Goal: Information Seeking & Learning: Learn about a topic

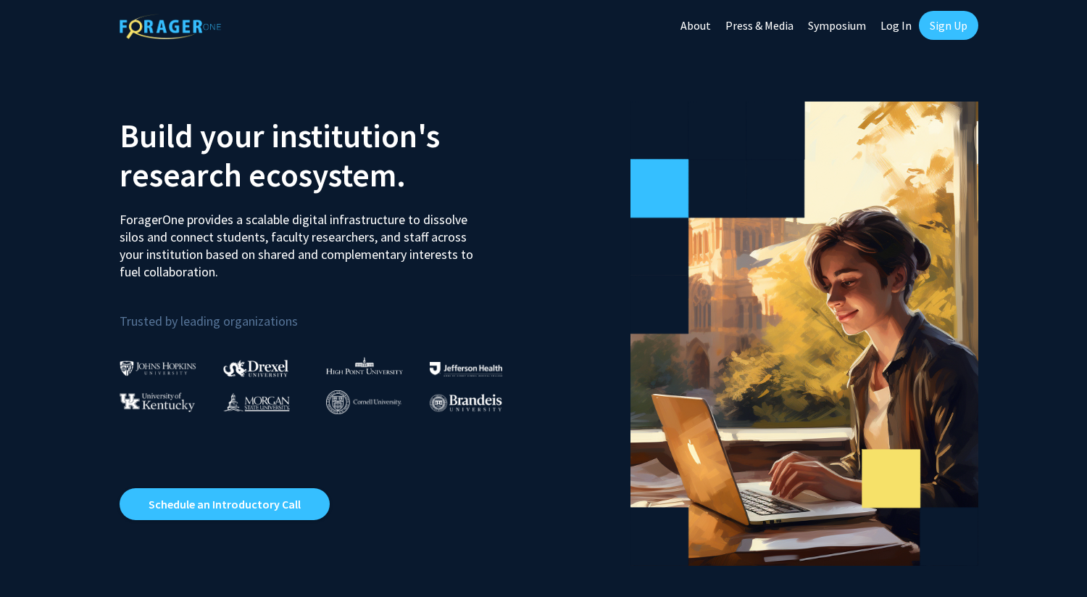
click at [897, 36] on link "Log In" at bounding box center [896, 25] width 46 height 51
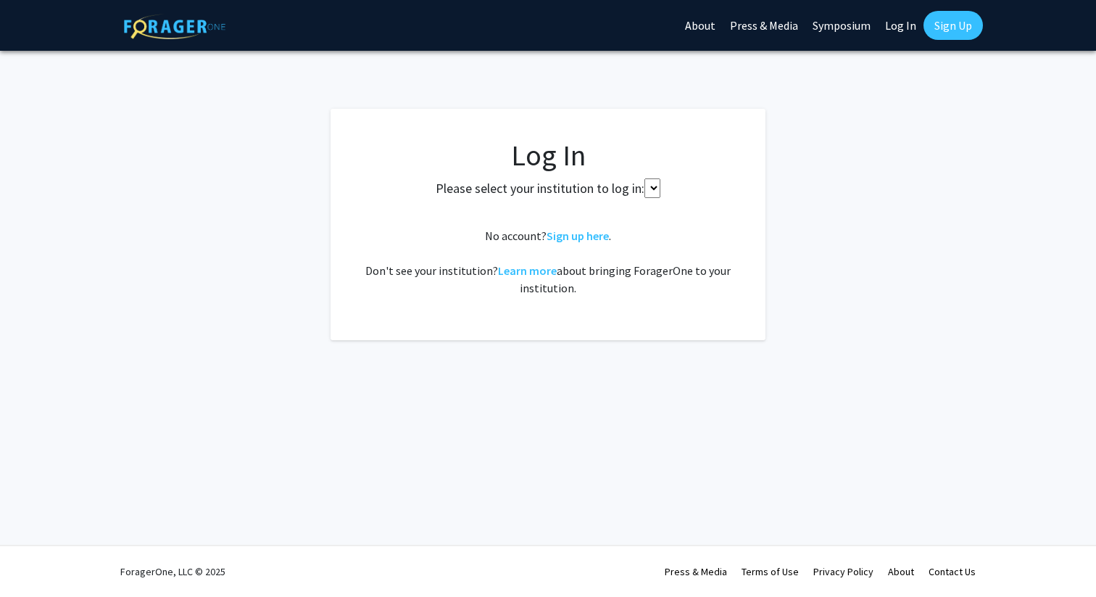
select select
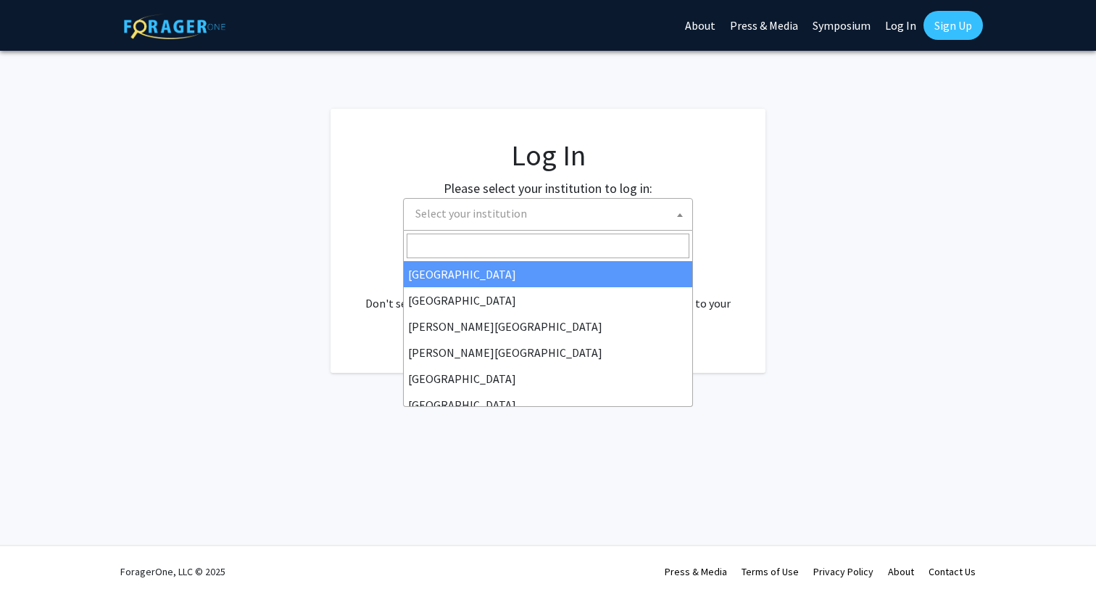
click at [502, 198] on span "Select your institution" at bounding box center [548, 214] width 290 height 33
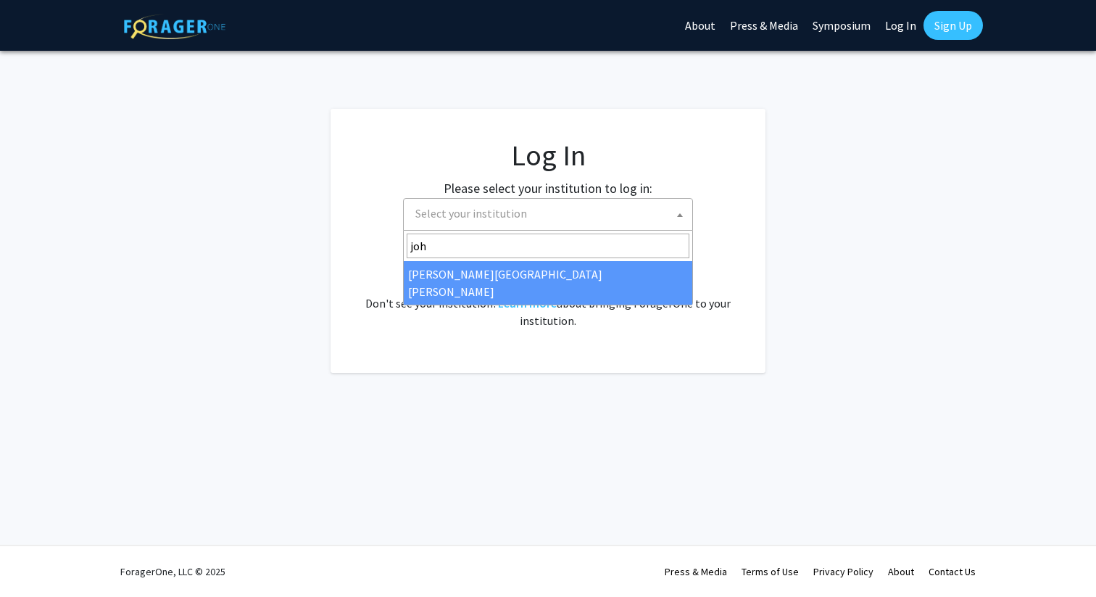
type input "joh"
select select "1"
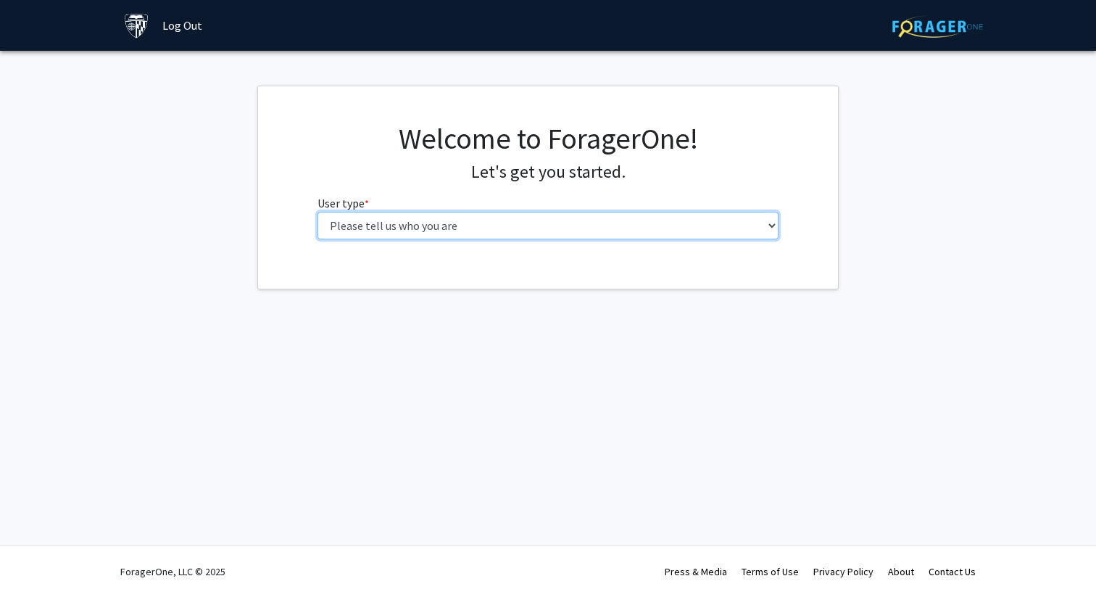
click at [615, 223] on select "Please tell us who you are Undergraduate Student Master's Student Doctoral Cand…" at bounding box center [548, 226] width 462 height 28
click at [573, 223] on select "Please tell us who you are Undergraduate Student Master's Student Doctoral Cand…" at bounding box center [548, 226] width 462 height 28
select select "1: undergrad"
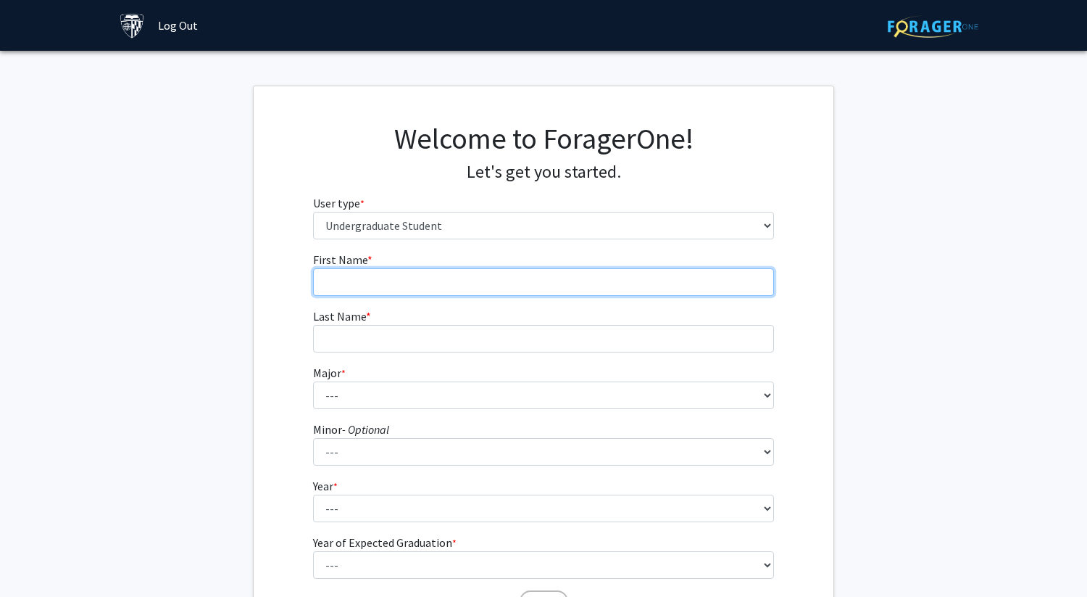
click at [567, 286] on input "First Name * required" at bounding box center [544, 282] width 462 height 28
type input "Christine"
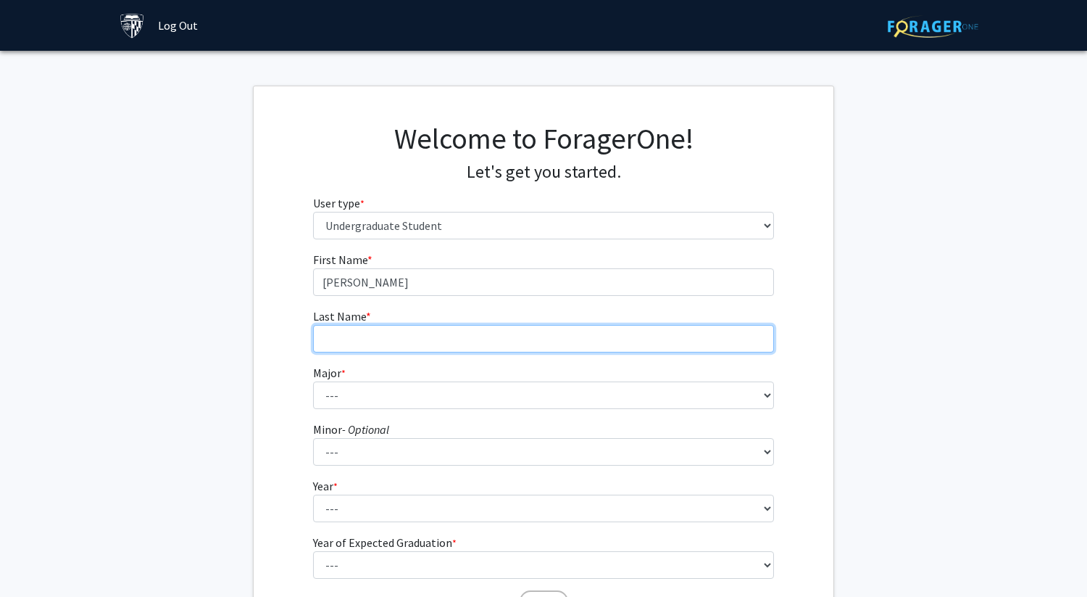
type input "Wong"
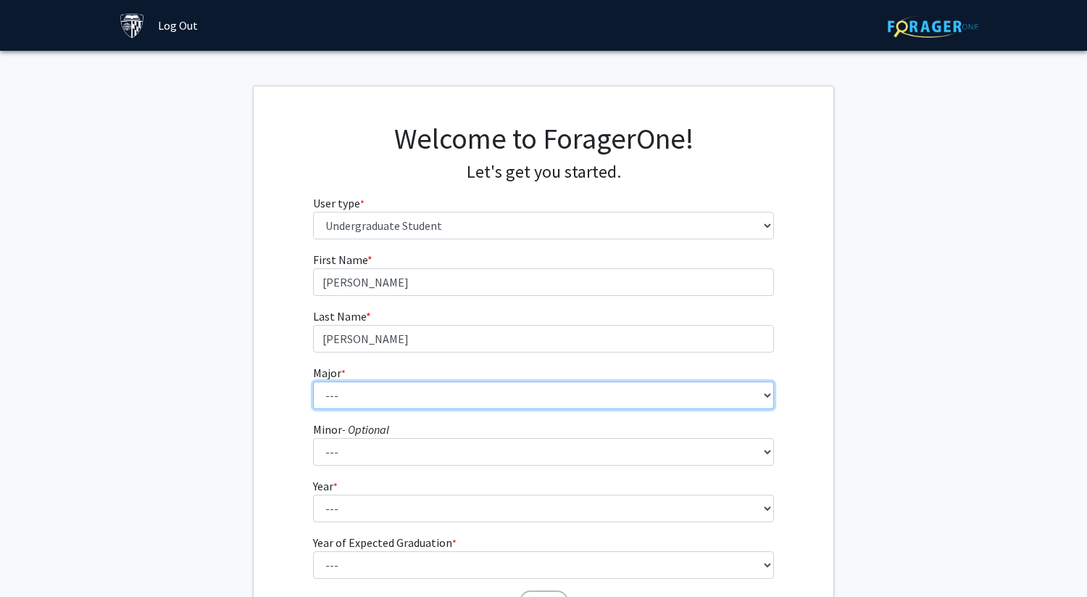
click at [441, 405] on select "--- Africana Studies Anthropology Applied Mathematics & Statistics Archaeology …" at bounding box center [544, 395] width 462 height 28
select select "34: 48"
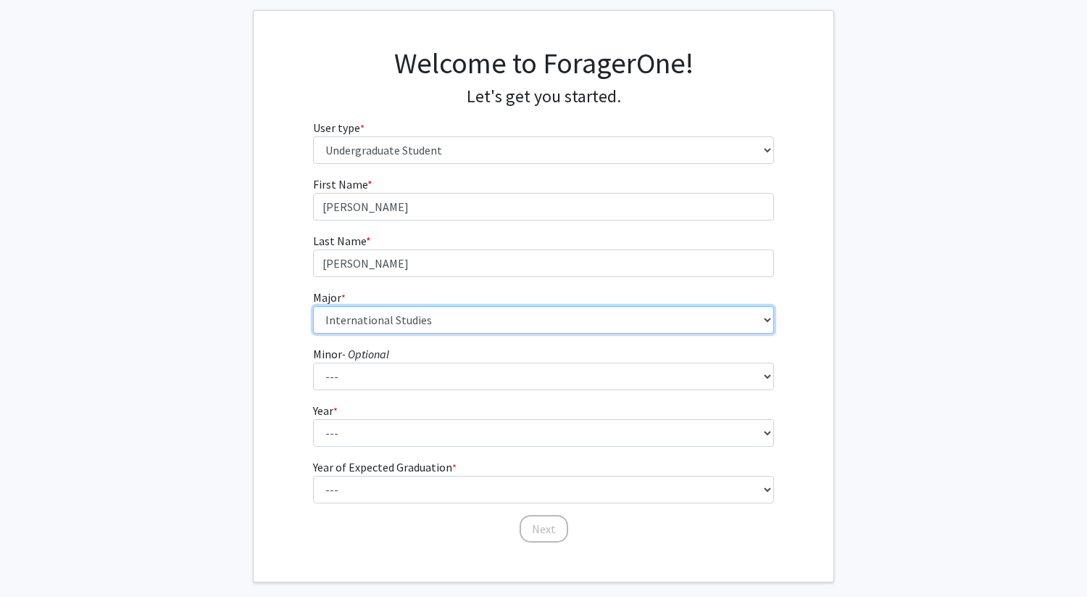
scroll to position [77, 0]
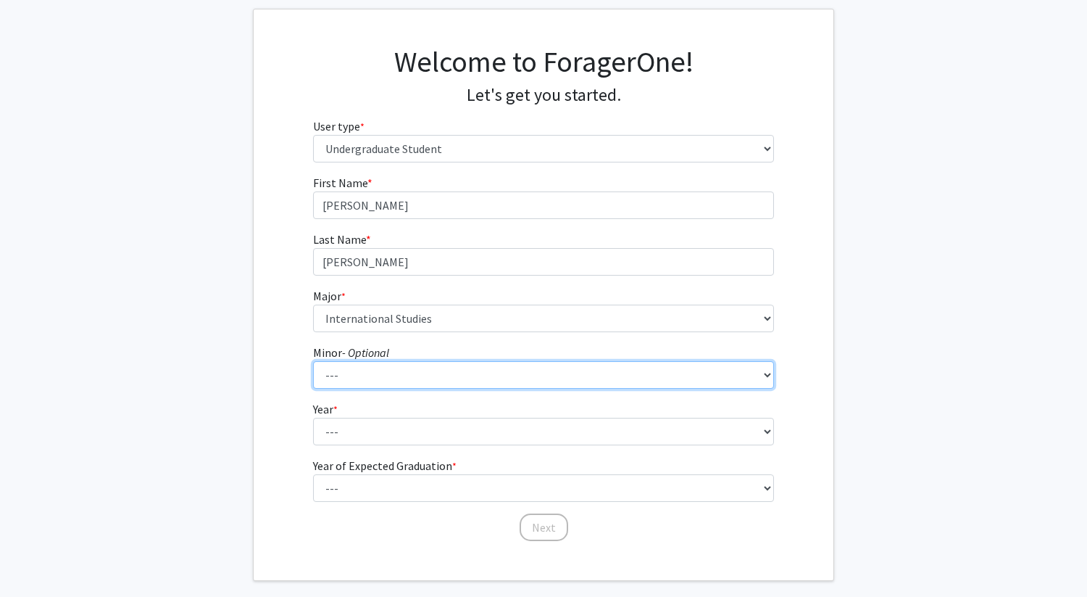
click at [348, 375] on select "--- Accounting and Financial Management Africana Studies Anthropology Applied M…" at bounding box center [544, 375] width 462 height 28
select select "13: 25"
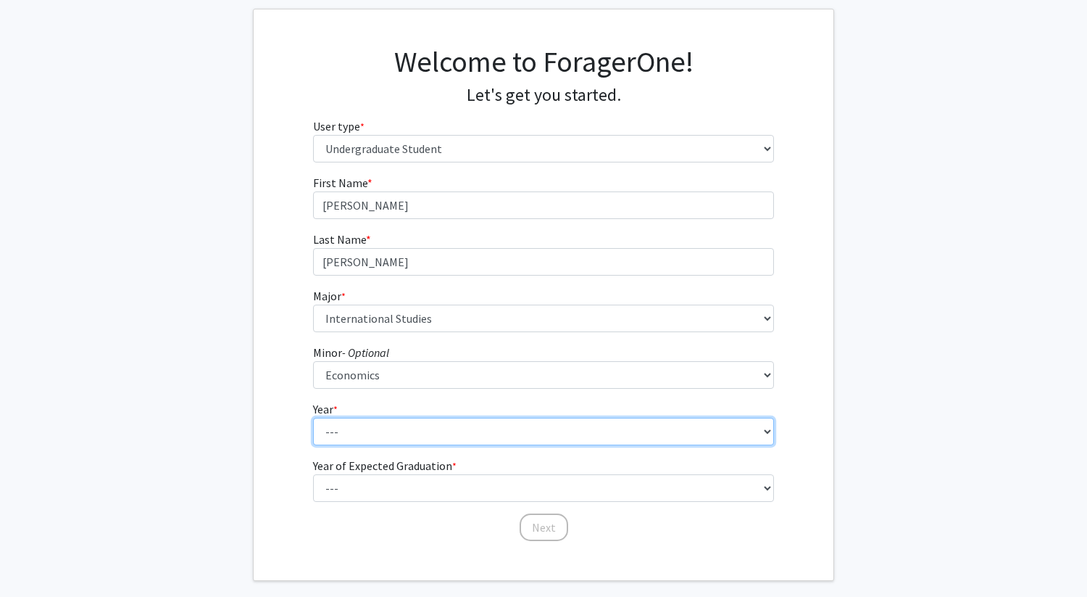
click at [381, 426] on select "--- First-year Sophomore Junior Senior Postbaccalaureate Certificate" at bounding box center [544, 432] width 462 height 28
select select "1: first-year"
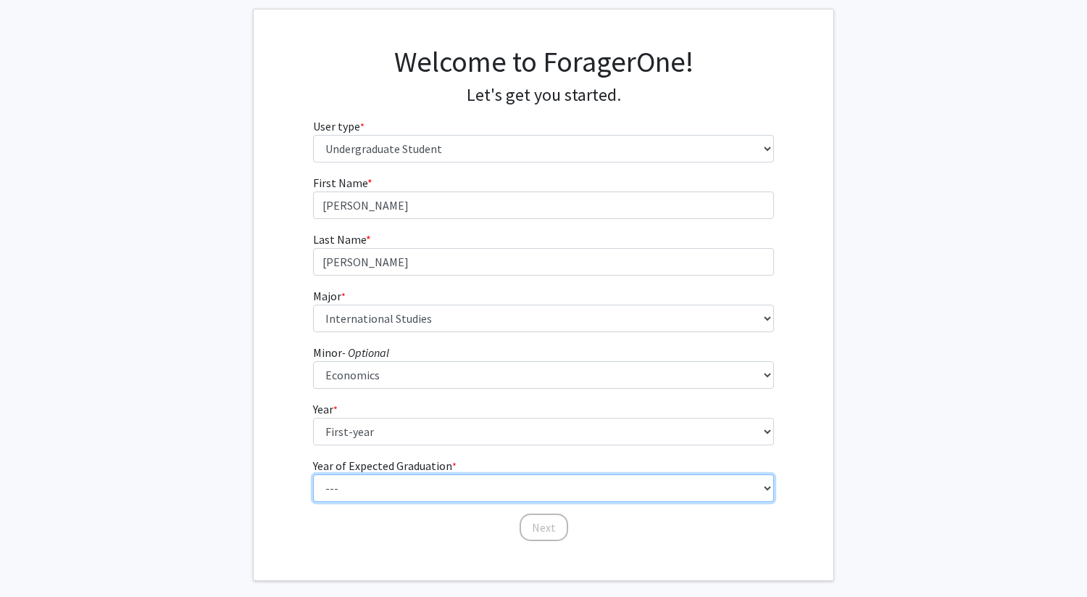
click at [402, 487] on select "--- 2025 2026 2027 2028 2029 2030 2031 2032 2033 2034" at bounding box center [544, 488] width 462 height 28
select select "5: 2029"
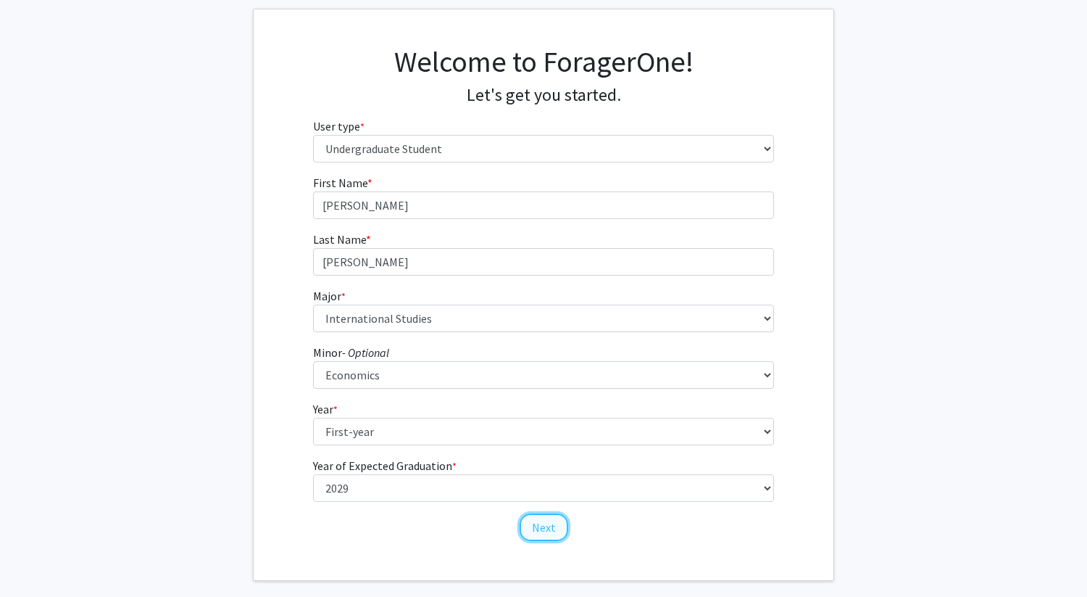
click at [538, 528] on button "Next" at bounding box center [544, 527] width 49 height 28
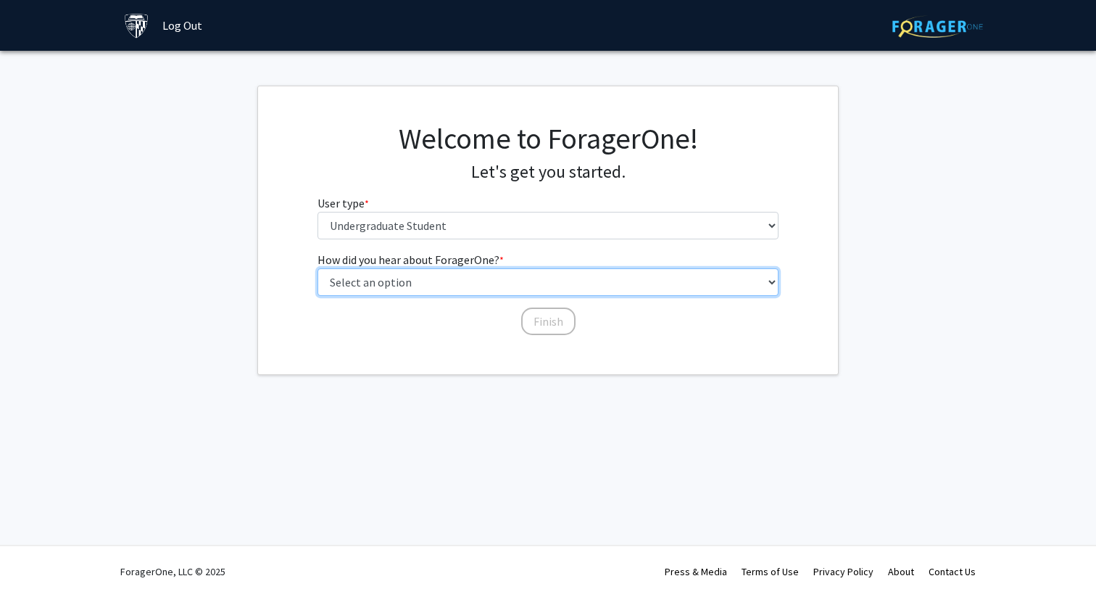
click at [495, 281] on select "Select an option Peer/student recommendation Faculty/staff recommendation Unive…" at bounding box center [548, 282] width 462 height 28
select select "2: faculty_recommendation"
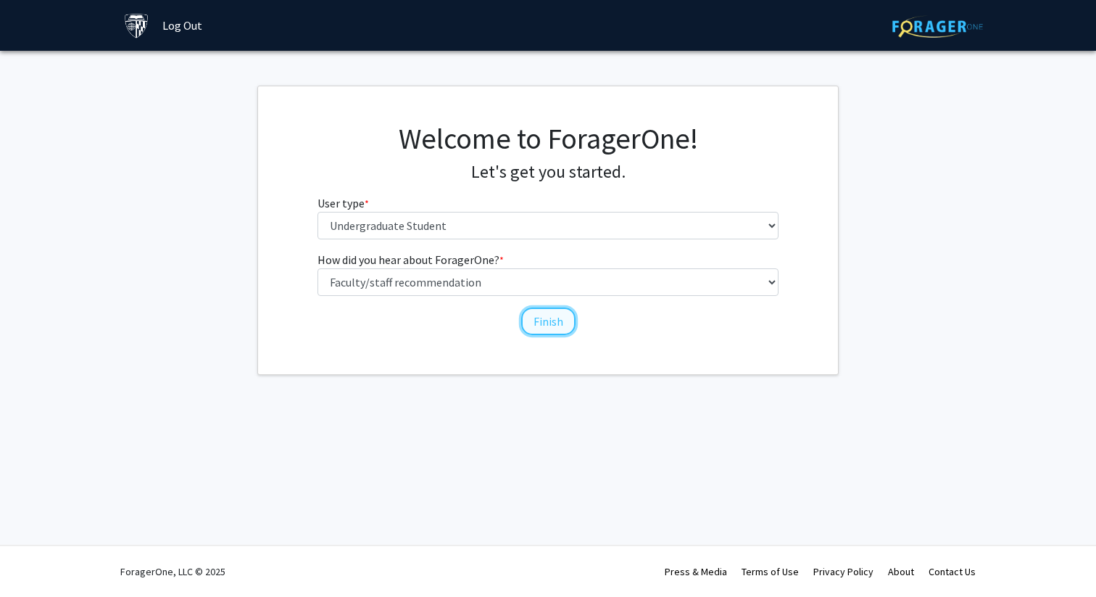
click at [565, 320] on button "Finish" at bounding box center [548, 321] width 54 height 28
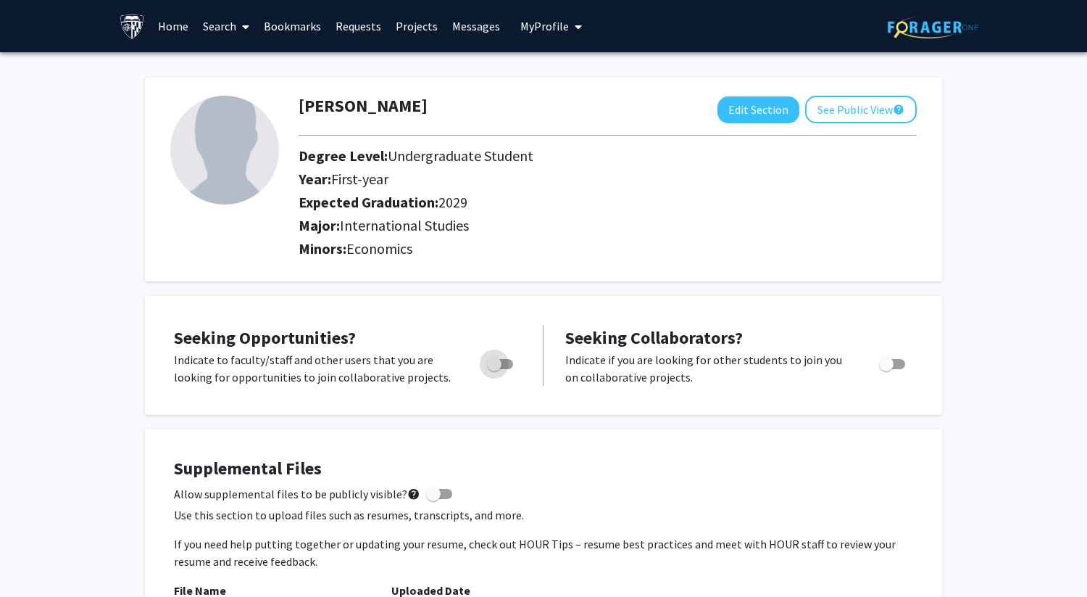
click at [509, 362] on span "Toggle" at bounding box center [500, 364] width 26 height 10
click at [494, 369] on input "Are you actively seeking opportunities?" at bounding box center [494, 369] width 1 height 1
checkbox input "true"
click at [212, 30] on link "Search" at bounding box center [226, 26] width 61 height 51
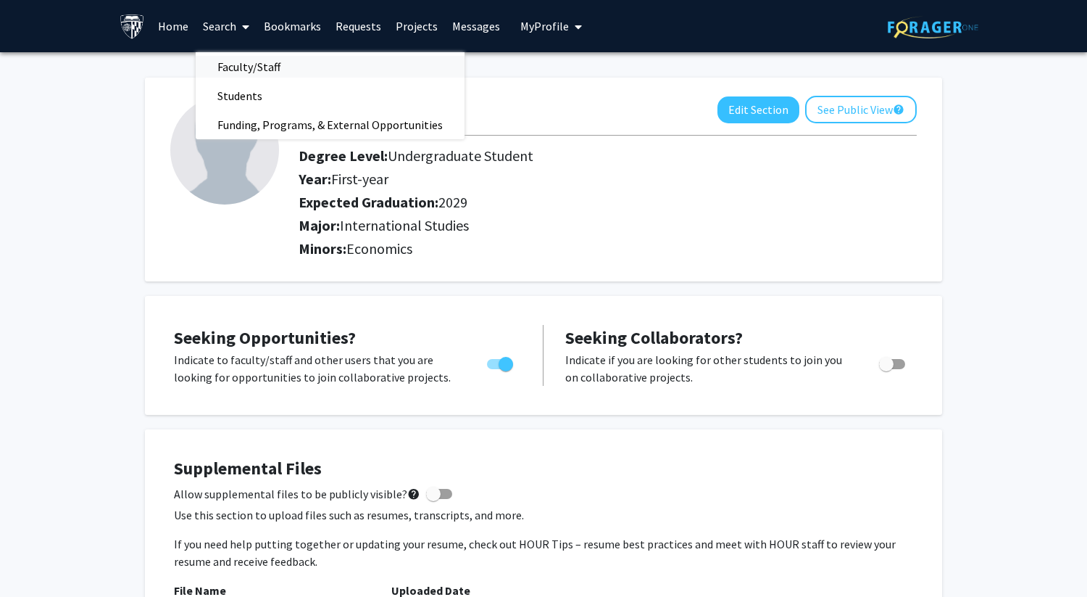
click at [262, 65] on span "Faculty/Staff" at bounding box center [249, 66] width 107 height 29
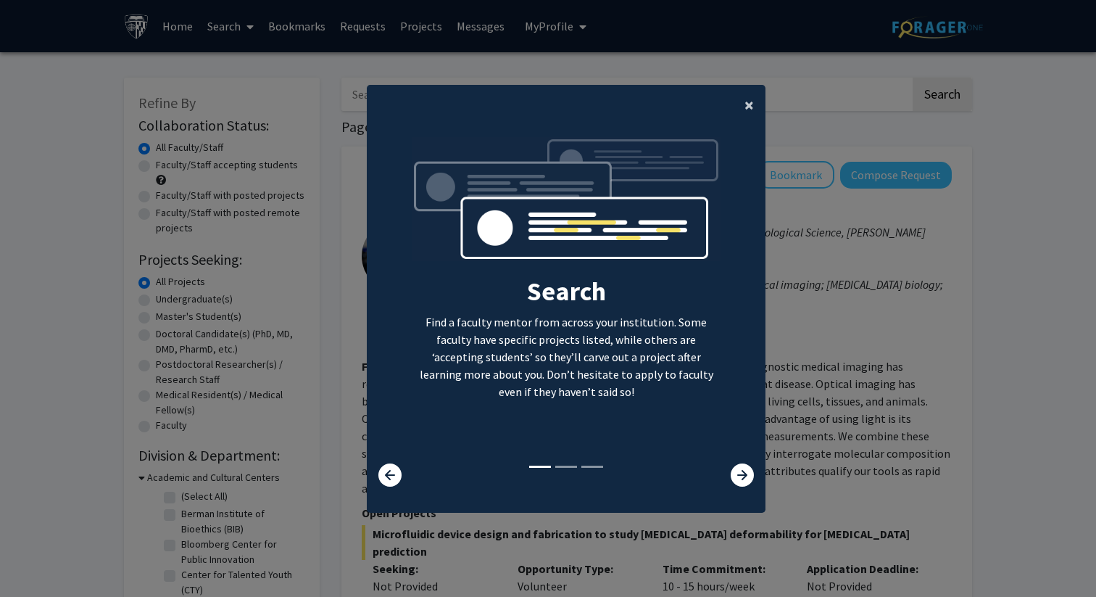
click at [744, 109] on span "×" at bounding box center [748, 105] width 9 height 22
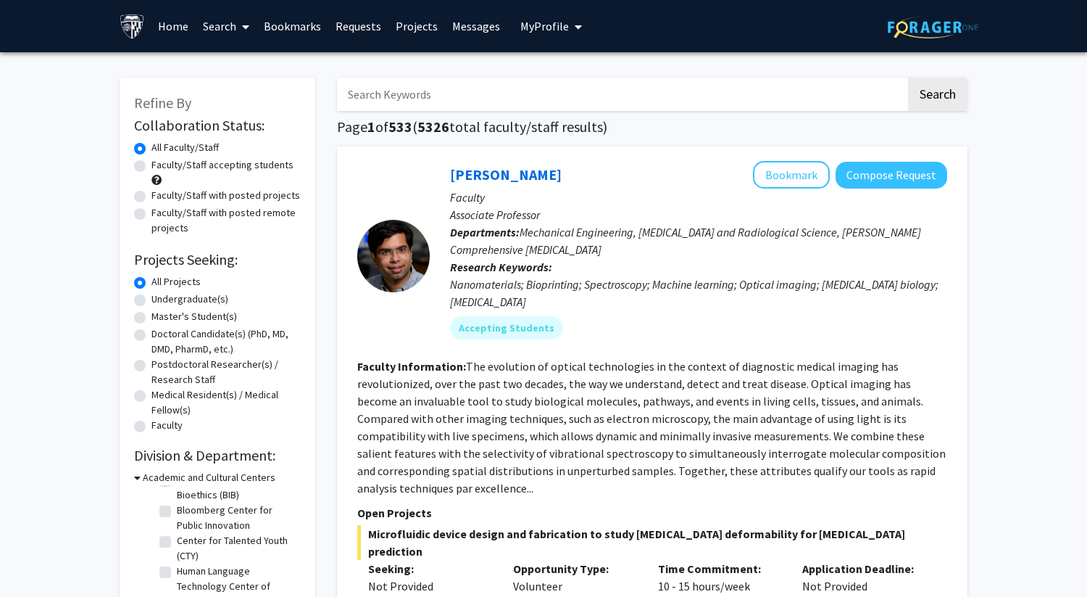
click at [500, 105] on input "Search Keywords" at bounding box center [621, 94] width 569 height 33
type input "international"
click at [908, 78] on button "Search" at bounding box center [937, 94] width 59 height 33
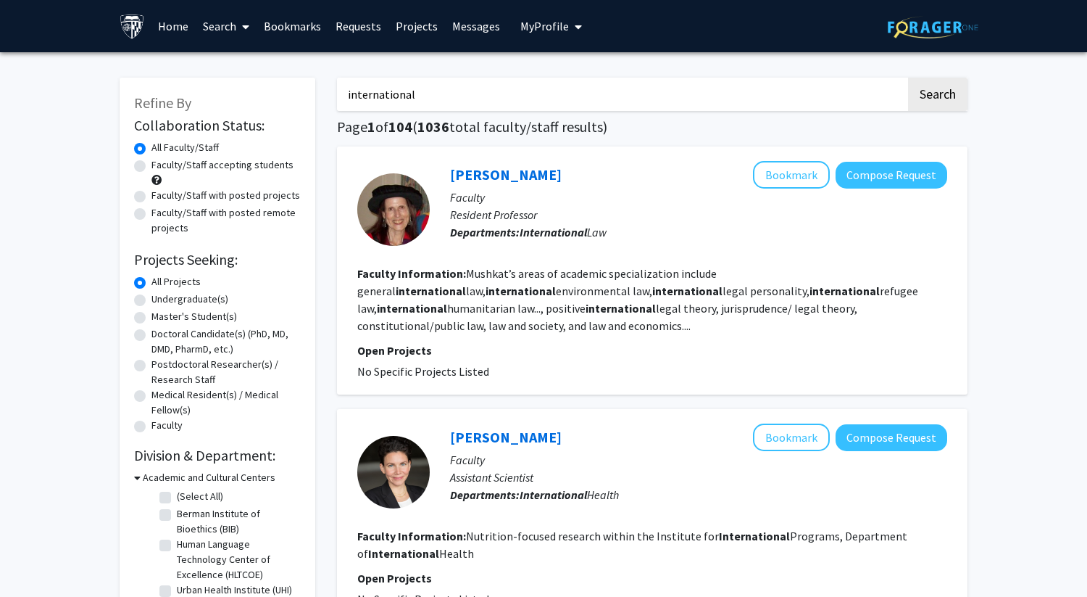
drag, startPoint x: 494, startPoint y: 89, endPoint x: 233, endPoint y: 74, distance: 261.4
click at [238, 31] on span at bounding box center [242, 26] width 13 height 51
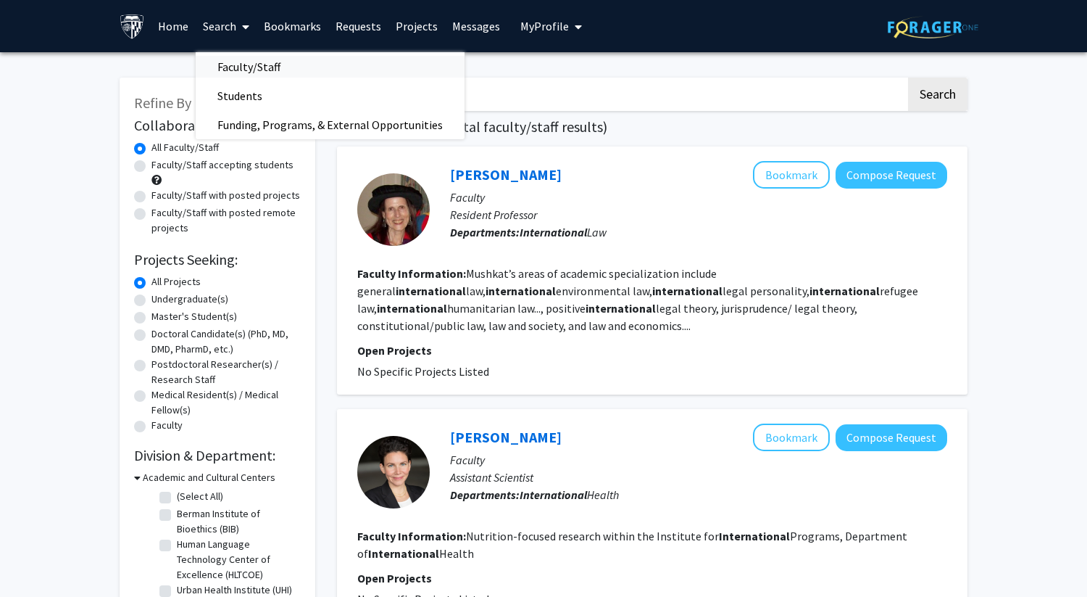
click at [257, 62] on span "Faculty/Staff" at bounding box center [249, 66] width 107 height 29
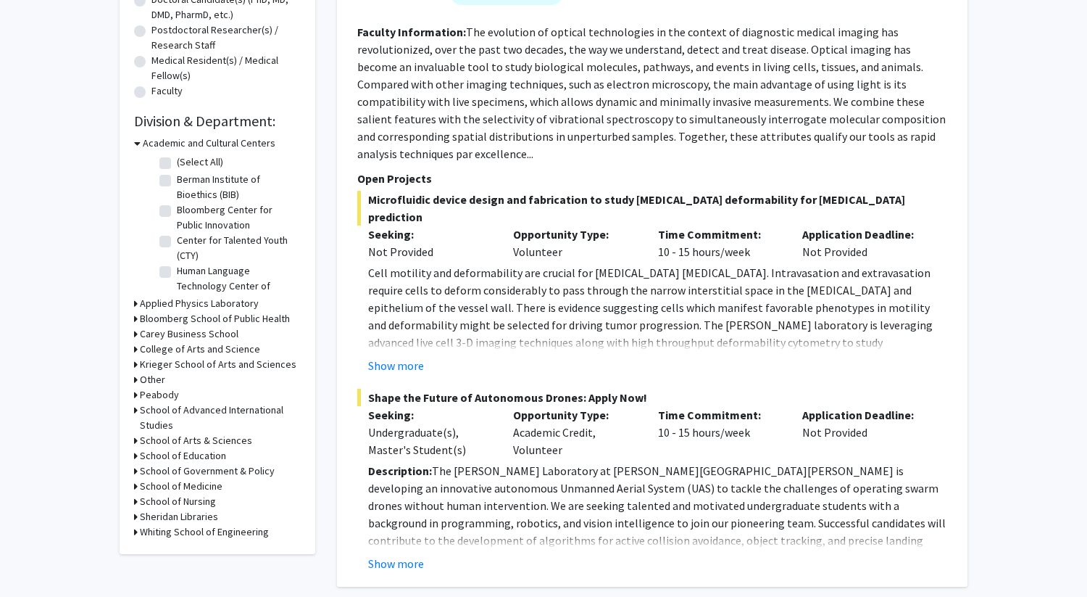
scroll to position [335, 0]
click at [136, 370] on icon at bounding box center [136, 363] width 4 height 15
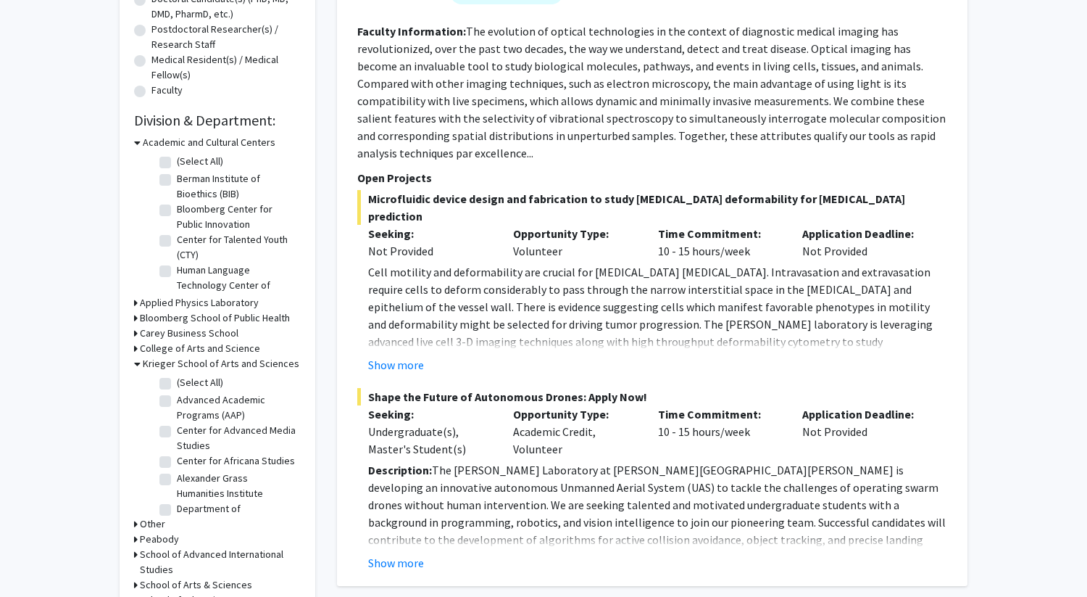
click at [177, 492] on label "Alexander Grass Humanities Institute" at bounding box center [237, 485] width 120 height 30
click at [177, 480] on input "Alexander Grass Humanities Institute" at bounding box center [181, 474] width 9 height 9
checkbox input "true"
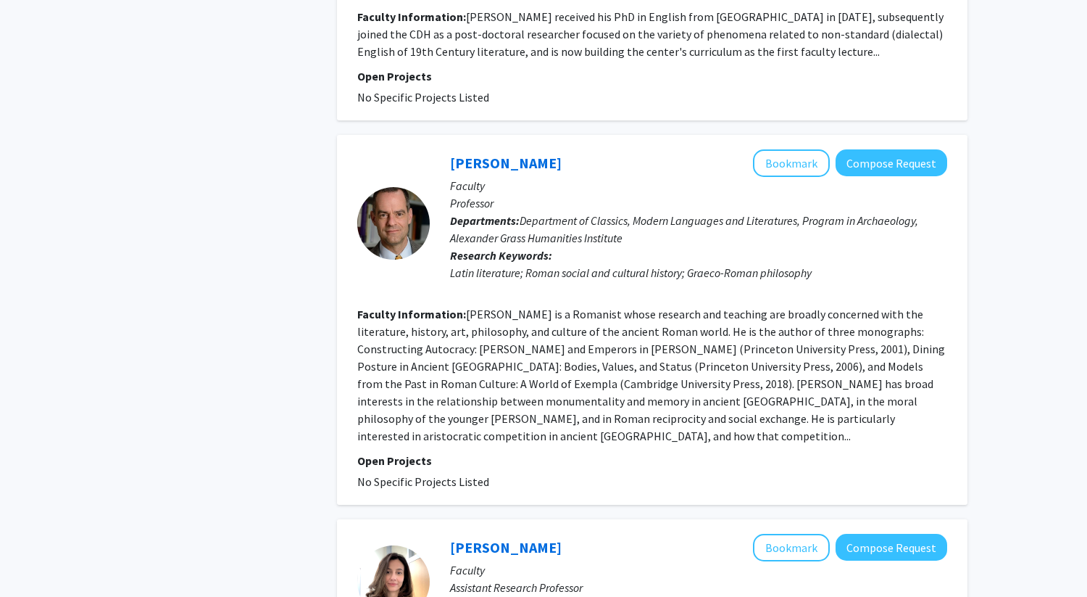
scroll to position [3417, 0]
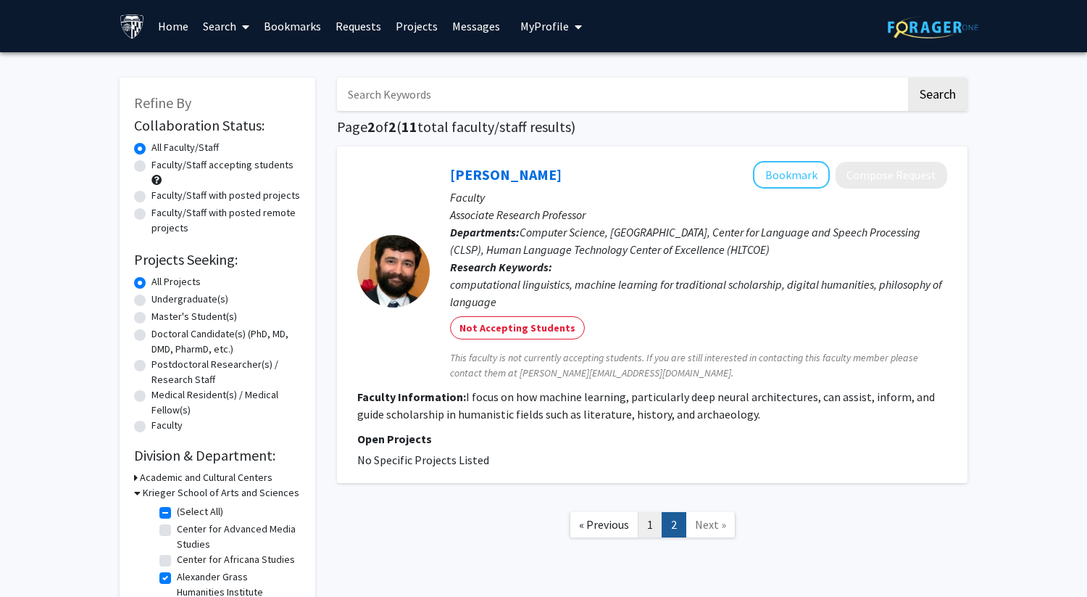
click at [652, 518] on link "1" at bounding box center [650, 524] width 25 height 25
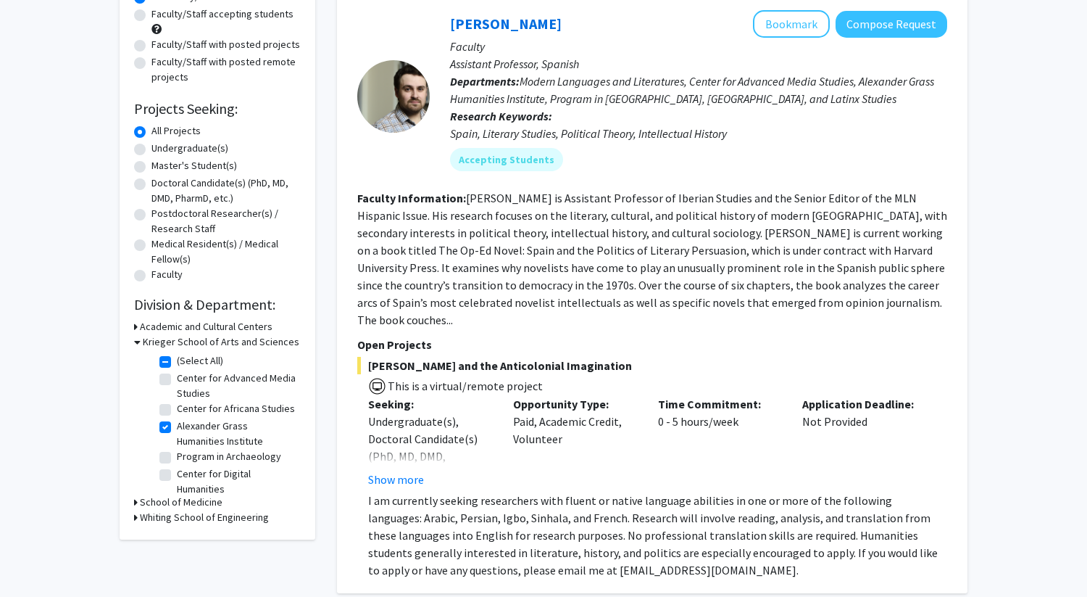
scroll to position [151, 0]
click at [177, 441] on label "Alexander Grass Humanities Institute" at bounding box center [237, 433] width 120 height 30
click at [177, 427] on input "Alexander Grass Humanities Institute" at bounding box center [181, 422] width 9 height 9
checkbox input "false"
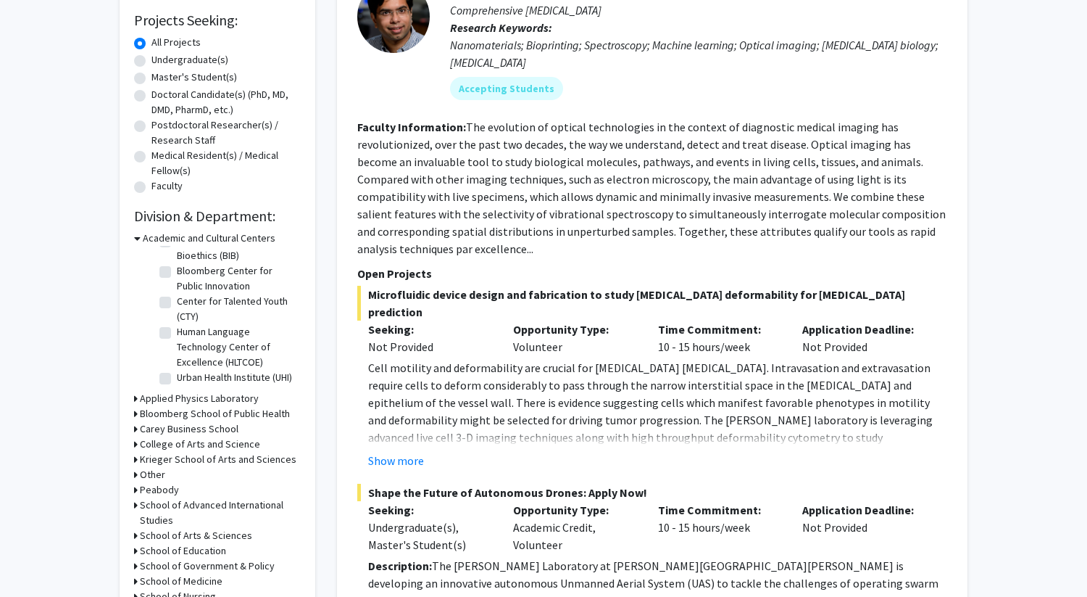
scroll to position [241, 0]
click at [135, 502] on icon at bounding box center [136, 503] width 4 height 15
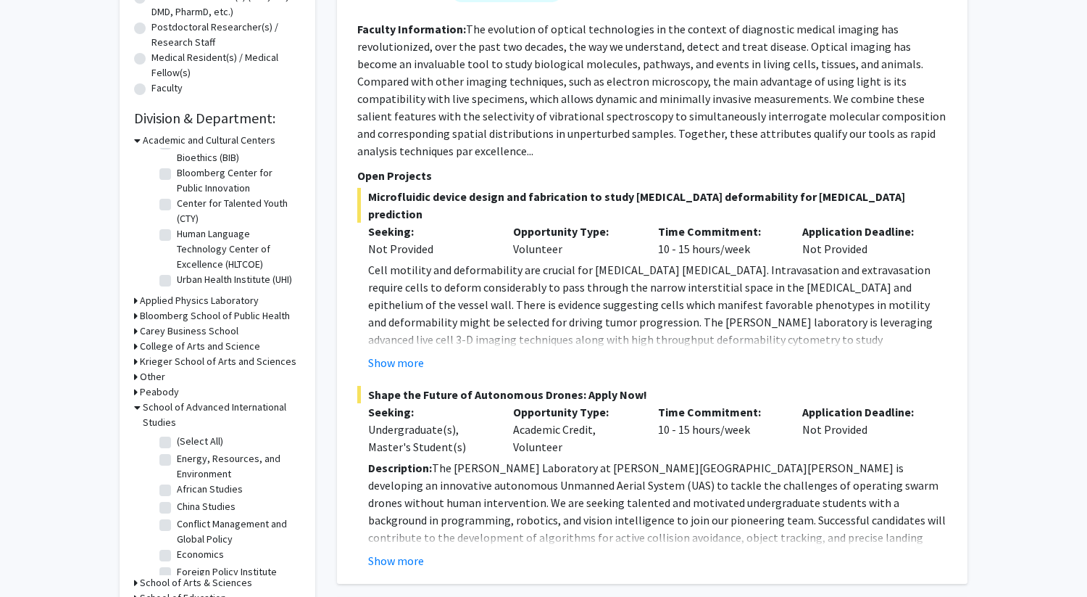
scroll to position [338, 0]
click at [177, 442] on label "(Select All)" at bounding box center [200, 440] width 46 height 15
click at [177, 442] on input "(Select All)" at bounding box center [181, 437] width 9 height 9
checkbox input "true"
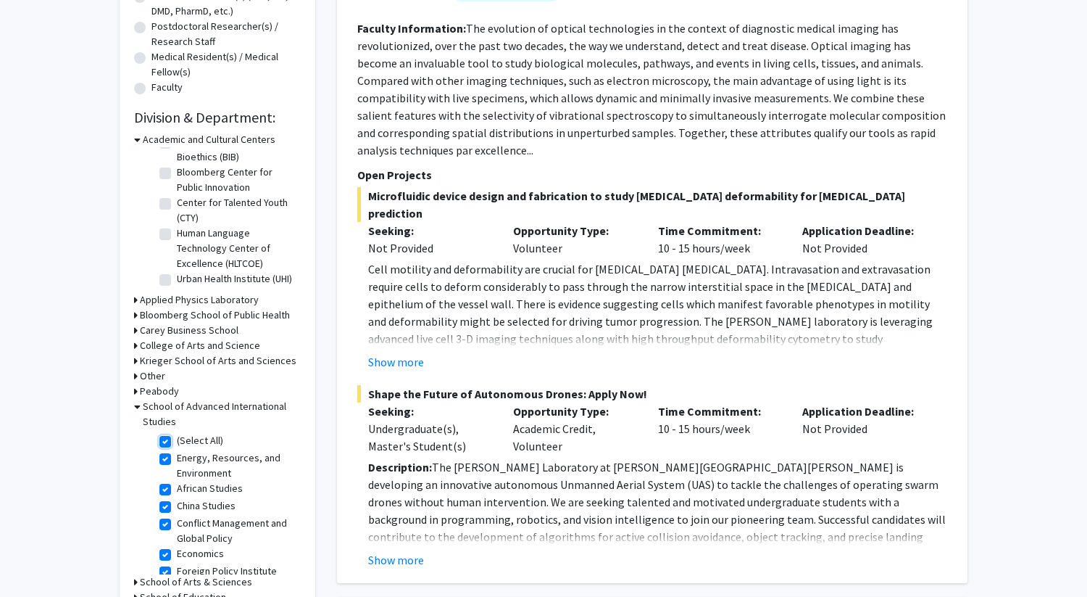
checkbox input "true"
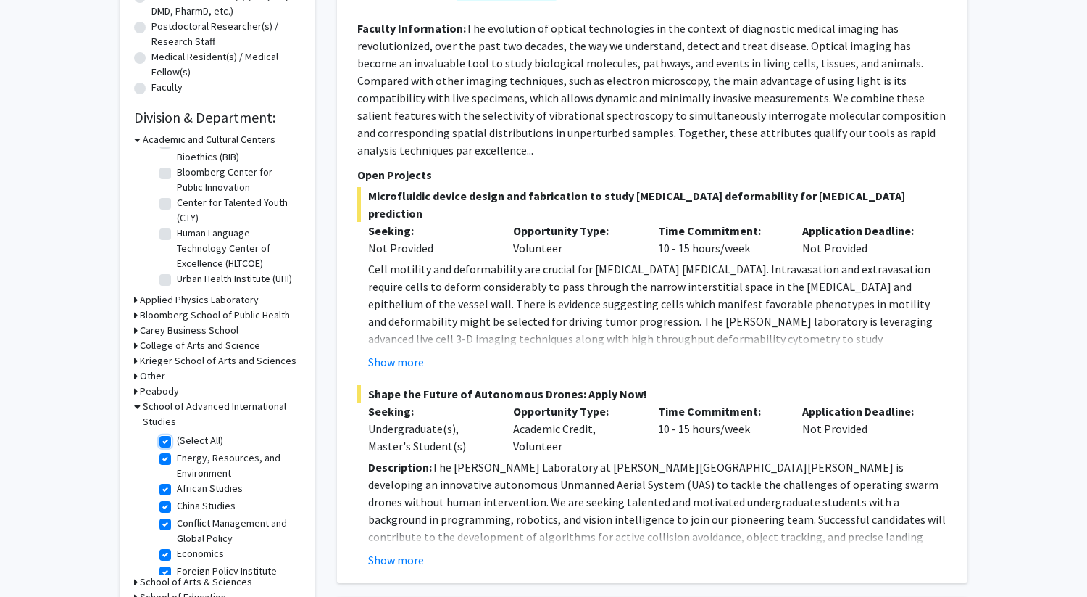
checkbox input "true"
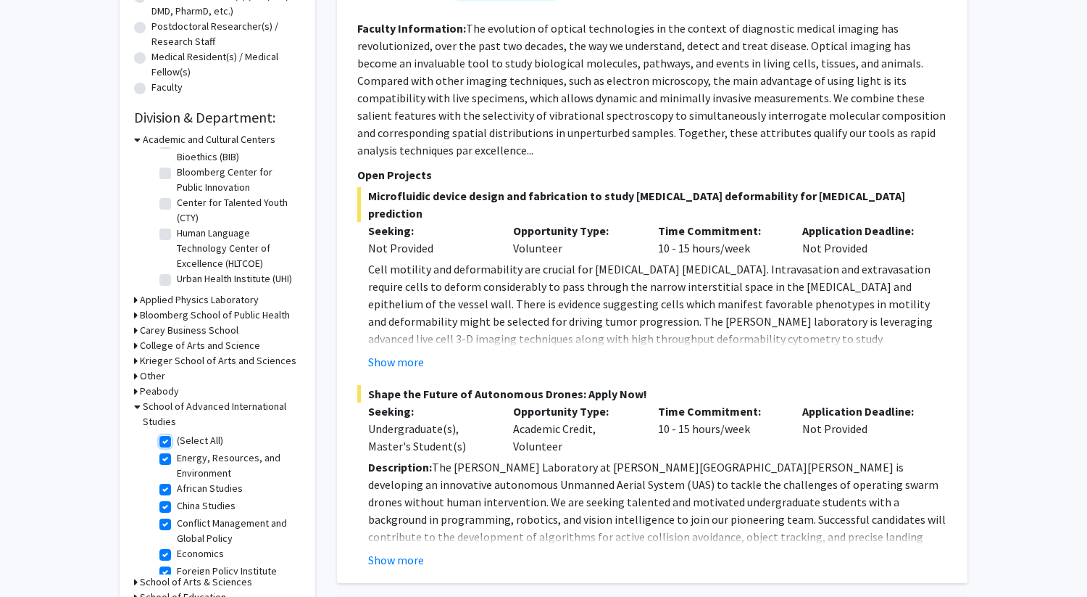
checkbox input "true"
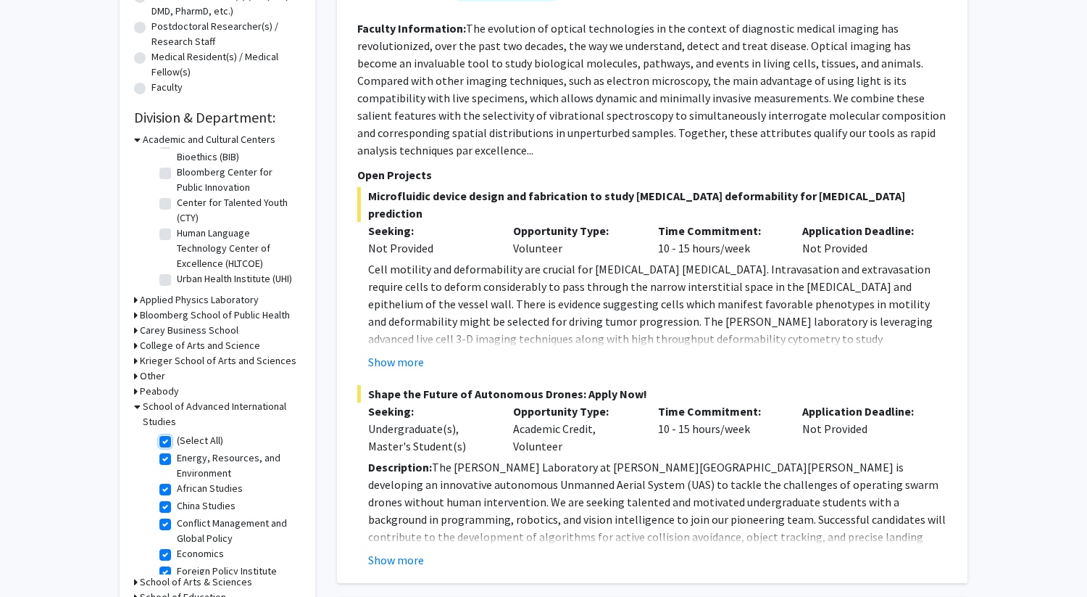
checkbox input "true"
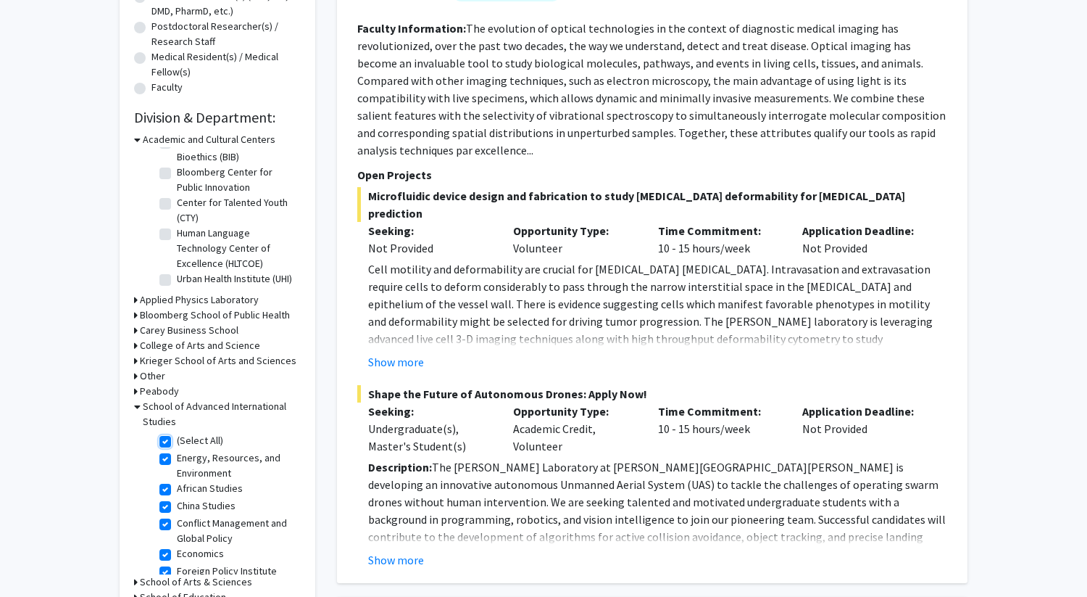
checkbox input "true"
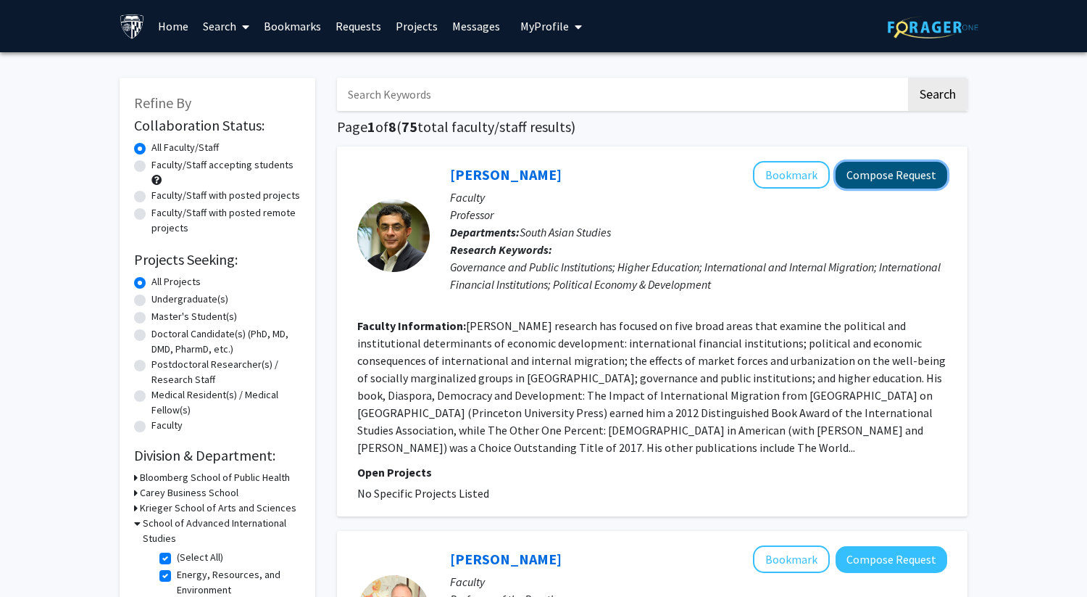
click at [881, 165] on button "Compose Request" at bounding box center [892, 175] width 112 height 27
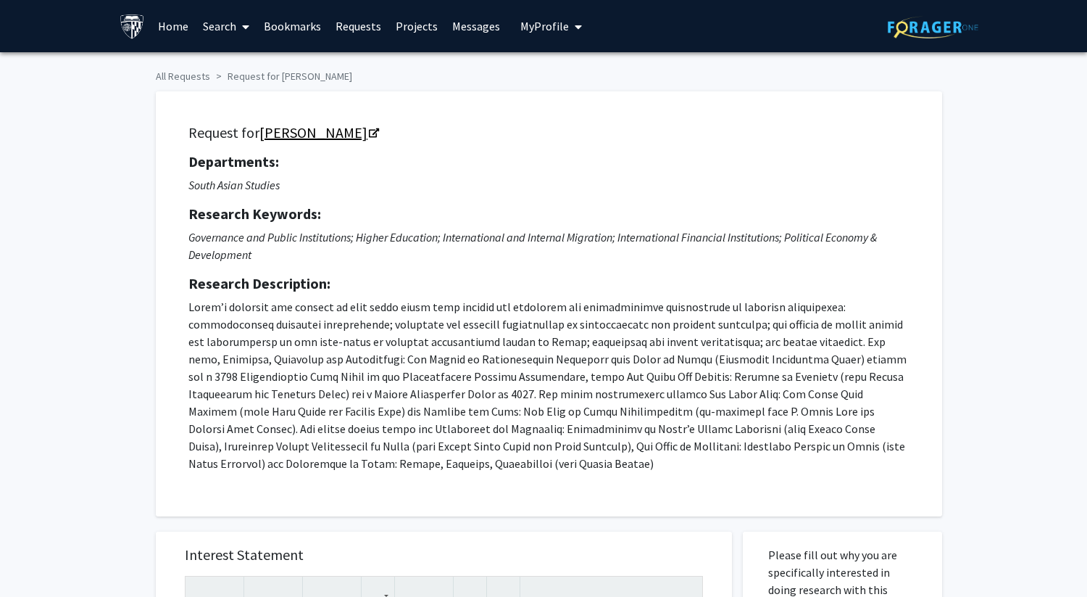
click at [278, 134] on link "Devesh Kapur" at bounding box center [318, 132] width 118 height 18
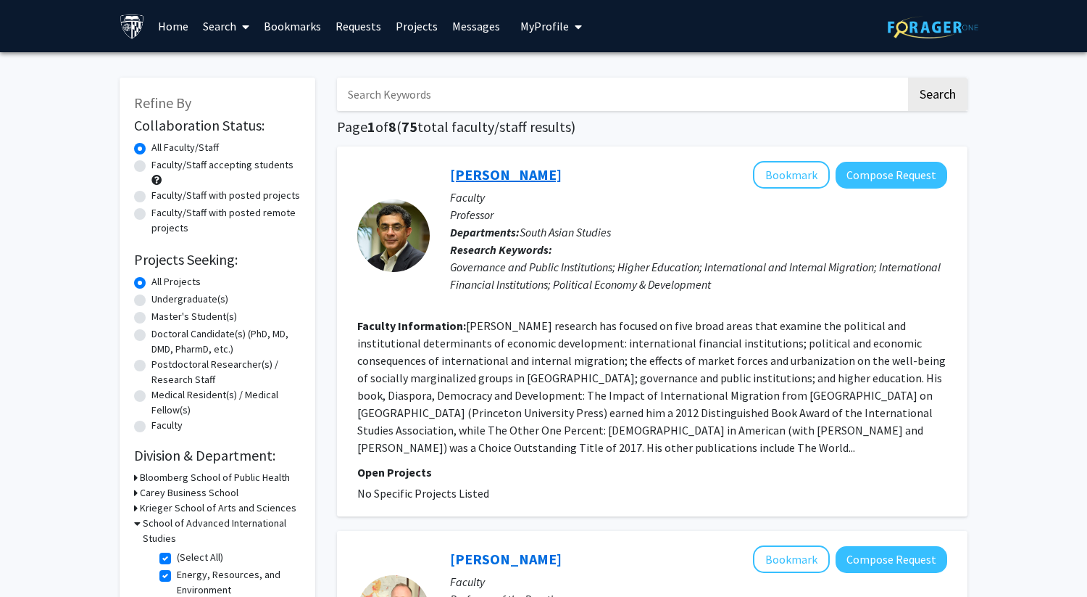
click at [509, 181] on link "Devesh Kapur" at bounding box center [506, 174] width 112 height 18
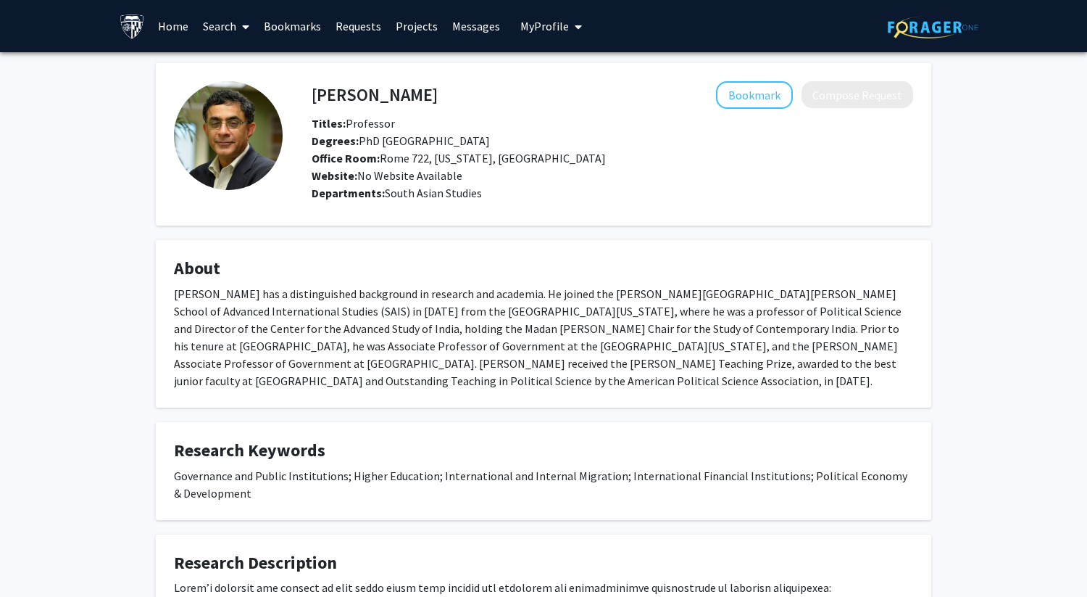
click at [317, 91] on h4 "Devesh Kapur" at bounding box center [375, 94] width 126 height 27
drag, startPoint x: 312, startPoint y: 92, endPoint x: 467, endPoint y: 98, distance: 155.2
click at [467, 98] on div "Devesh Kapur Bookmark Compose Request" at bounding box center [612, 95] width 623 height 28
copy h4 "Devesh Kapur"
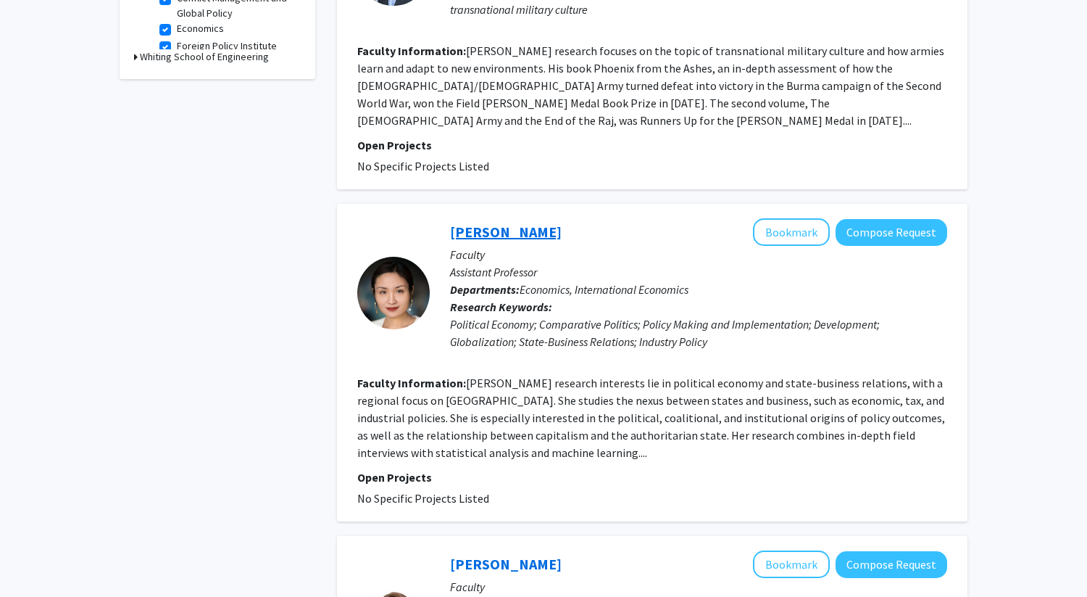
scroll to position [640, 0]
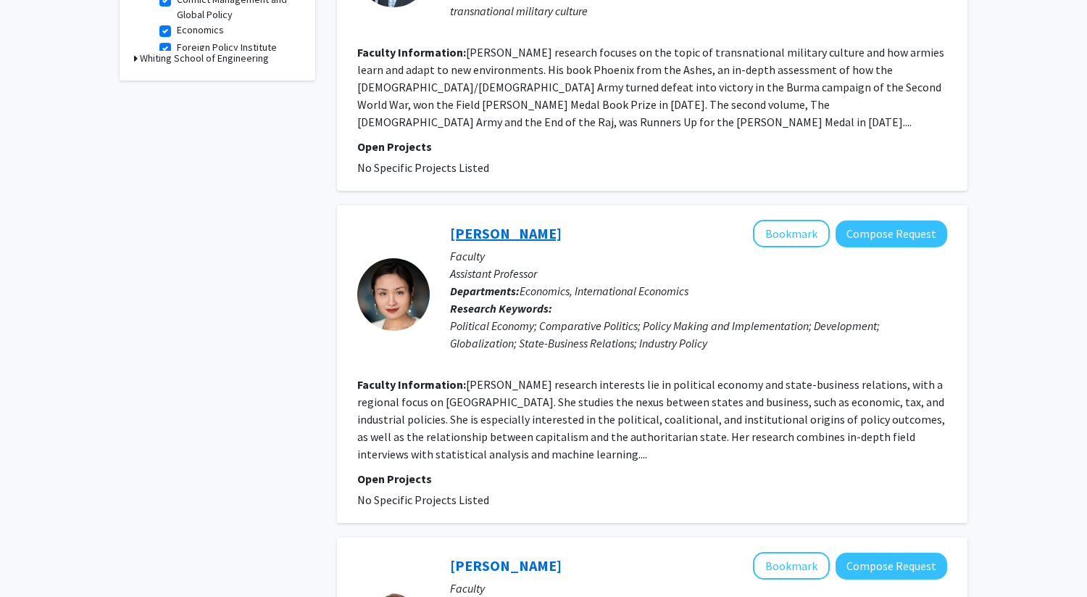
click at [498, 238] on link "Ling Chen" at bounding box center [506, 233] width 112 height 18
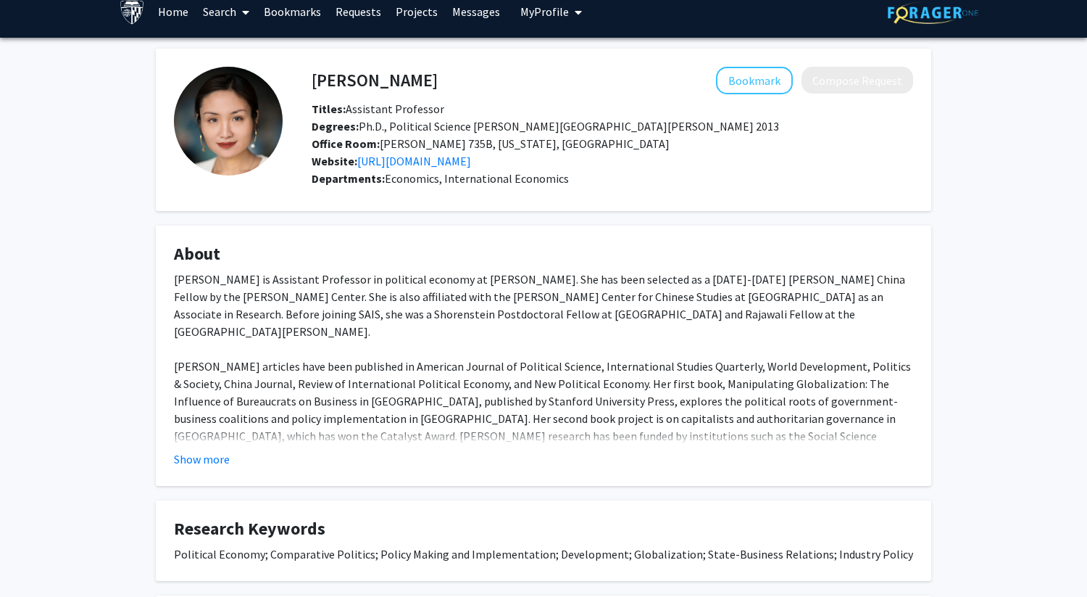
scroll to position [13, 0]
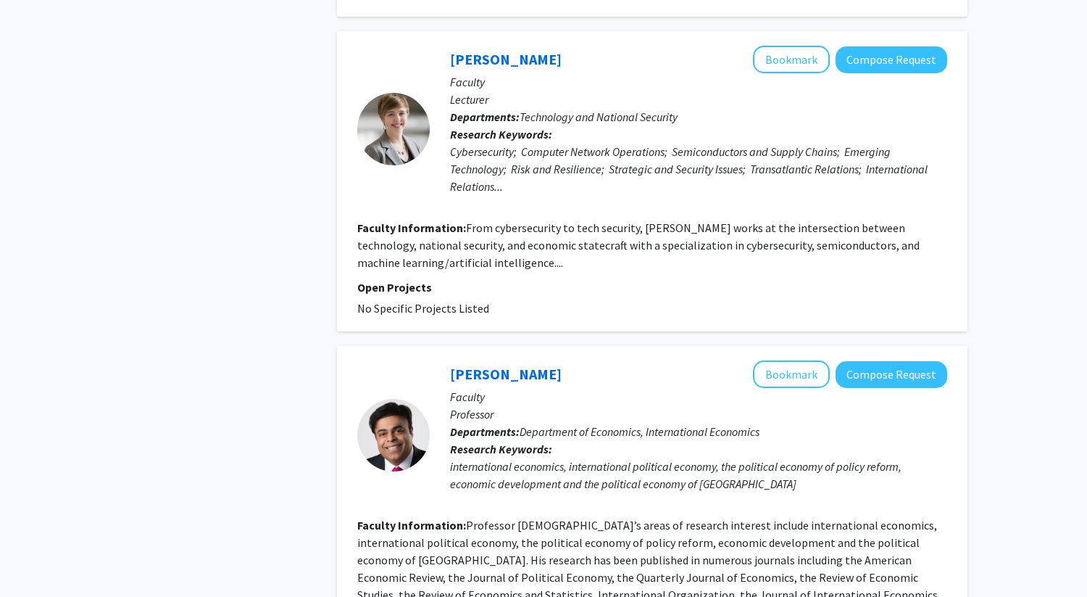
scroll to position [2183, 0]
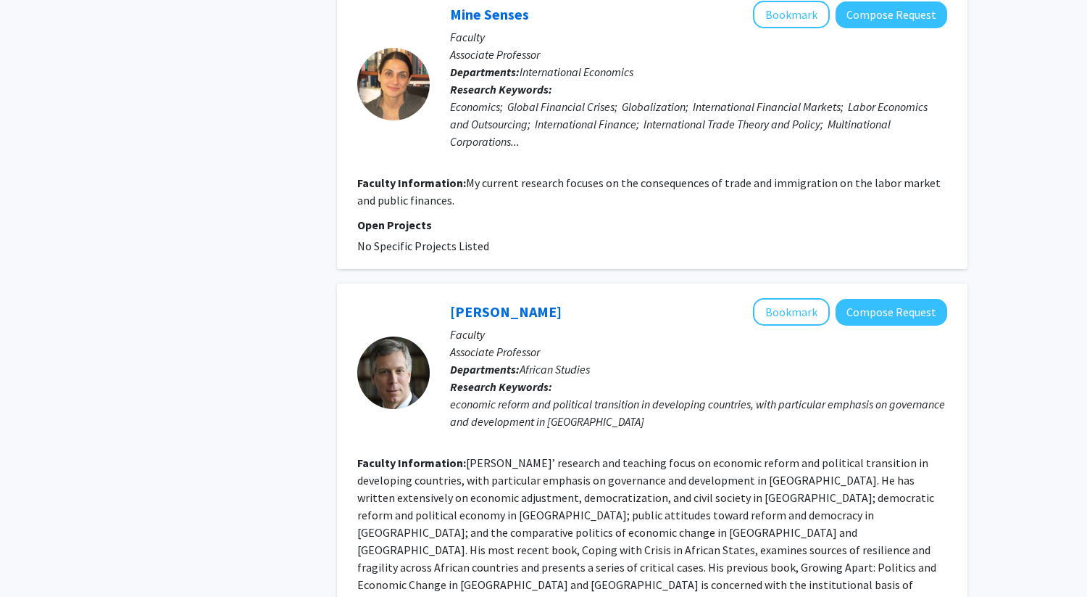
scroll to position [2981, 0]
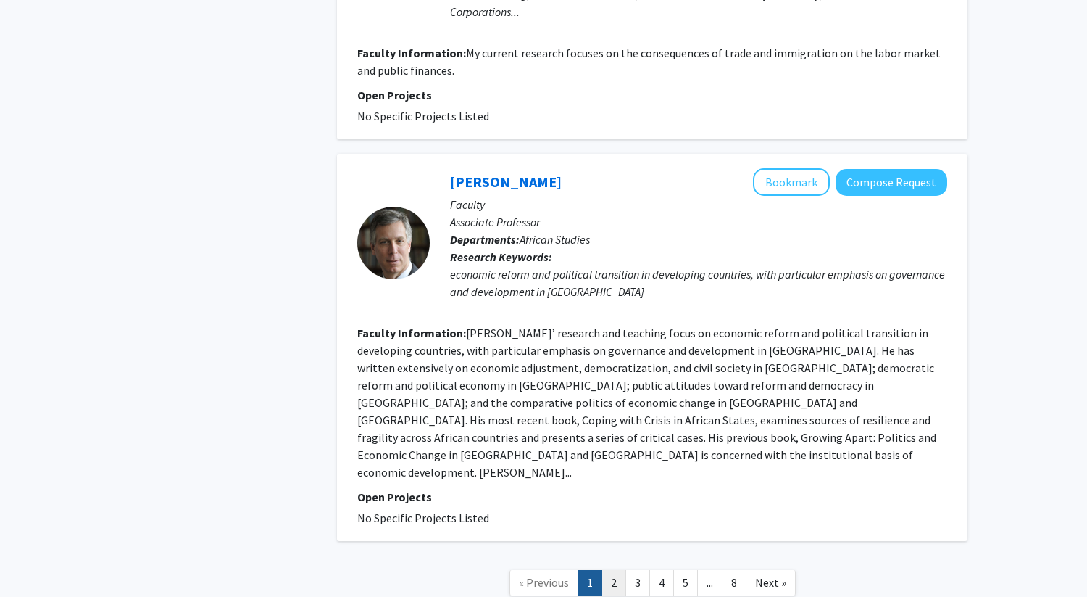
click at [614, 570] on link "2" at bounding box center [614, 582] width 25 height 25
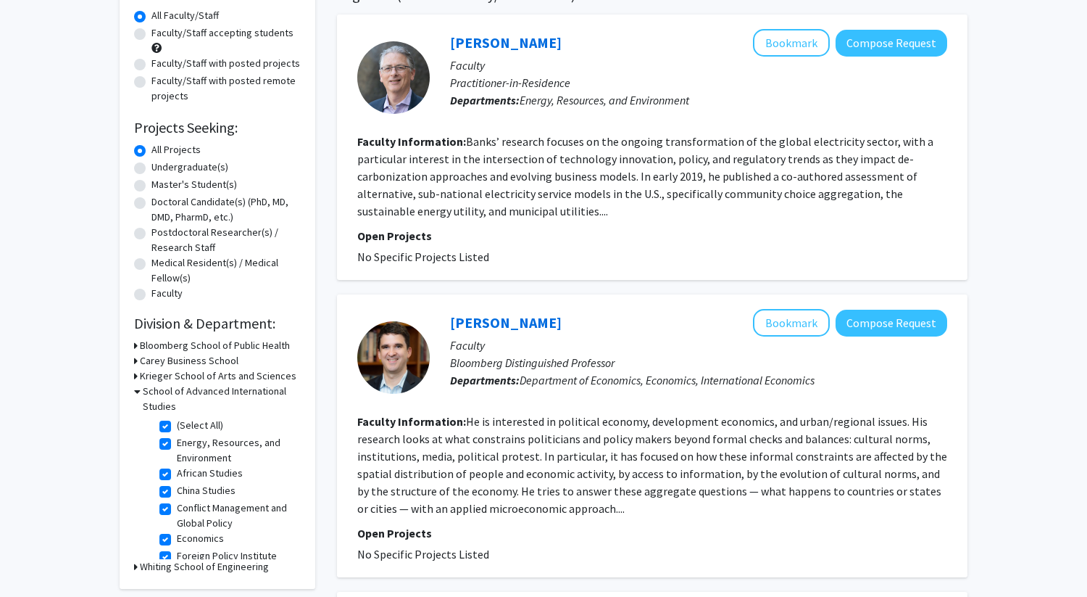
scroll to position [135, 0]
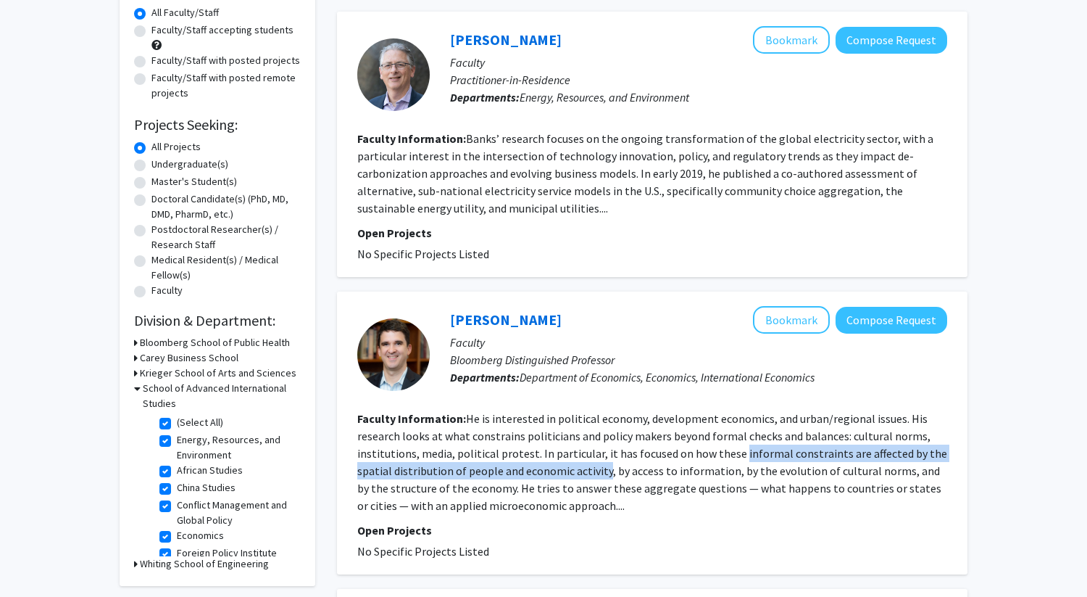
drag, startPoint x: 733, startPoint y: 452, endPoint x: 605, endPoint y: 463, distance: 128.1
click at [605, 463] on fg-read-more "He is interested in political economy, development economics, and urban/regiona…" at bounding box center [652, 461] width 590 height 101
copy fg-read-more "informal constraints are affected by the spatial distribution of people and eco…"
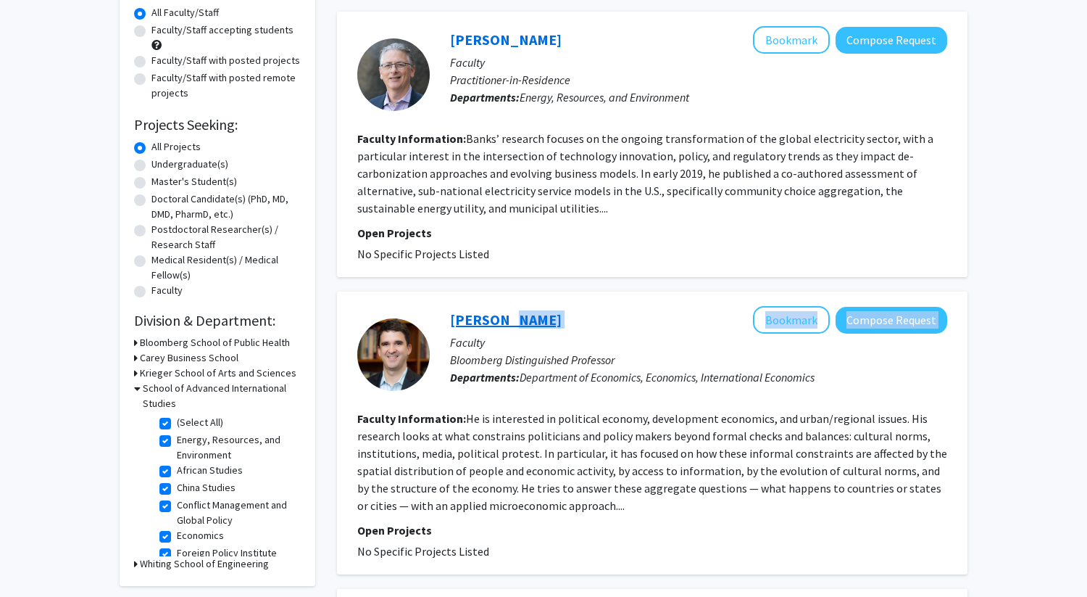
drag, startPoint x: 568, startPoint y: 320, endPoint x: 489, endPoint y: 317, distance: 78.3
click at [489, 317] on div "Filipe Campante Bookmark Compose Request" at bounding box center [698, 320] width 497 height 28
copy div "Campante Bookmark Compose Request"
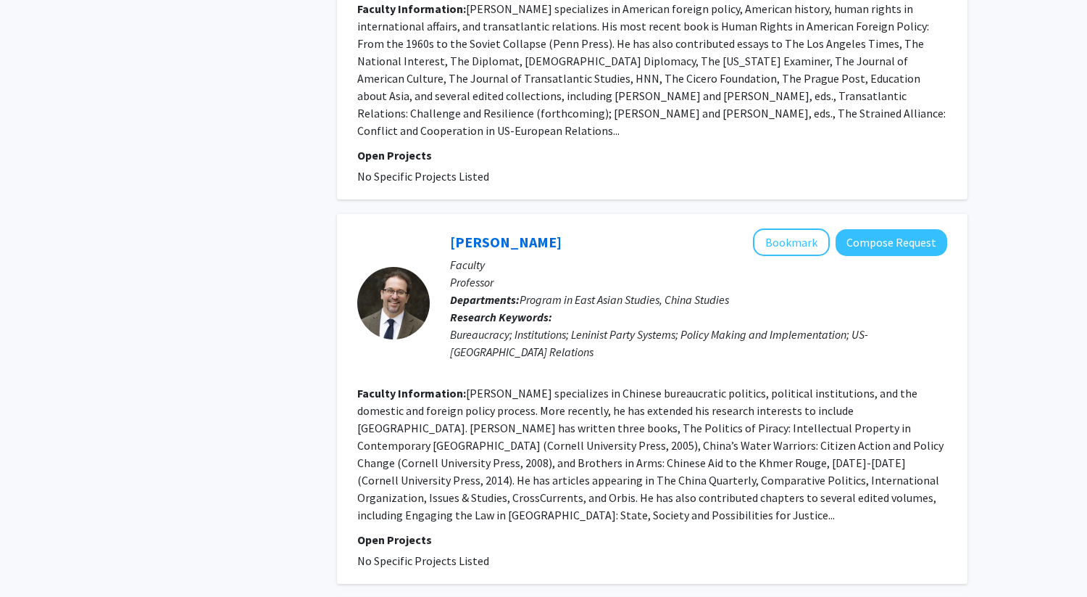
scroll to position [1311, 0]
click at [1033, 330] on div "Refine By Collaboration Status: Collaboration Status All Faculty/Staff Collabor…" at bounding box center [543, 554] width 1087 height 3626
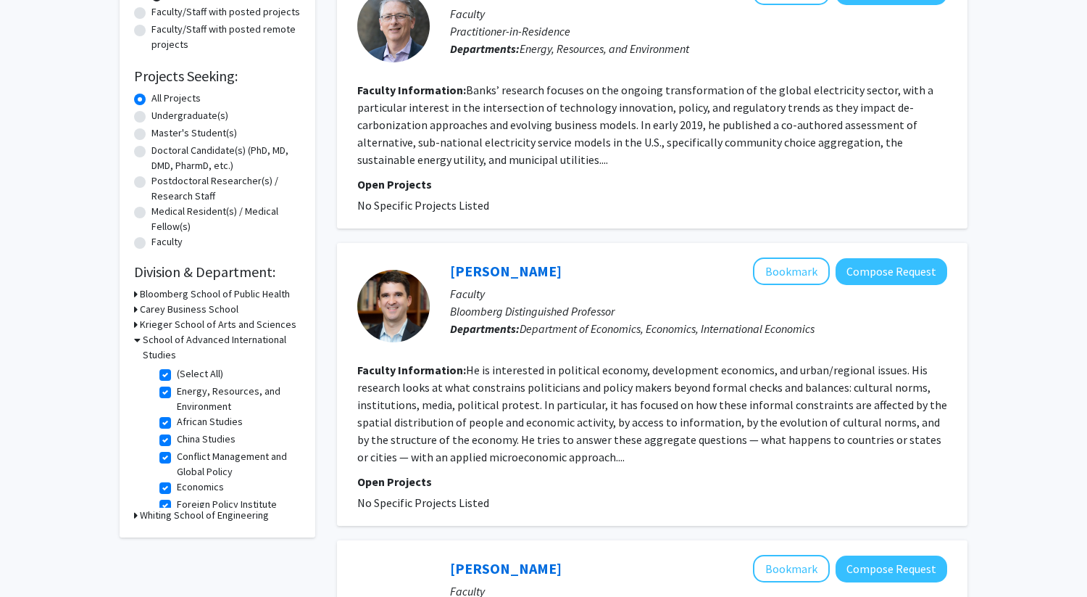
scroll to position [0, 0]
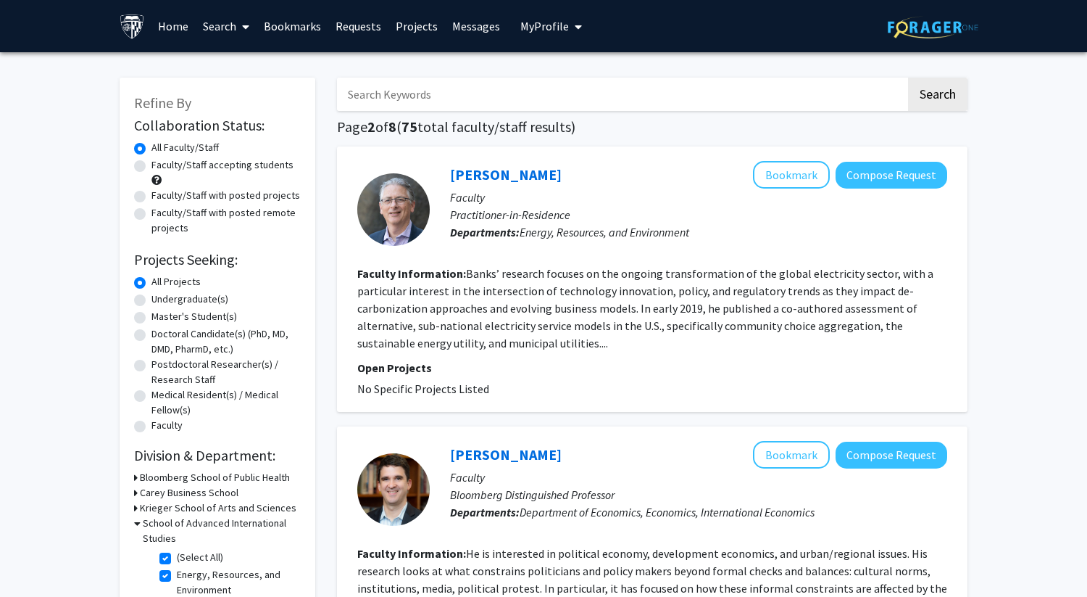
click at [947, 324] on div "John Banks Bookmark Compose Request Faculty Practitioner-in-Residence Departmen…" at bounding box center [652, 278] width 631 height 265
click at [474, 173] on link "John Banks" at bounding box center [506, 174] width 112 height 18
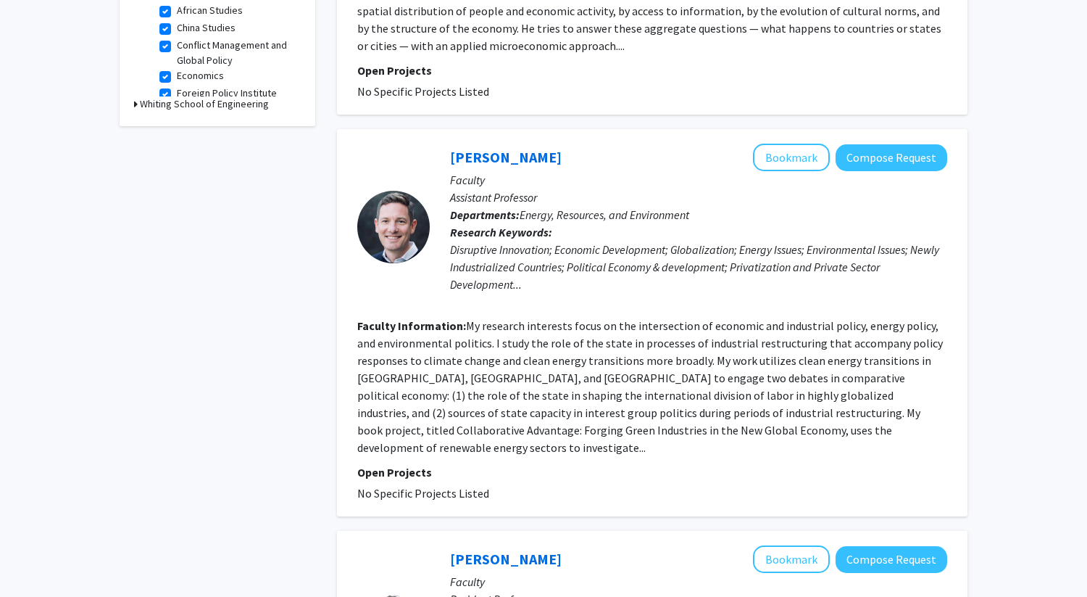
scroll to position [3004, 0]
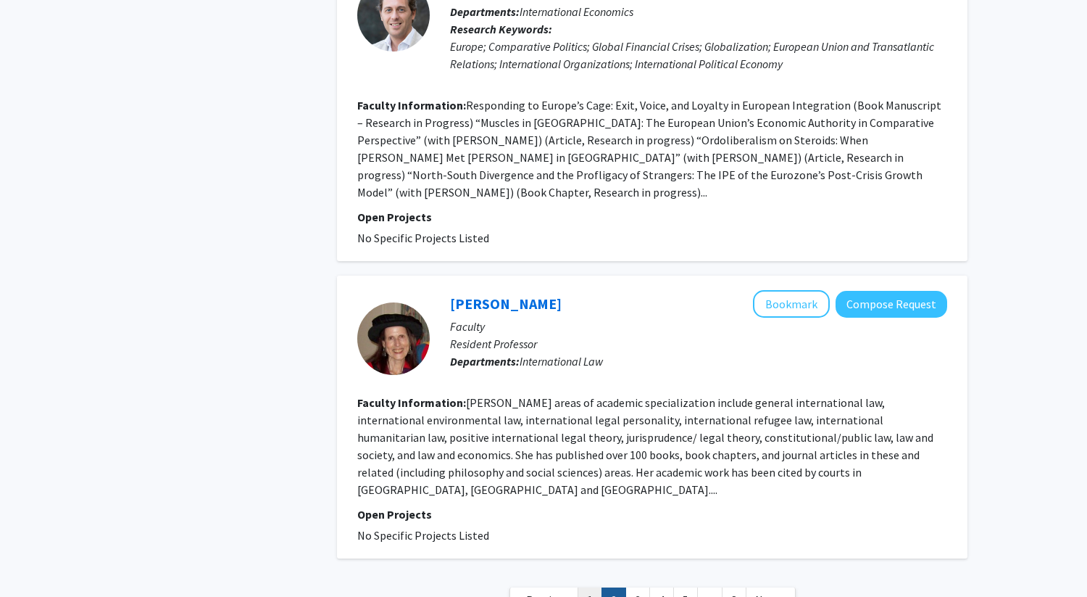
click at [596, 587] on link "1" at bounding box center [590, 599] width 25 height 25
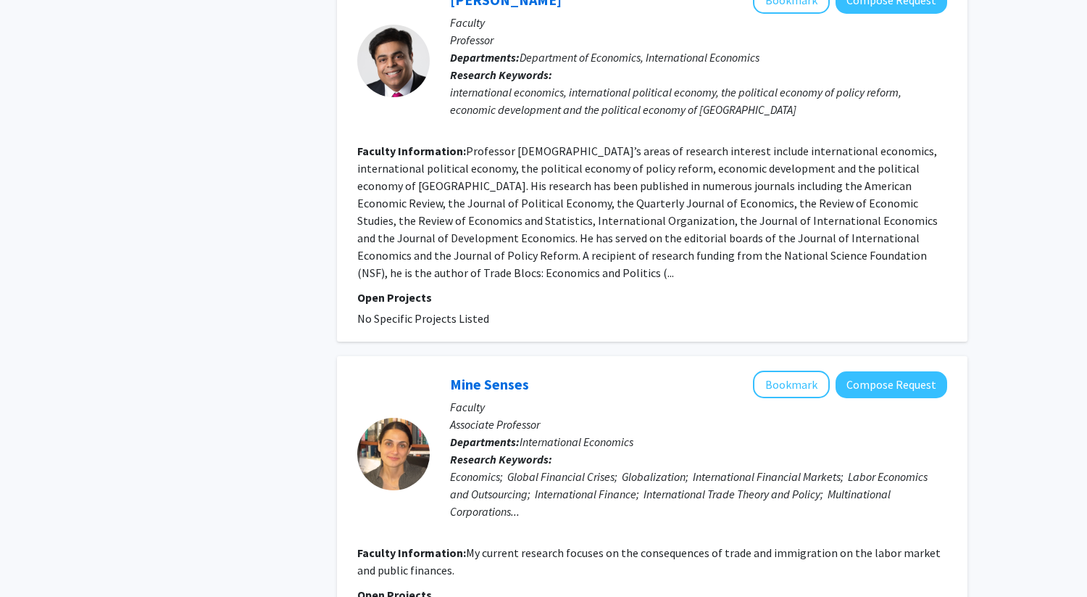
scroll to position [2981, 0]
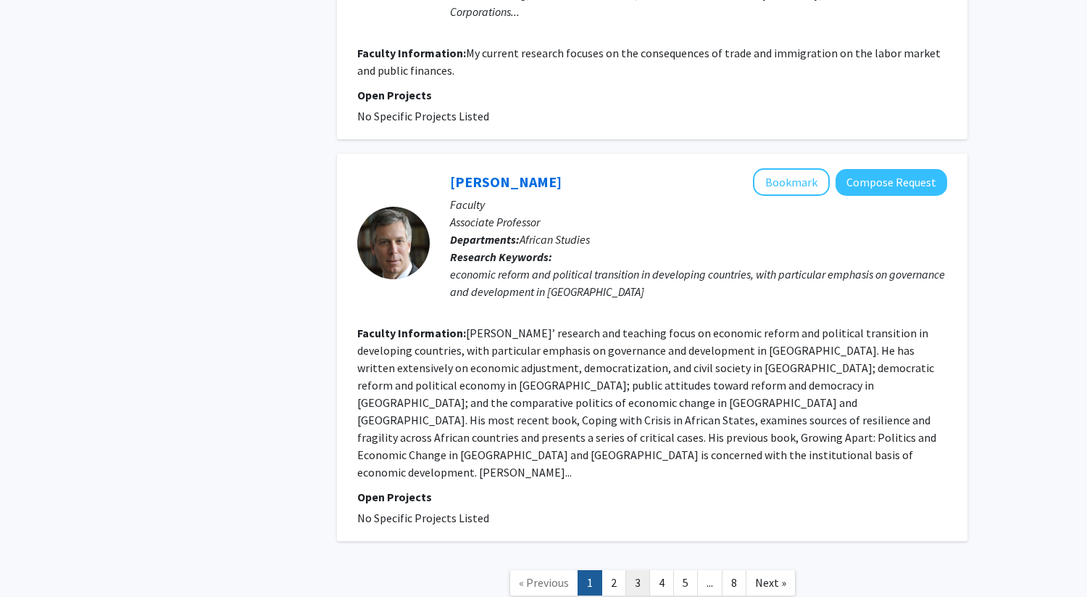
click at [634, 570] on link "3" at bounding box center [638, 582] width 25 height 25
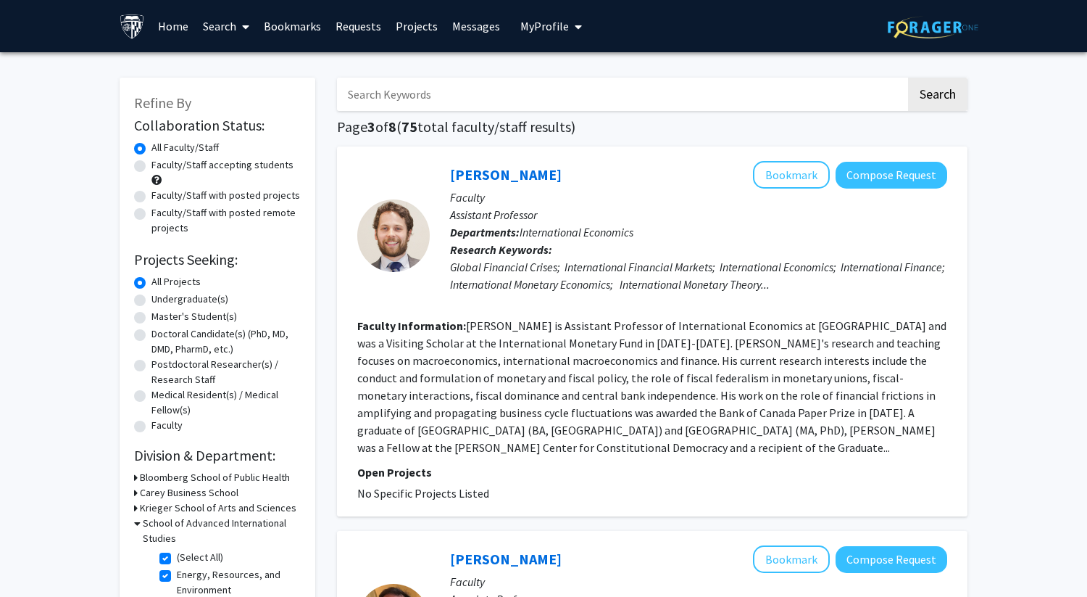
click at [236, 29] on span at bounding box center [242, 26] width 13 height 51
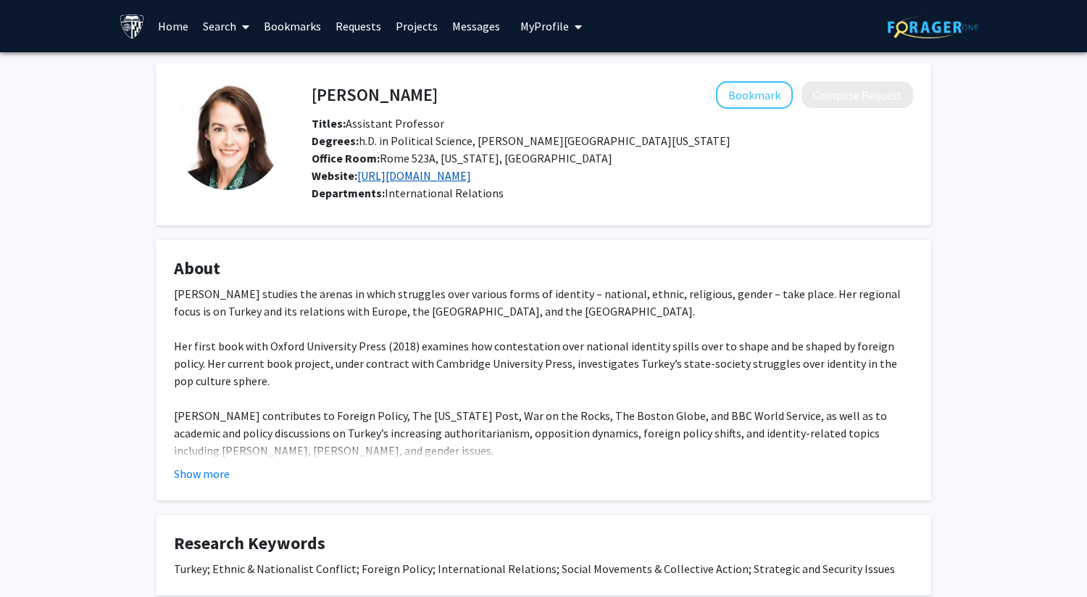
click at [423, 170] on link "http://www.liselhintz.com/" at bounding box center [414, 175] width 114 height 14
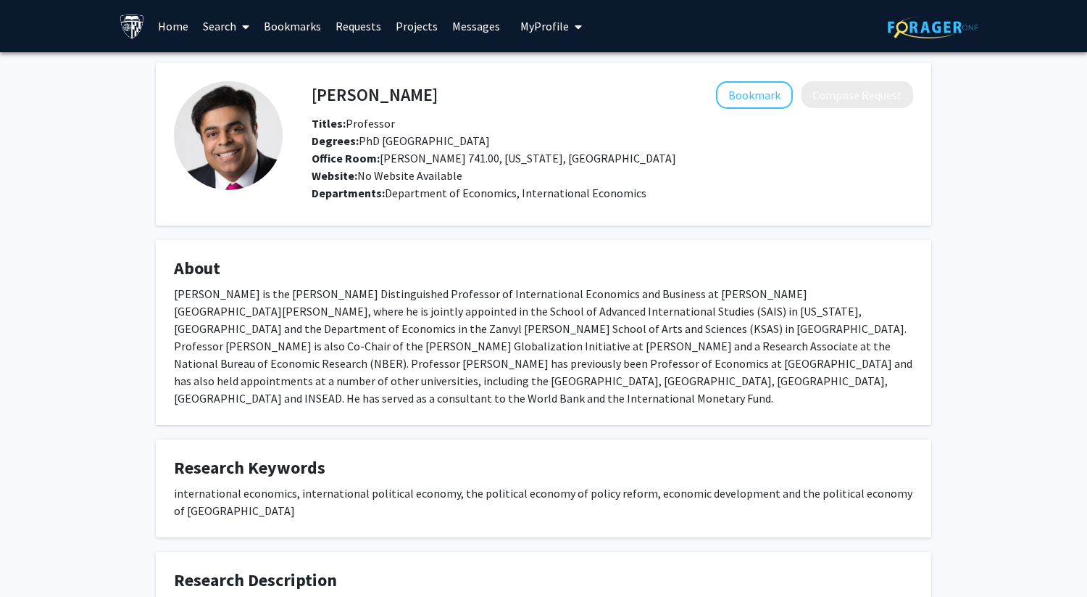
drag, startPoint x: 306, startPoint y: 90, endPoint x: 437, endPoint y: 91, distance: 131.2
click at [437, 91] on div "[PERSON_NAME] Bookmark Compose Request" at bounding box center [612, 95] width 623 height 28
drag, startPoint x: 438, startPoint y: 94, endPoint x: 314, endPoint y: 89, distance: 124.1
click at [314, 89] on div "[PERSON_NAME] Bookmark Compose Request" at bounding box center [612, 95] width 623 height 28
copy h4 "[PERSON_NAME]"
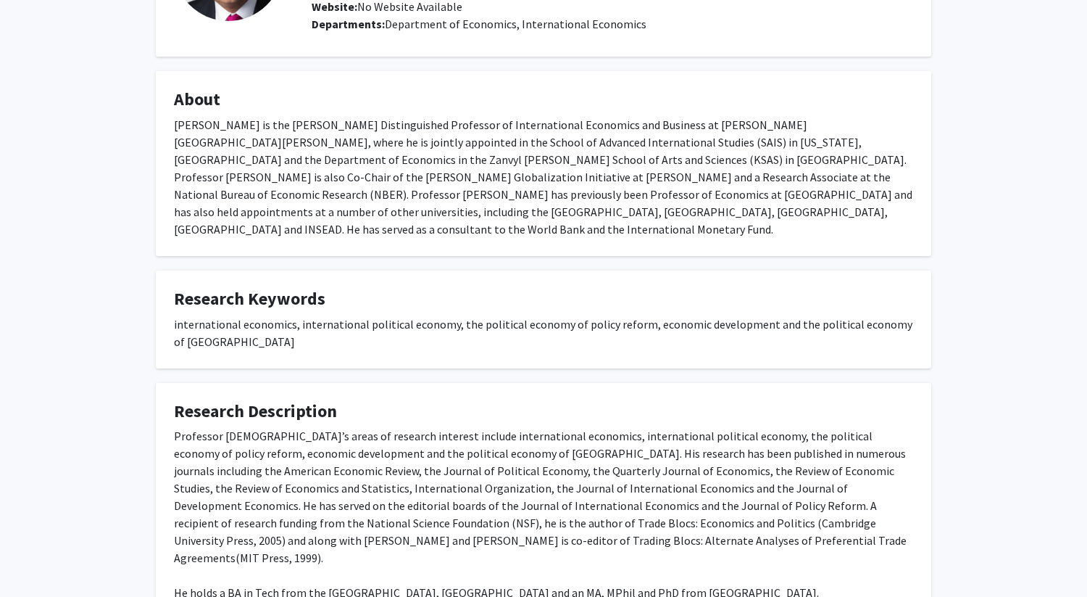
scroll to position [170, 0]
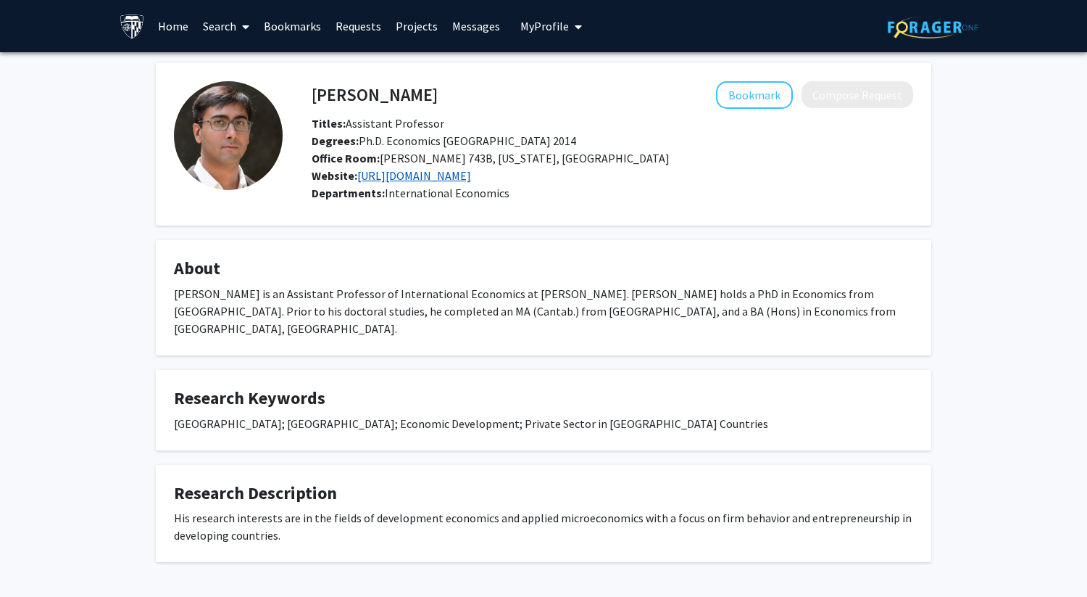
click at [471, 179] on link "[URL][DOMAIN_NAME]" at bounding box center [414, 175] width 114 height 14
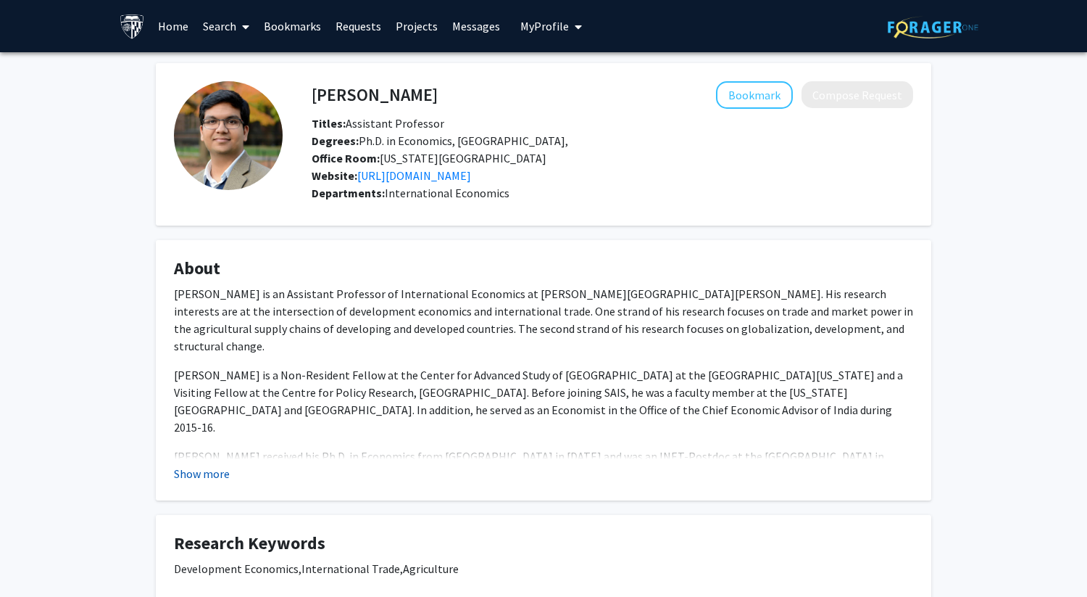
click at [189, 469] on button "Show more" at bounding box center [202, 473] width 56 height 17
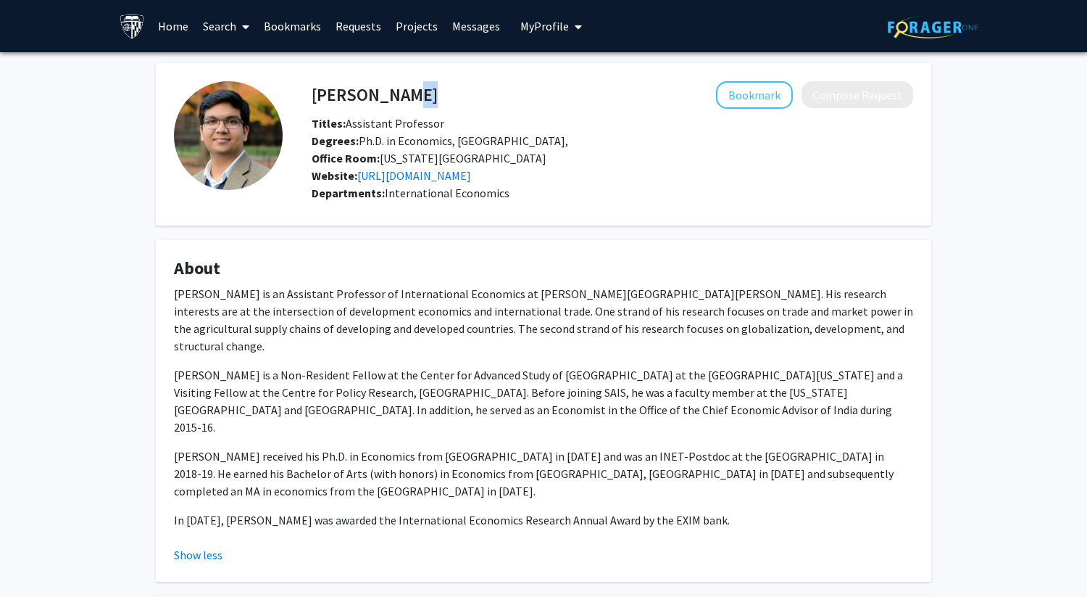
drag, startPoint x: 394, startPoint y: 91, endPoint x: 508, endPoint y: 93, distance: 113.8
click at [508, 93] on div "Shoumitro Chatterjee Bookmark Compose Request" at bounding box center [612, 95] width 623 height 28
copy h4 "Chatterjee"
drag, startPoint x: 589, startPoint y: 306, endPoint x: 655, endPoint y: 336, distance: 73.3
click at [655, 336] on p "Shoumitro Chatterjee is an Assistant Professor of International Economics at Jo…" at bounding box center [543, 320] width 739 height 70
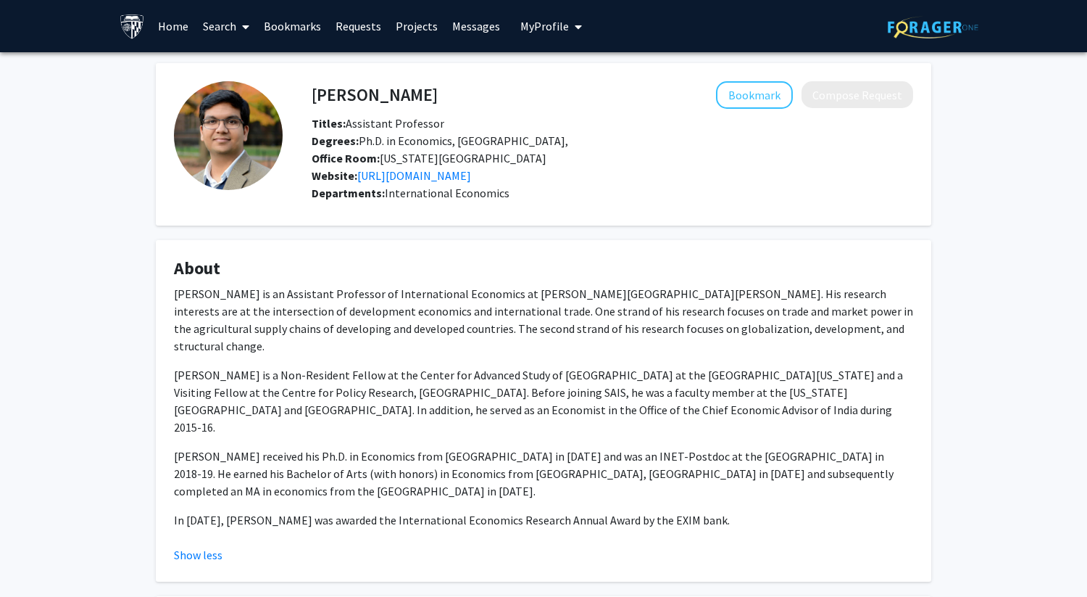
drag, startPoint x: 593, startPoint y: 312, endPoint x: 661, endPoint y: 334, distance: 71.7
click at [662, 334] on p "Shoumitro Chatterjee is an Assistant Professor of International Economics at Jo…" at bounding box center [543, 320] width 739 height 70
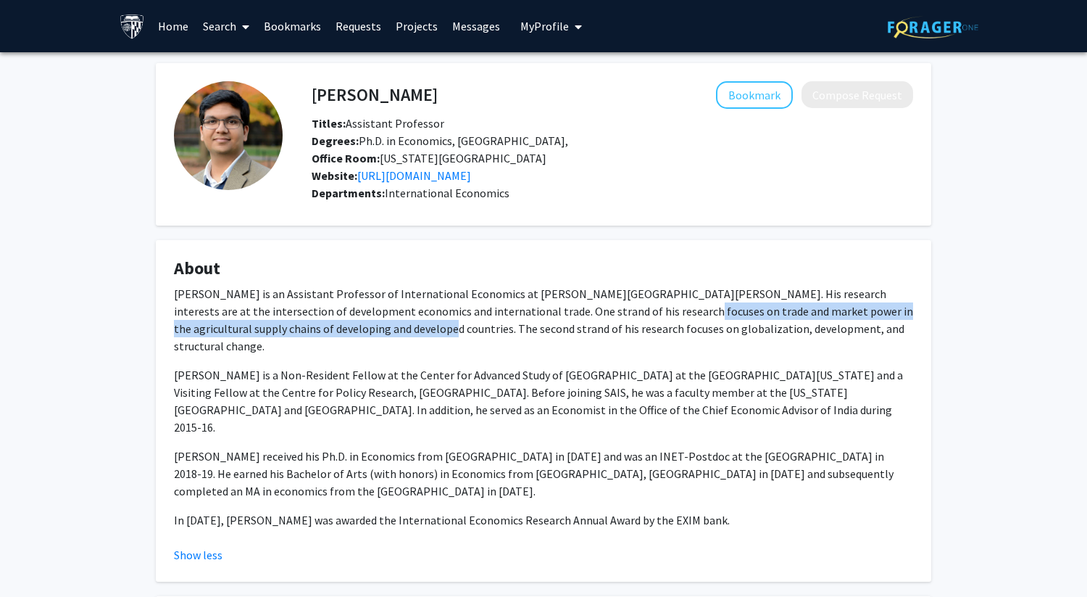
drag, startPoint x: 595, startPoint y: 312, endPoint x: 352, endPoint y: 328, distance: 243.3
click at [352, 328] on p "Shoumitro Chatterjee is an Assistant Professor of International Economics at Jo…" at bounding box center [543, 320] width 739 height 70
copy p "trade and market power in the agricultural supply chains of developing and deve…"
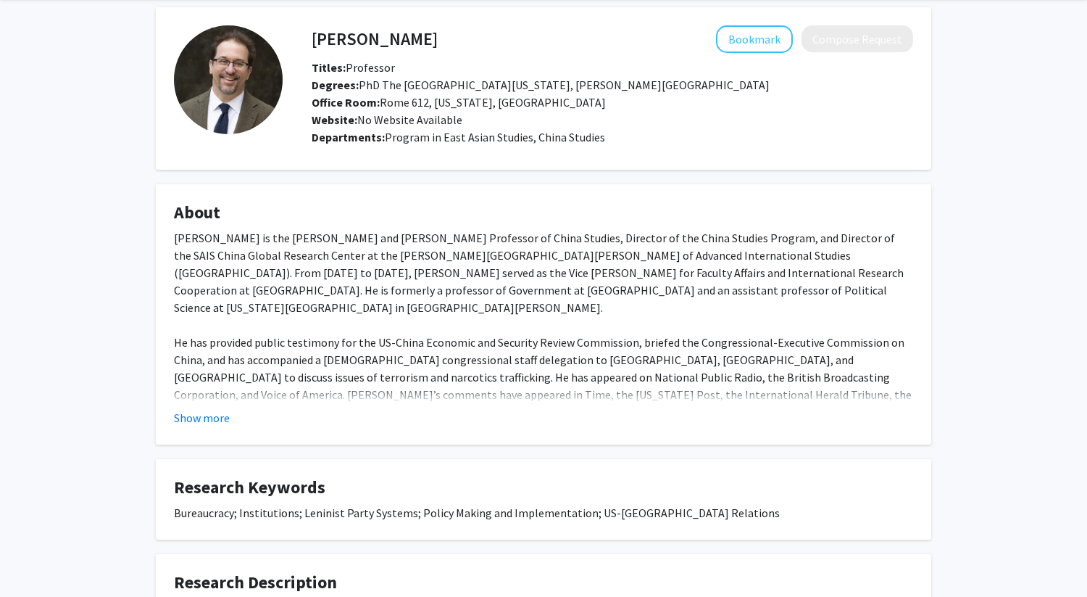
scroll to position [59, 0]
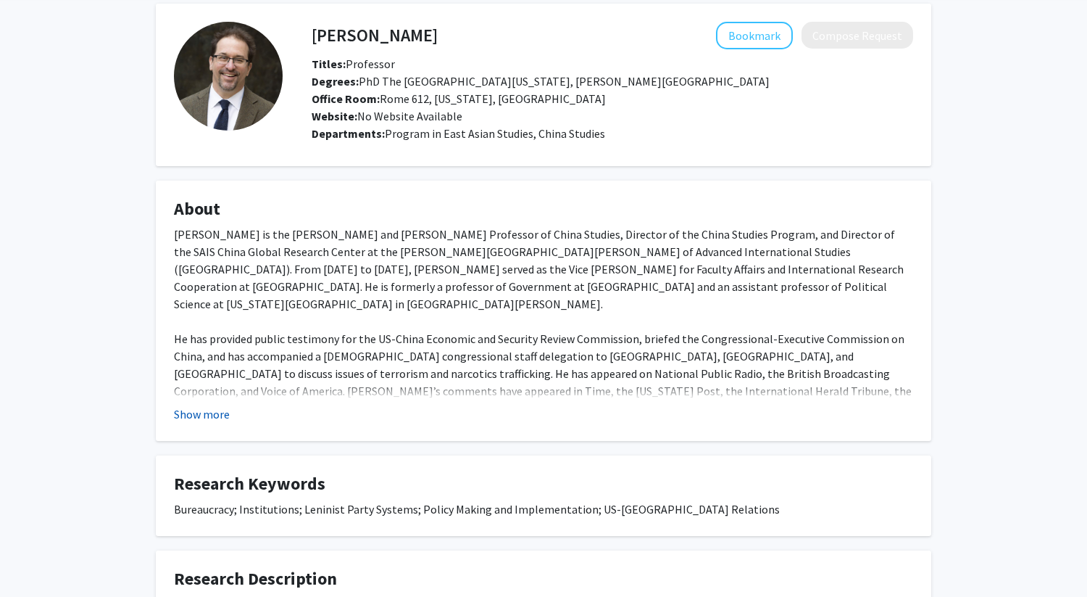
click at [191, 418] on button "Show more" at bounding box center [202, 413] width 56 height 17
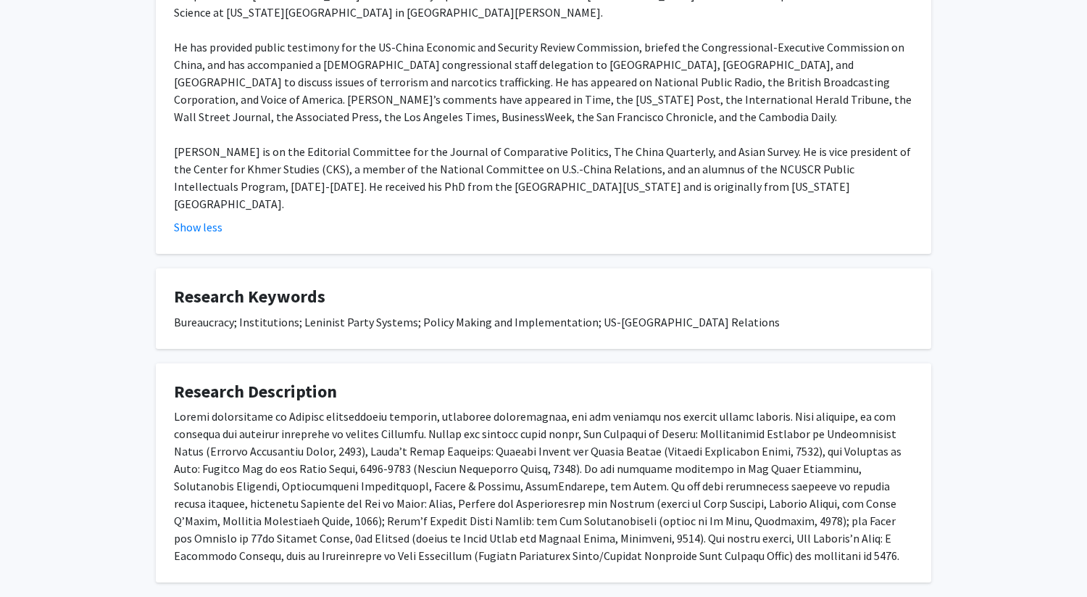
scroll to position [392, 0]
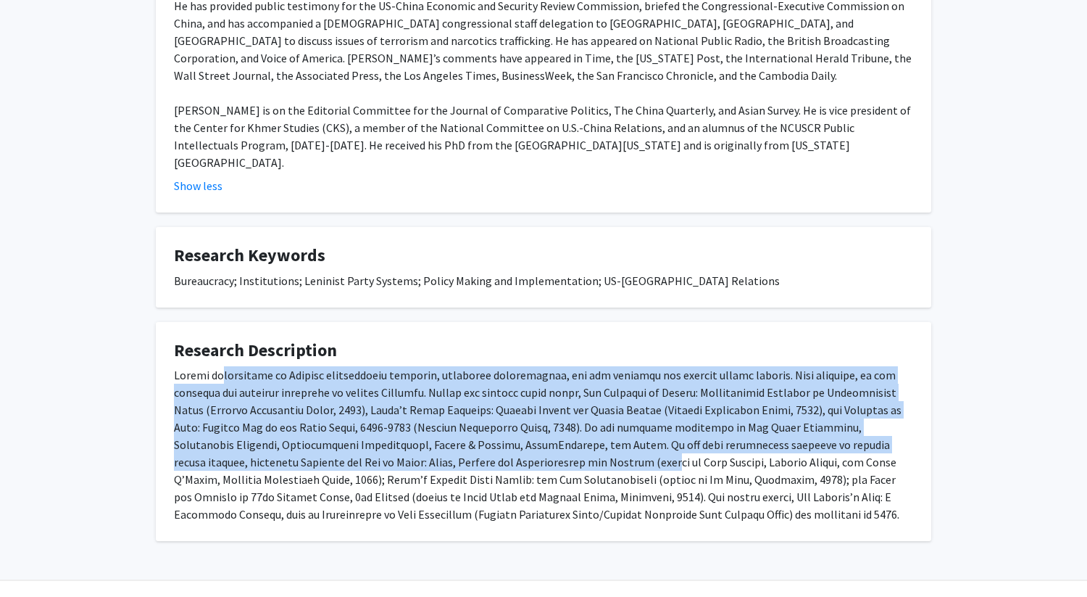
drag, startPoint x: 223, startPoint y: 346, endPoint x: 431, endPoint y: 421, distance: 221.3
click at [431, 421] on div at bounding box center [543, 444] width 739 height 157
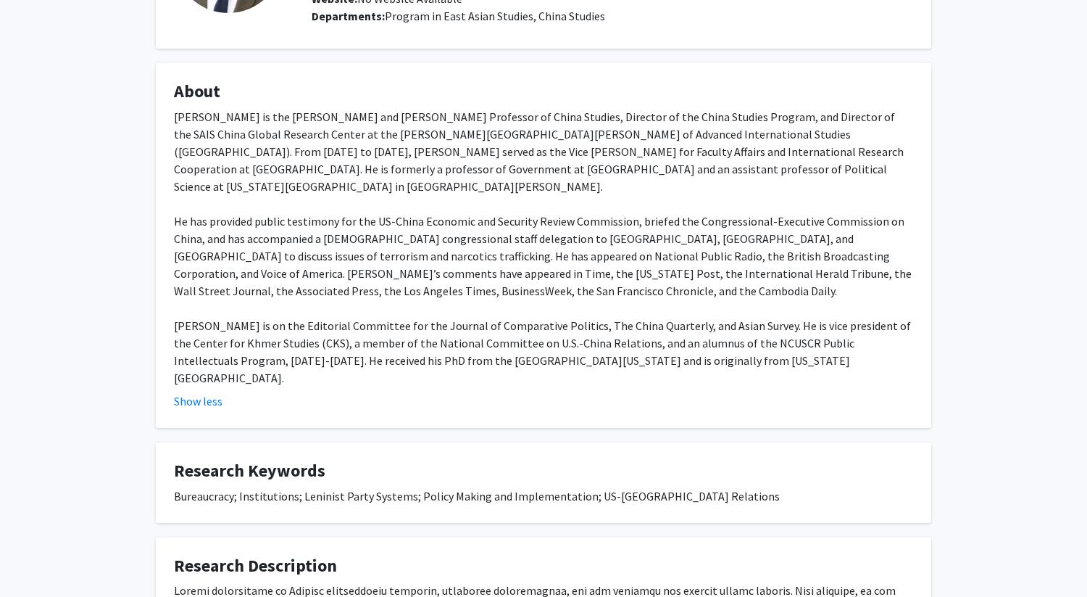
scroll to position [0, 0]
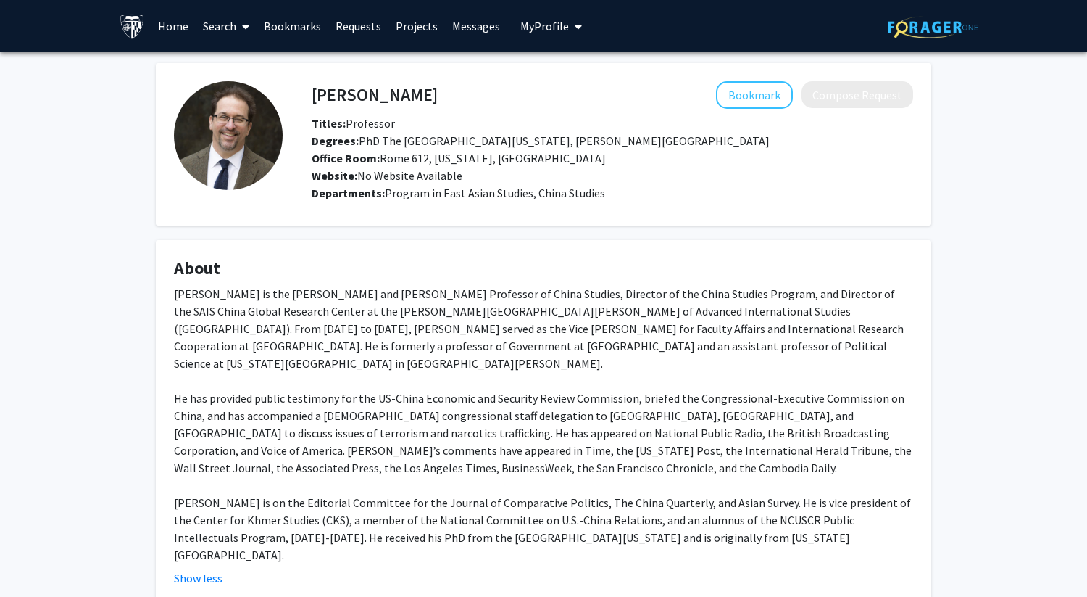
click at [380, 89] on h4 "Andrew Mertha" at bounding box center [375, 94] width 126 height 27
drag, startPoint x: 312, startPoint y: 92, endPoint x: 463, endPoint y: 99, distance: 151.7
click at [463, 99] on div "Andrew Mertha Bookmark Compose Request" at bounding box center [612, 95] width 623 height 28
copy h4 "Andrew Mertha"
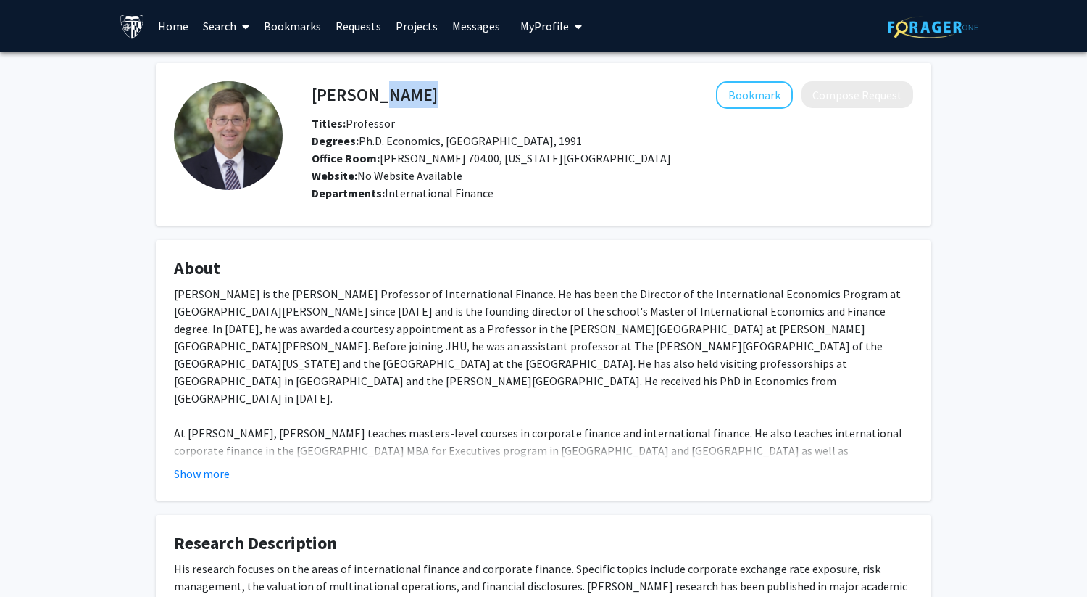
drag, startPoint x: 310, startPoint y: 94, endPoint x: 374, endPoint y: 96, distance: 63.9
click at [374, 96] on div "[PERSON_NAME] Bookmark Compose Request" at bounding box center [612, 95] width 623 height 28
click at [343, 96] on h4 "[PERSON_NAME]" at bounding box center [375, 94] width 126 height 27
drag, startPoint x: 312, startPoint y: 92, endPoint x: 428, endPoint y: 96, distance: 116.8
click at [428, 96] on div "[PERSON_NAME] Bookmark Compose Request" at bounding box center [612, 95] width 623 height 28
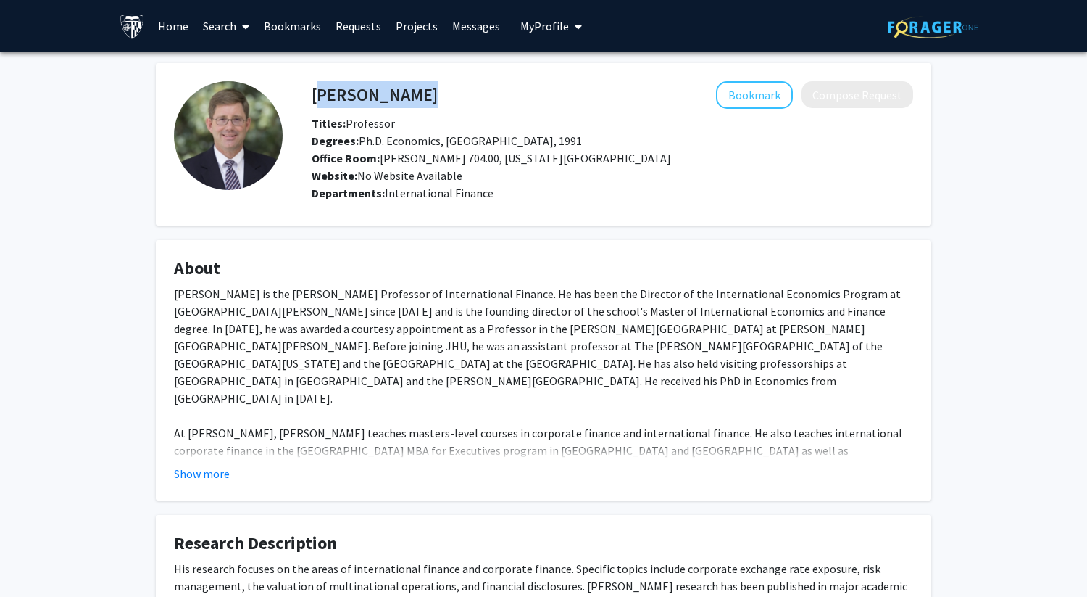
copy h4 "[PERSON_NAME]"
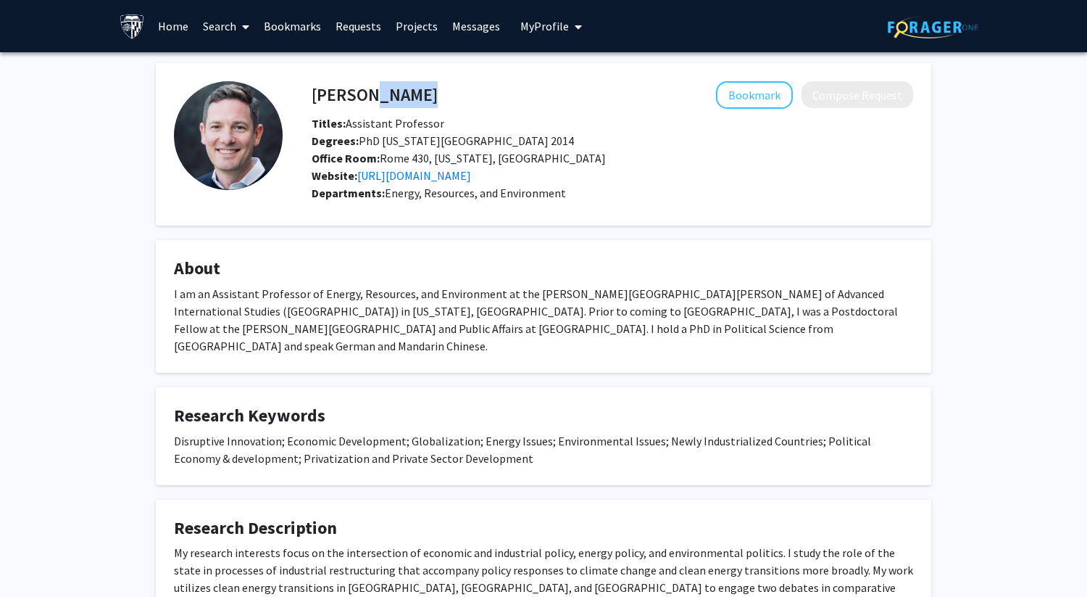
drag, startPoint x: 361, startPoint y: 95, endPoint x: 452, endPoint y: 94, distance: 91.3
click at [452, 94] on div "Jonas Nahm Bookmark Compose Request" at bounding box center [612, 95] width 623 height 28
copy h4 "Nahm"
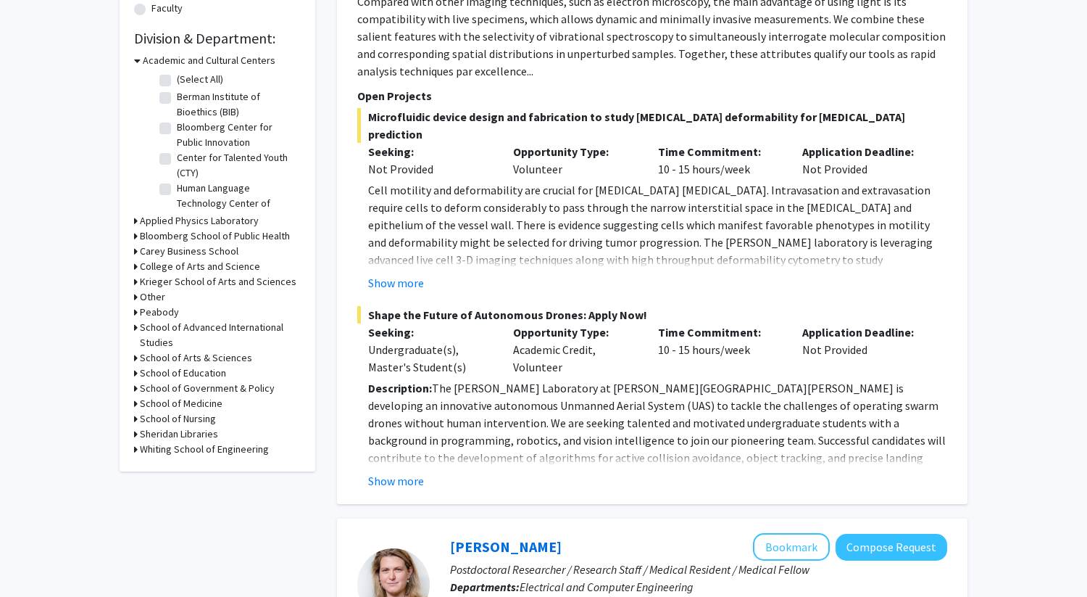
scroll to position [426, 0]
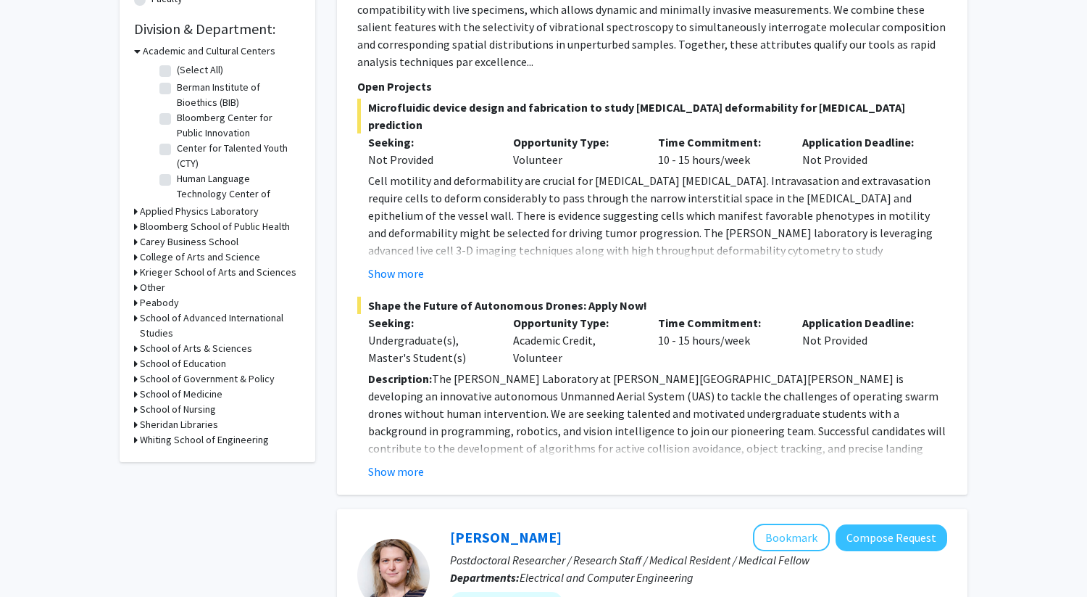
click at [133, 348] on div "Refine By Collaboration Status: Collaboration Status All Faculty/Staff Collabor…" at bounding box center [218, 56] width 196 height 810
click at [136, 347] on icon at bounding box center [136, 348] width 4 height 15
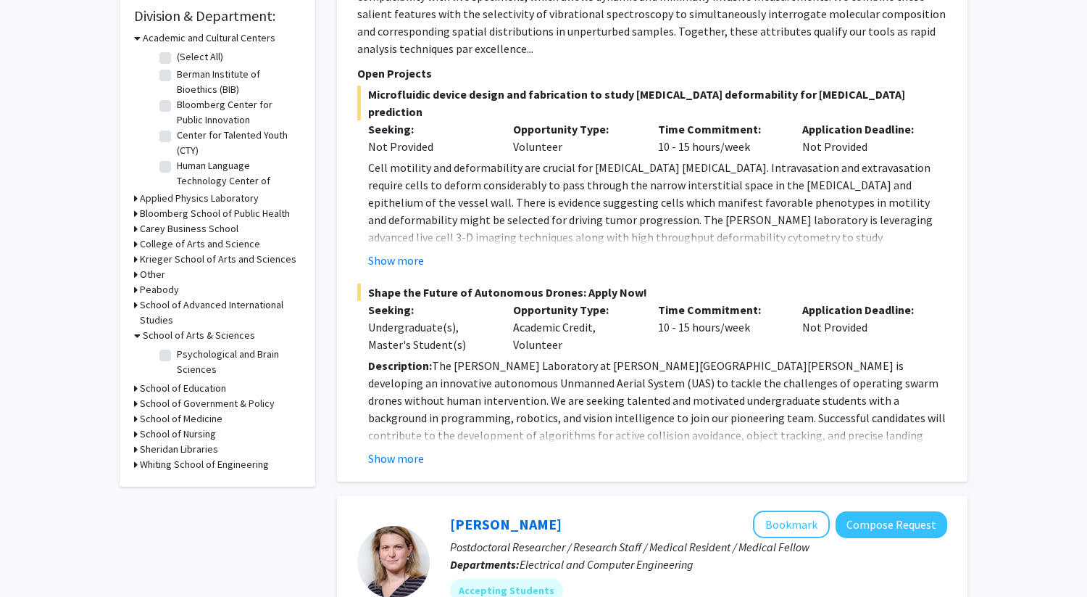
scroll to position [443, 0]
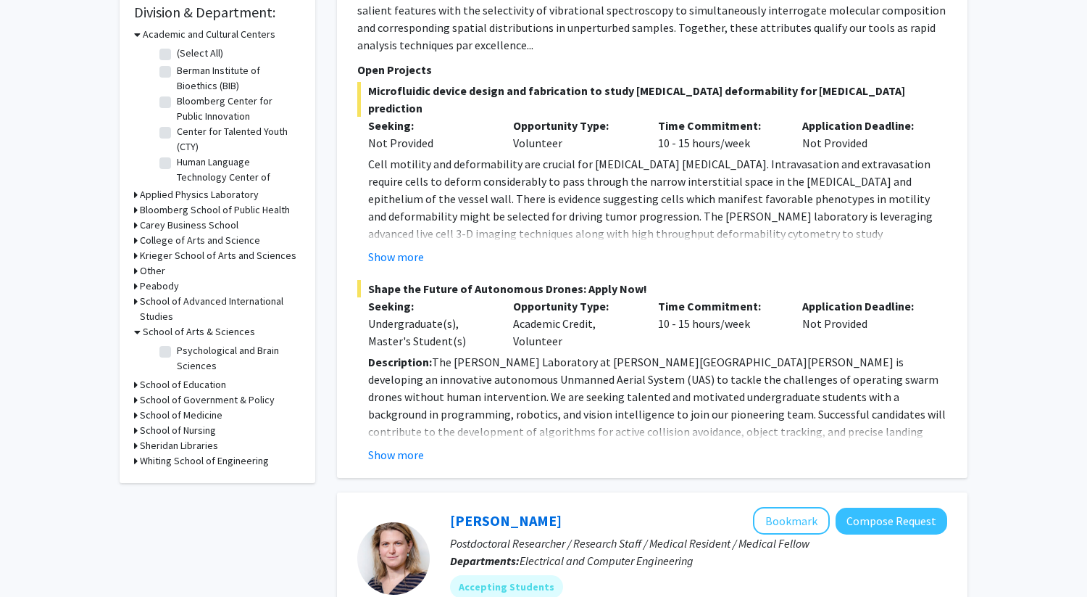
click at [136, 329] on icon at bounding box center [137, 331] width 7 height 15
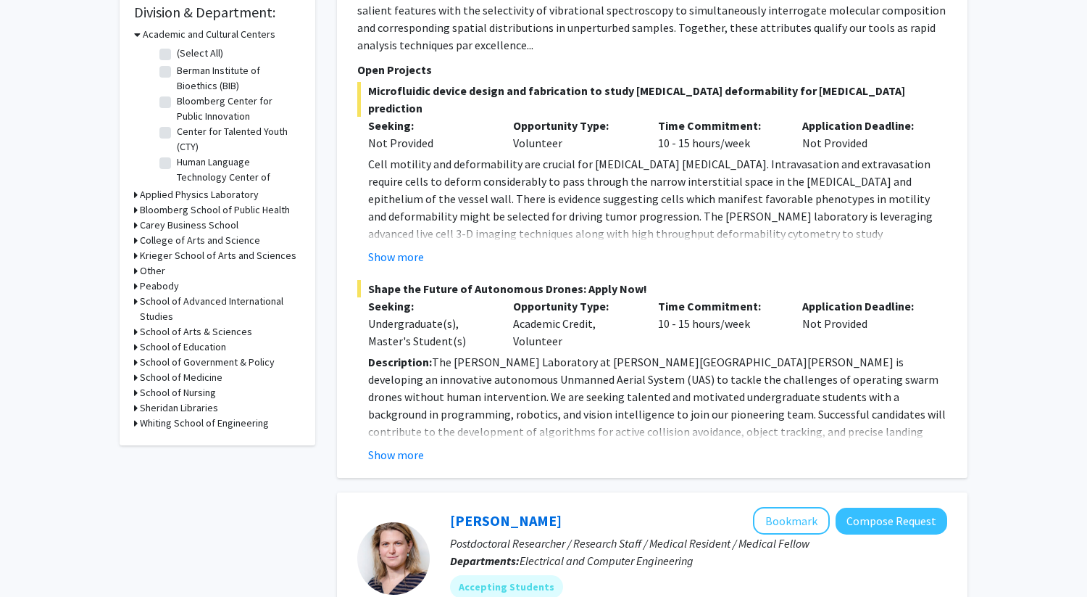
click at [136, 253] on icon at bounding box center [136, 255] width 4 height 15
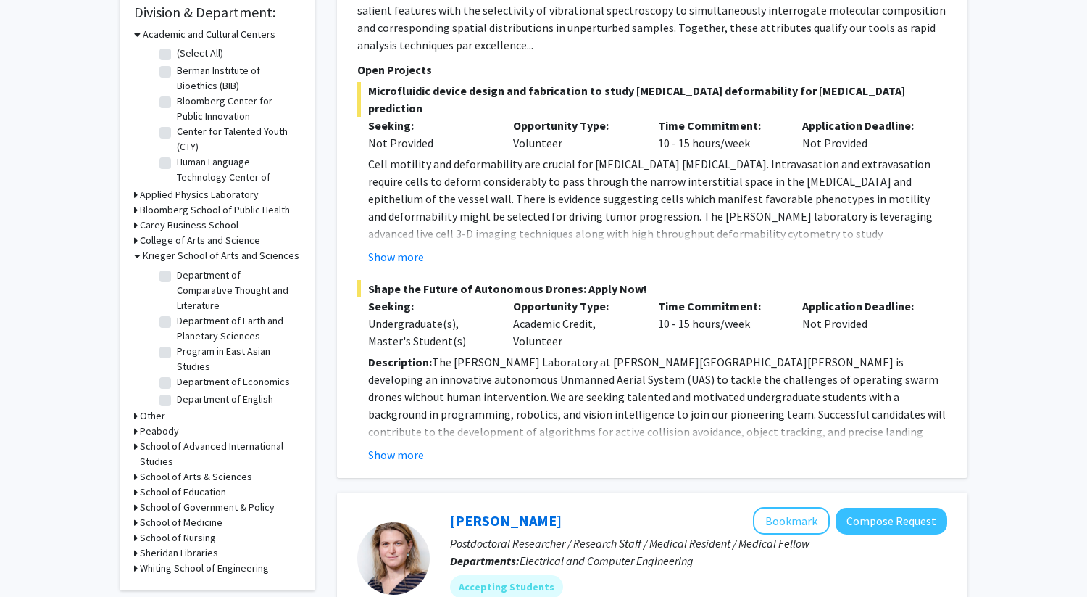
scroll to position [436, 0]
click at [177, 355] on label "Program in East Asian Studies" at bounding box center [237, 348] width 120 height 30
click at [177, 343] on input "Program in East Asian Studies" at bounding box center [181, 337] width 9 height 9
checkbox input "true"
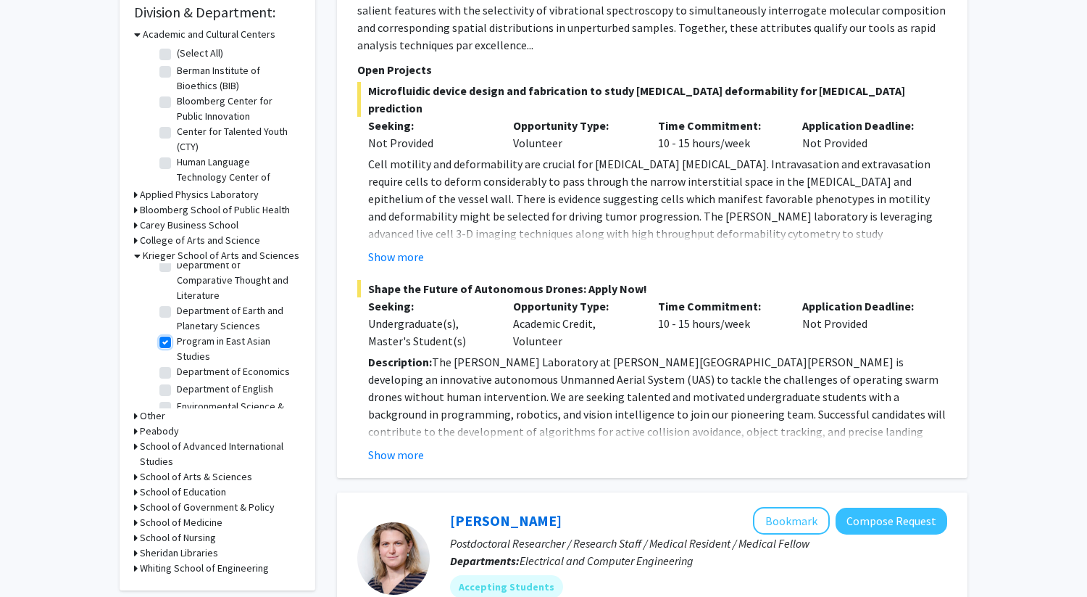
checkbox input "true"
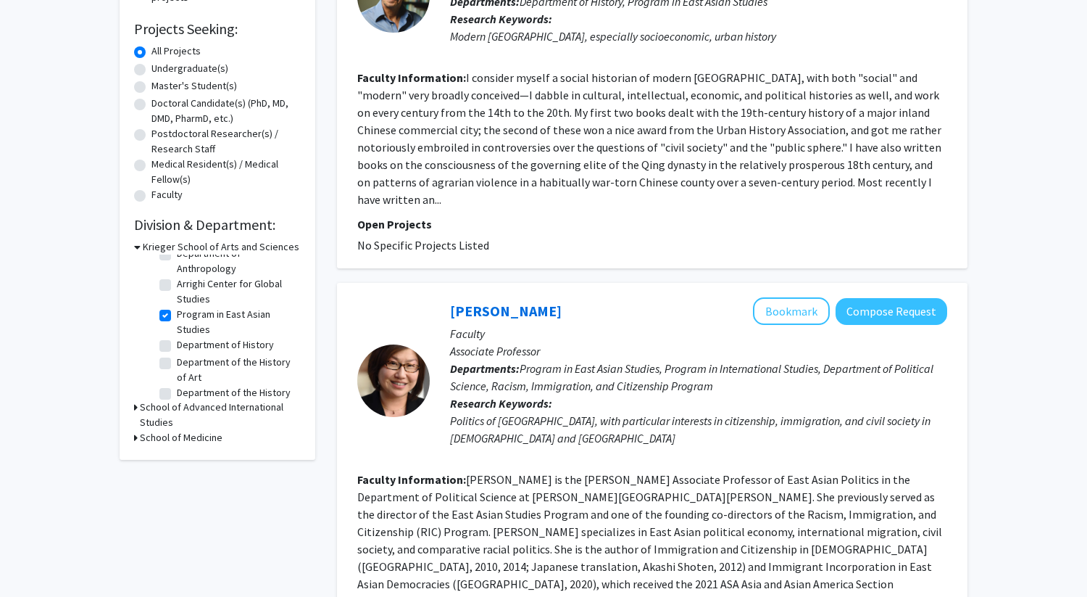
scroll to position [62, 0]
click at [177, 344] on label "Department of History" at bounding box center [225, 343] width 97 height 15
click at [177, 344] on input "Department of History" at bounding box center [181, 340] width 9 height 9
checkbox input "true"
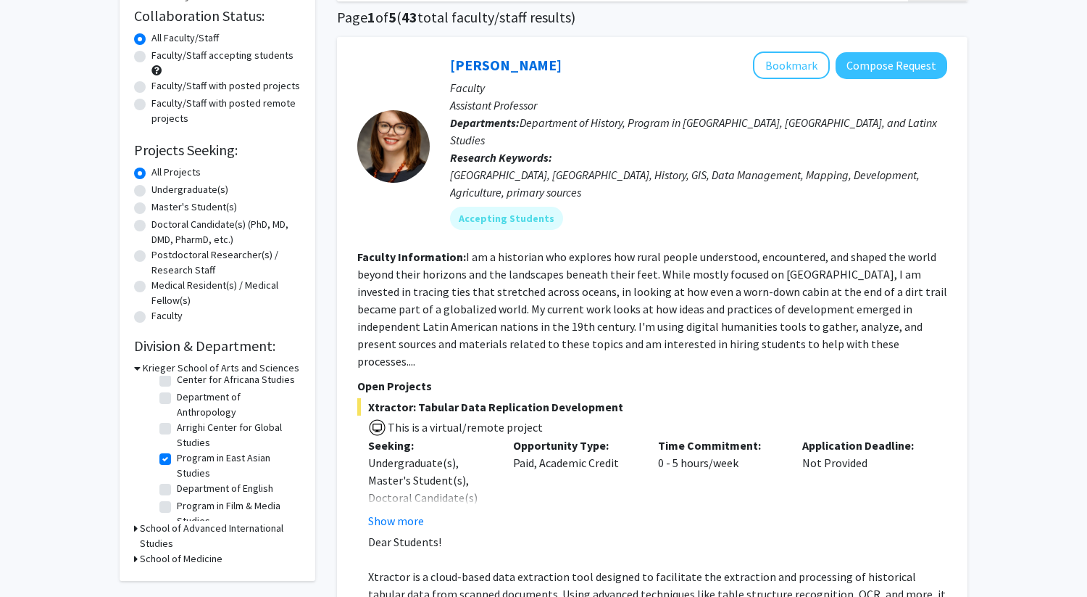
scroll to position [65, 0]
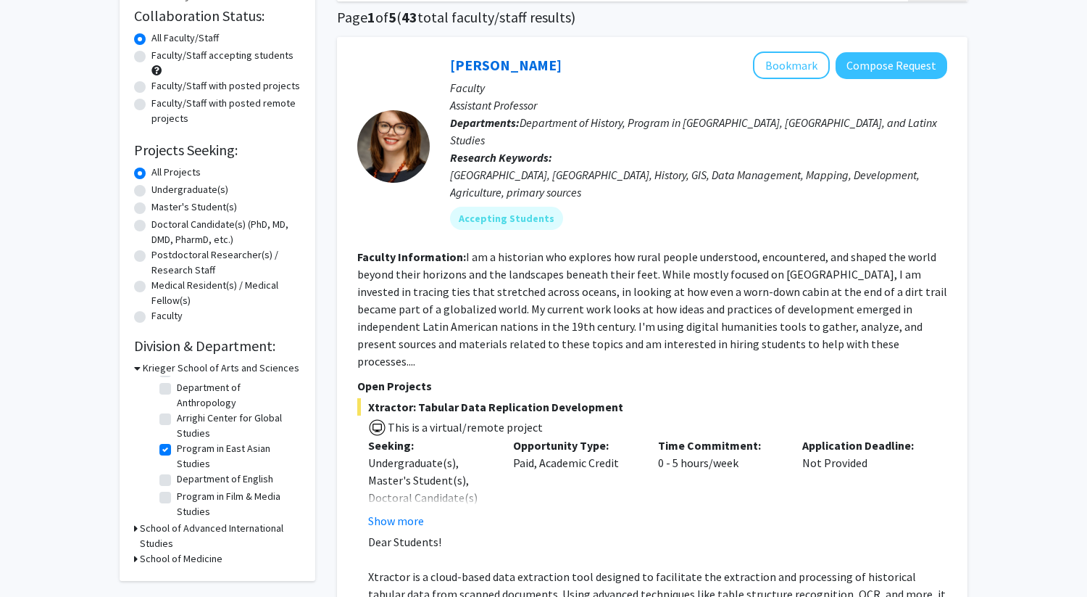
click at [177, 432] on label "Arrighi Center for Global Studies" at bounding box center [237, 425] width 120 height 30
click at [177, 420] on input "Arrighi Center for Global Studies" at bounding box center [181, 414] width 9 height 9
checkbox input "true"
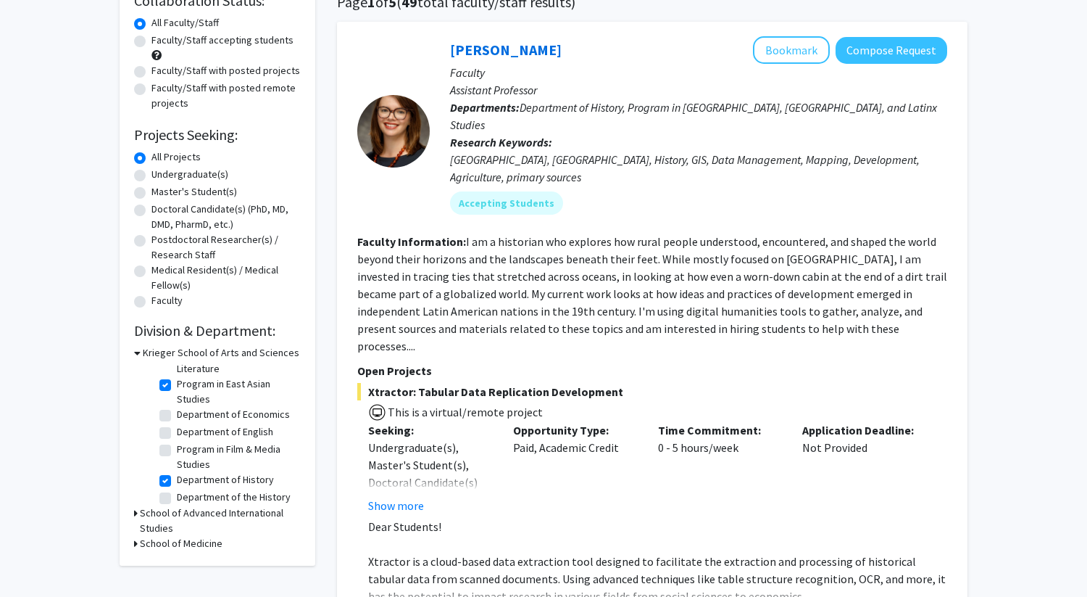
scroll to position [163, 0]
click at [177, 418] on label "Department of Economics" at bounding box center [233, 410] width 113 height 15
click at [177, 412] on input "Department of Economics" at bounding box center [181, 407] width 9 height 9
checkbox input "true"
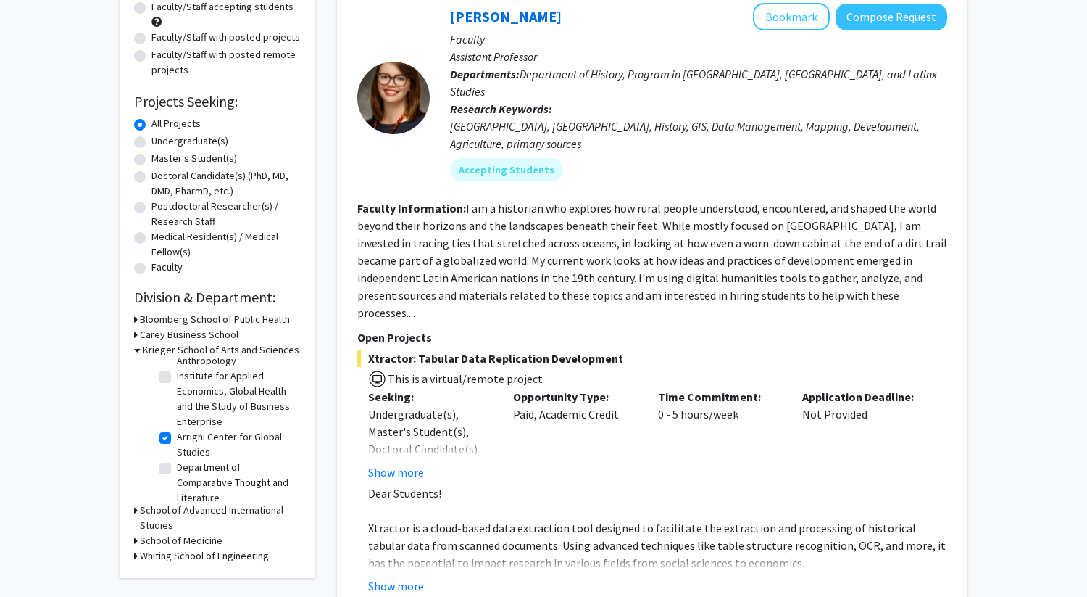
scroll to position [120, 0]
click at [177, 391] on label "Institute for Applied Economics, Global Health and the Study of Business Enterp…" at bounding box center [237, 397] width 120 height 61
click at [177, 377] on input "Institute for Applied Economics, Global Health and the Study of Business Enterp…" at bounding box center [181, 371] width 9 height 9
checkbox input "true"
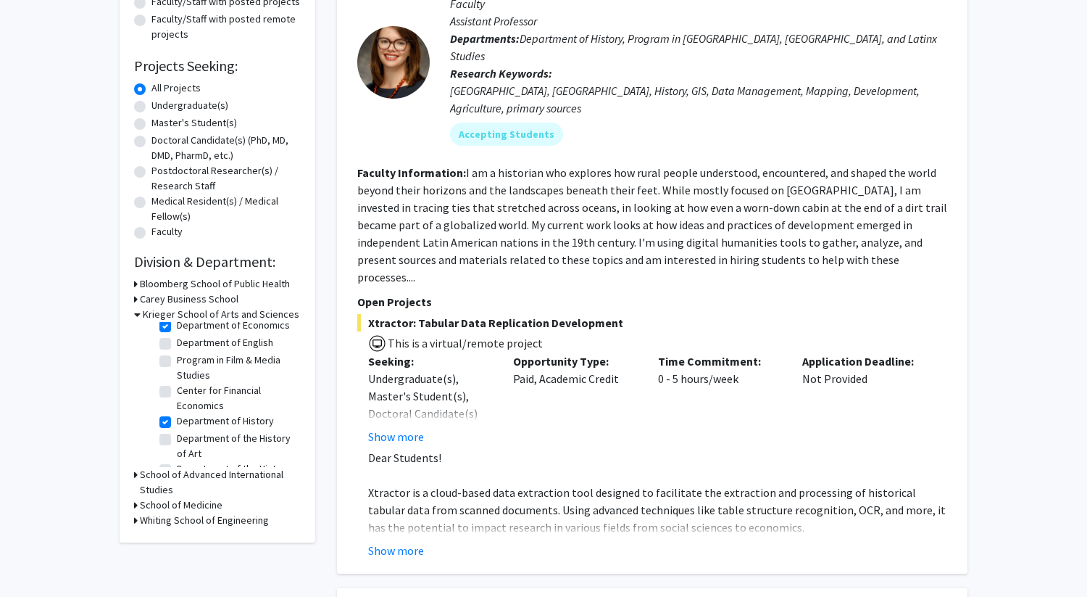
scroll to position [304, 0]
click at [177, 411] on label "Center for Financial Economics" at bounding box center [237, 396] width 120 height 30
click at [177, 390] on input "Center for Financial Economics" at bounding box center [181, 385] width 9 height 9
checkbox input "true"
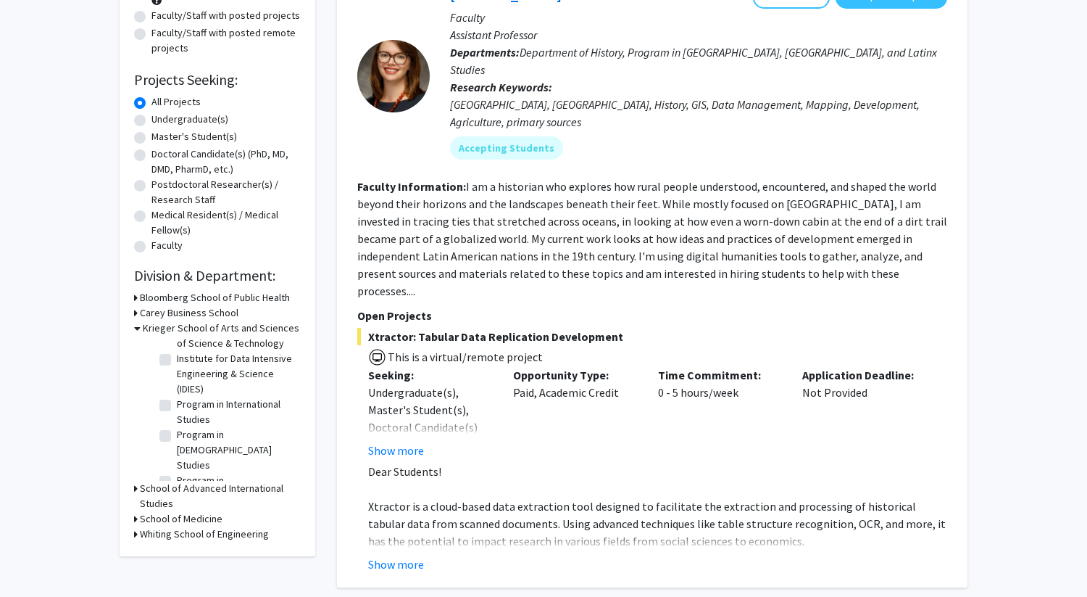
scroll to position [472, 0]
click at [177, 411] on label "Program in International Studies" at bounding box center [237, 396] width 120 height 30
click at [177, 390] on input "Program in International Studies" at bounding box center [181, 385] width 9 height 9
checkbox input "true"
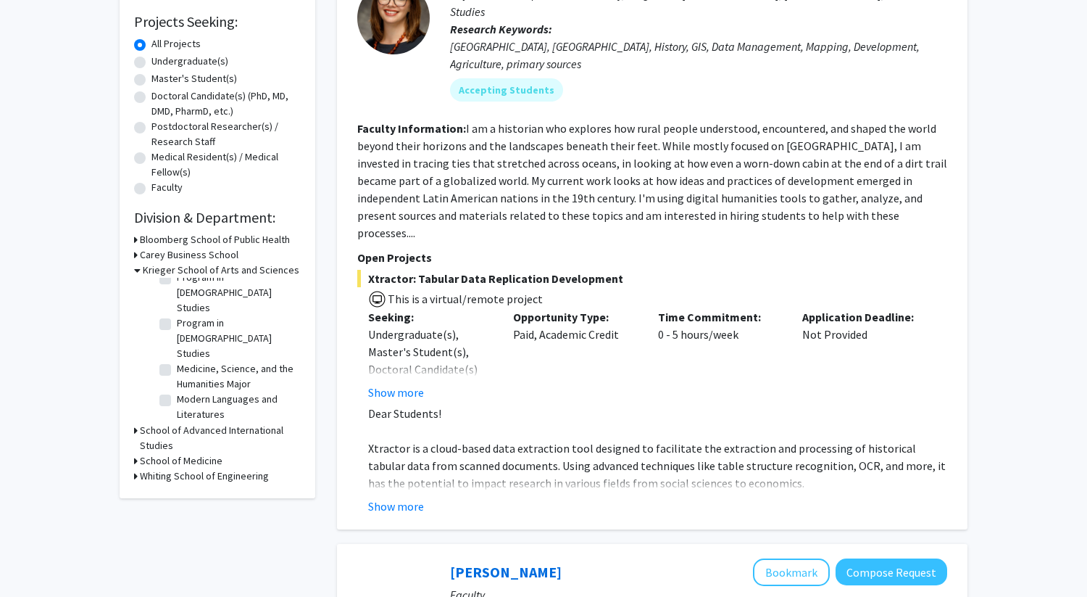
scroll to position [556, 0]
click at [177, 315] on label "Program in Islamic Studies" at bounding box center [237, 292] width 120 height 46
click at [177, 278] on input "Program in Islamic Studies" at bounding box center [181, 273] width 9 height 9
checkbox input "true"
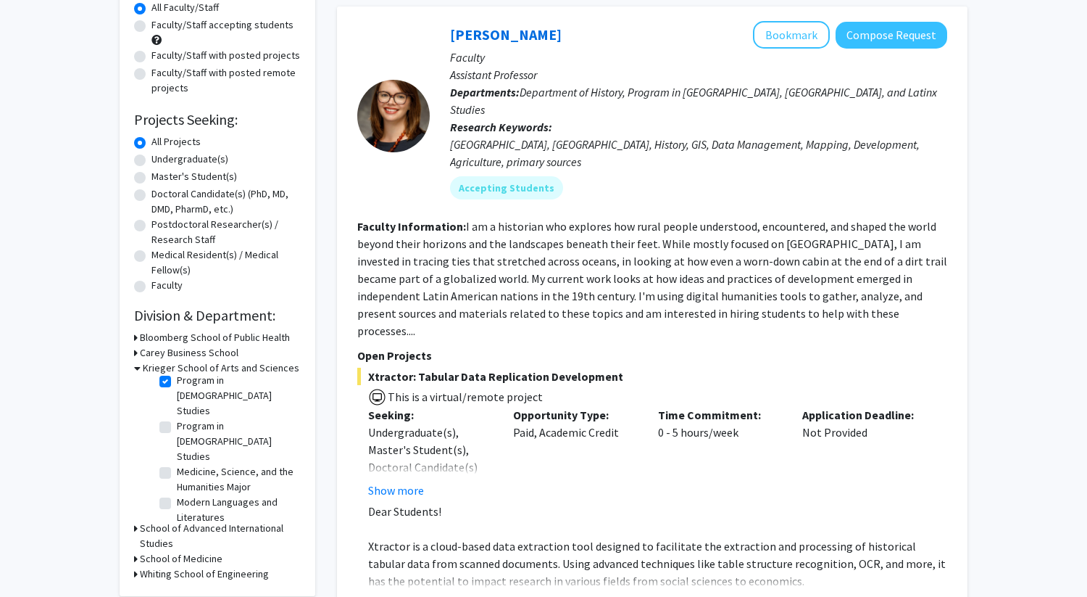
scroll to position [634, 0]
click at [177, 454] on label "Program in Jewish Studies" at bounding box center [237, 440] width 120 height 46
click at [177, 426] on input "Program in Jewish Studies" at bounding box center [181, 421] width 9 height 9
checkbox input "true"
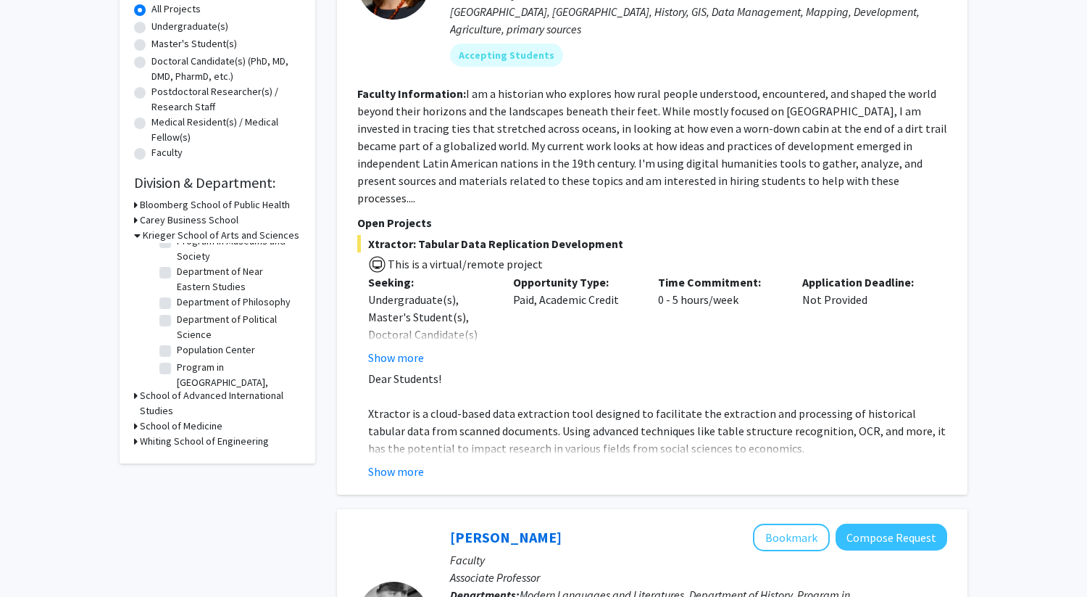
scroll to position [784, 0]
click at [177, 349] on label "Department of Political Science" at bounding box center [237, 334] width 120 height 30
click at [177, 328] on input "Department of Political Science" at bounding box center [181, 323] width 9 height 9
checkbox input "true"
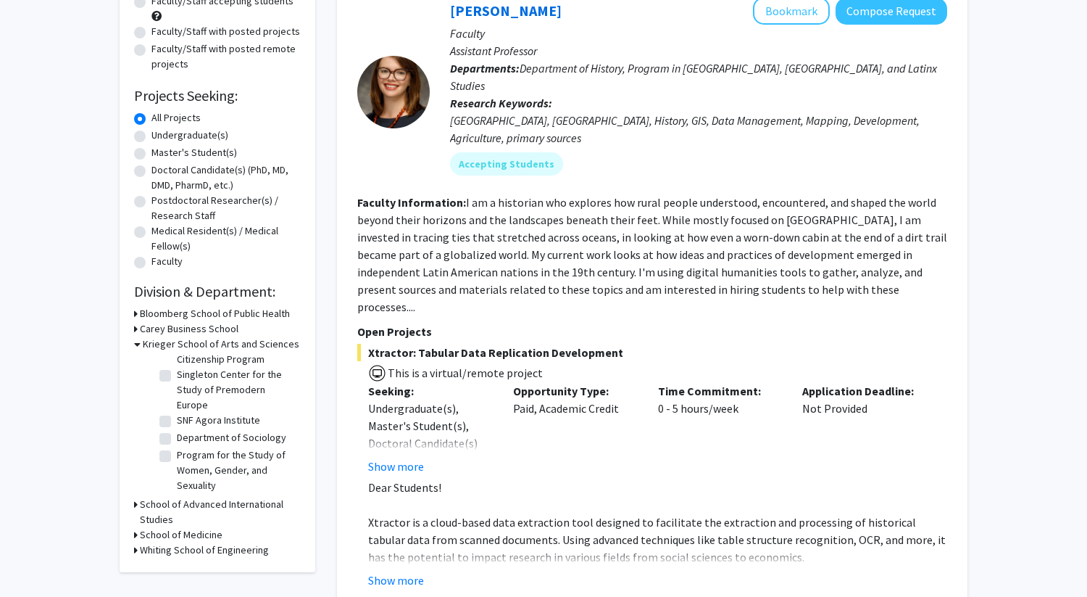
scroll to position [172, 0]
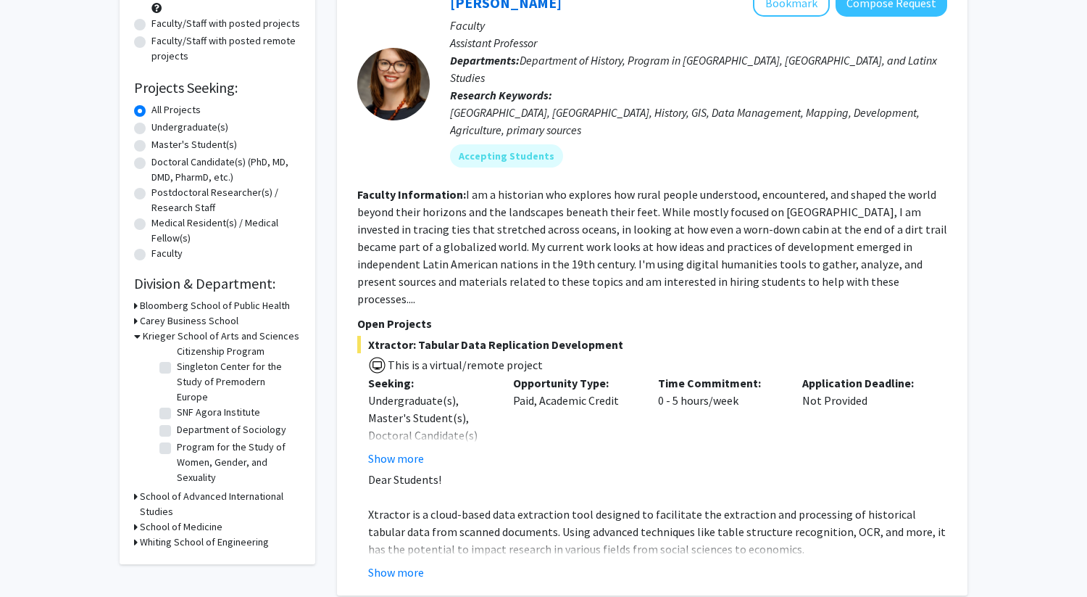
click at [177, 412] on label "SNF Agora Institute" at bounding box center [218, 411] width 83 height 15
click at [177, 412] on input "SNF Agora Institute" at bounding box center [181, 408] width 9 height 9
checkbox input "true"
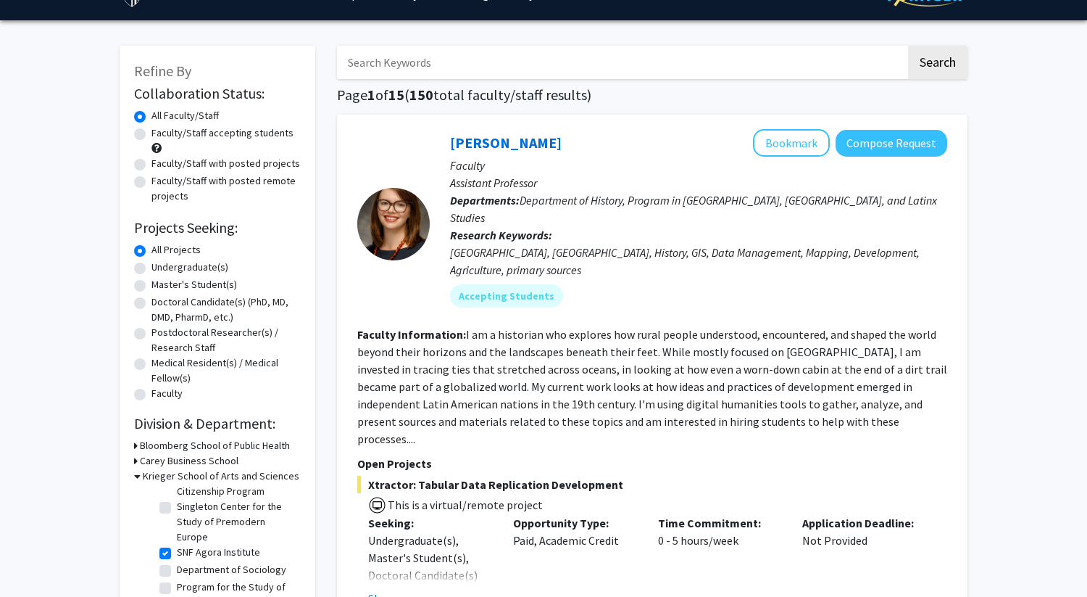
scroll to position [133, 0]
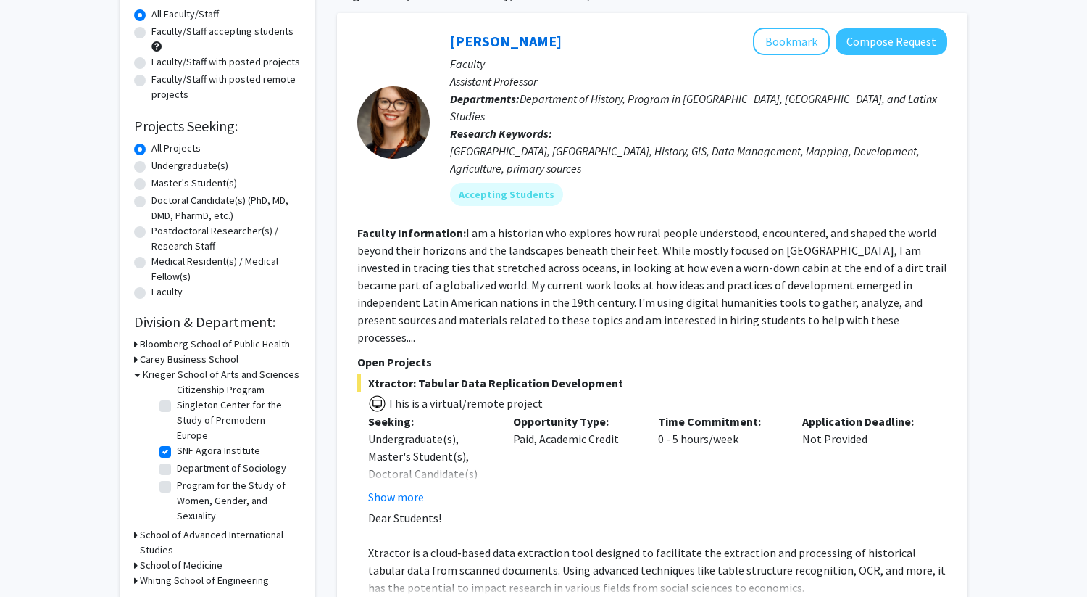
click at [177, 468] on label "Department of Sociology" at bounding box center [231, 467] width 109 height 15
click at [177, 468] on input "Department of Sociology" at bounding box center [181, 464] width 9 height 9
checkbox input "true"
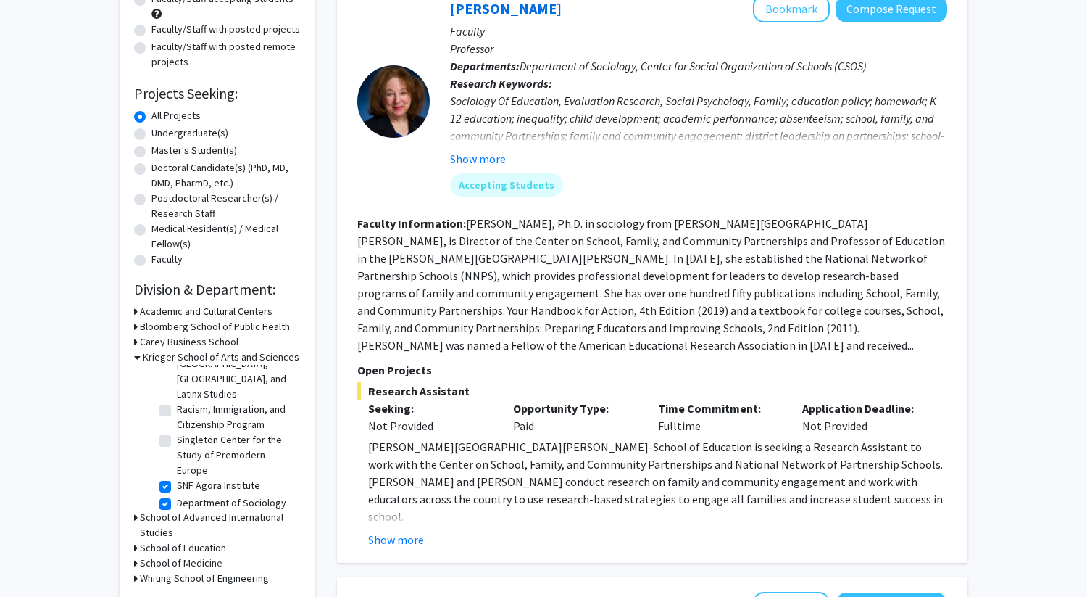
scroll to position [955, 0]
click at [177, 428] on label "Racism, Immigration, and Citizenship Program" at bounding box center [237, 425] width 120 height 30
click at [177, 419] on input "Racism, Immigration, and Citizenship Program" at bounding box center [181, 414] width 9 height 9
checkbox input "true"
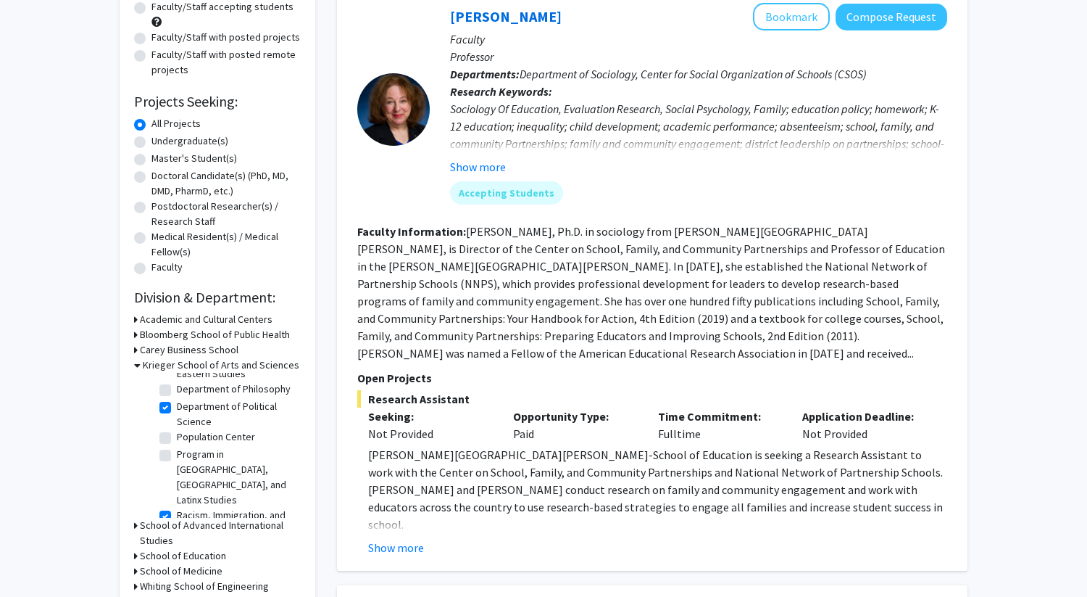
scroll to position [919, 0]
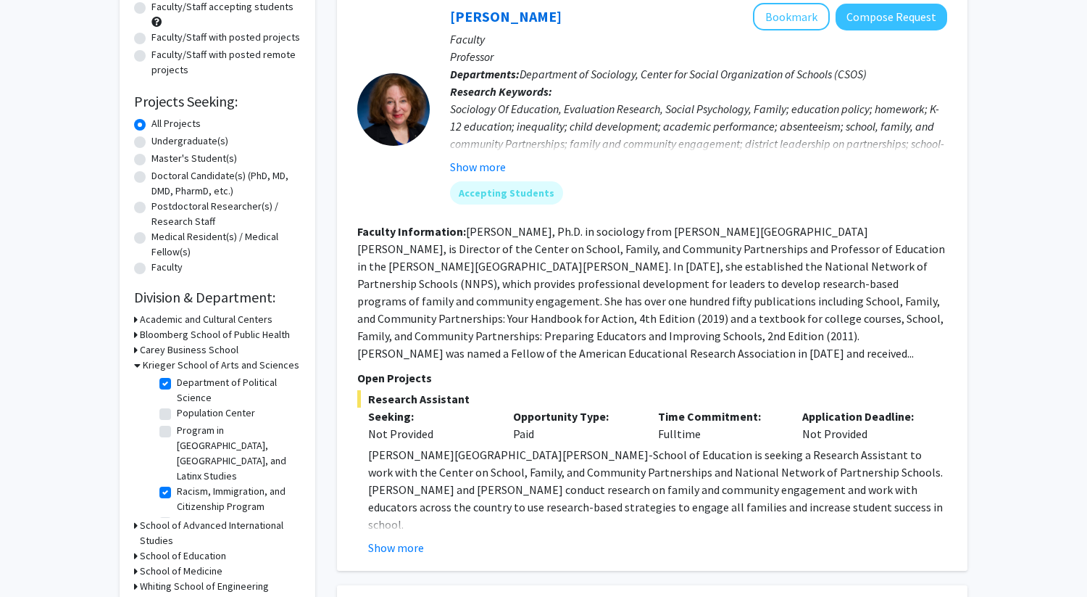
click at [177, 457] on label "Program in Latin American, Caribbean, and Latinx Studies" at bounding box center [237, 453] width 120 height 61
click at [177, 432] on input "Program in Latin American, Caribbean, and Latinx Studies" at bounding box center [181, 427] width 9 height 9
checkbox input "true"
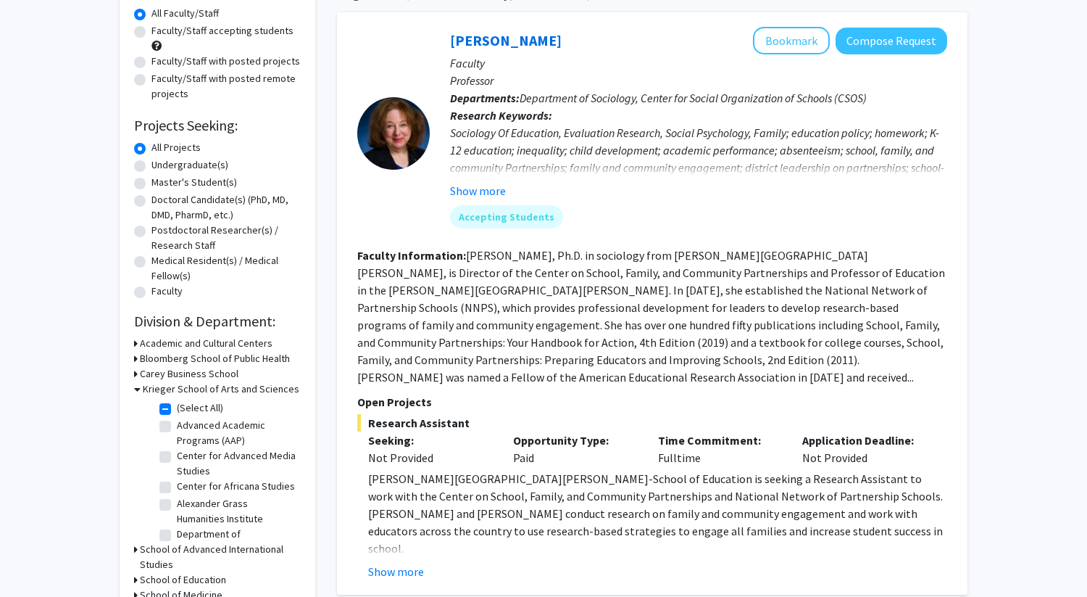
scroll to position [6, 0]
click at [177, 406] on label "(Select All)" at bounding box center [200, 401] width 46 height 15
click at [177, 404] on input "(Select All)" at bounding box center [181, 398] width 9 height 9
checkbox input "false"
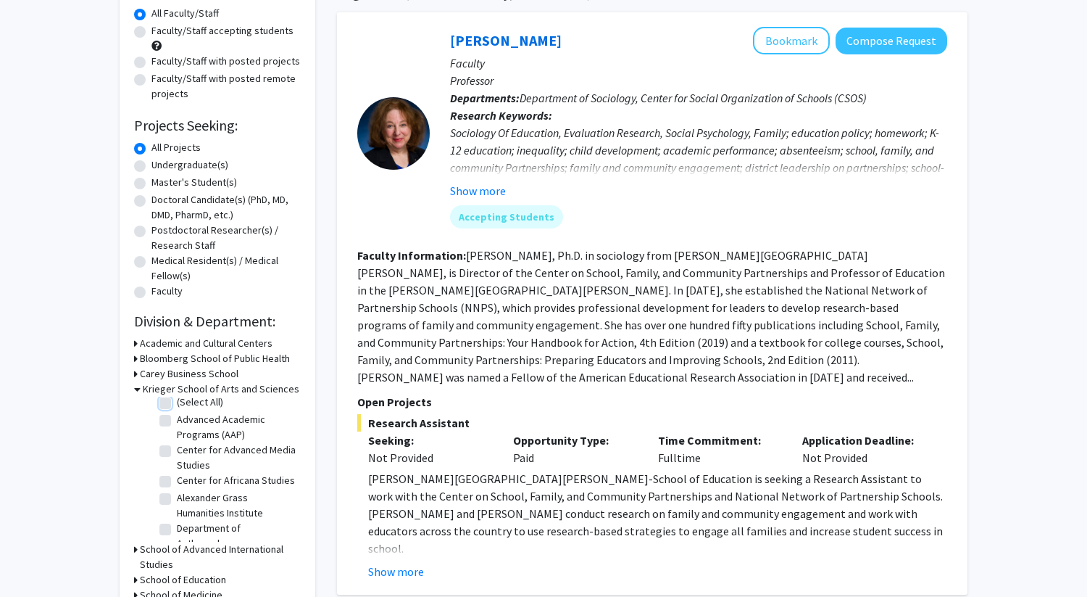
checkbox input "false"
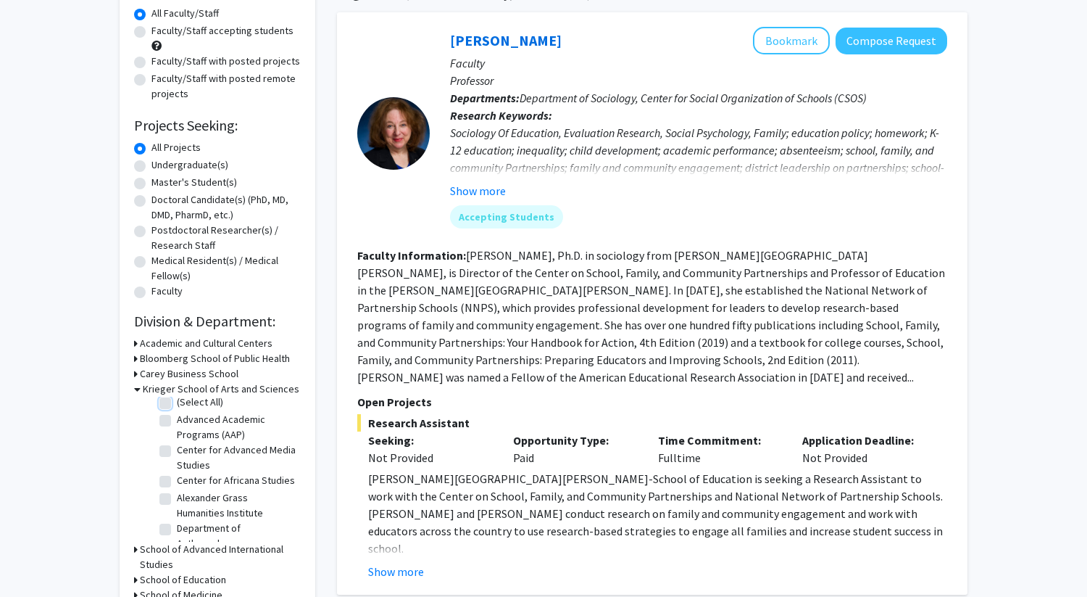
checkbox input "false"
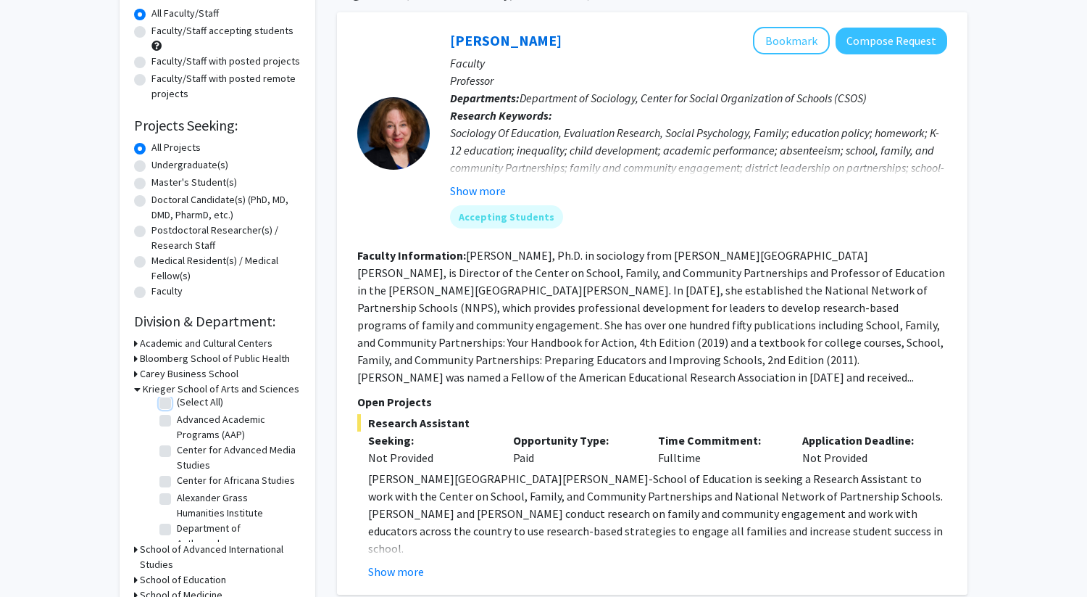
checkbox input "false"
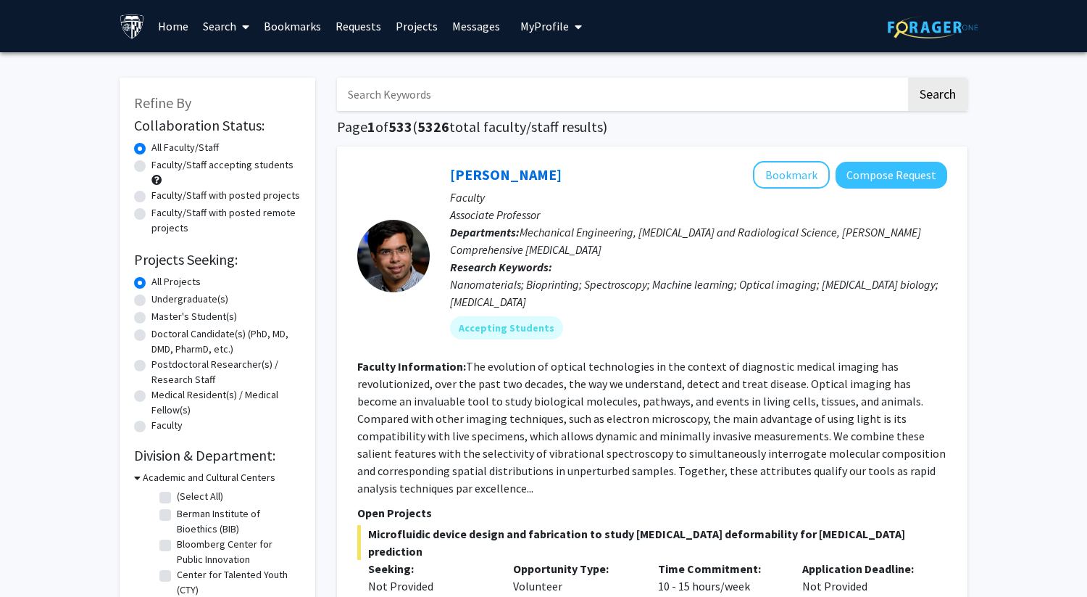
click at [177, 496] on label "(Select All)" at bounding box center [200, 496] width 46 height 15
click at [177, 496] on input "(Select All)" at bounding box center [181, 493] width 9 height 9
checkbox input "true"
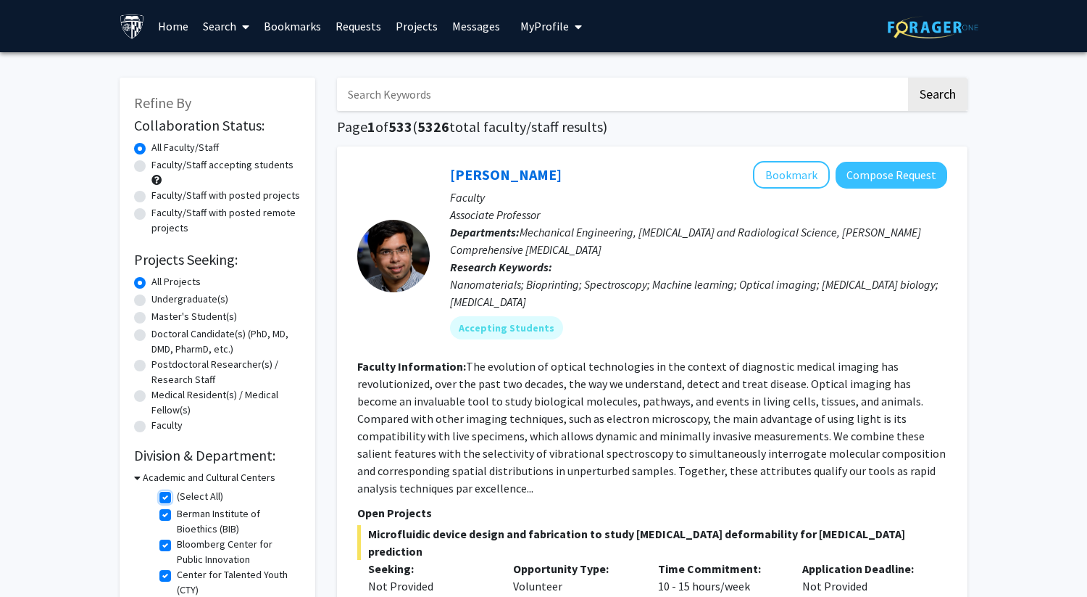
checkbox input "true"
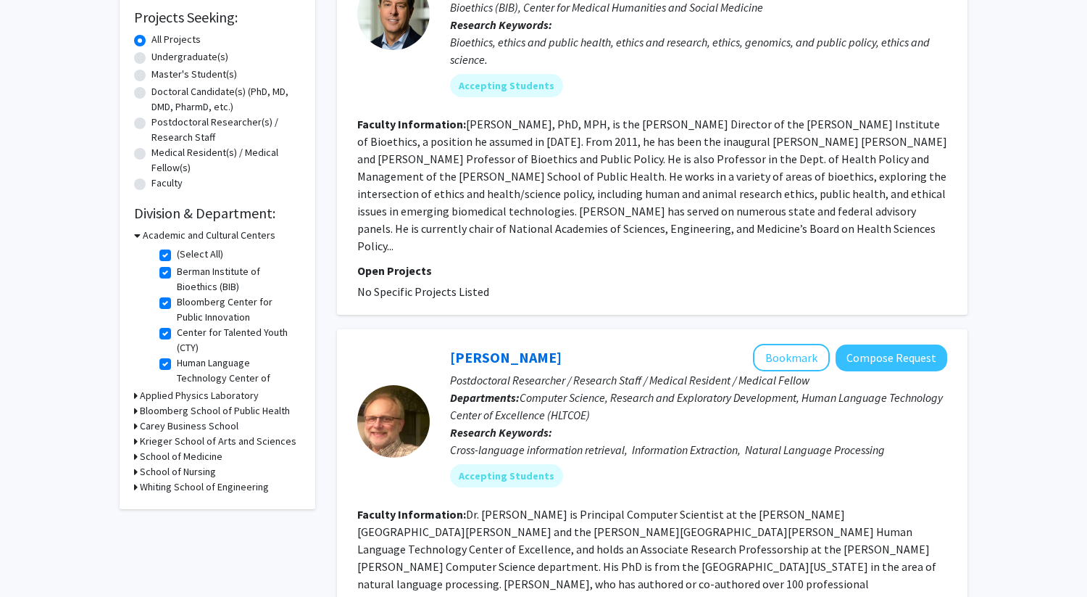
click at [177, 254] on label "(Select All)" at bounding box center [200, 253] width 46 height 15
click at [177, 254] on input "(Select All)" at bounding box center [181, 250] width 9 height 9
checkbox input "false"
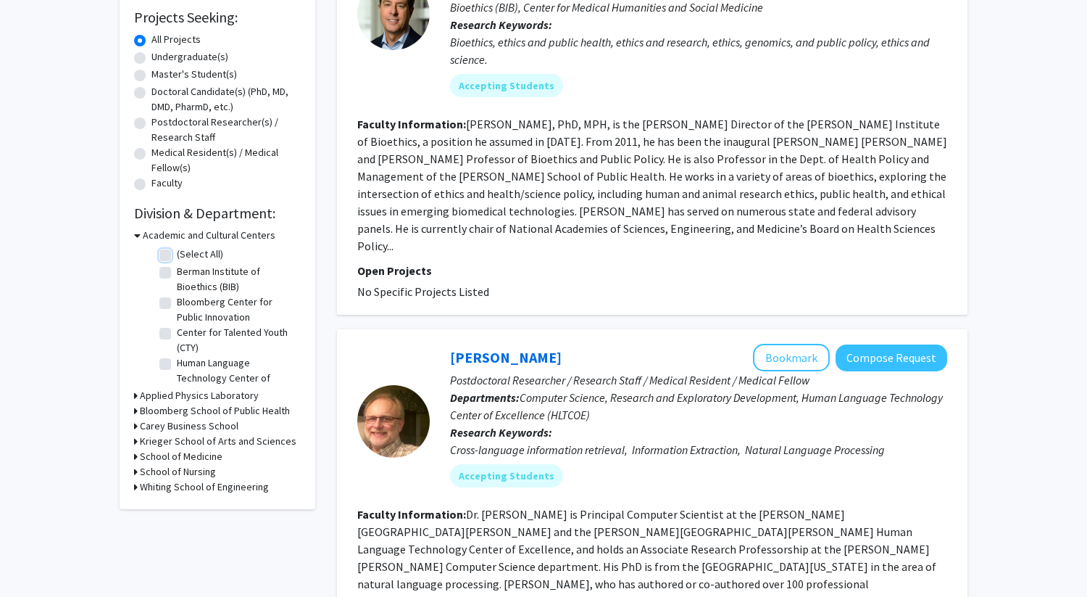
checkbox input "false"
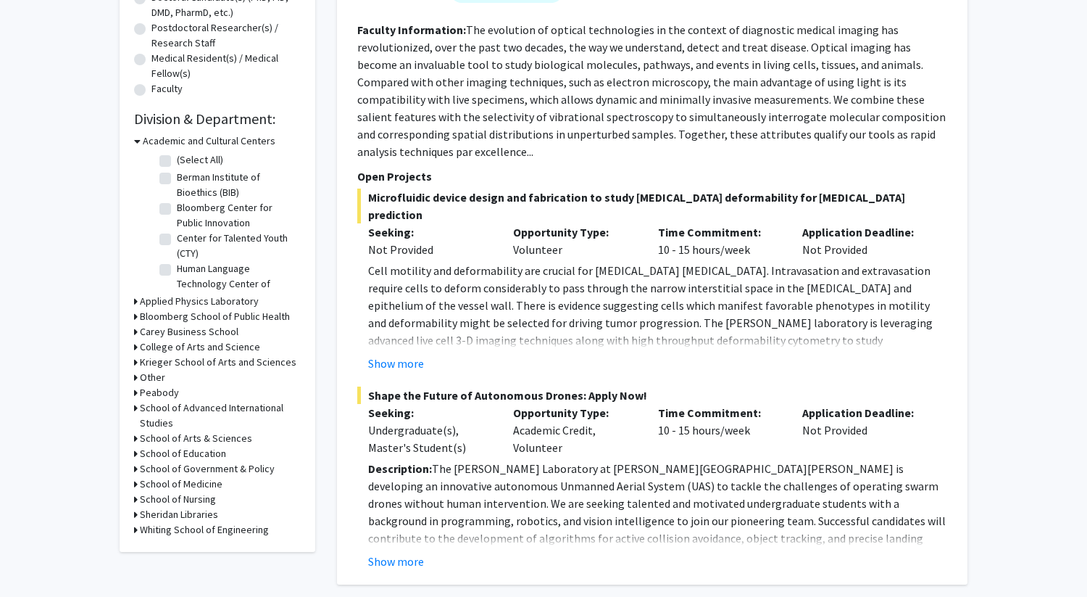
scroll to position [336, 0]
click at [133, 362] on div "Refine By Collaboration Status: Collaboration Status All Faculty/Staff Collabor…" at bounding box center [218, 147] width 196 height 810
click at [136, 362] on icon at bounding box center [136, 362] width 4 height 15
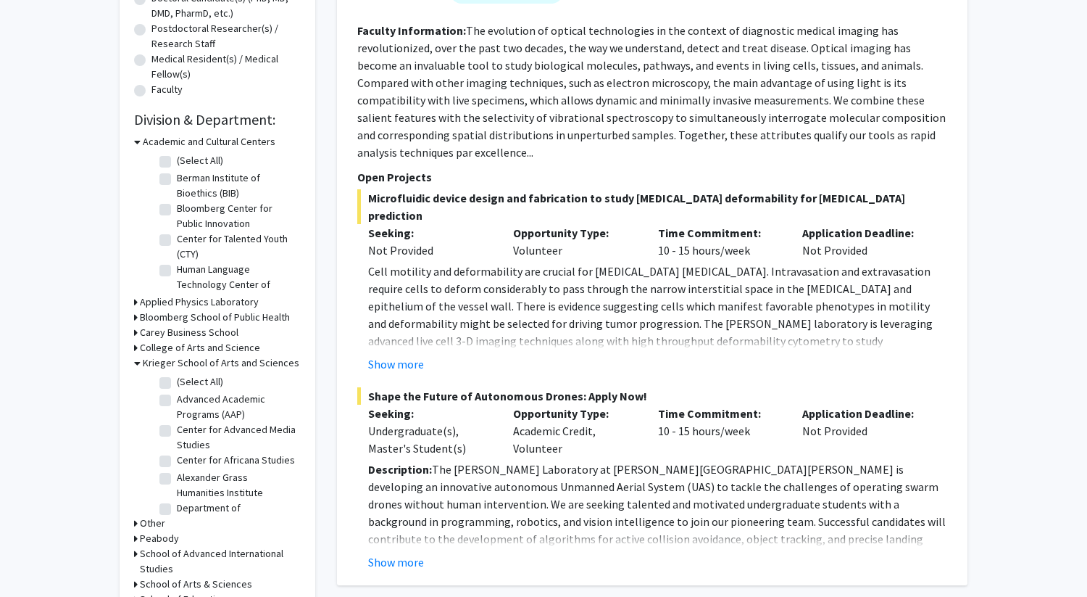
click at [177, 382] on label "(Select All)" at bounding box center [200, 381] width 46 height 15
click at [177, 382] on input "(Select All)" at bounding box center [181, 378] width 9 height 9
checkbox input "true"
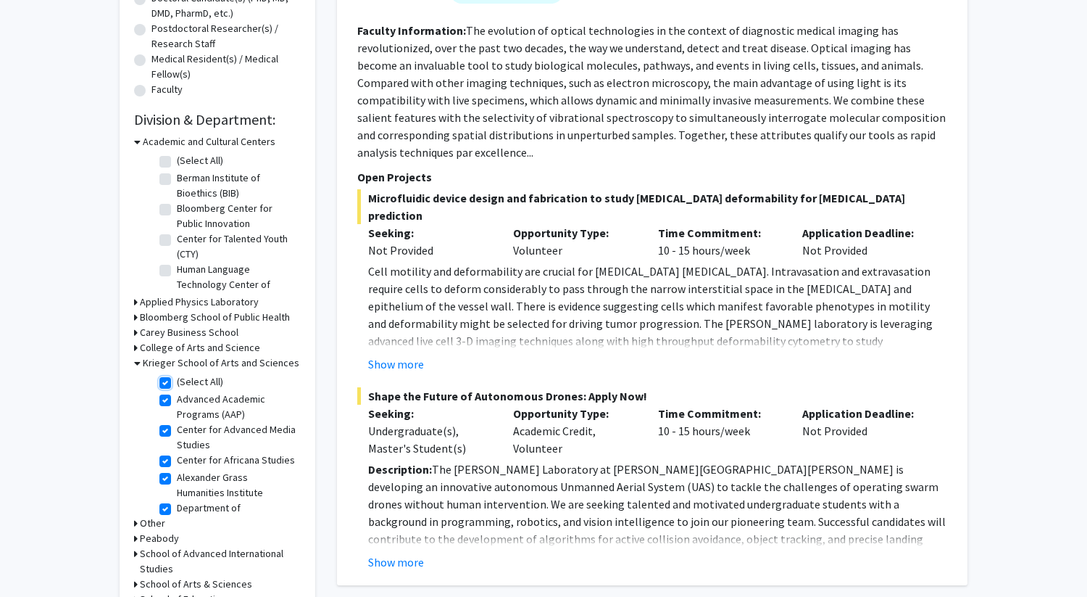
checkbox input "true"
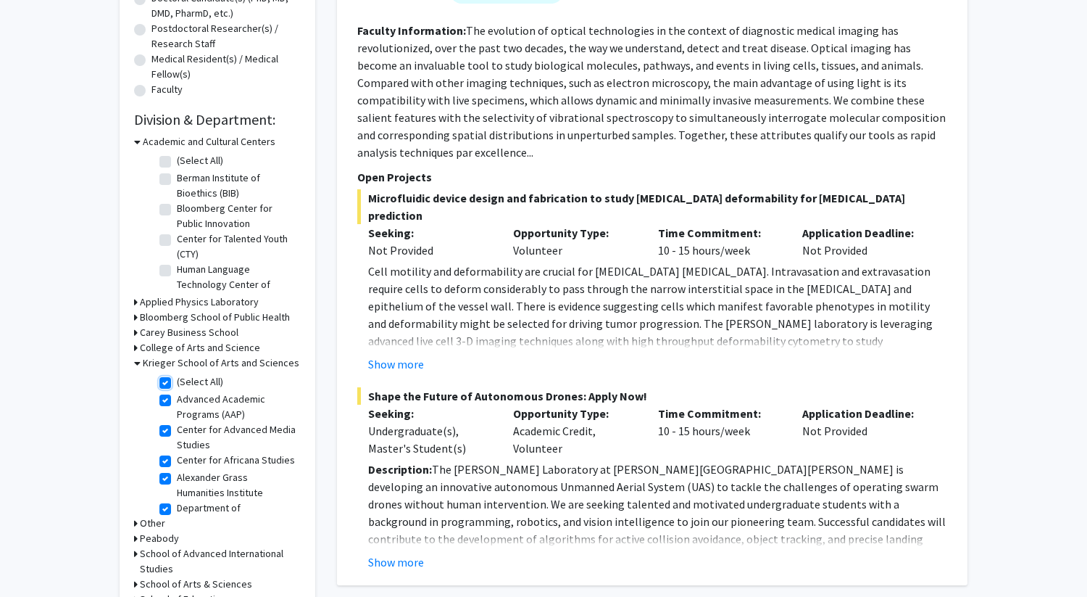
checkbox input "true"
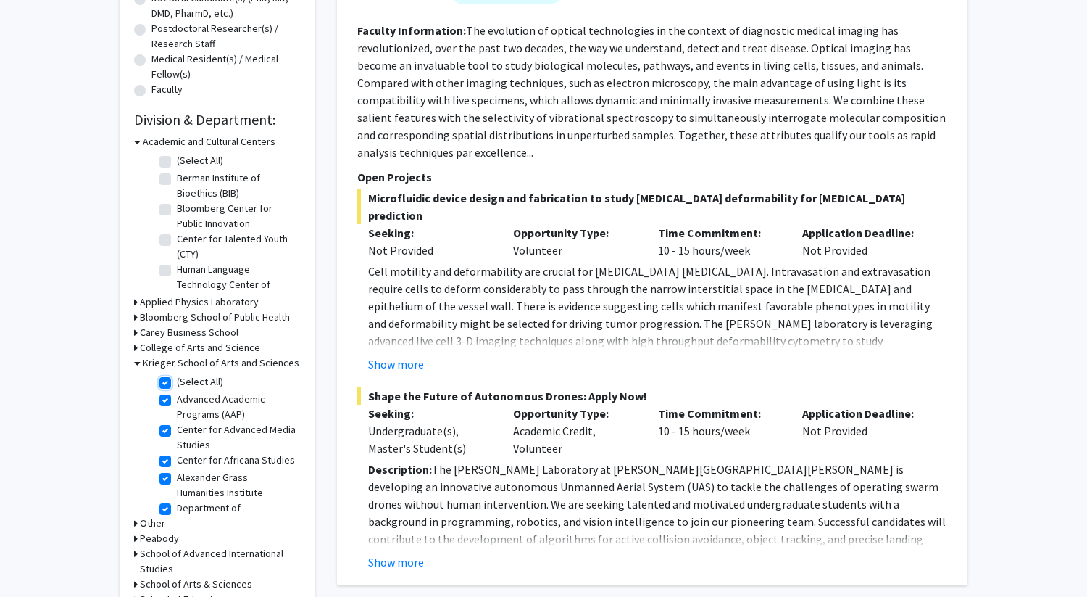
checkbox input "true"
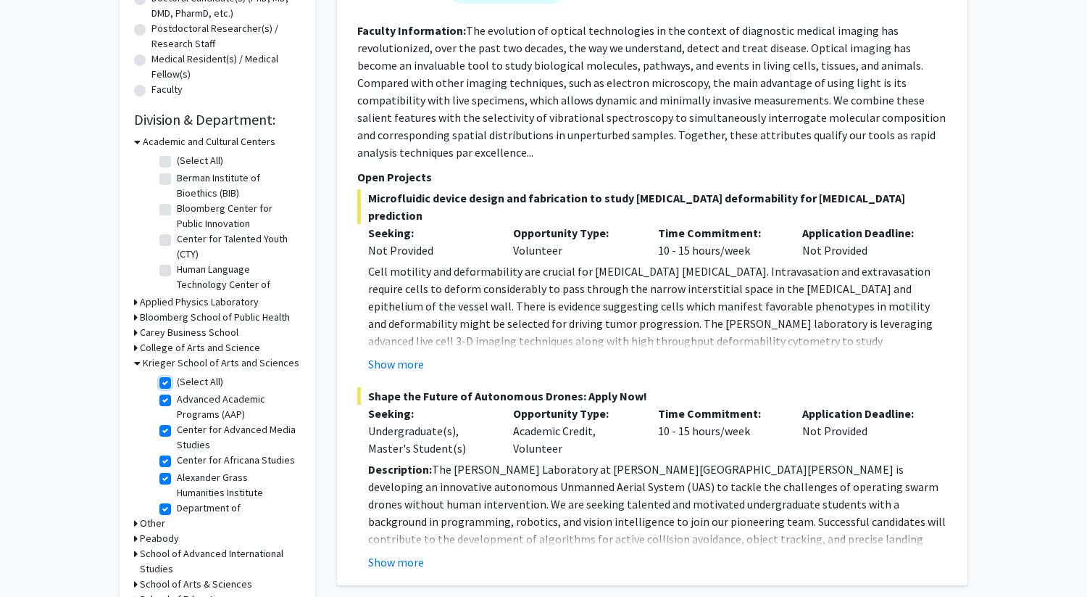
checkbox input "true"
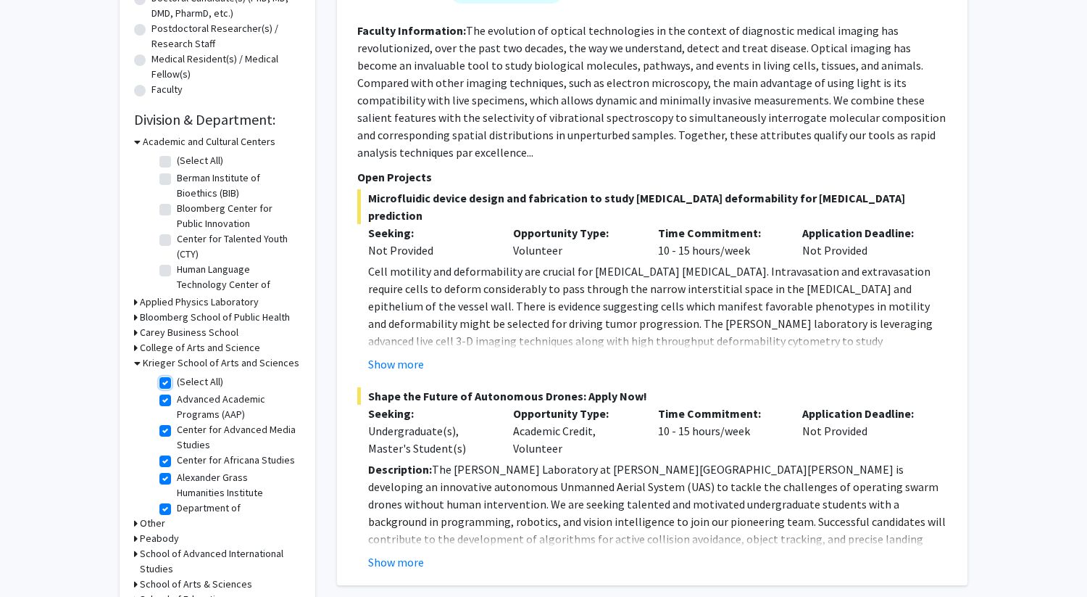
checkbox input "true"
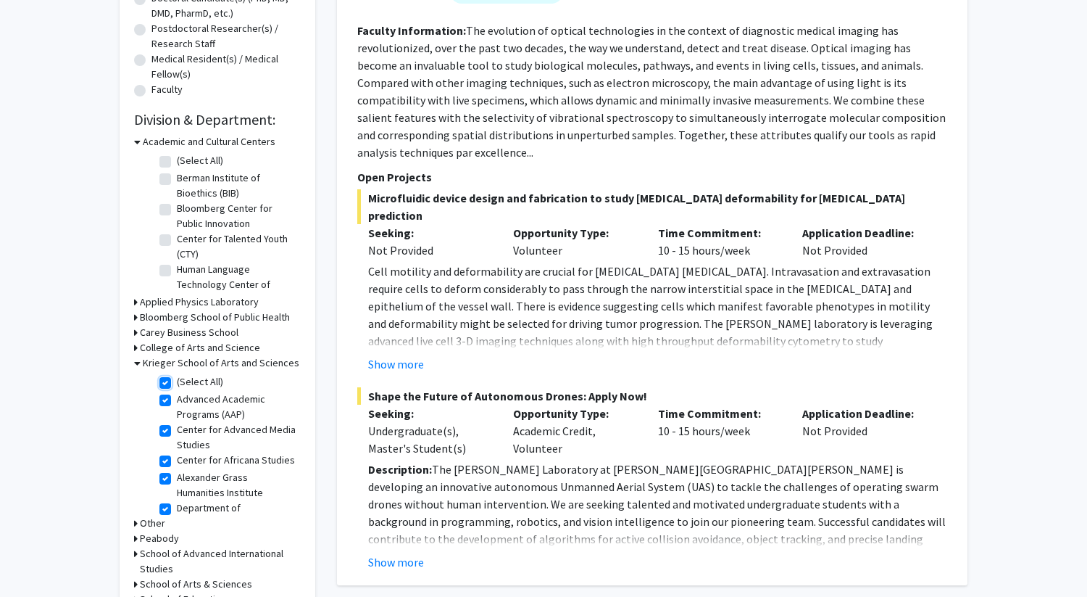
checkbox input "true"
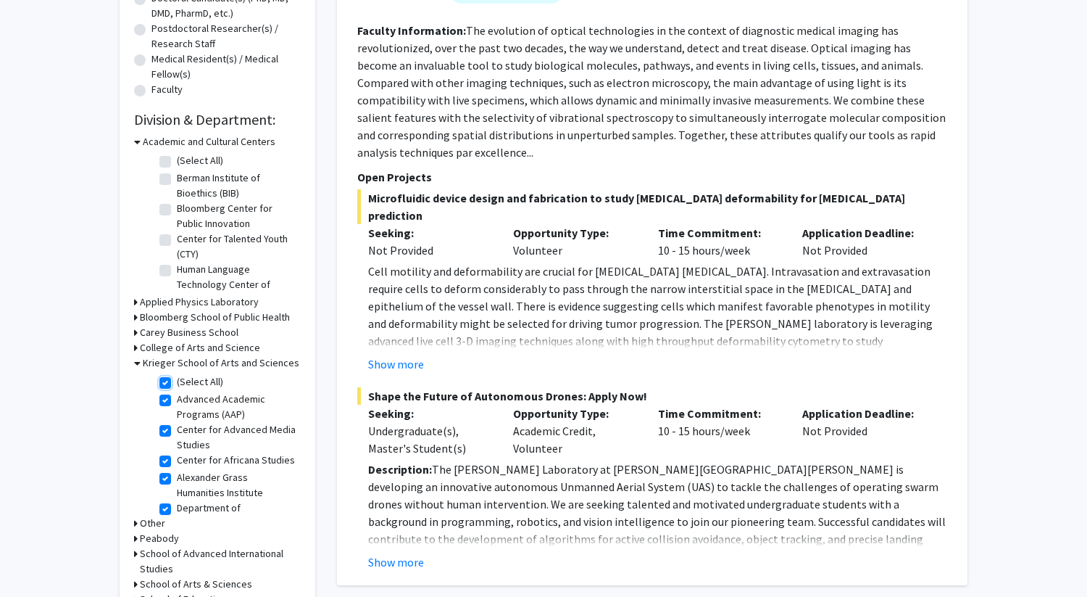
checkbox input "true"
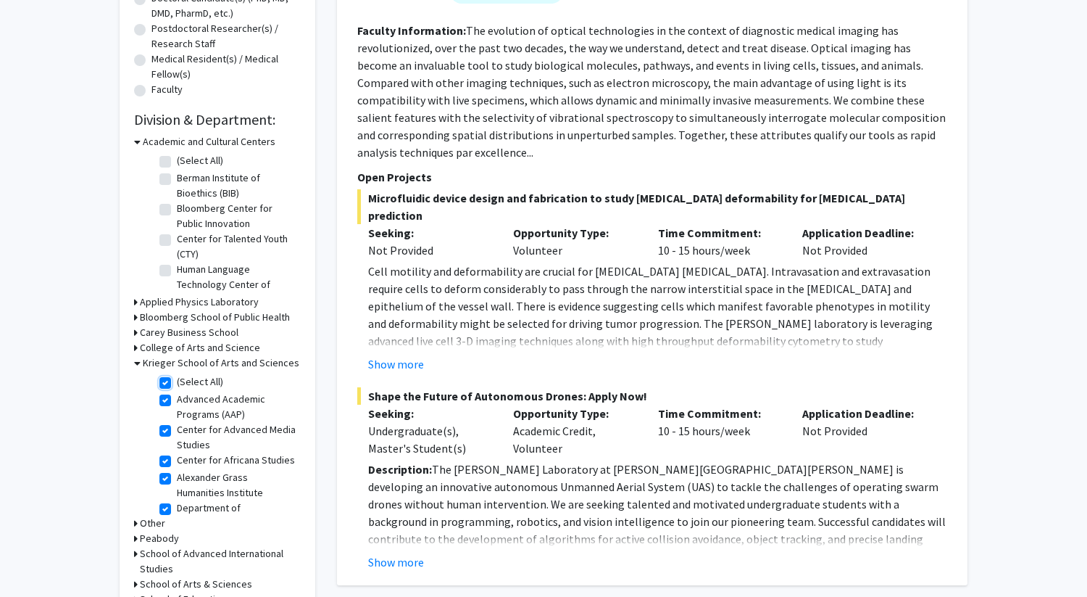
checkbox input "true"
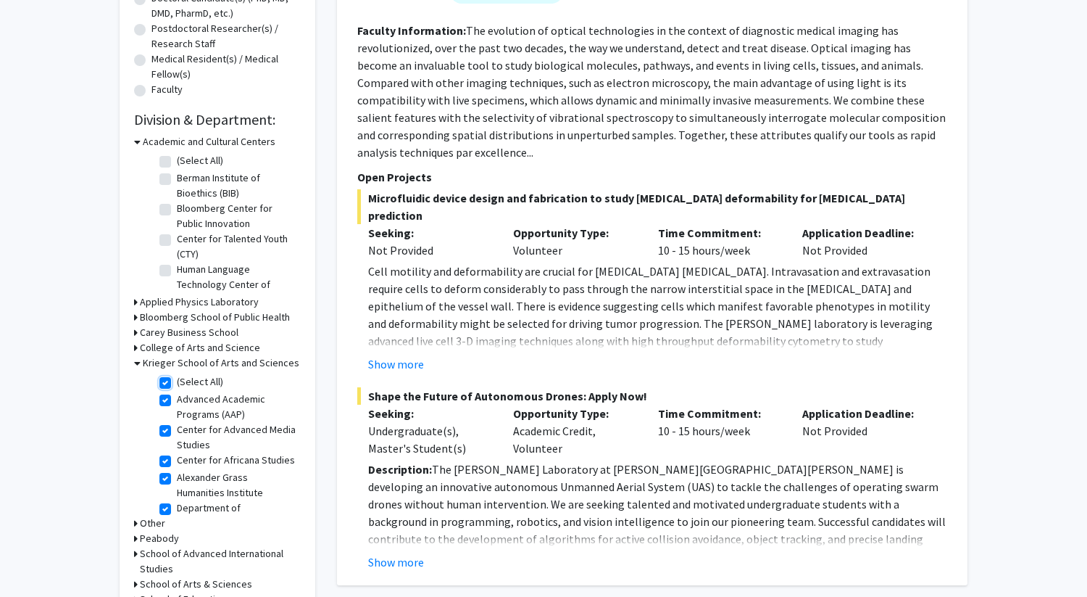
checkbox input "true"
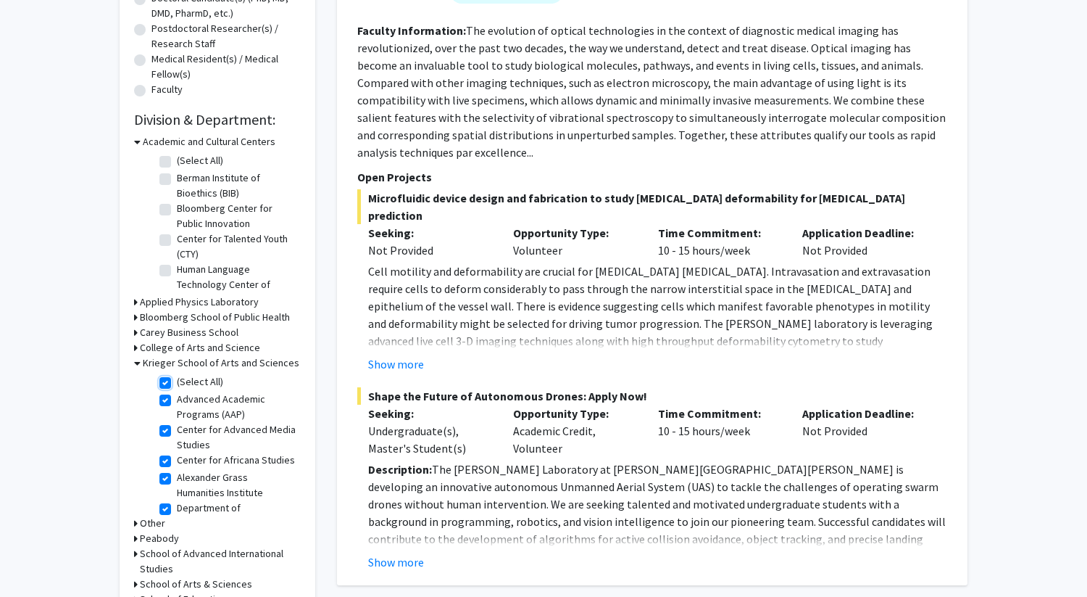
checkbox input "true"
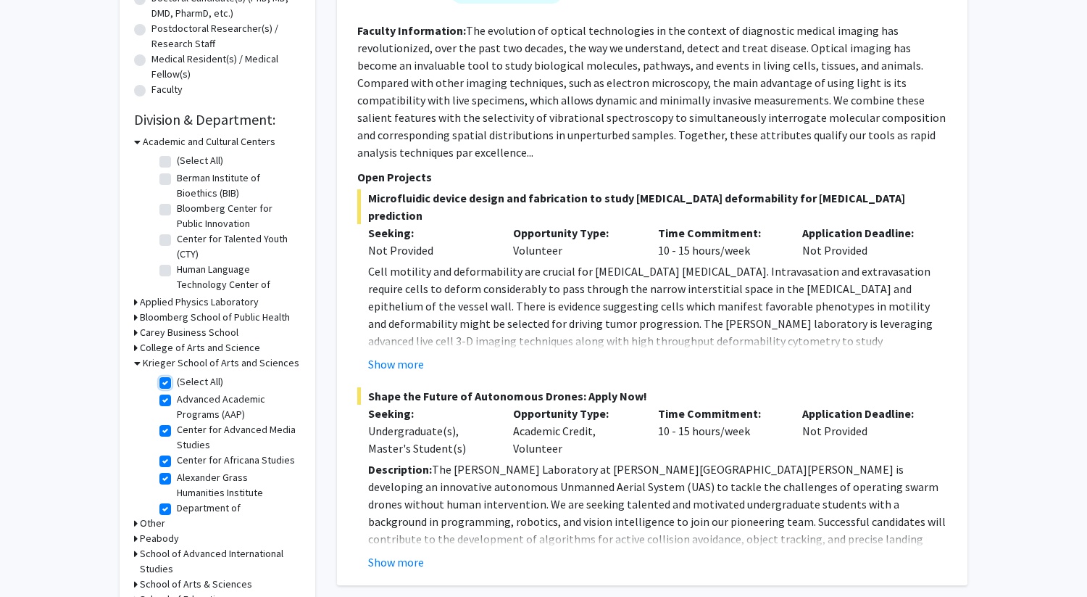
checkbox input "true"
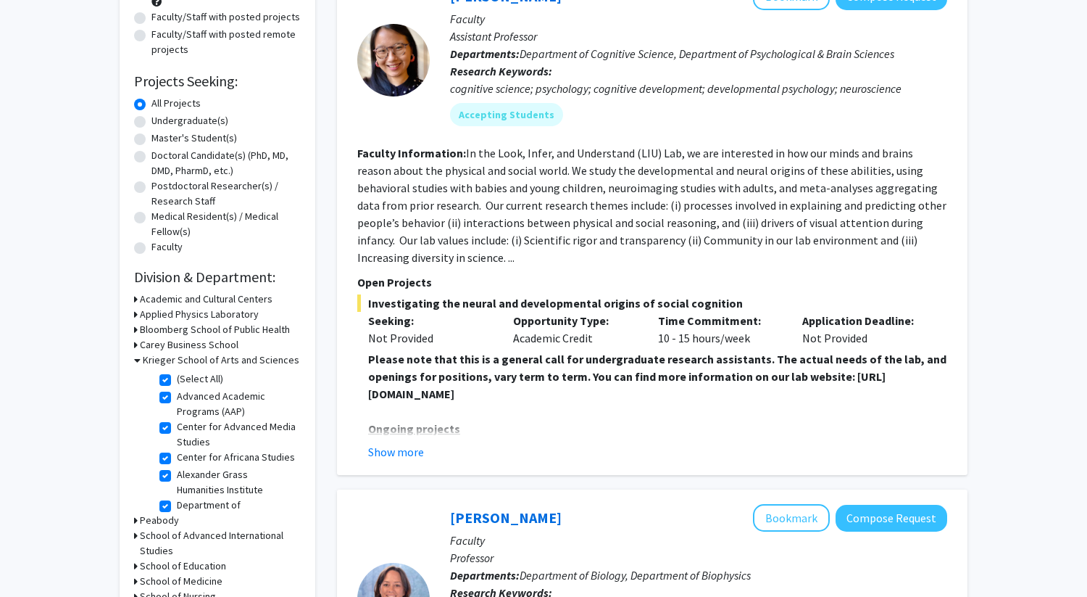
scroll to position [179, 0]
click at [177, 378] on label "(Select All)" at bounding box center [200, 377] width 46 height 15
click at [177, 378] on input "(Select All)" at bounding box center [181, 374] width 9 height 9
checkbox input "false"
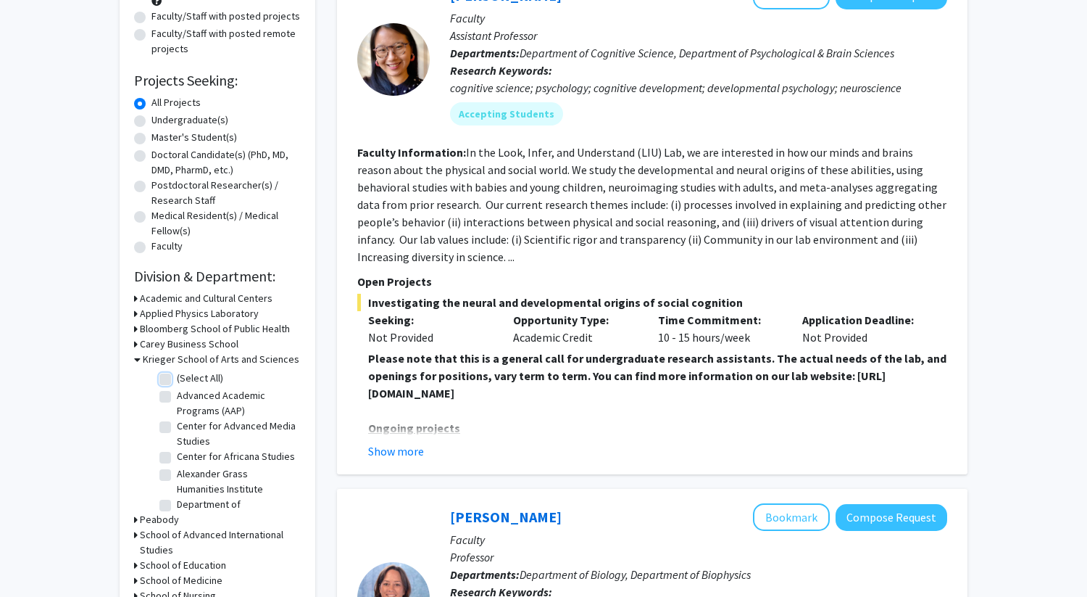
checkbox input "false"
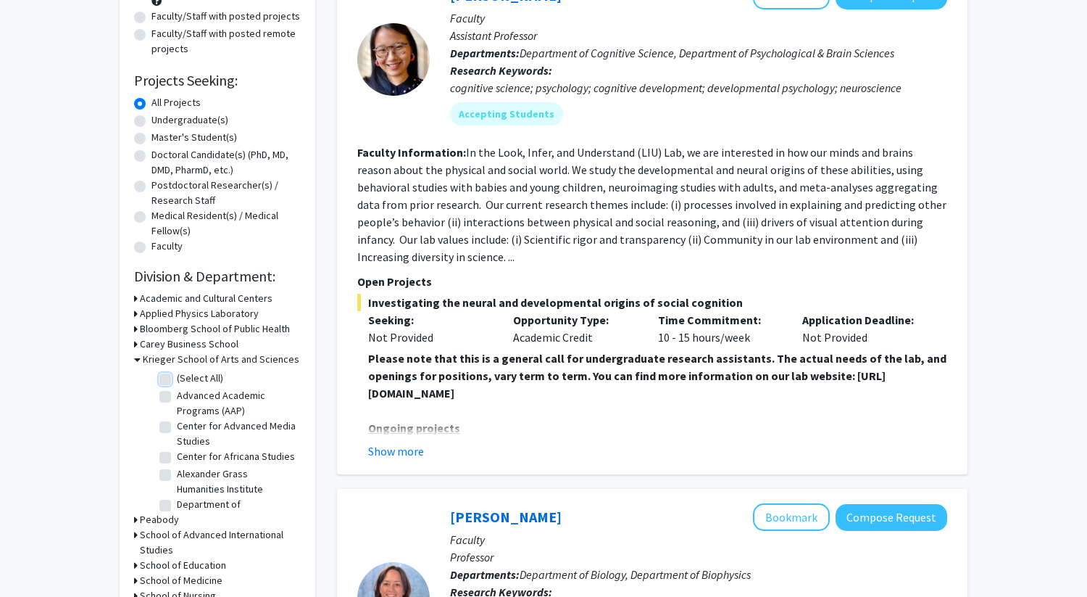
checkbox input "false"
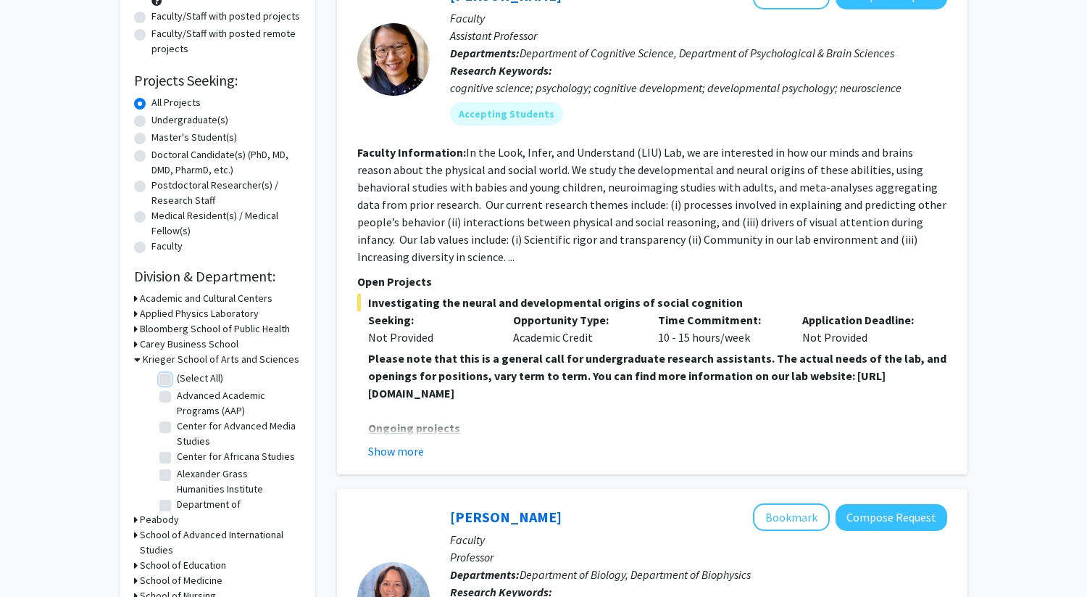
checkbox input "false"
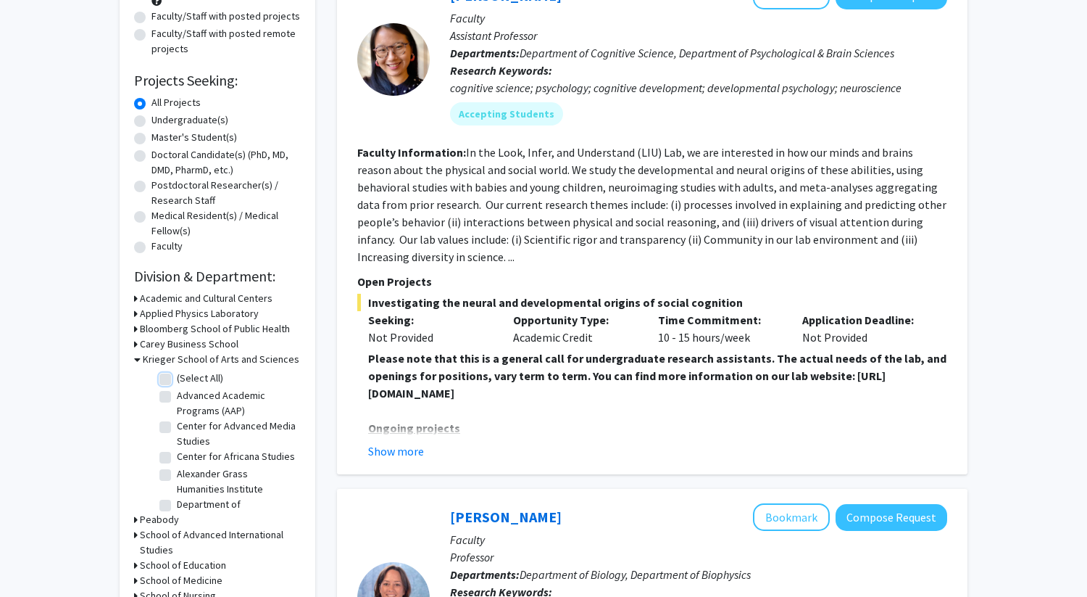
checkbox input "false"
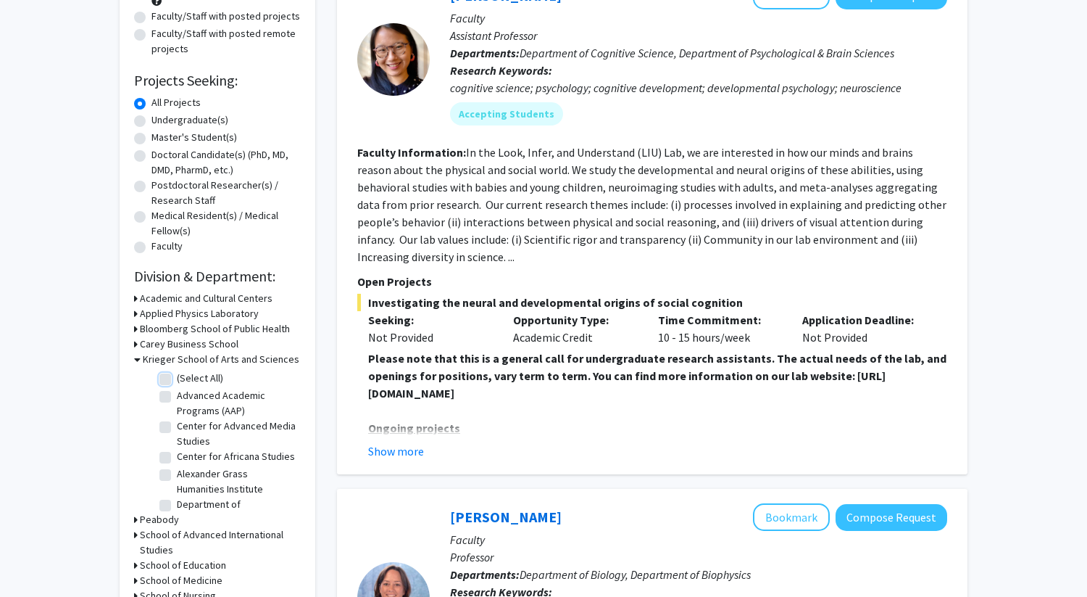
checkbox input "false"
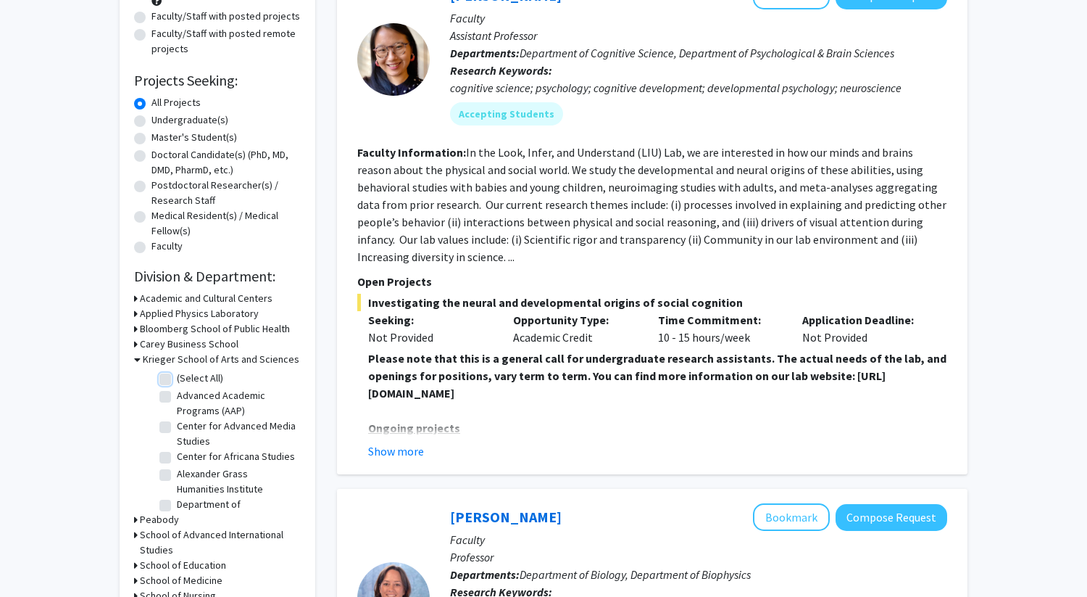
checkbox input "false"
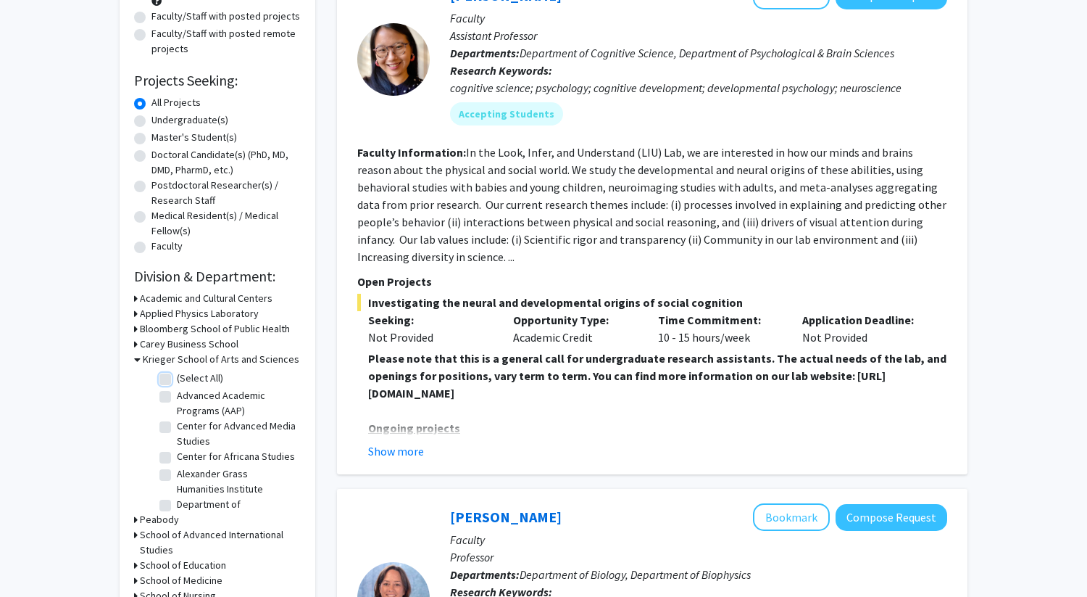
checkbox input "false"
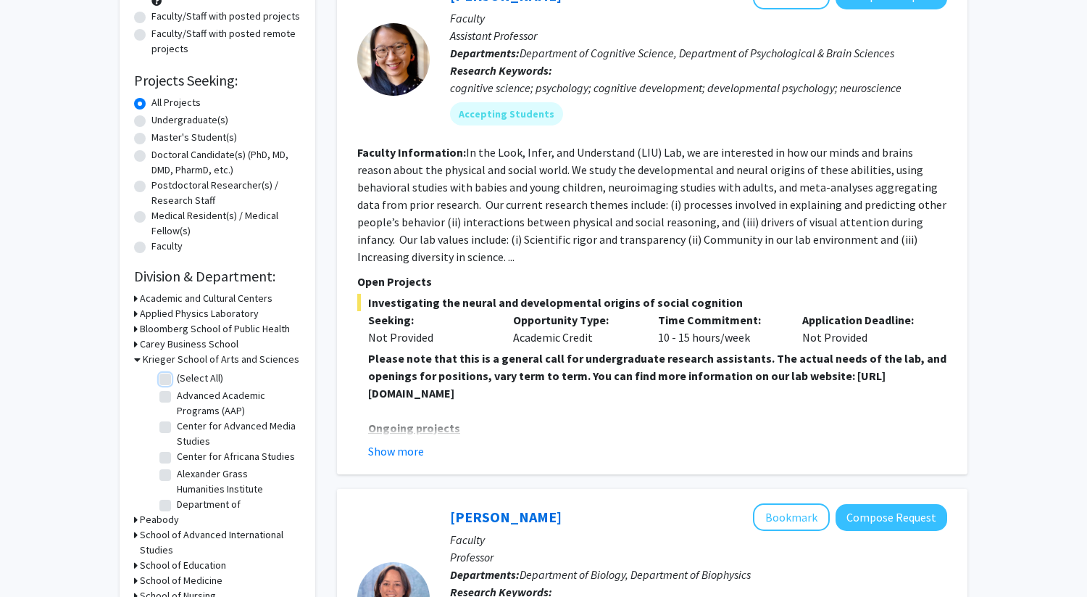
checkbox input "false"
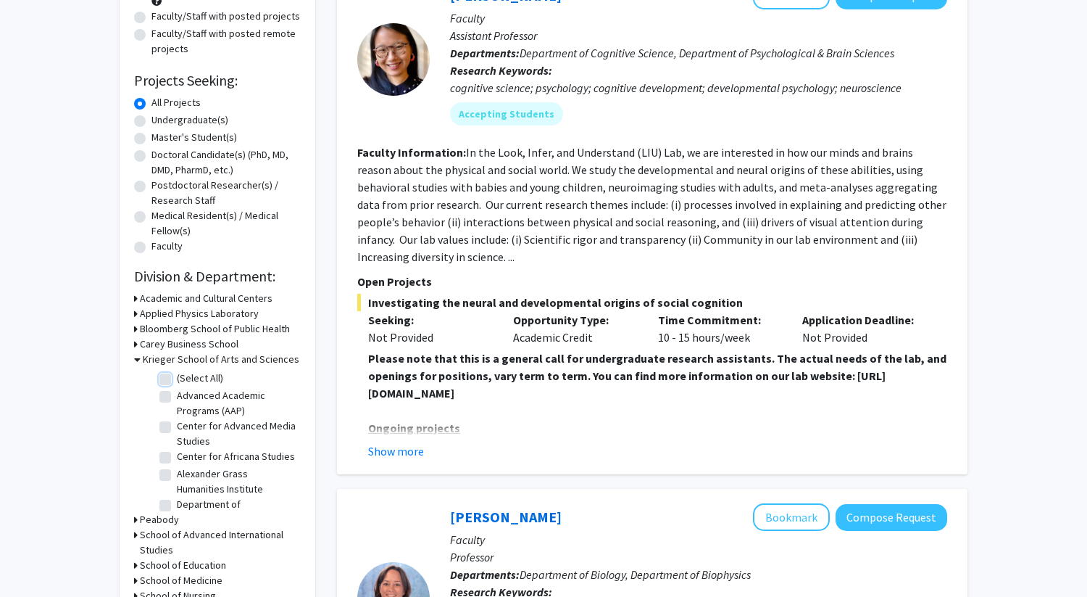
checkbox input "false"
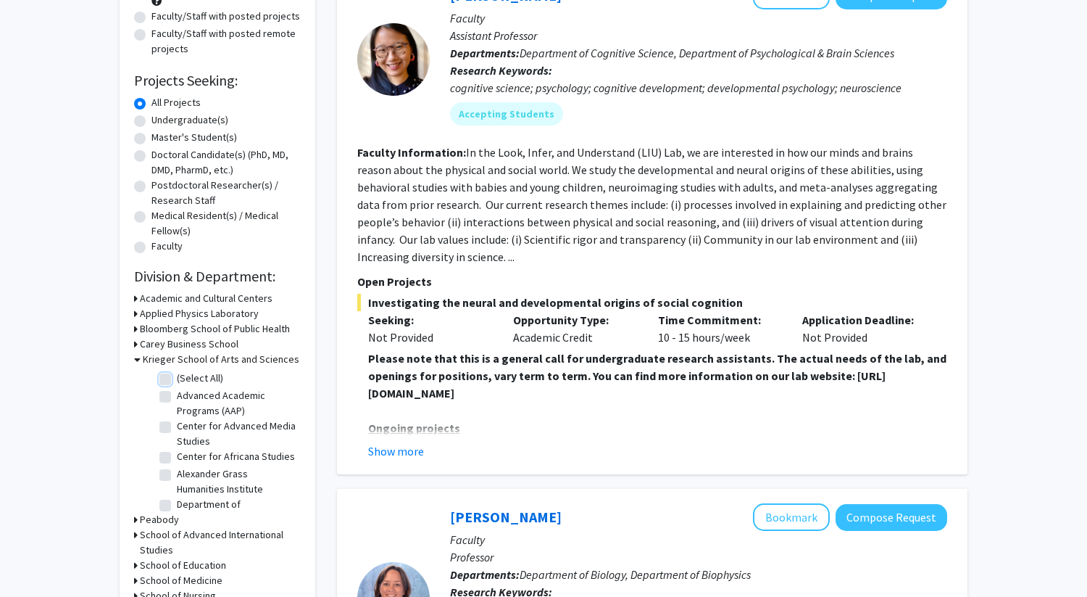
checkbox input "false"
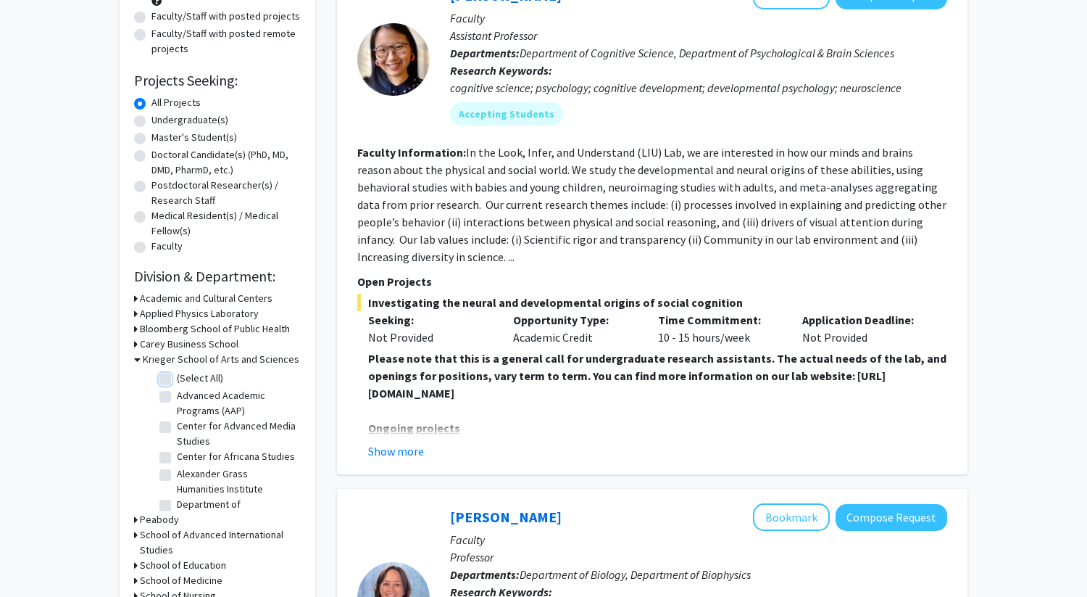
checkbox input "false"
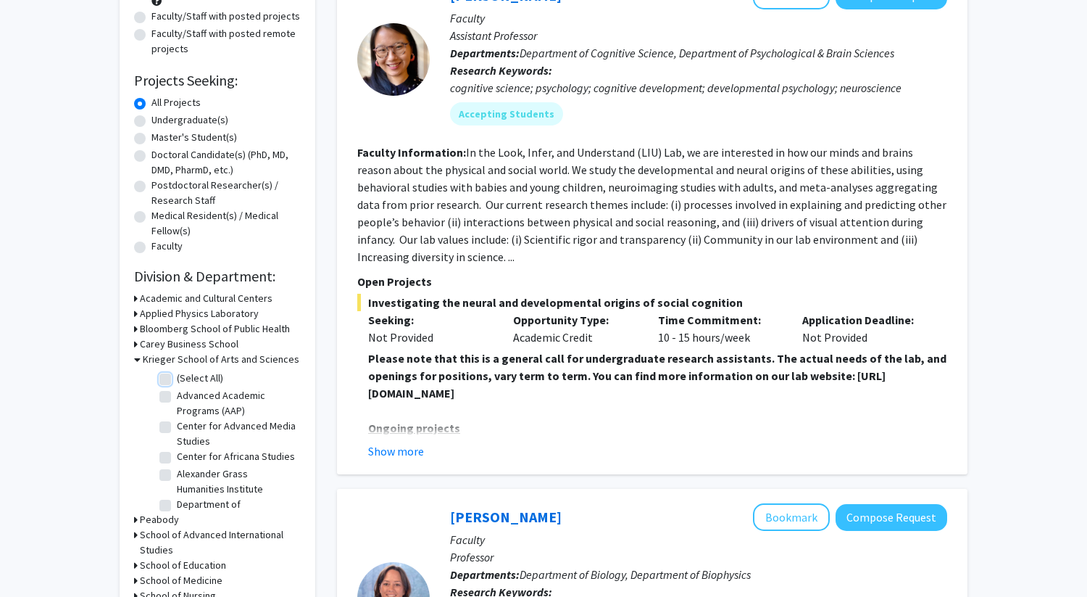
checkbox input "false"
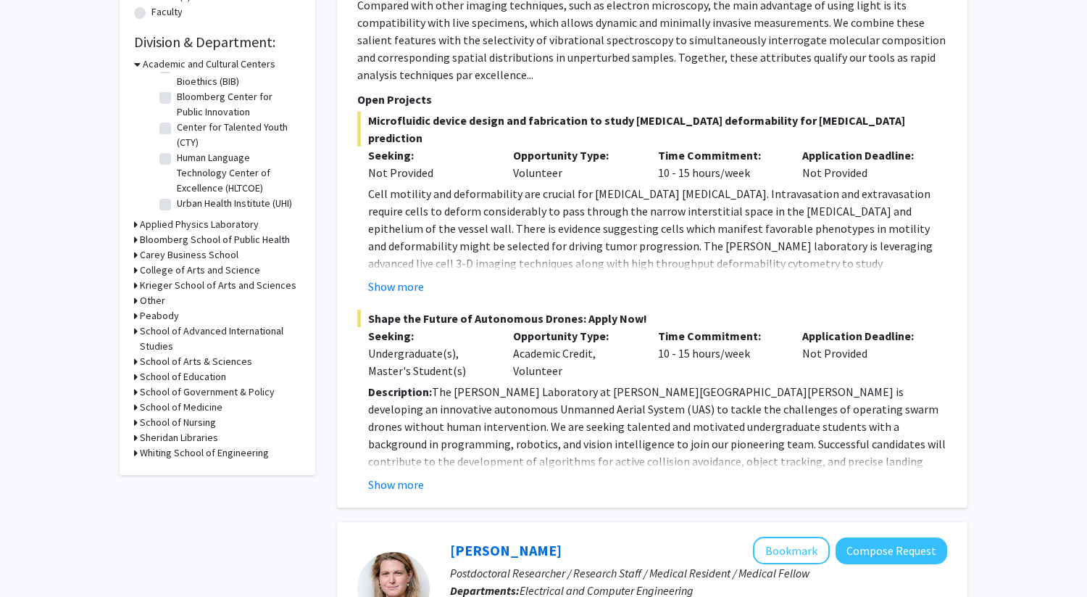
scroll to position [415, 0]
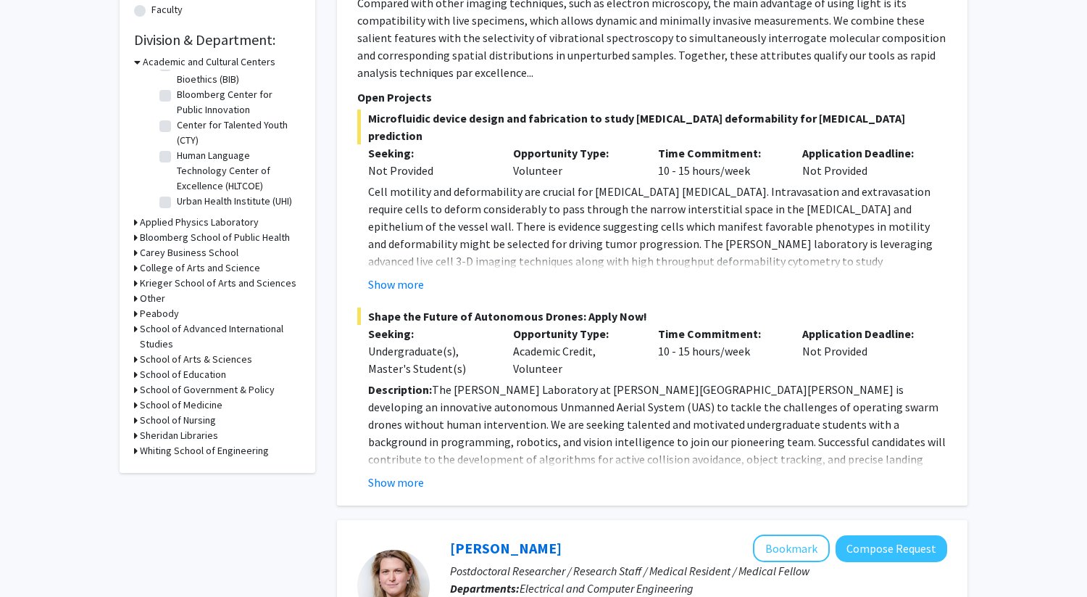
click at [138, 286] on div "Krieger School of Arts and Sciences" at bounding box center [217, 282] width 167 height 15
click at [135, 286] on icon at bounding box center [136, 282] width 4 height 15
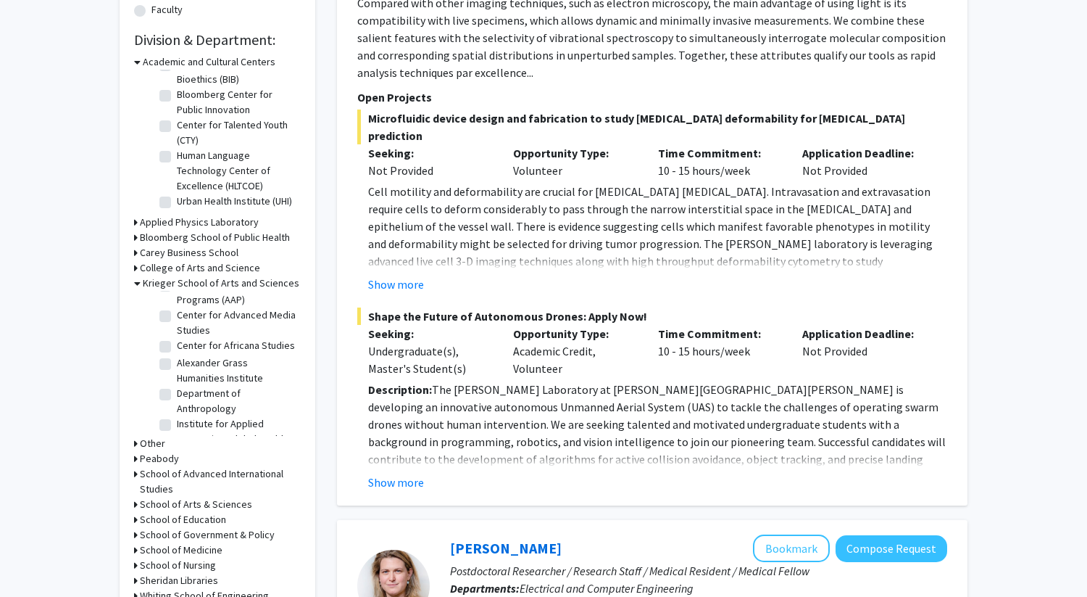
scroll to position [53, 0]
click at [177, 328] on label "Center for Africana Studies" at bounding box center [236, 327] width 118 height 15
click at [177, 328] on input "Center for Africana Studies" at bounding box center [181, 324] width 9 height 9
checkbox input "true"
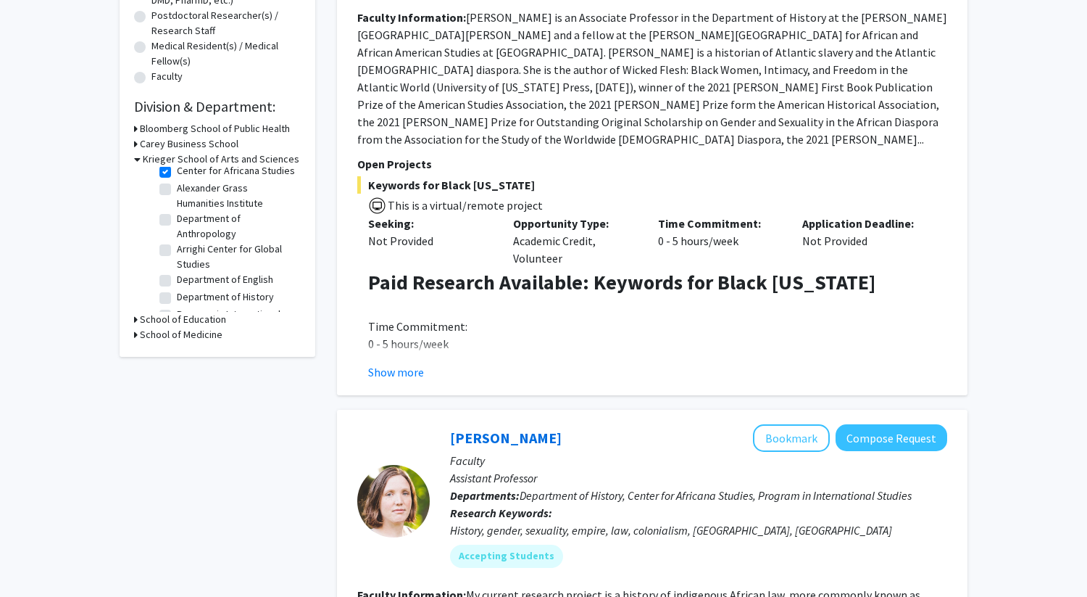
scroll to position [28, 0]
click at [177, 200] on label "Alexander Grass Humanities Institute" at bounding box center [237, 193] width 120 height 30
click at [177, 187] on input "Alexander Grass Humanities Institute" at bounding box center [181, 182] width 9 height 9
checkbox input "true"
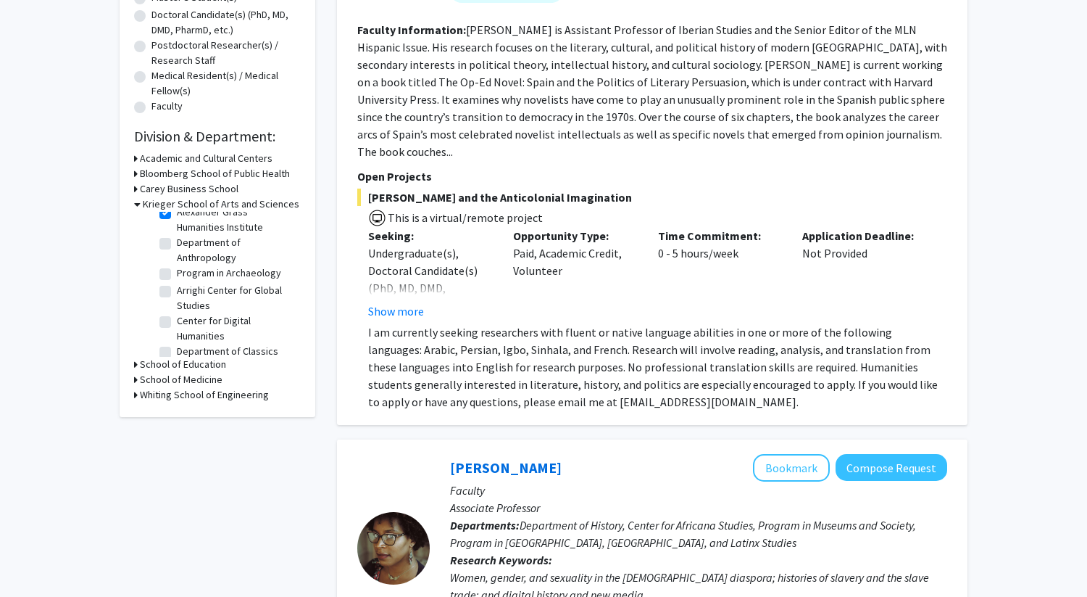
scroll to position [77, 0]
click at [177, 302] on label "Arrighi Center for Global Studies" at bounding box center [237, 297] width 120 height 30
click at [177, 291] on input "Arrighi Center for Global Studies" at bounding box center [181, 286] width 9 height 9
checkbox input "true"
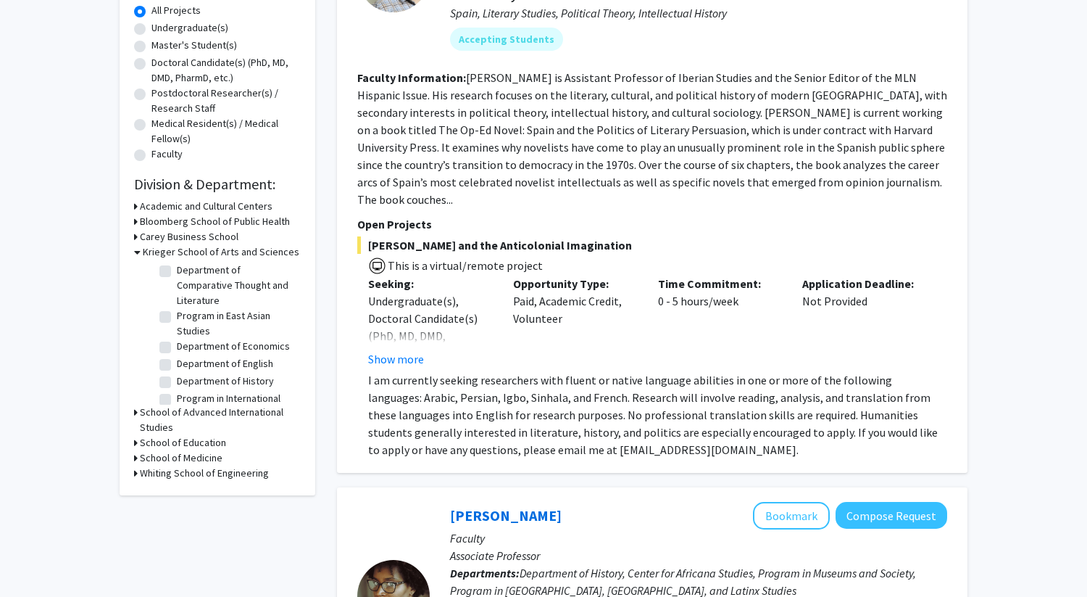
scroll to position [224, 0]
click at [177, 331] on label "Program in East Asian Studies" at bounding box center [237, 322] width 120 height 30
click at [177, 316] on input "Program in East Asian Studies" at bounding box center [181, 311] width 9 height 9
checkbox input "true"
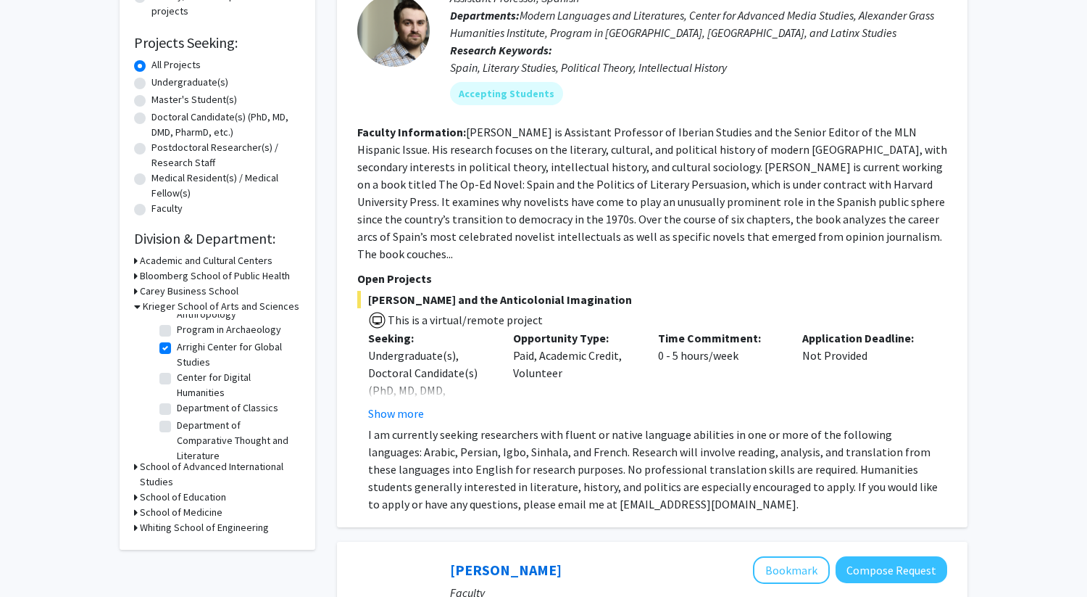
scroll to position [125, 0]
click at [177, 386] on label "Center for Digital Humanities" at bounding box center [237, 382] width 120 height 30
click at [177, 376] on input "Center for Digital Humanities" at bounding box center [181, 371] width 9 height 9
checkbox input "true"
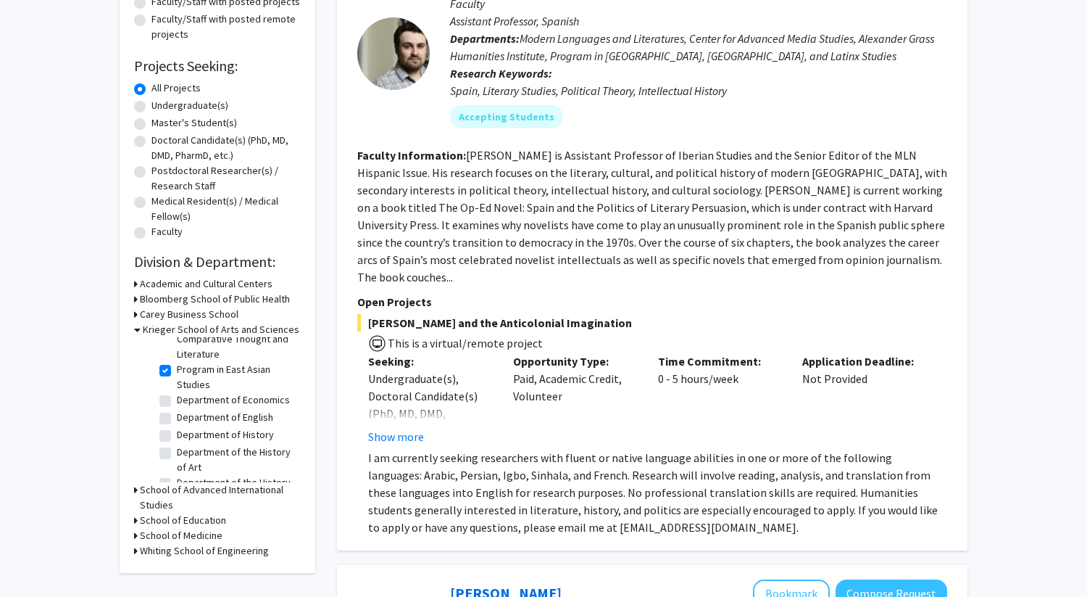
scroll to position [247, 0]
click at [177, 407] on label "Department of Economics" at bounding box center [233, 398] width 113 height 15
click at [177, 401] on input "Department of Economics" at bounding box center [181, 395] width 9 height 9
checkbox input "true"
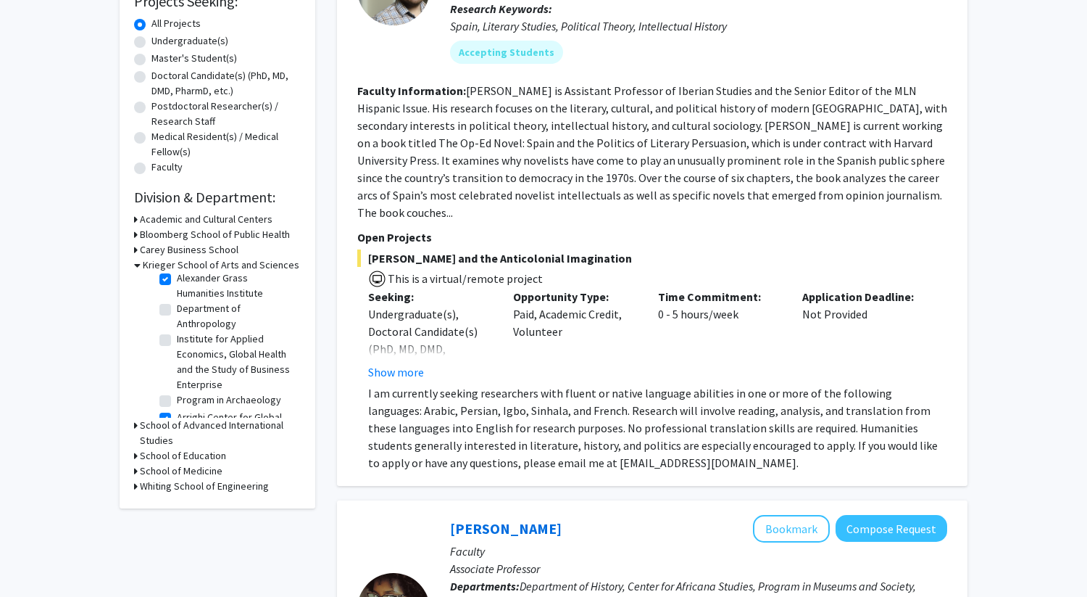
scroll to position [120, 0]
click at [177, 336] on label "Institute for Applied Economics, Global Health and the Study of Business Enterp…" at bounding box center [237, 343] width 120 height 61
click at [177, 323] on input "Institute for Applied Economics, Global Health and the Study of Business Enterp…" at bounding box center [181, 317] width 9 height 9
checkbox input "true"
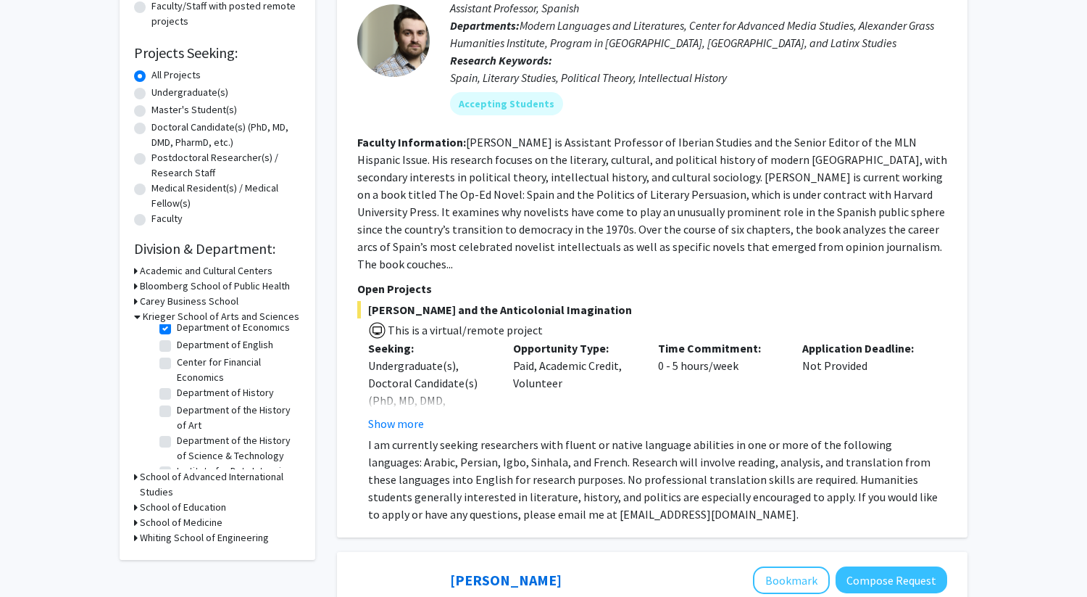
scroll to position [398, 0]
click at [177, 384] on label "Center for Financial Economics" at bounding box center [237, 369] width 120 height 30
click at [177, 363] on input "Center for Financial Economics" at bounding box center [181, 358] width 9 height 9
checkbox input "true"
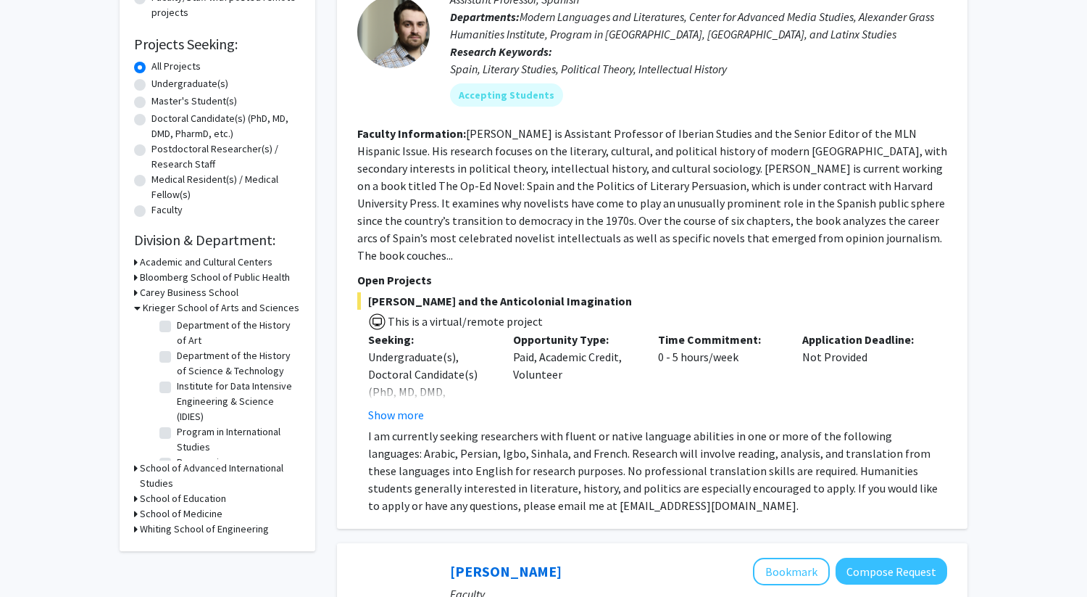
scroll to position [457, 0]
click at [177, 331] on label "Department of History" at bounding box center [225, 323] width 97 height 15
click at [177, 325] on input "Department of History" at bounding box center [181, 320] width 9 height 9
checkbox input "true"
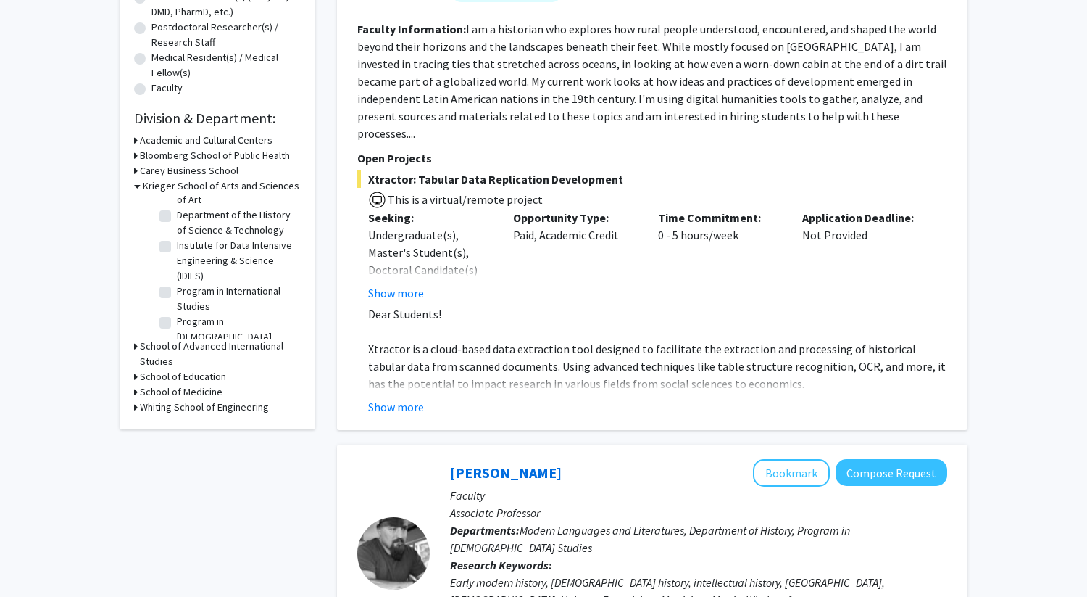
click at [177, 238] on label "Department of the History of Science & Technology" at bounding box center [237, 222] width 120 height 30
click at [177, 217] on input "Department of the History of Science & Technology" at bounding box center [181, 211] width 9 height 9
checkbox input "true"
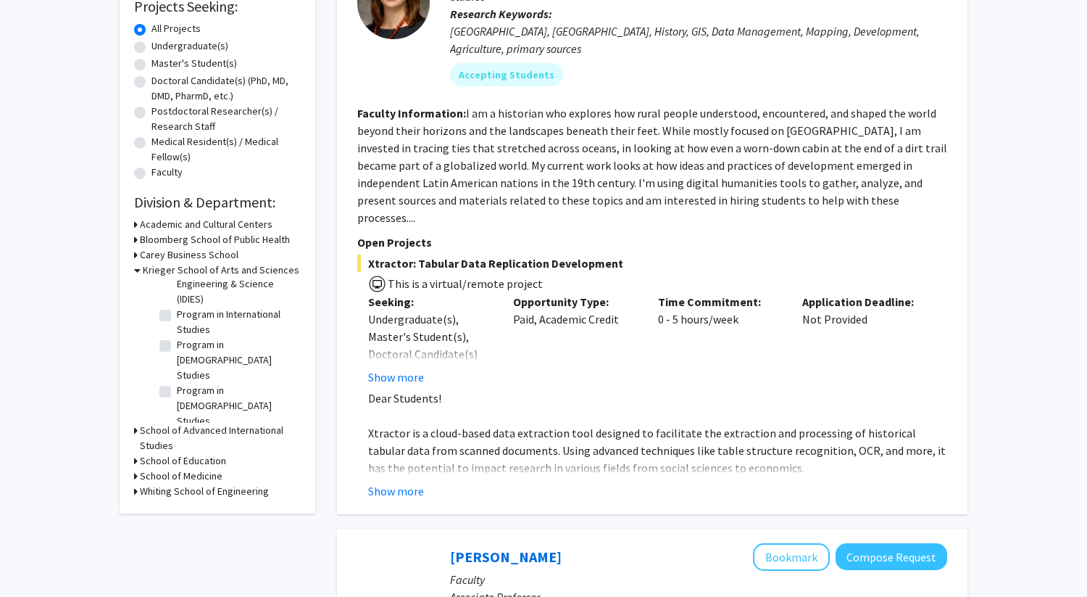
click at [177, 337] on label "Program in International Studies" at bounding box center [237, 322] width 120 height 30
click at [177, 316] on input "Program in International Studies" at bounding box center [181, 311] width 9 height 9
checkbox input "true"
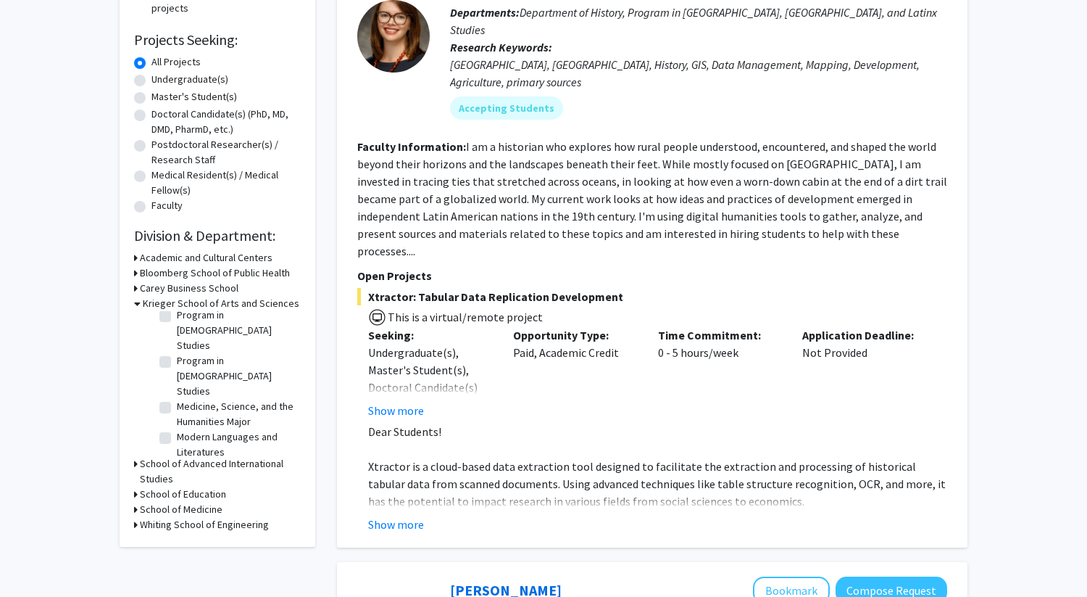
click at [177, 353] on label "Program in Islamic Studies" at bounding box center [237, 330] width 120 height 46
click at [177, 317] on input "Program in Islamic Studies" at bounding box center [181, 311] width 9 height 9
checkbox input "true"
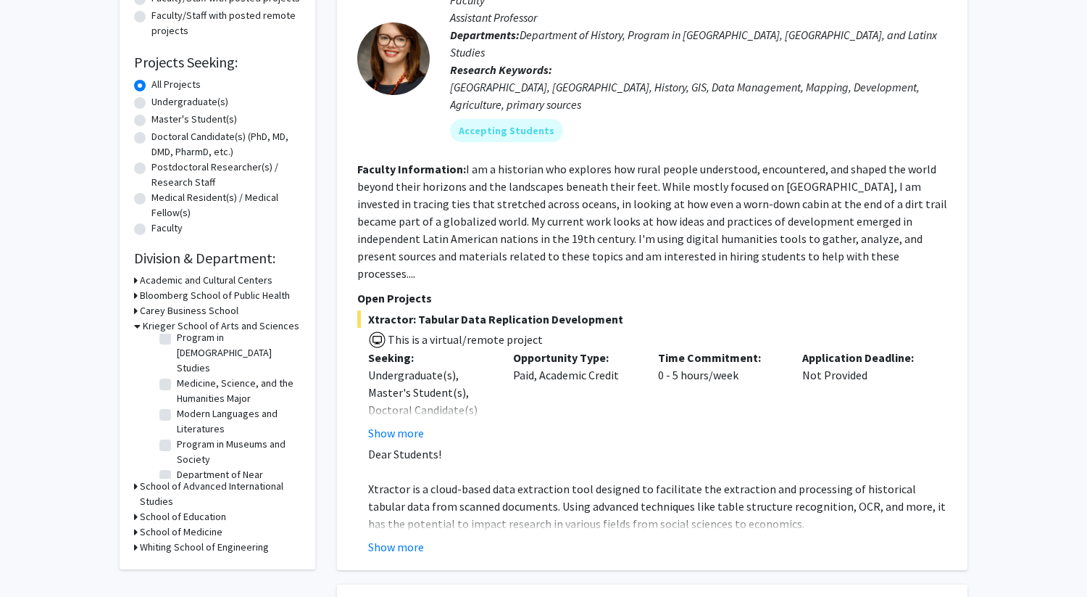
click at [177, 396] on label "Medicine, Science, and the Humanities Major" at bounding box center [237, 390] width 120 height 30
click at [177, 385] on input "Medicine, Science, and the Humanities Major" at bounding box center [181, 379] width 9 height 9
checkbox input "true"
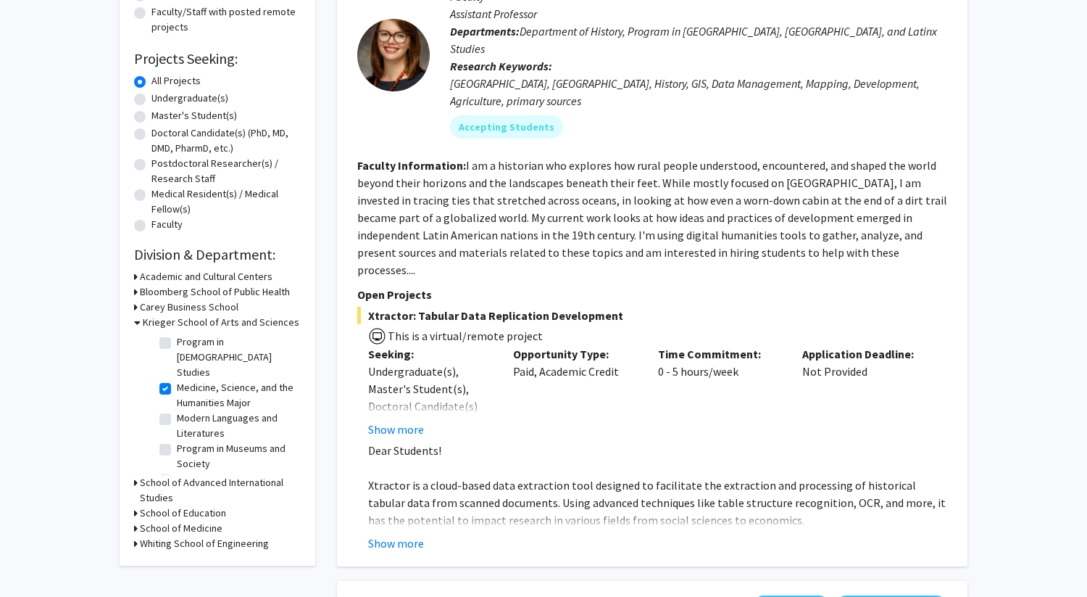
scroll to position [734, 0]
click at [177, 367] on label "Program in Jewish Studies" at bounding box center [237, 356] width 120 height 46
click at [177, 342] on input "Program in Jewish Studies" at bounding box center [181, 337] width 9 height 9
checkbox input "true"
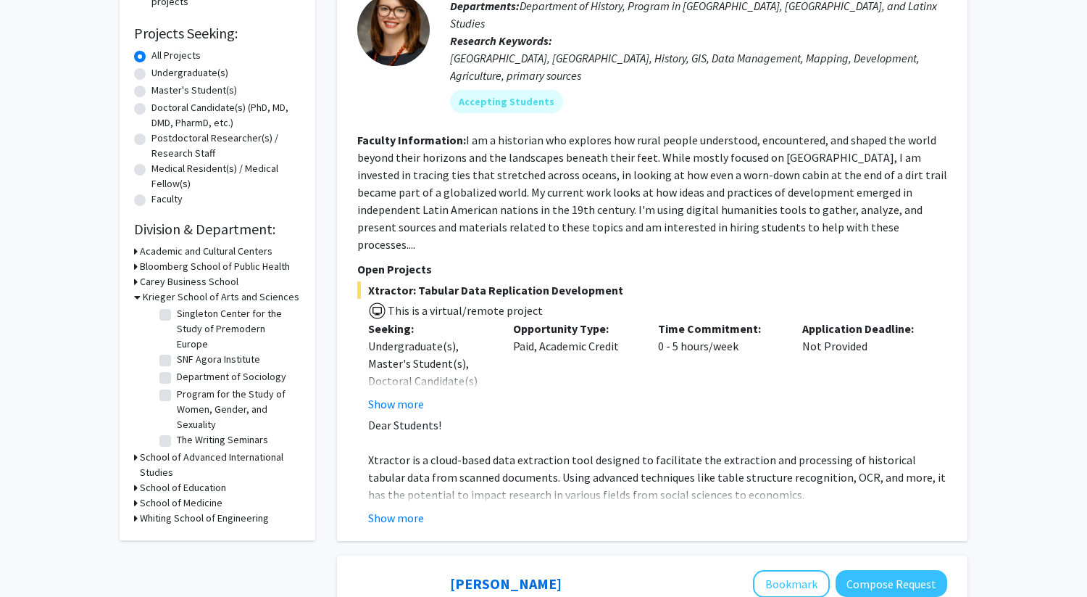
scroll to position [1058, 0]
click at [177, 367] on label "SNF Agora Institute" at bounding box center [218, 359] width 83 height 15
click at [177, 362] on input "SNF Agora Institute" at bounding box center [181, 356] width 9 height 9
checkbox input "true"
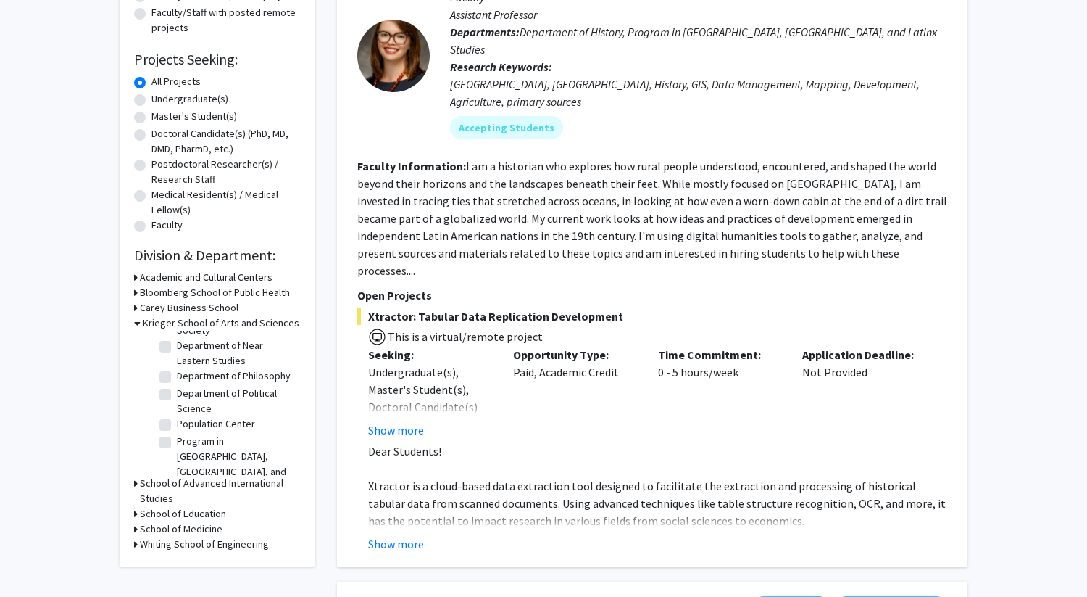
scroll to position [867, 0]
click at [177, 415] on label "Department of Political Science" at bounding box center [237, 400] width 120 height 30
click at [177, 394] on input "Department of Political Science" at bounding box center [181, 389] width 9 height 9
checkbox input "true"
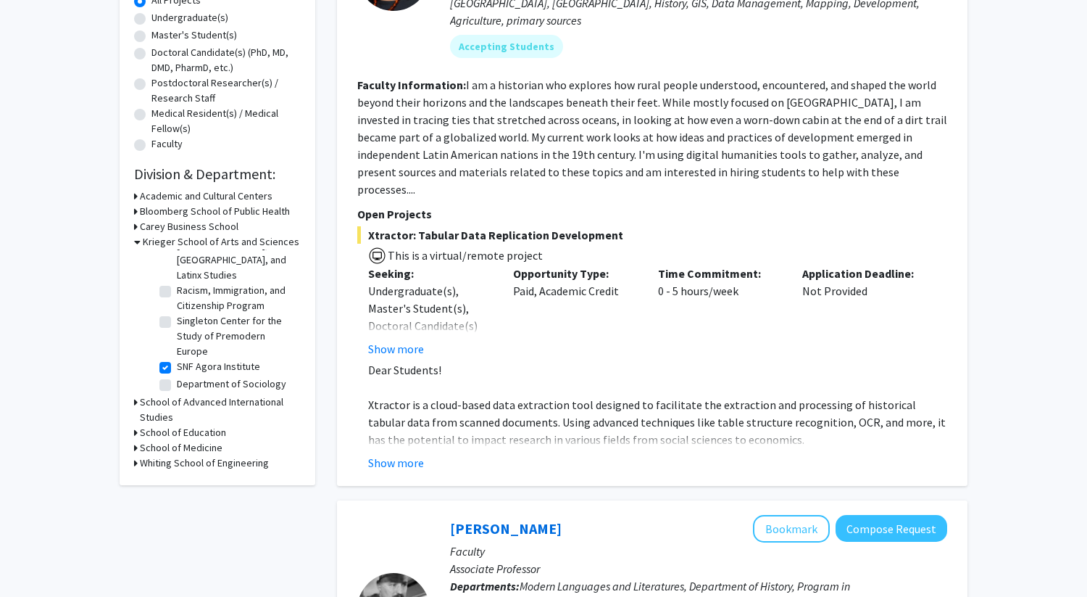
scroll to position [1019, 0]
click at [177, 307] on label "Racism, Immigration, and Citizenship Program" at bounding box center [237, 306] width 120 height 30
click at [177, 300] on input "Racism, Immigration, and Citizenship Program" at bounding box center [181, 295] width 9 height 9
checkbox input "true"
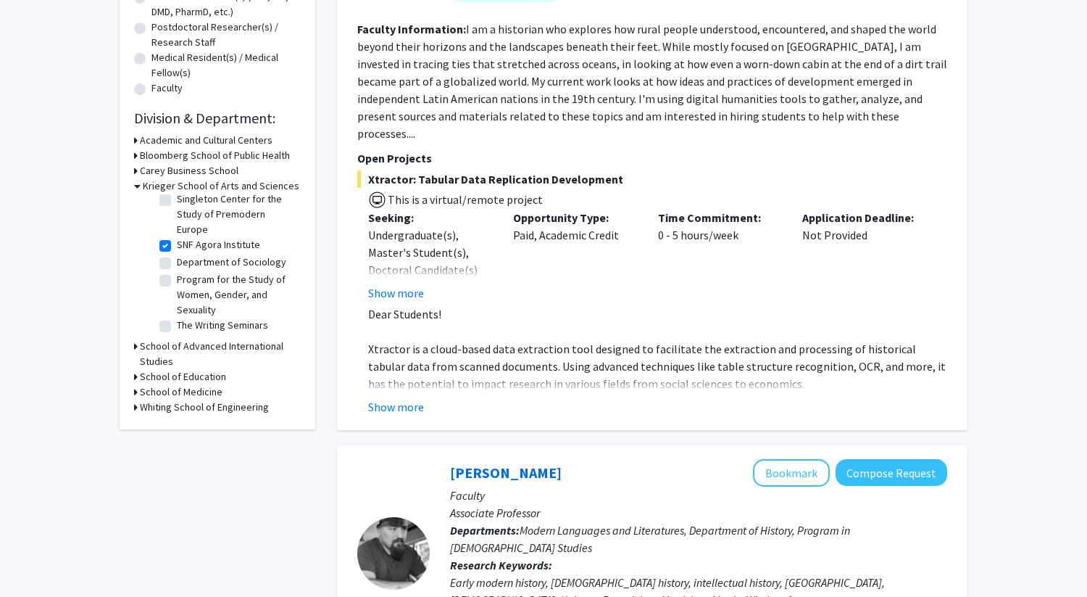
scroll to position [1102, 0]
click at [177, 265] on label "Department of Sociology" at bounding box center [231, 261] width 109 height 15
click at [177, 264] on input "Department of Sociology" at bounding box center [181, 258] width 9 height 9
checkbox input "true"
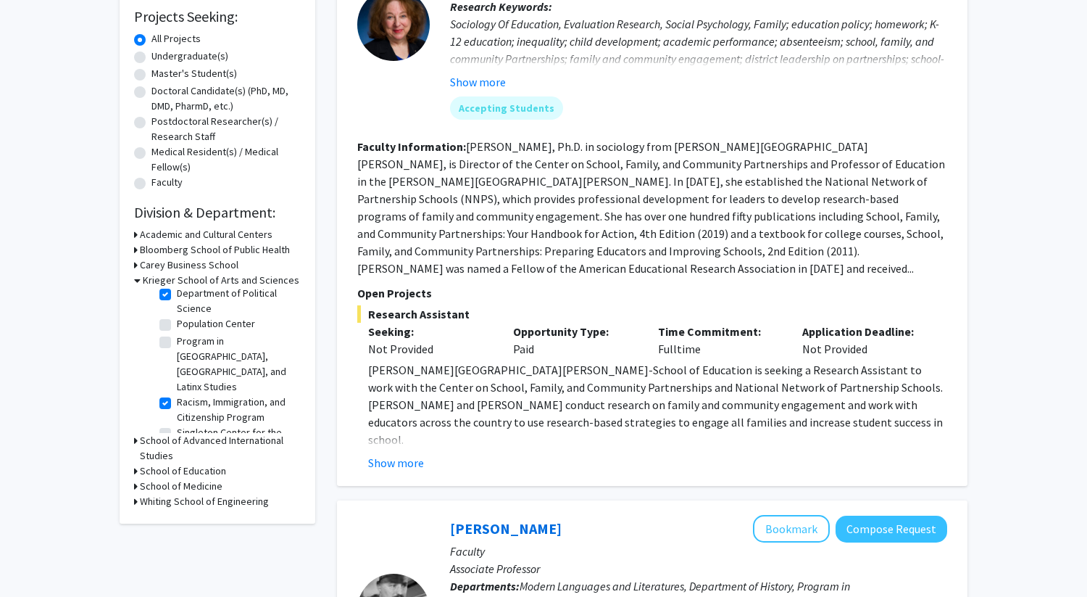
scroll to position [955, 0]
click at [177, 365] on label "Program in Latin American, Caribbean, and Latinx Studies" at bounding box center [237, 362] width 120 height 61
click at [177, 341] on input "Program in Latin American, Caribbean, and Latinx Studies" at bounding box center [181, 336] width 9 height 9
checkbox input "true"
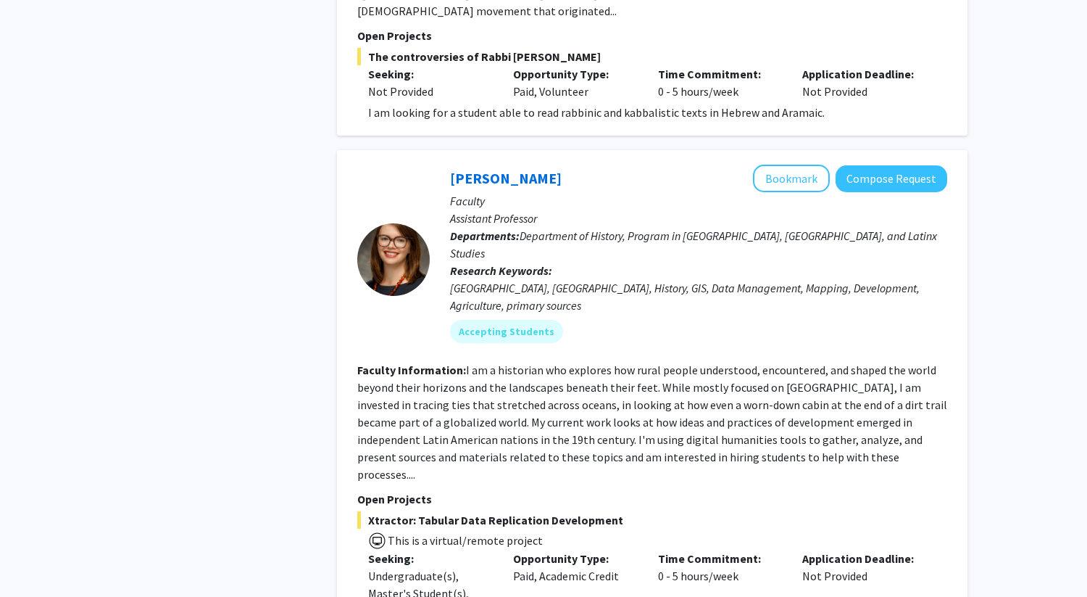
scroll to position [1097, 0]
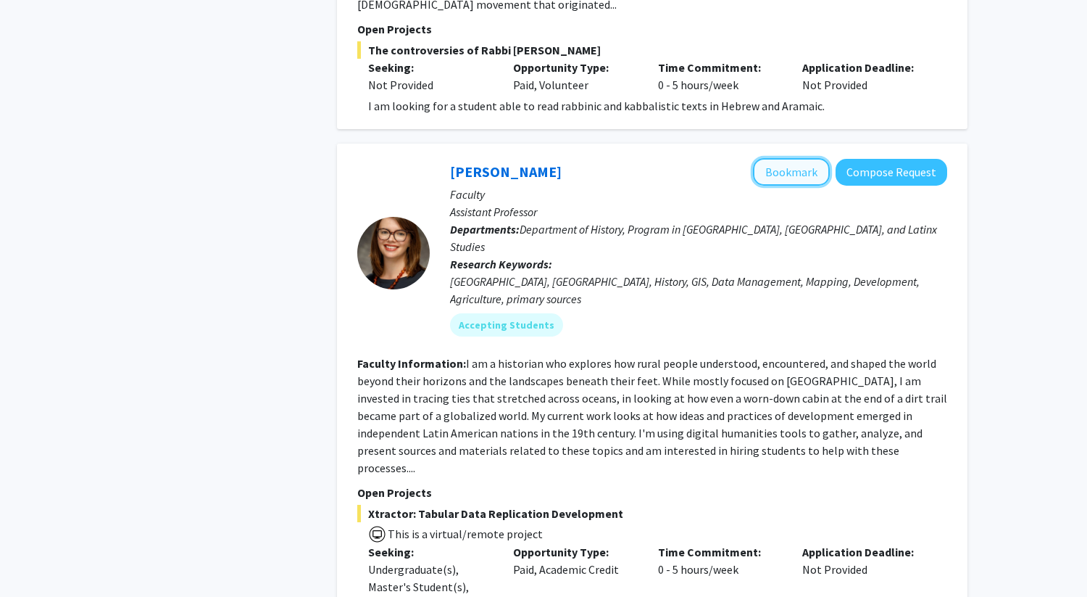
click at [793, 158] on button "Bookmark" at bounding box center [791, 172] width 77 height 28
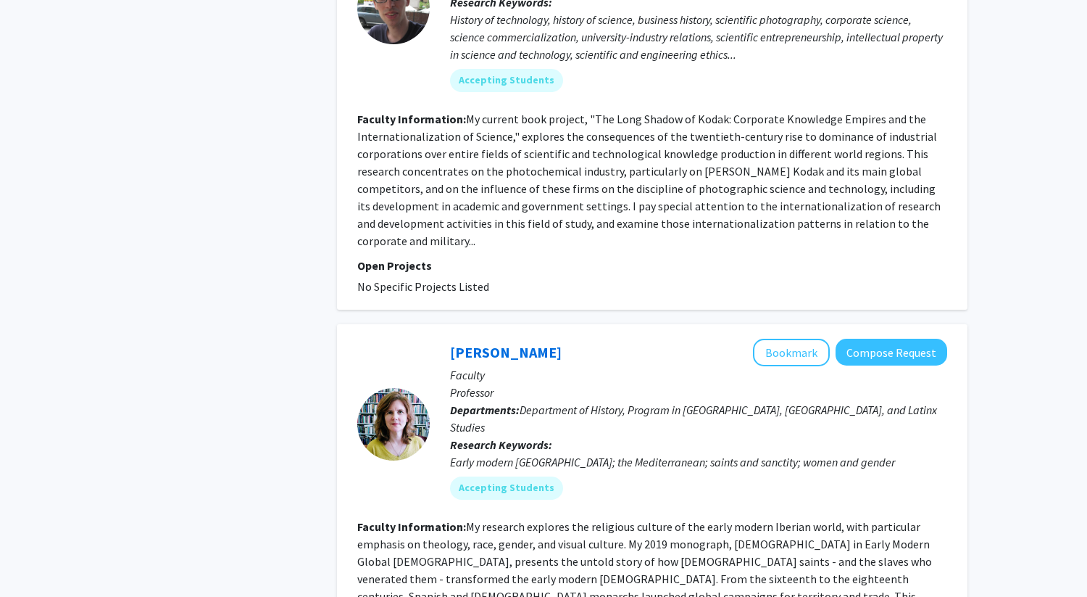
scroll to position [3228, 0]
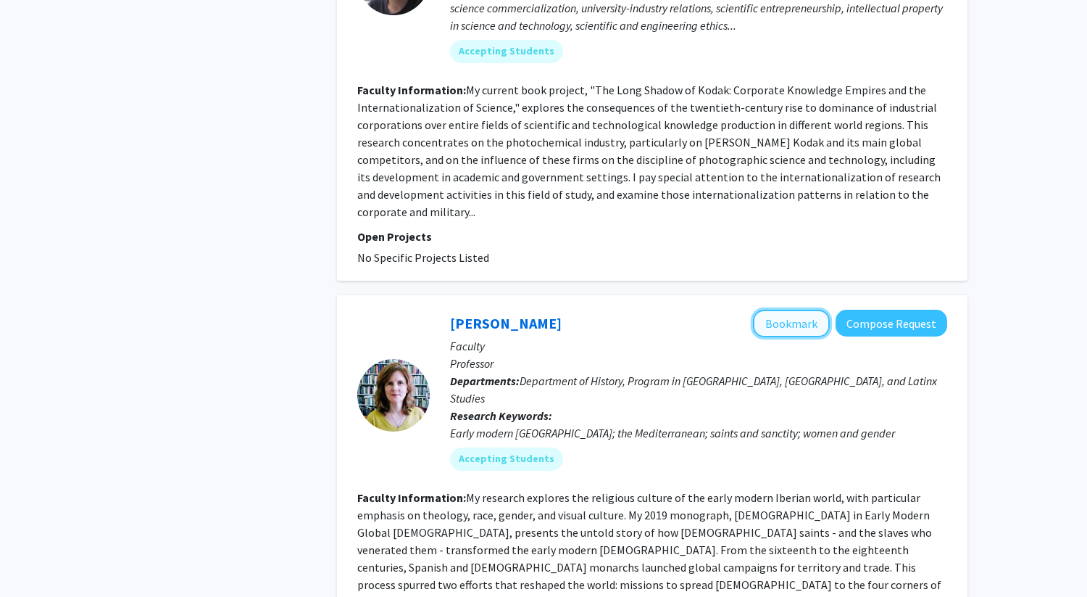
click at [792, 310] on button "Bookmark" at bounding box center [791, 324] width 77 height 28
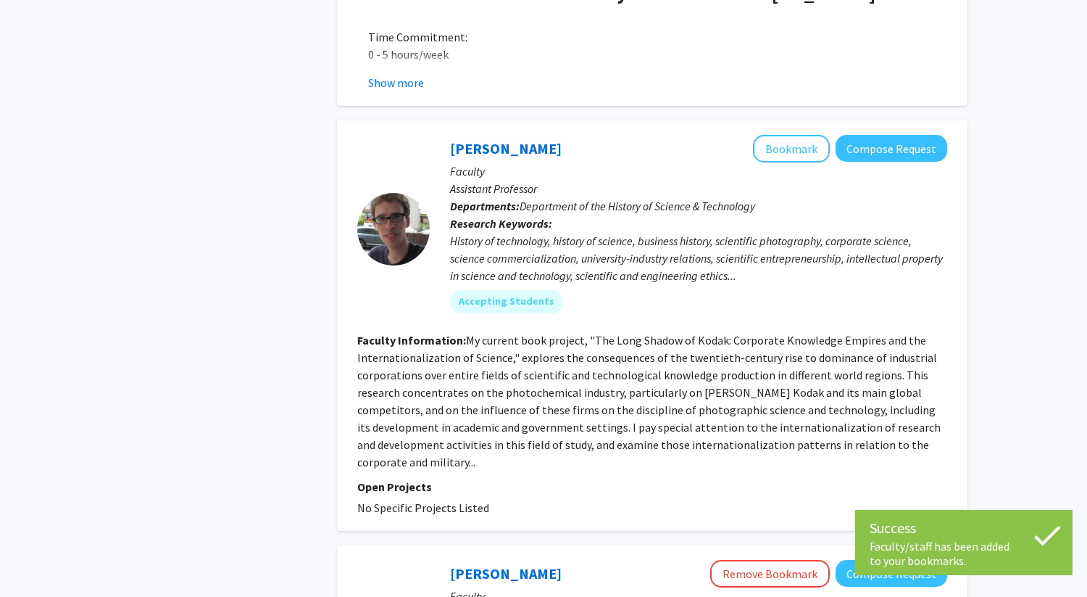
scroll to position [2978, 0]
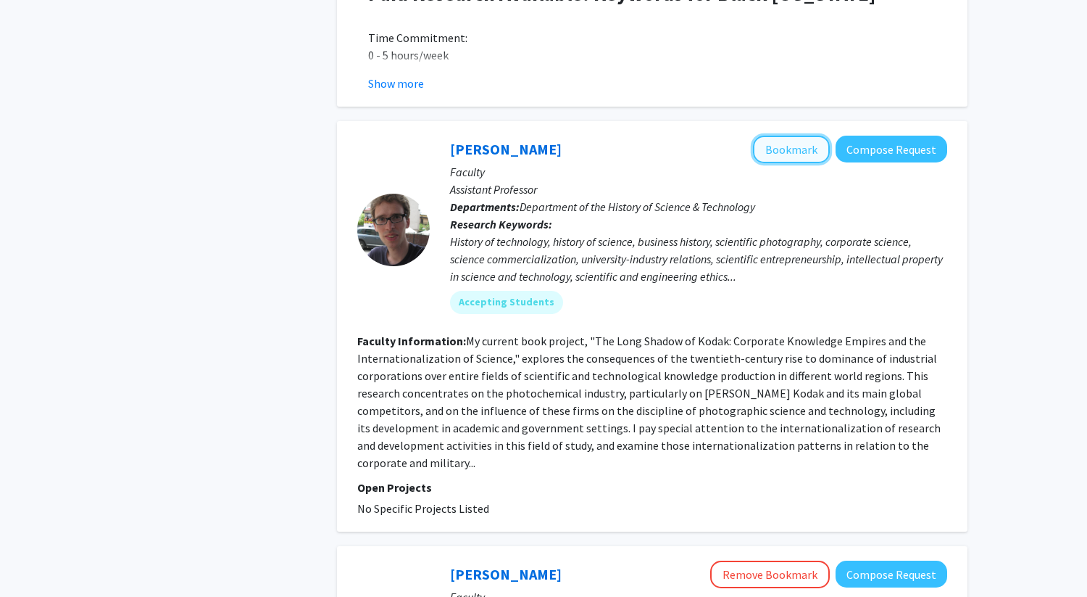
click at [811, 136] on button "Bookmark" at bounding box center [791, 150] width 77 height 28
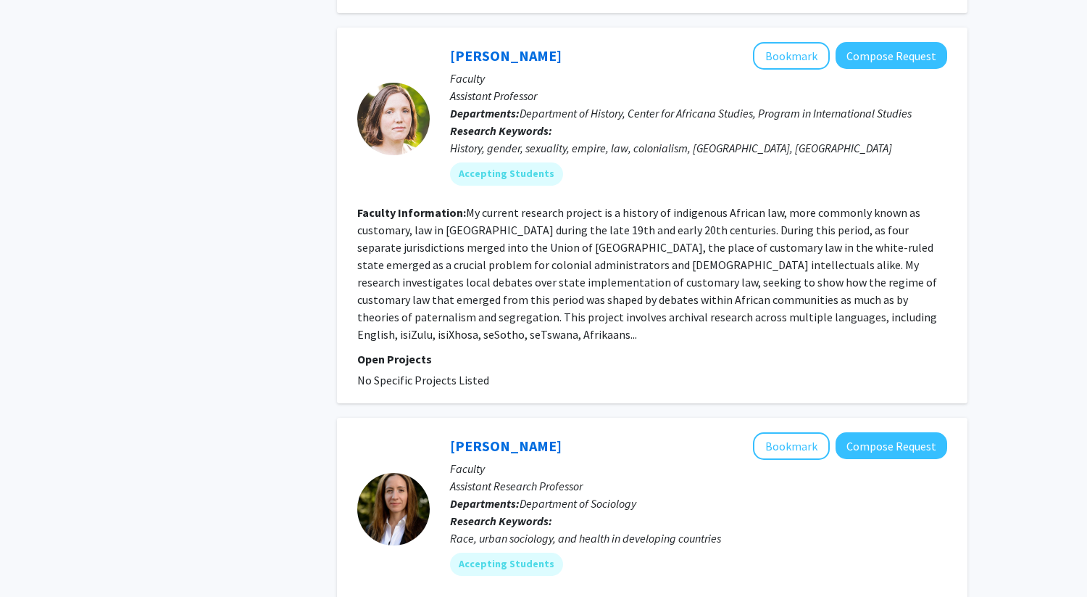
scroll to position [3921, 0]
click at [788, 431] on button "Bookmark" at bounding box center [791, 445] width 77 height 28
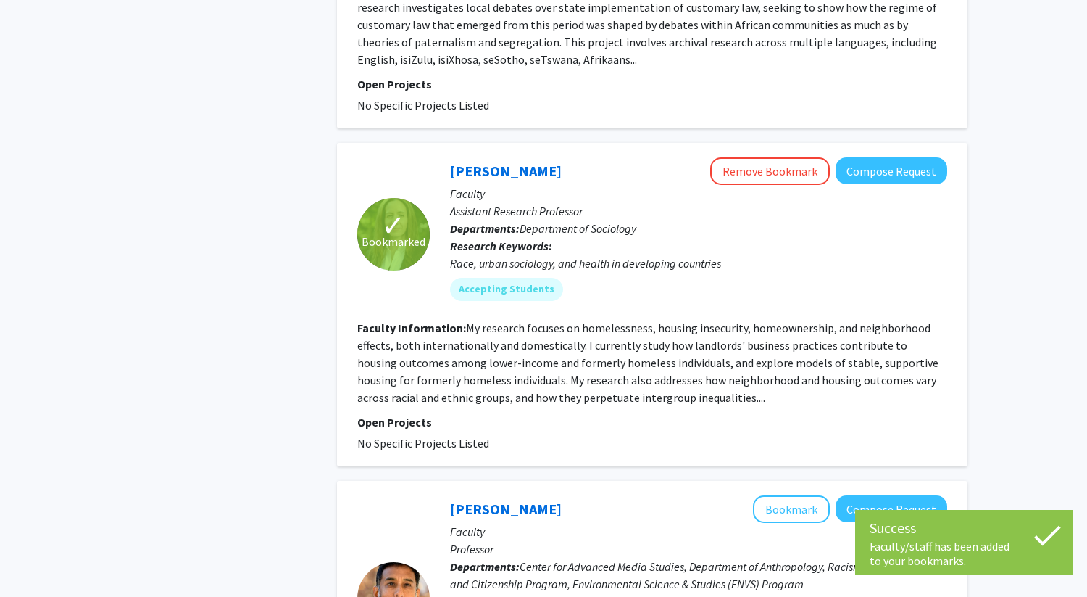
scroll to position [4406, 0]
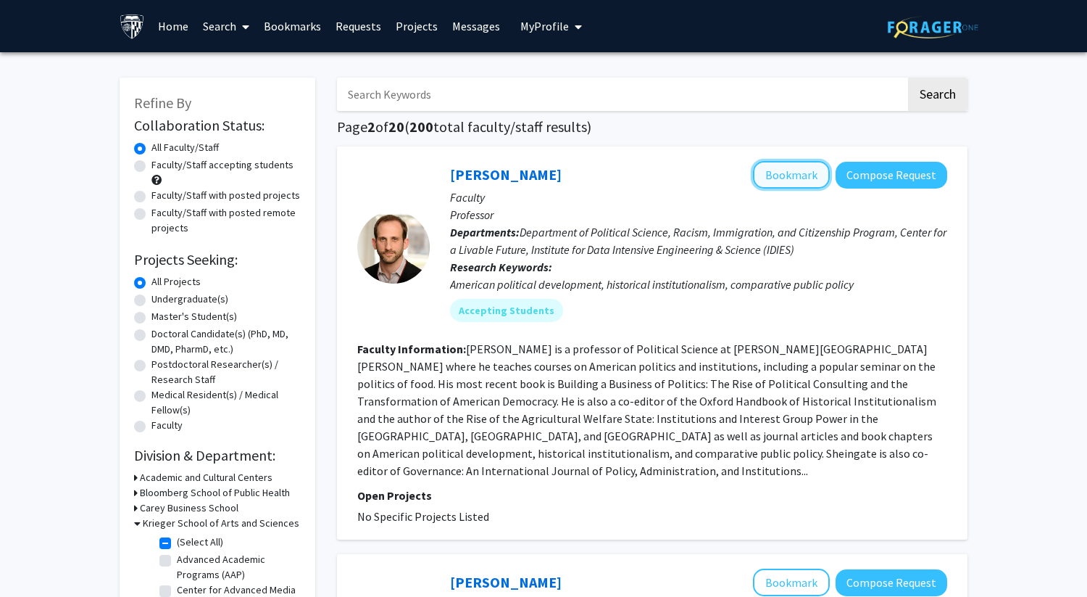
click at [789, 173] on button "Bookmark" at bounding box center [791, 175] width 77 height 28
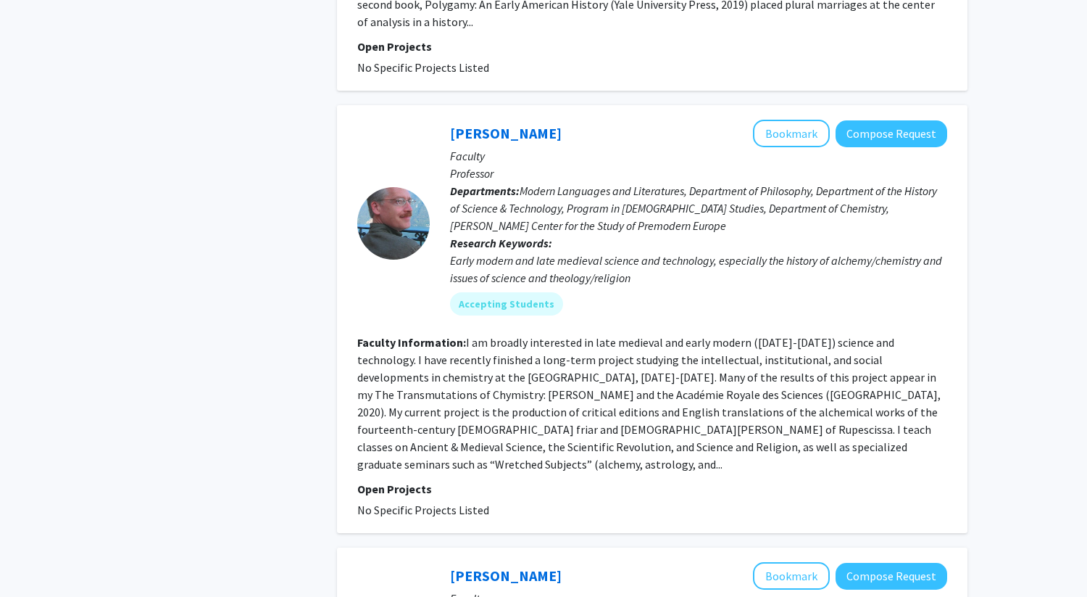
scroll to position [859, 0]
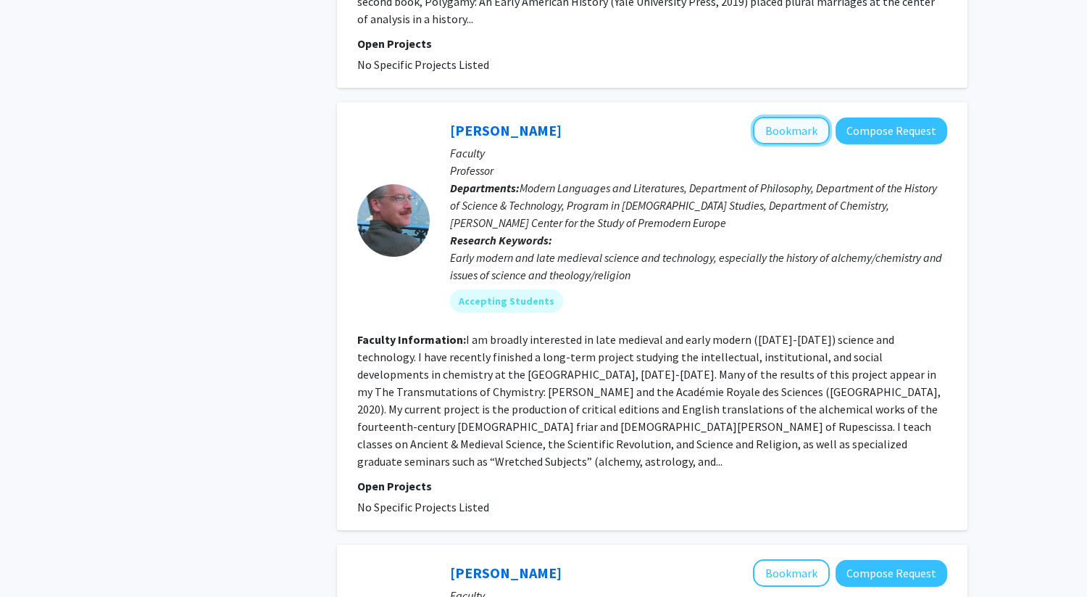
click at [815, 117] on button "Bookmark" at bounding box center [791, 131] width 77 height 28
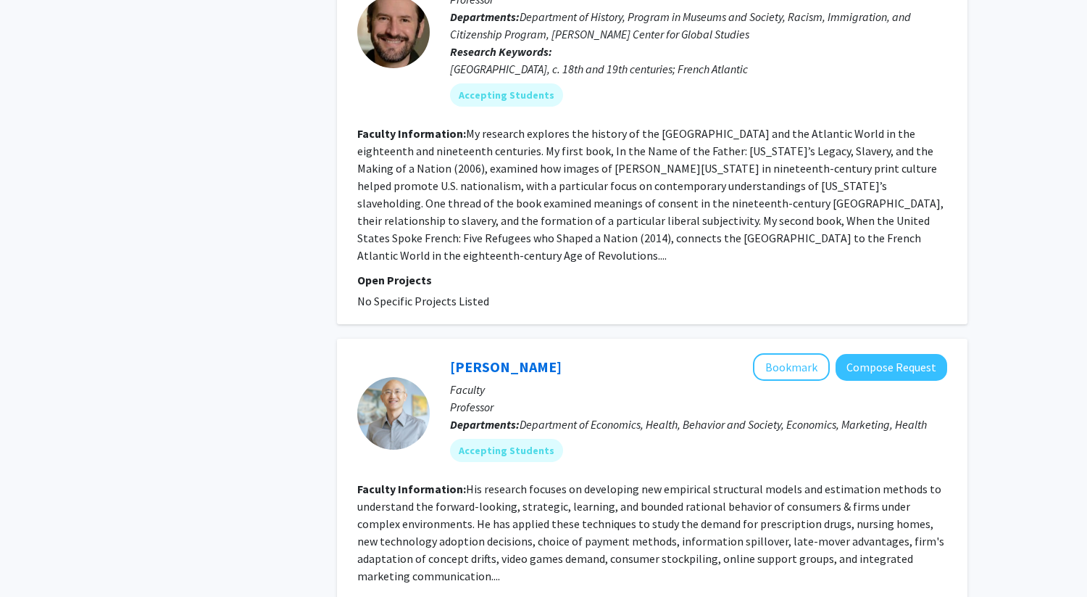
scroll to position [1494, 0]
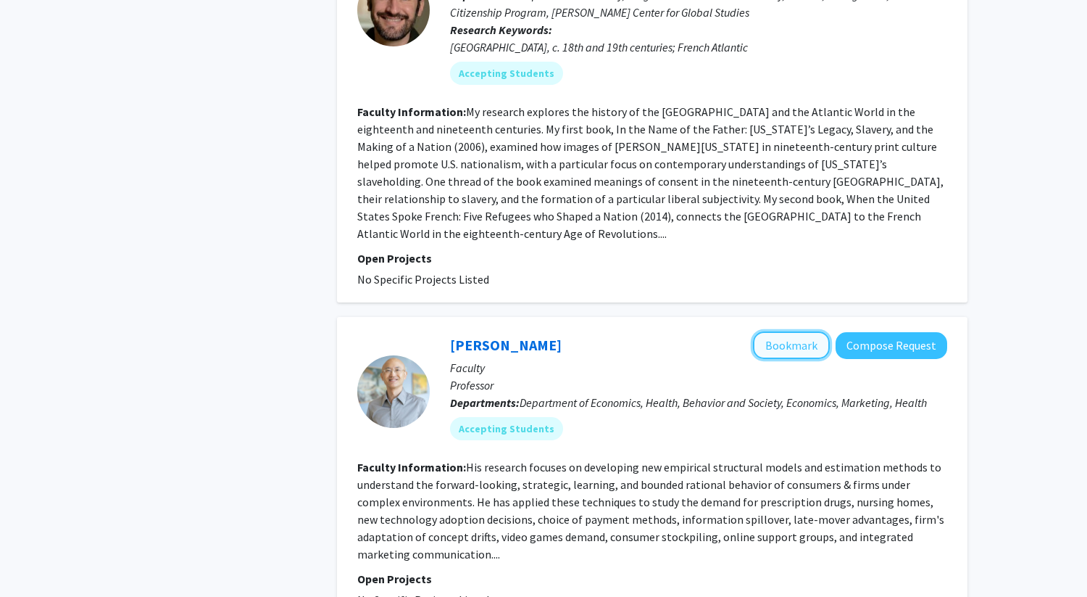
click at [778, 331] on button "Bookmark" at bounding box center [791, 345] width 77 height 28
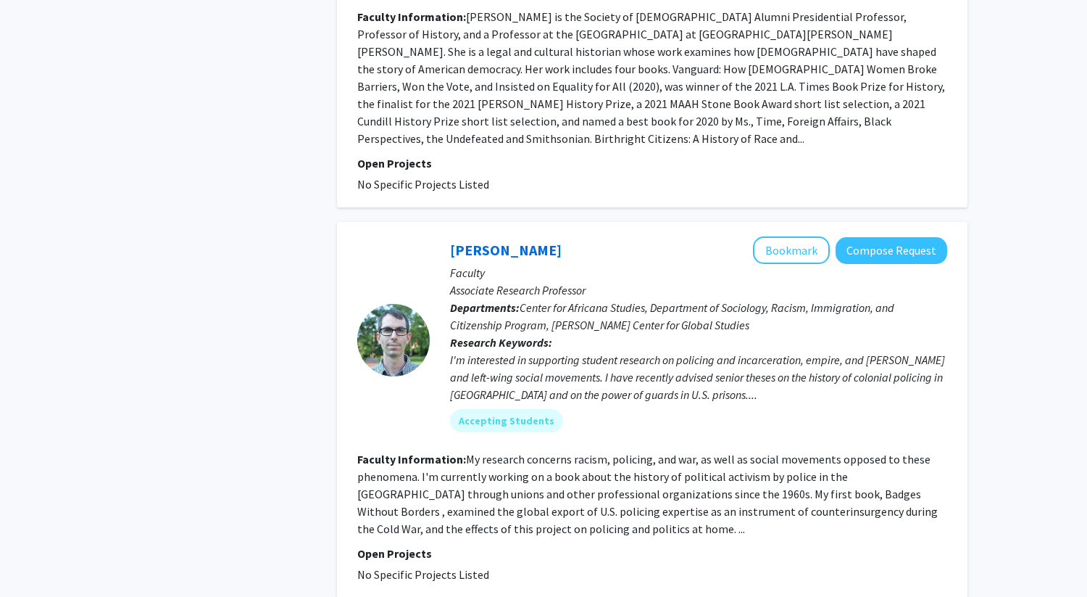
scroll to position [2690, 0]
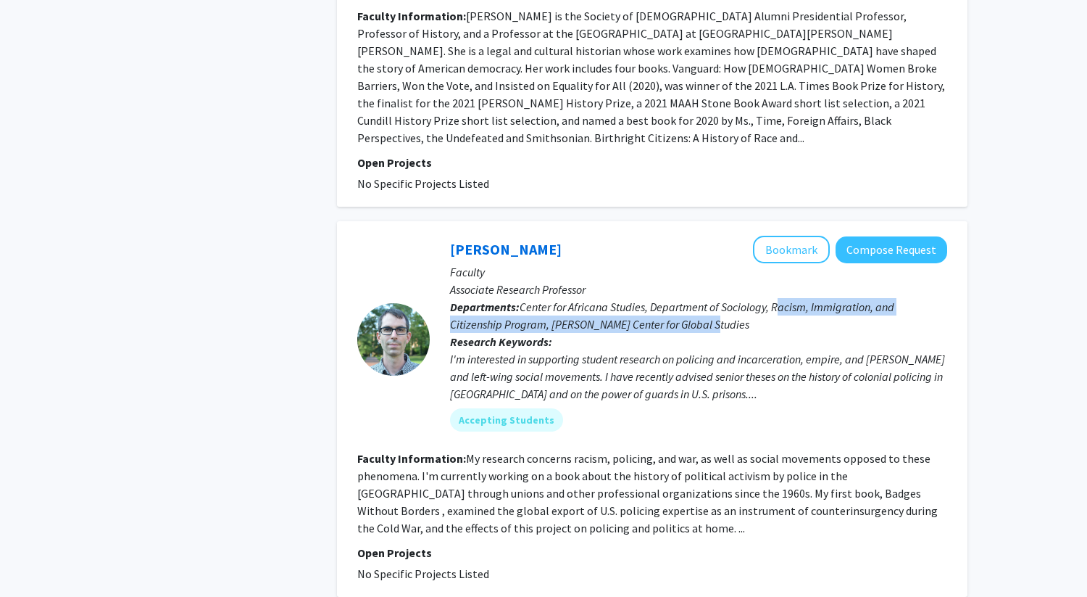
drag, startPoint x: 778, startPoint y: 202, endPoint x: 802, endPoint y: 218, distance: 29.2
click at [802, 298] on p "Departments: Center for Africana Studies, Department of Sociology, Racism, Immi…" at bounding box center [698, 315] width 497 height 35
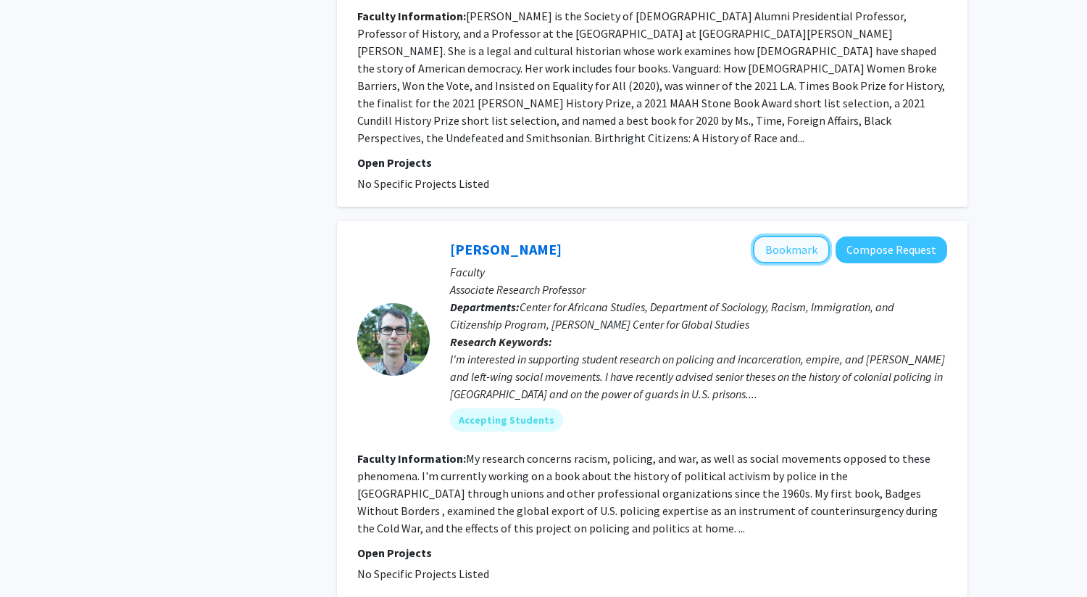
click at [803, 236] on button "Bookmark" at bounding box center [791, 250] width 77 height 28
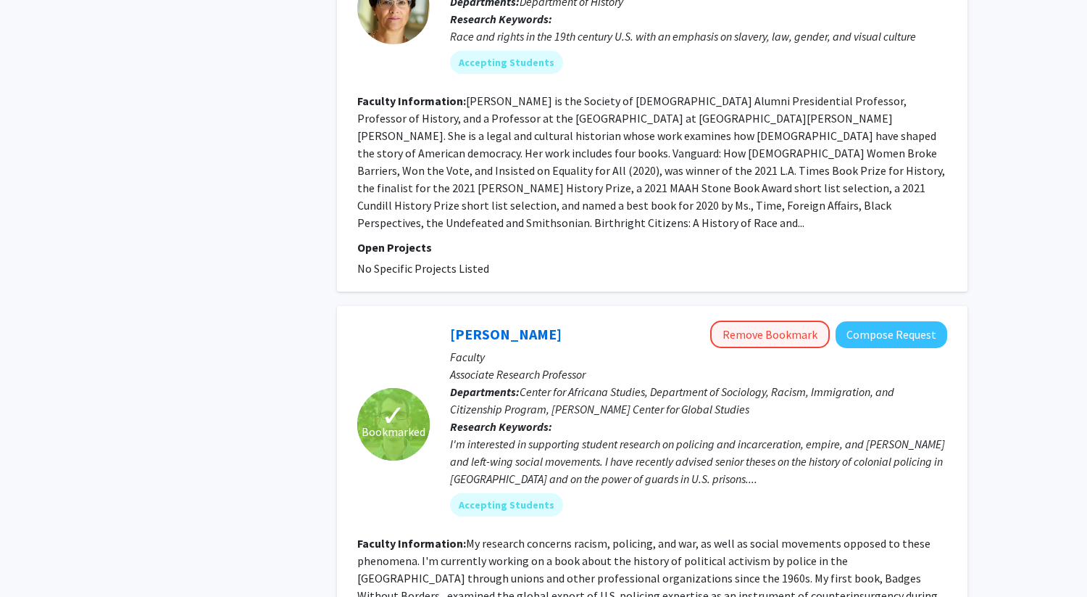
scroll to position [2612, 0]
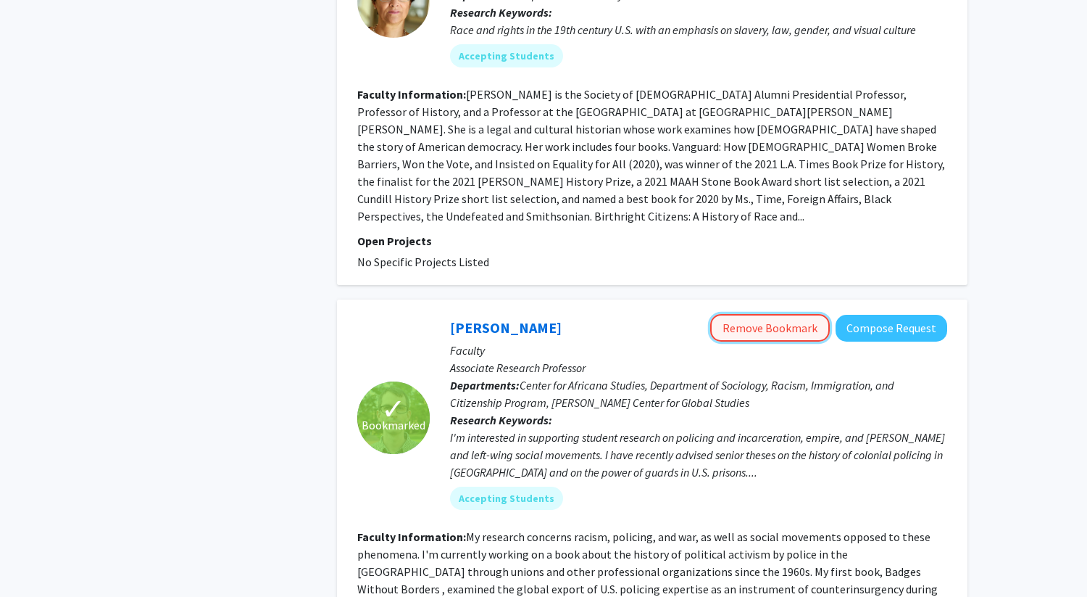
click at [750, 314] on button "Remove Bookmark" at bounding box center [770, 328] width 120 height 28
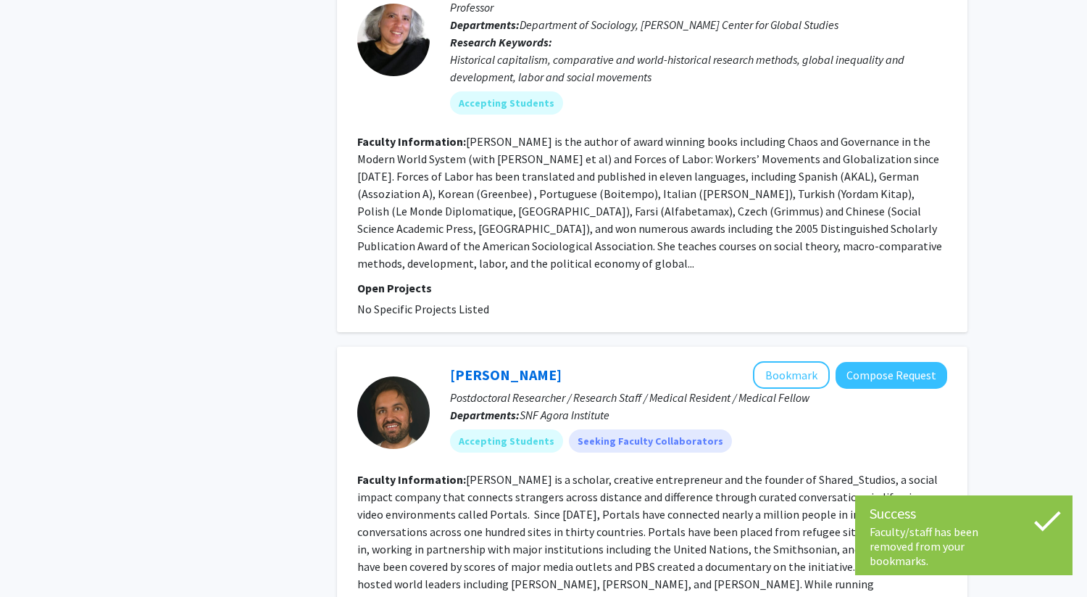
scroll to position [3363, 0]
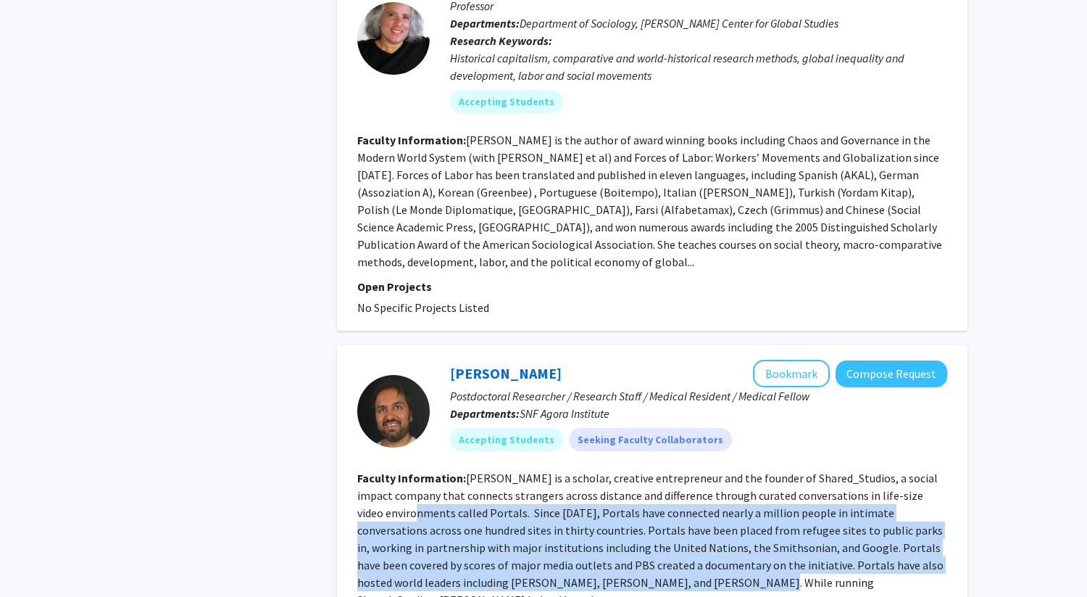
drag, startPoint x: 404, startPoint y: 391, endPoint x: 597, endPoint y: 468, distance: 208.2
click at [597, 469] on section "Faculty Information: Amar Bakshi is a scholar, creative entrepreneur and the fo…" at bounding box center [652, 538] width 590 height 139
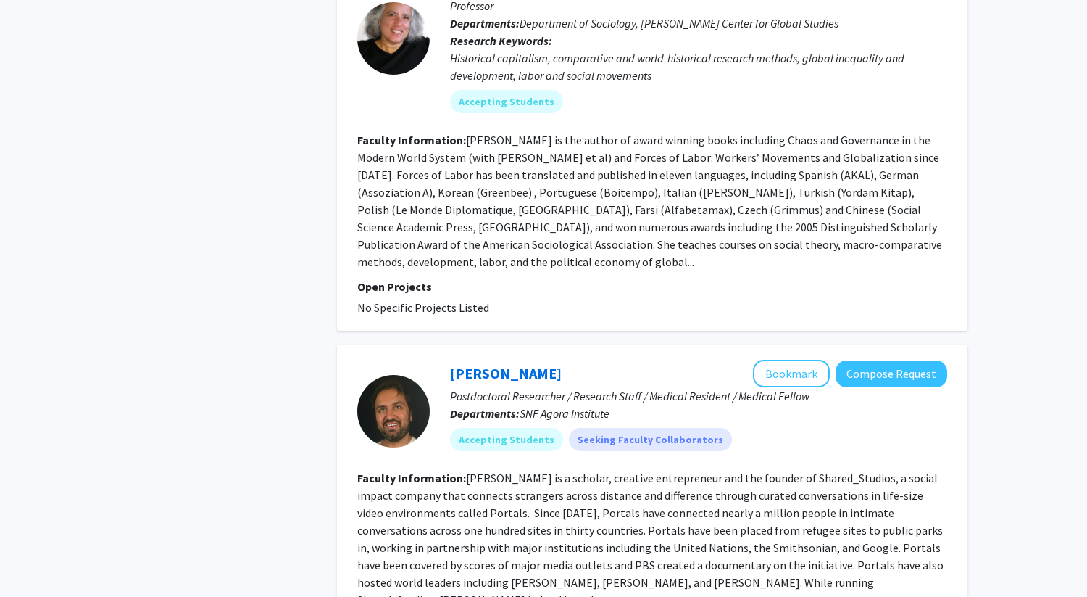
click at [590, 470] on fg-read-more "Amar Bakshi is a scholar, creative entrepreneur and the founder of Shared_Studi…" at bounding box center [650, 538] width 586 height 136
click at [802, 360] on button "Bookmark" at bounding box center [791, 374] width 77 height 28
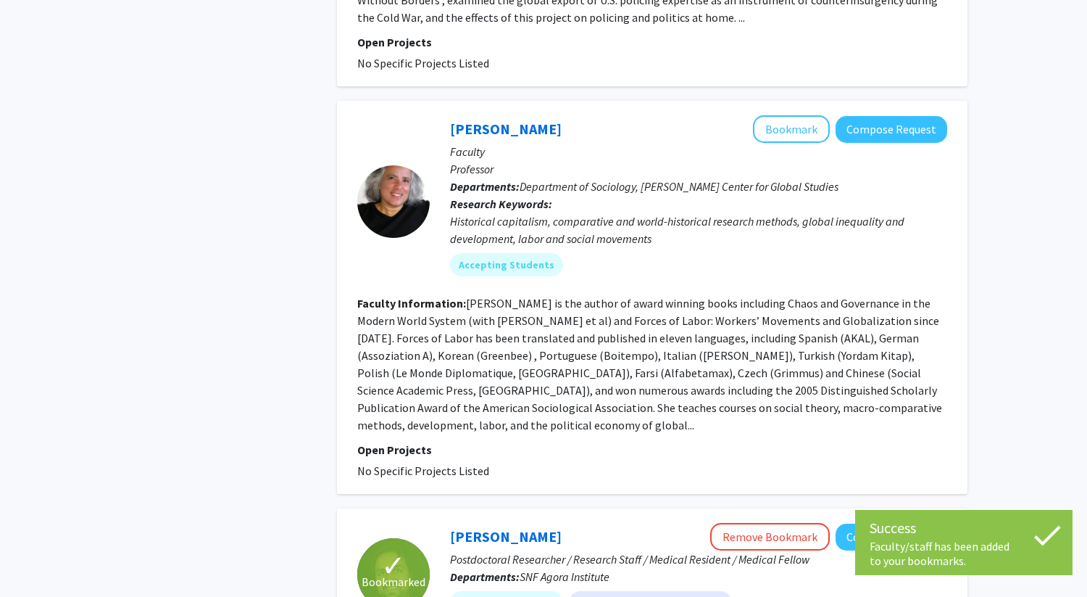
scroll to position [3199, 0]
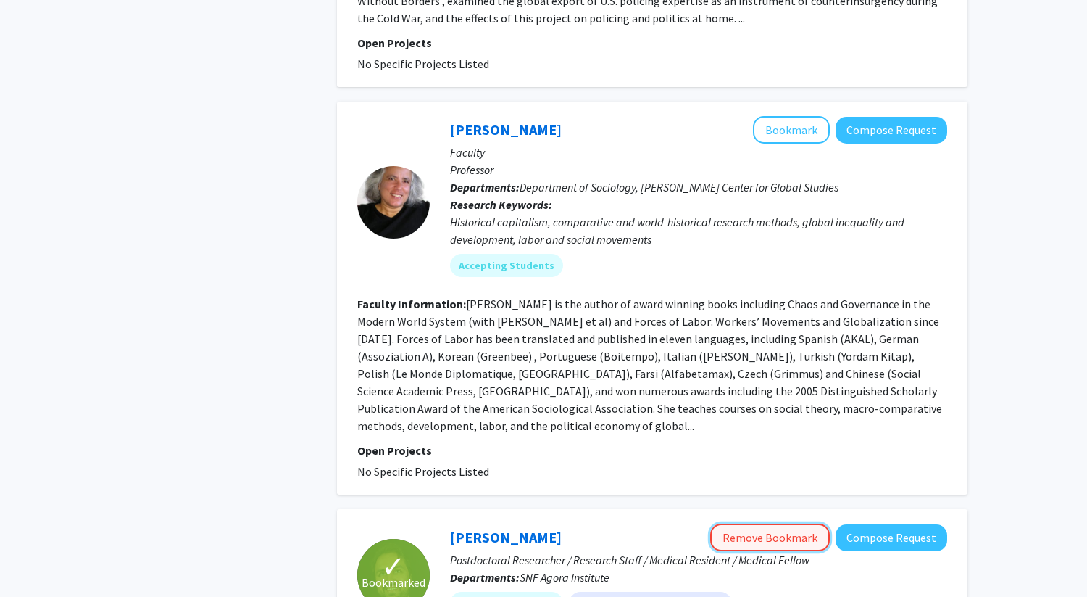
click at [749, 523] on button "Remove Bookmark" at bounding box center [770, 537] width 120 height 28
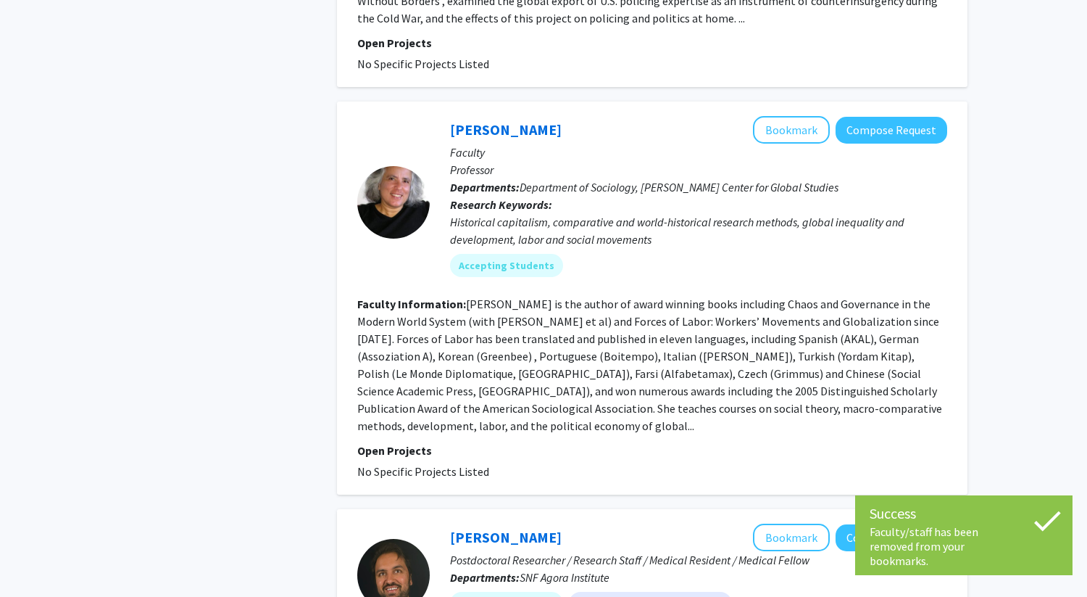
scroll to position [3456, 0]
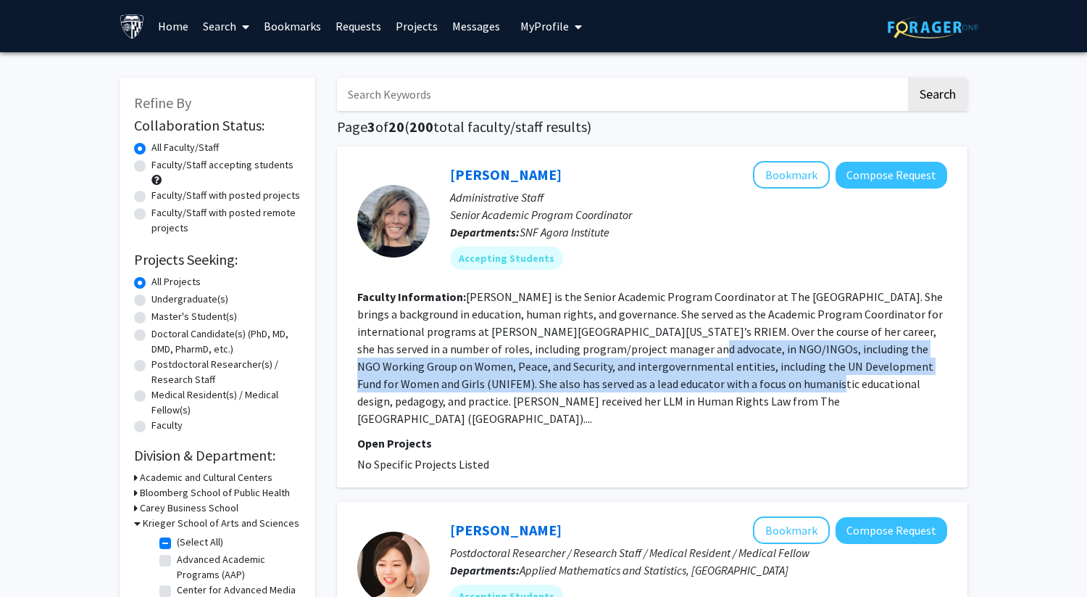
drag, startPoint x: 670, startPoint y: 343, endPoint x: 750, endPoint y: 386, distance: 90.5
click at [750, 386] on fg-read-more "Kara Piccirilli is the Senior Academic Program Coordinator at The SNF Agora Ins…" at bounding box center [650, 357] width 586 height 136
click at [794, 183] on button "Bookmark" at bounding box center [791, 175] width 77 height 28
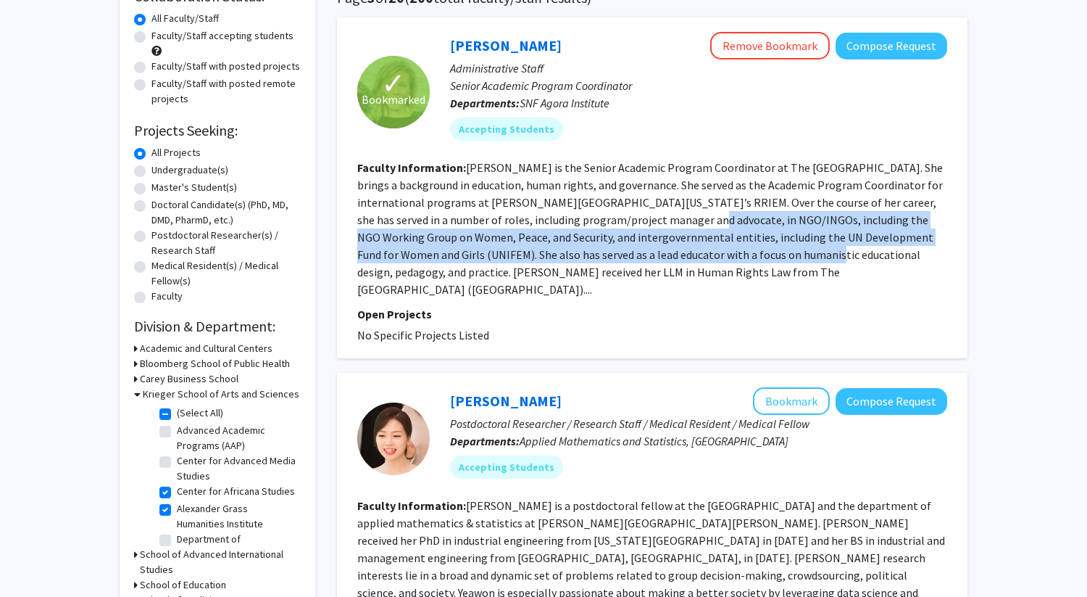
scroll to position [128, 0]
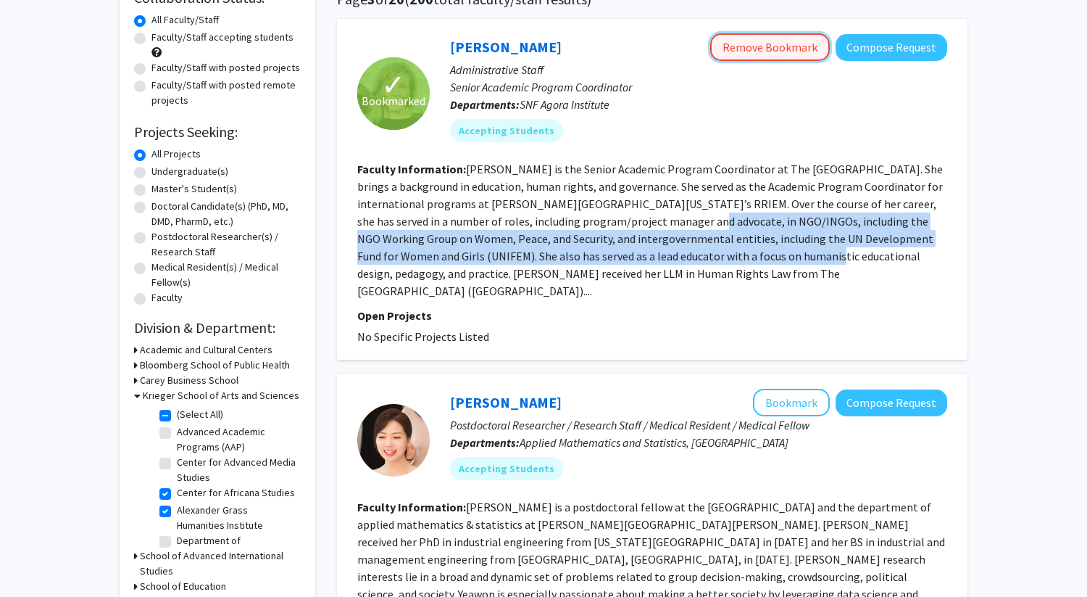
click at [744, 45] on button "Remove Bookmark" at bounding box center [770, 47] width 120 height 28
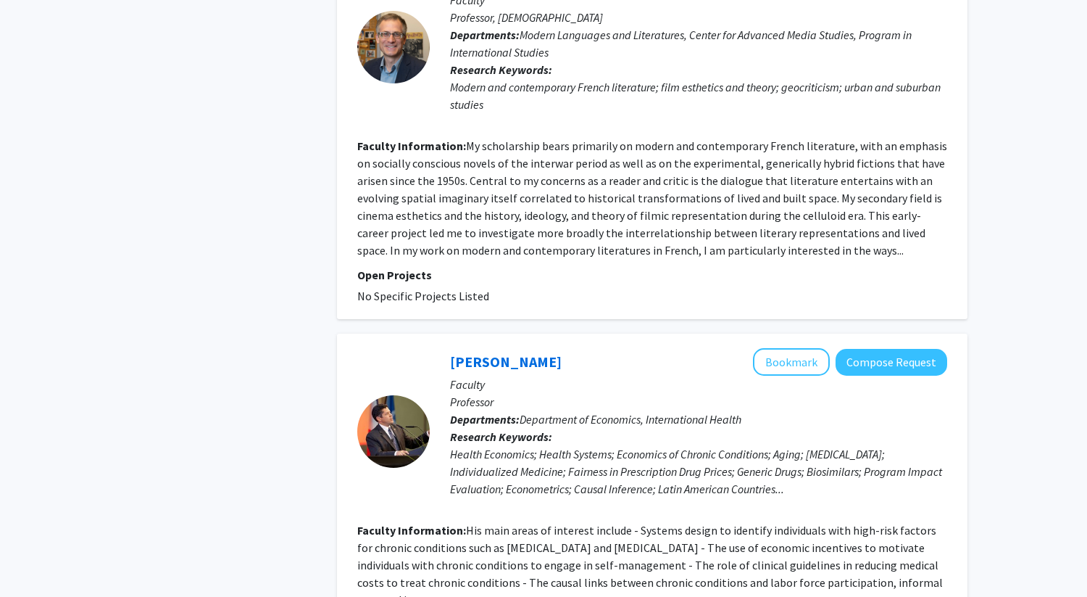
scroll to position [2724, 0]
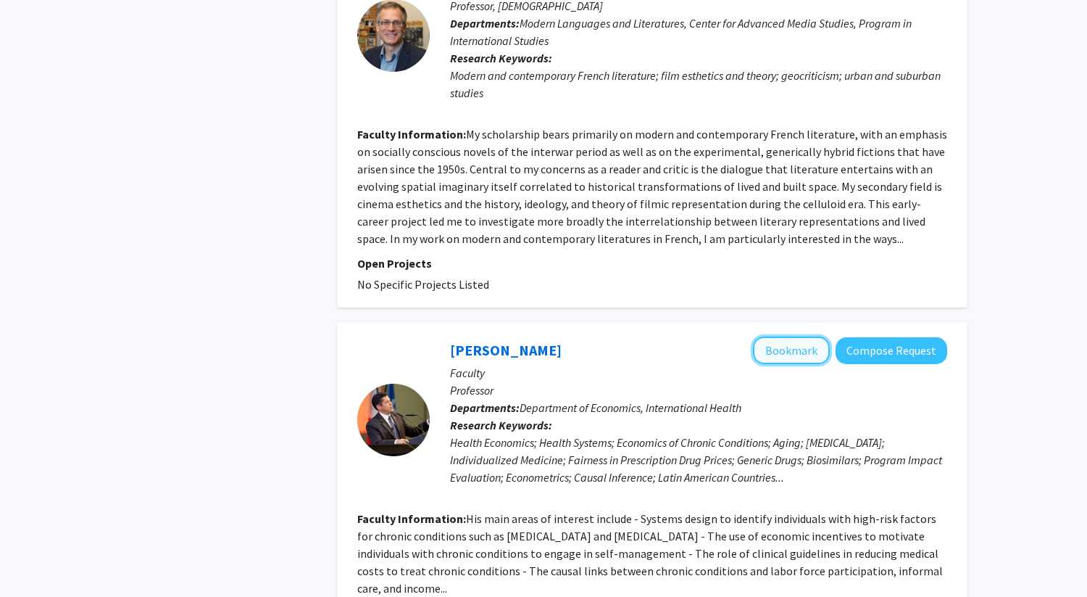
click at [802, 336] on button "Bookmark" at bounding box center [791, 350] width 77 height 28
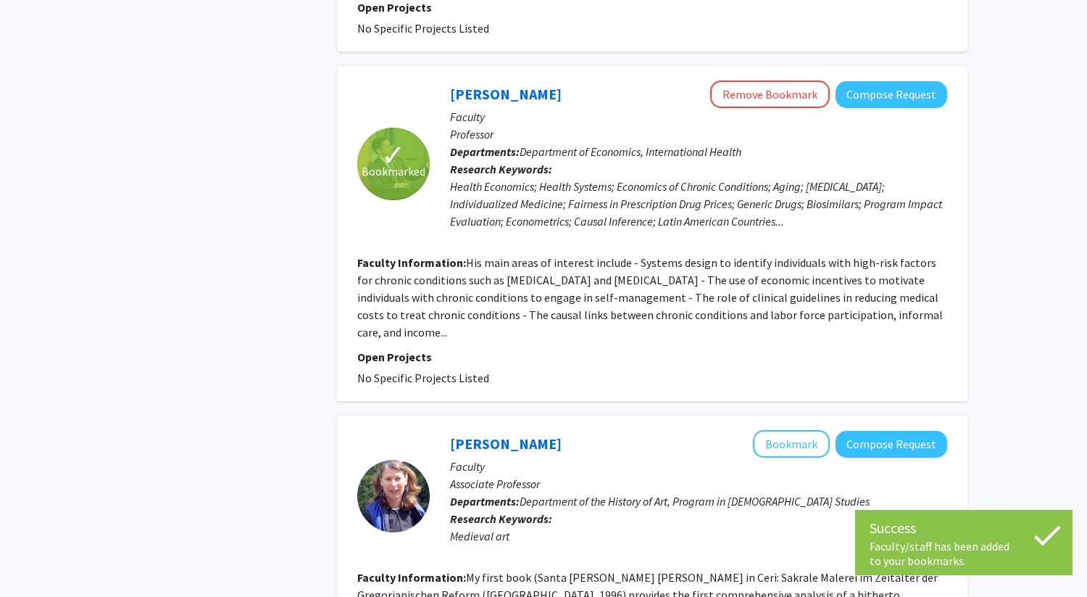
scroll to position [3137, 0]
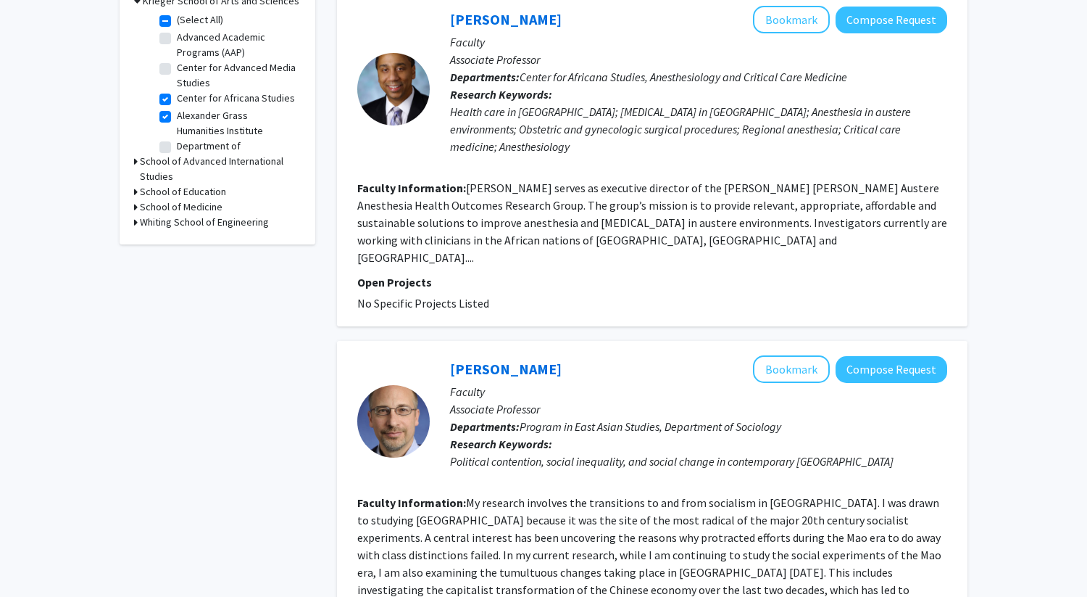
scroll to position [531, 0]
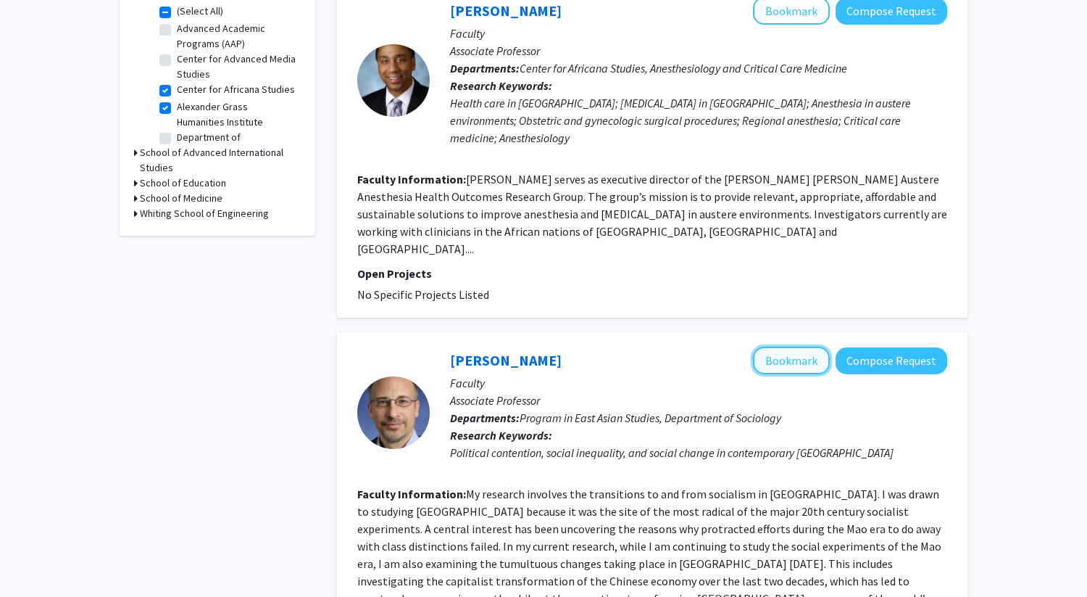
click at [793, 346] on button "Bookmark" at bounding box center [791, 360] width 77 height 28
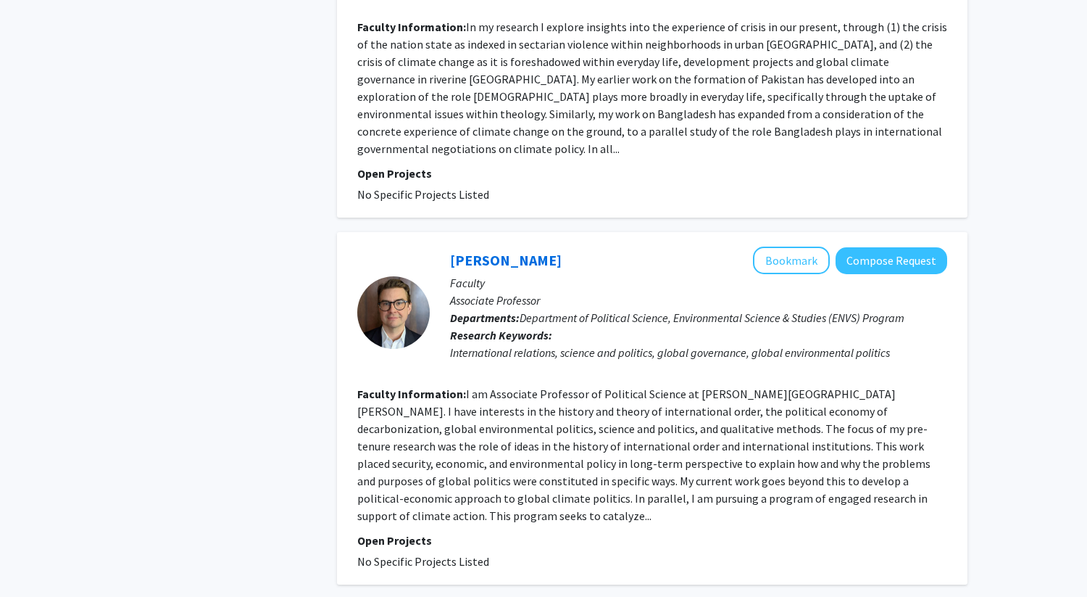
scroll to position [2245, 0]
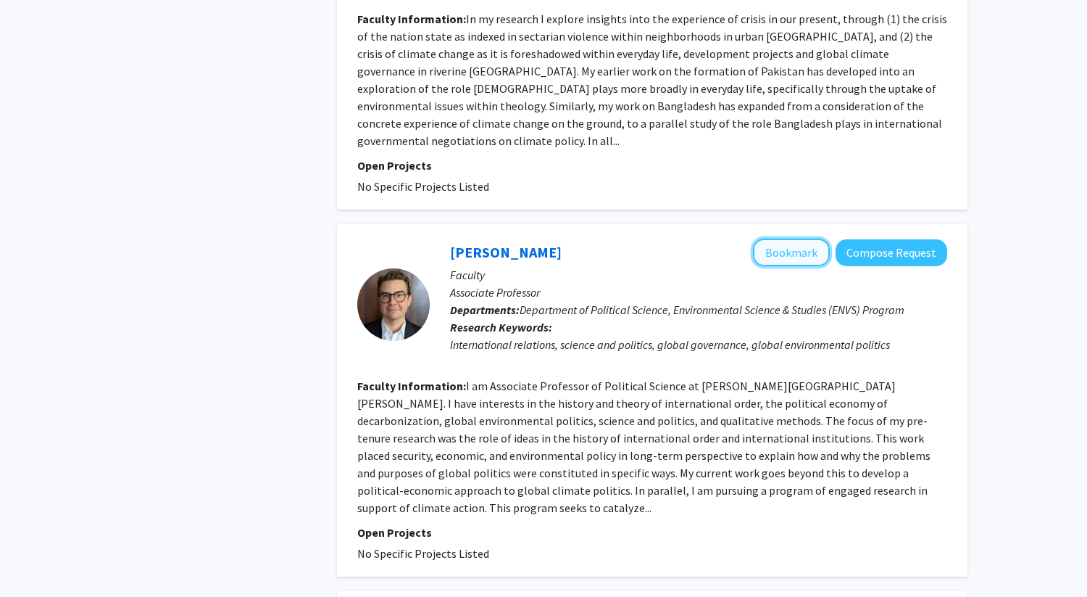
click at [794, 238] on button "Bookmark" at bounding box center [791, 252] width 77 height 28
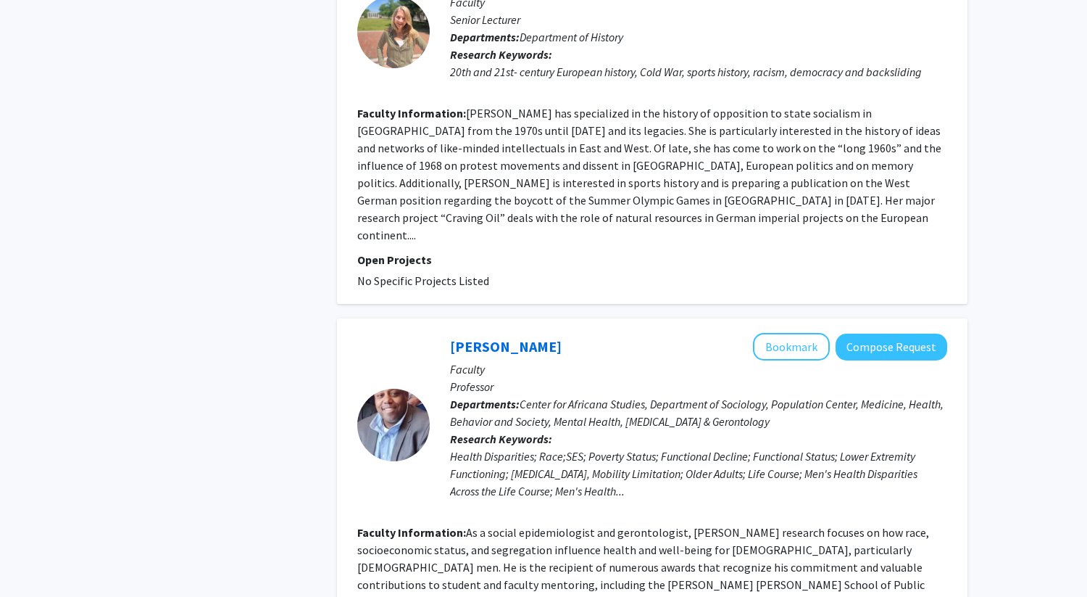
scroll to position [3329, 0]
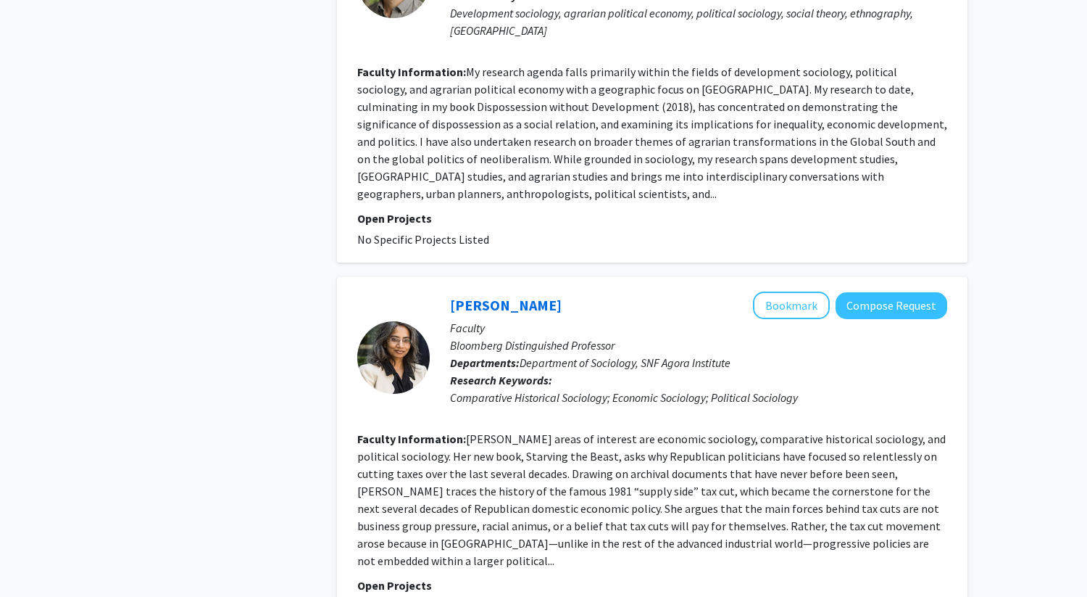
scroll to position [3244, 0]
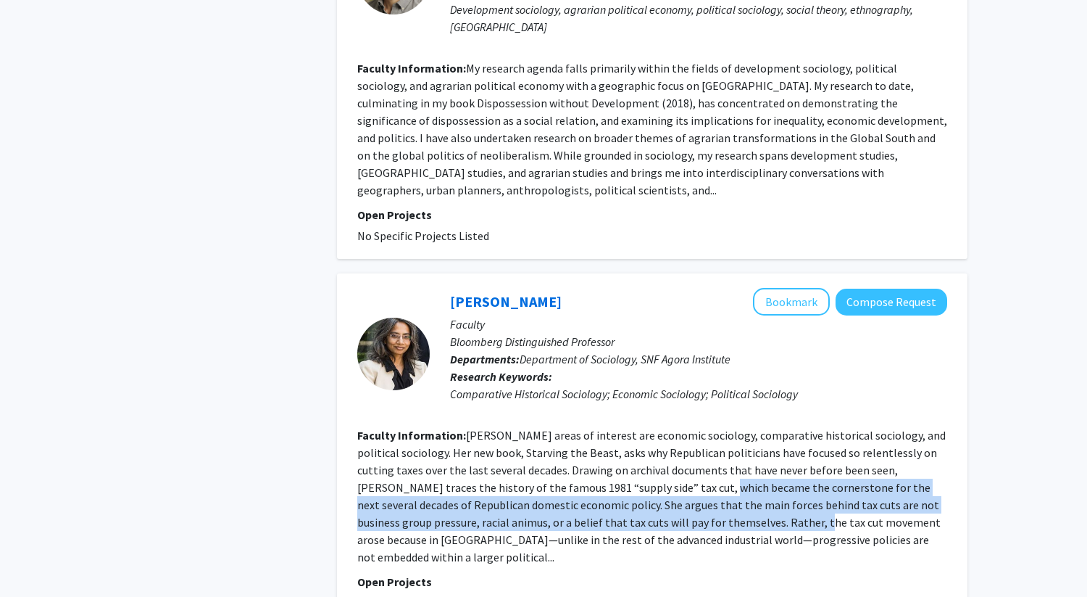
drag, startPoint x: 668, startPoint y: 371, endPoint x: 720, endPoint y: 407, distance: 63.5
click at [720, 426] on section "Faculty Information: Monica Prasad’s areas of interest are economic sociology, …" at bounding box center [652, 495] width 590 height 139
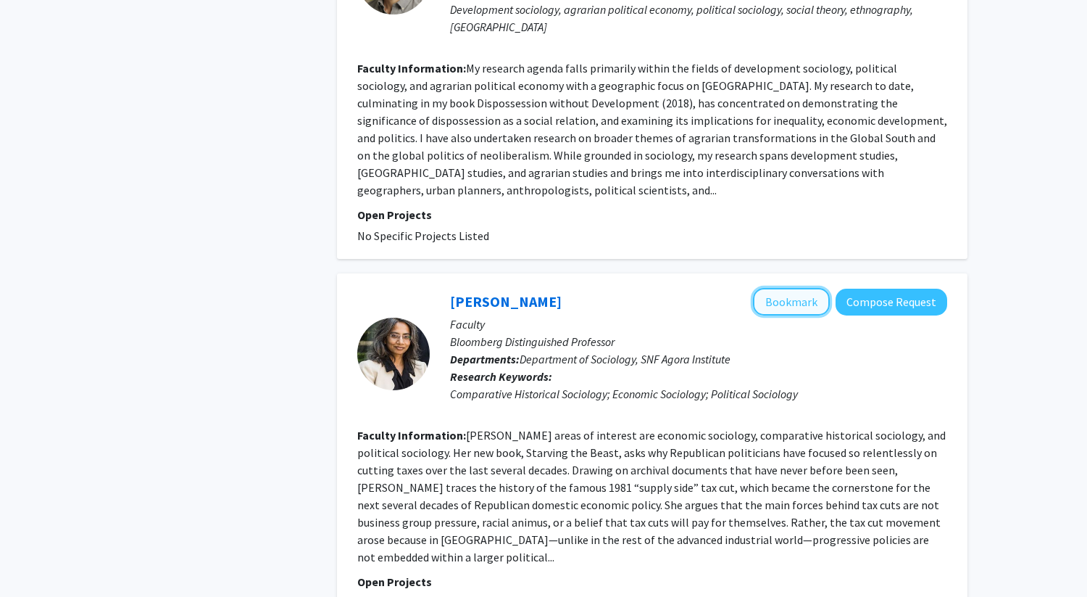
click at [799, 288] on button "Bookmark" at bounding box center [791, 302] width 77 height 28
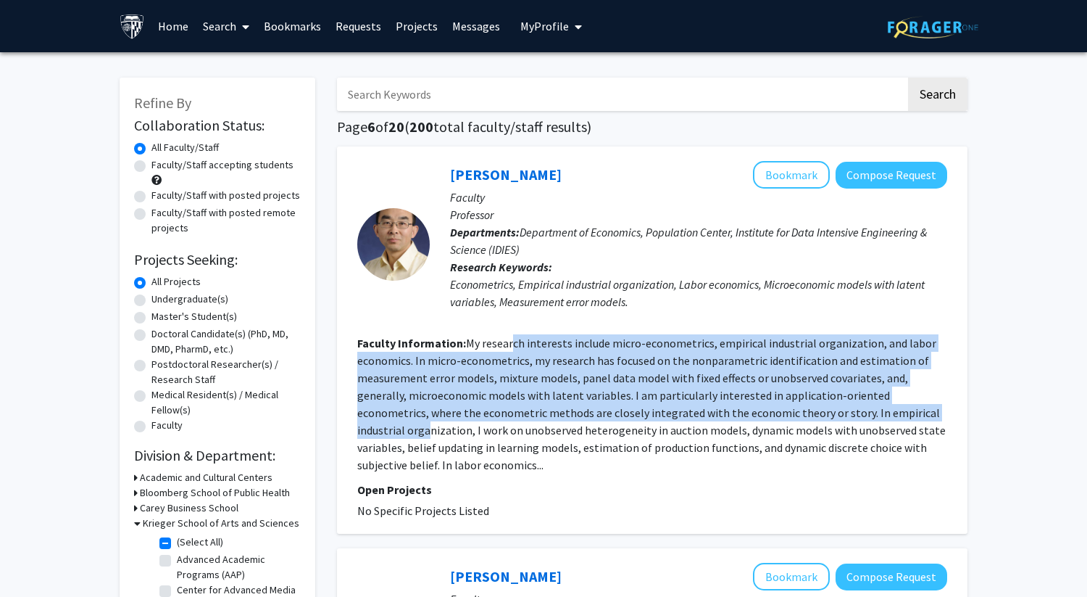
drag, startPoint x: 510, startPoint y: 350, endPoint x: 867, endPoint y: 412, distance: 362.6
click at [867, 412] on section "Faculty Information: My research interests include micro-econometrics, empirica…" at bounding box center [652, 403] width 590 height 139
click at [867, 412] on fg-read-more "My research interests include micro-econometrics, empirical industrial organiza…" at bounding box center [651, 404] width 589 height 136
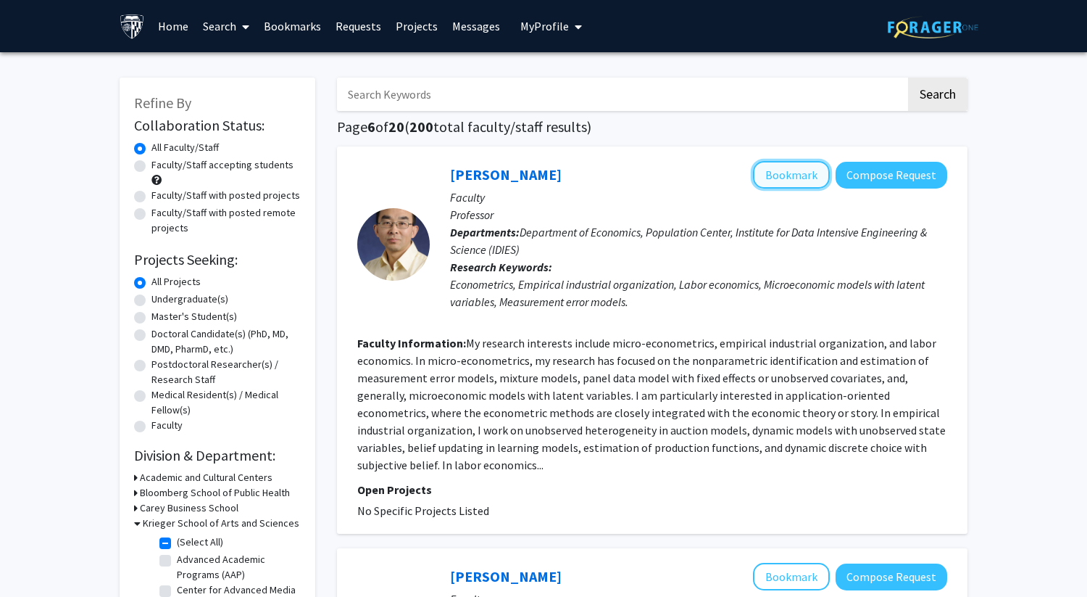
click at [802, 170] on button "Bookmark" at bounding box center [791, 175] width 77 height 28
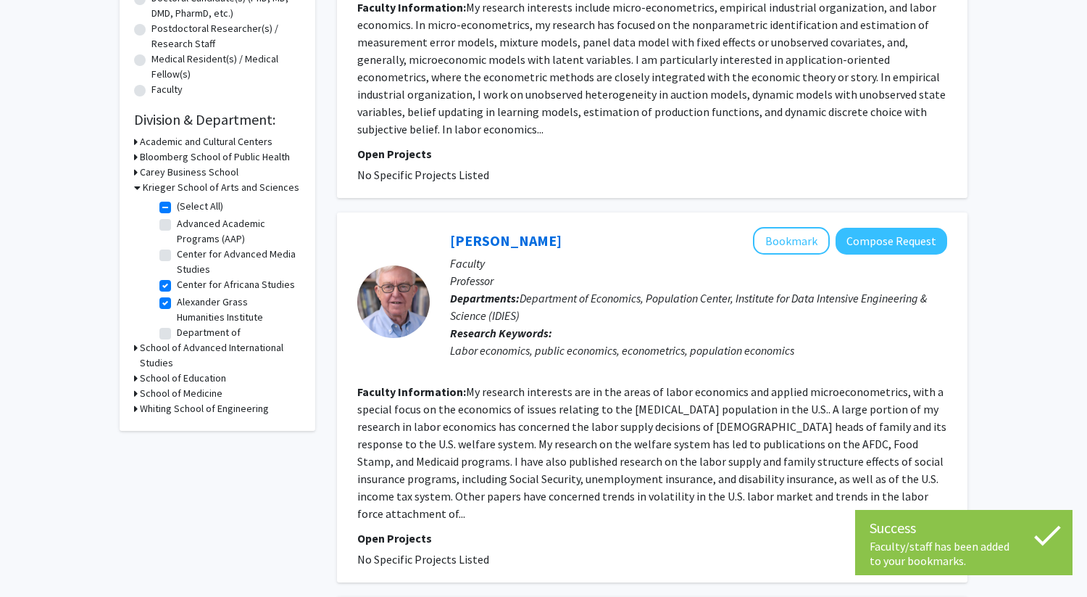
scroll to position [336, 0]
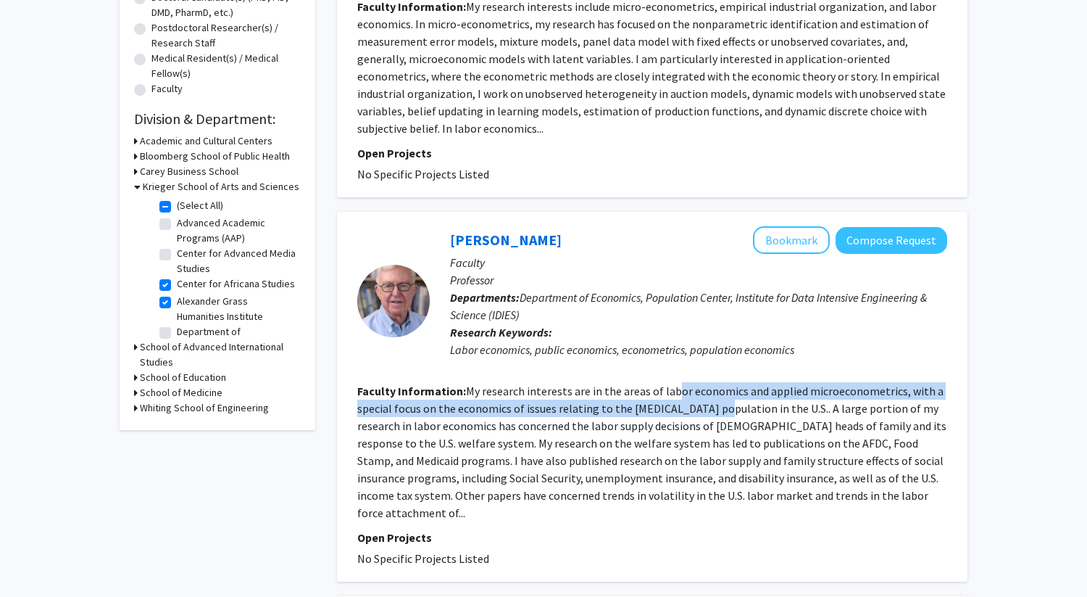
drag, startPoint x: 671, startPoint y: 389, endPoint x: 719, endPoint y: 405, distance: 50.7
click at [719, 405] on fg-read-more "My research interests are in the areas of labor economics and applied microecon…" at bounding box center [651, 451] width 589 height 136
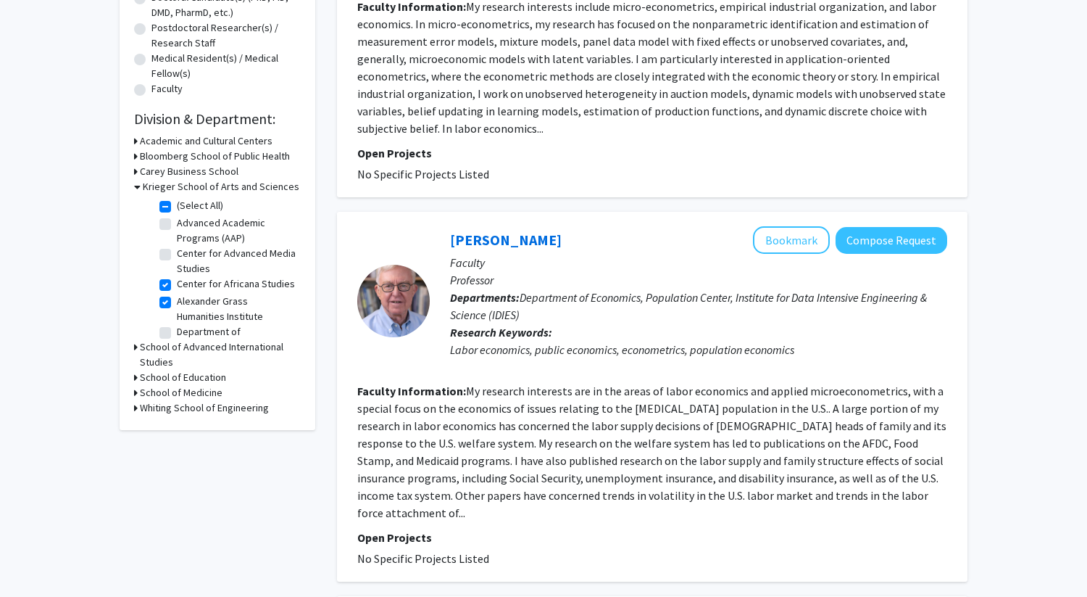
click at [786, 445] on fg-read-more "My research interests are in the areas of labor economics and applied microecon…" at bounding box center [651, 451] width 589 height 136
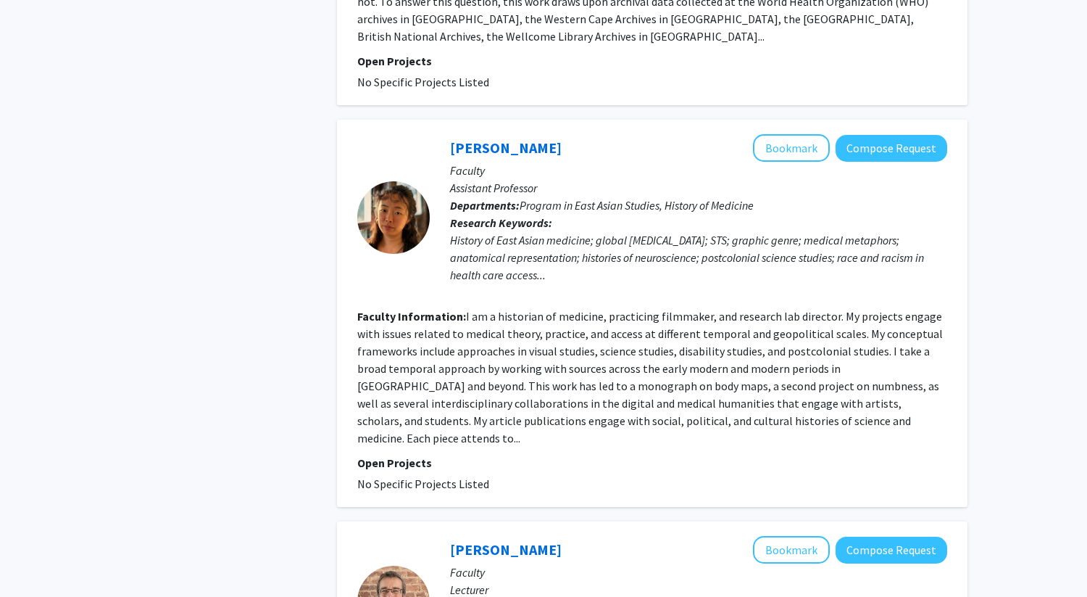
scroll to position [1239, 0]
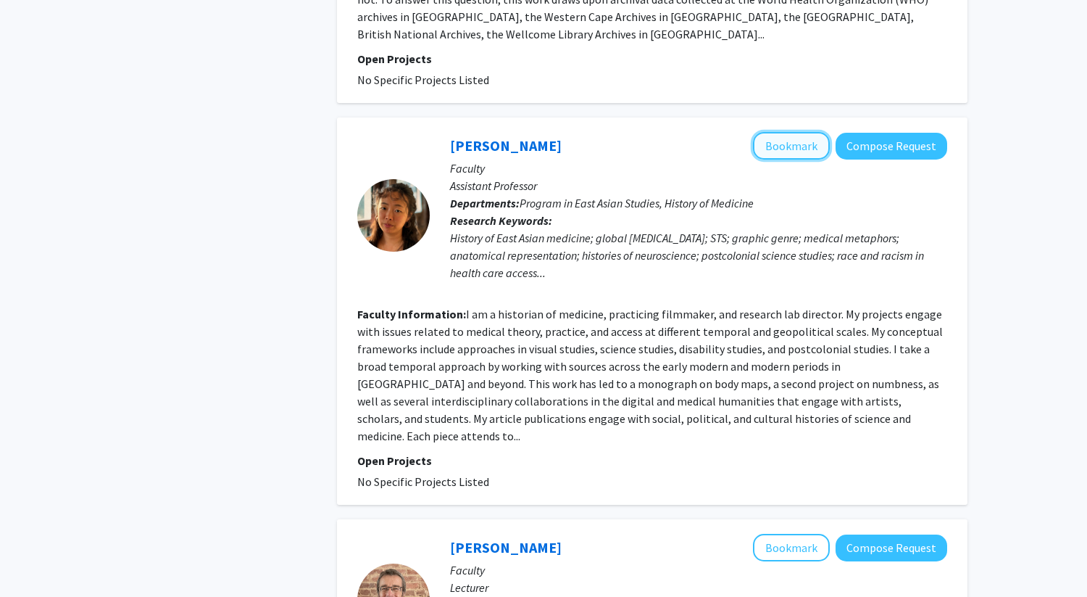
click at [808, 132] on button "Bookmark" at bounding box center [791, 146] width 77 height 28
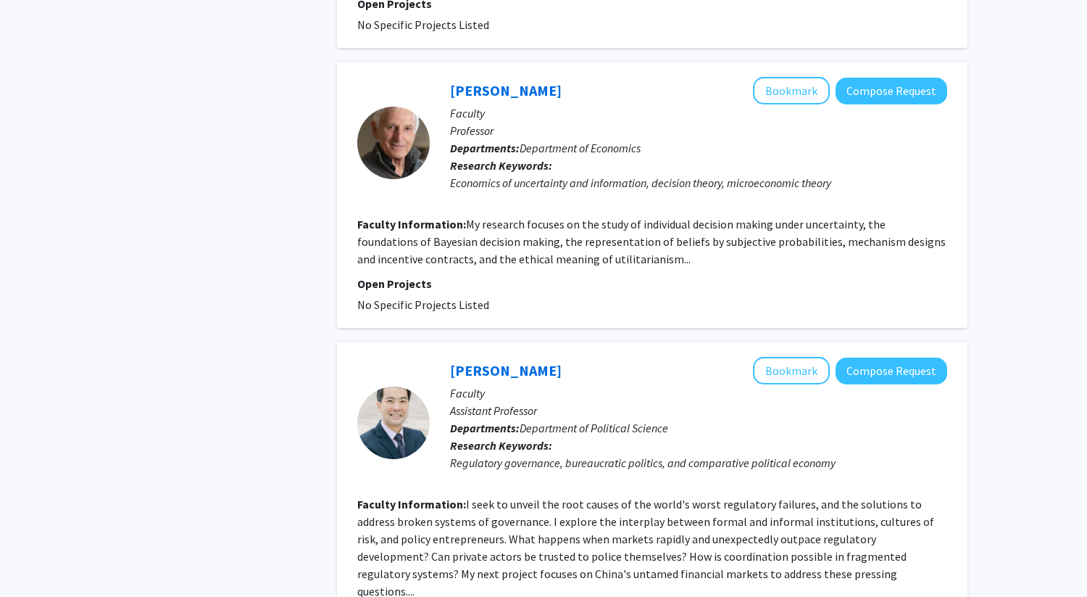
scroll to position [2639, 0]
click at [776, 357] on button "Bookmark" at bounding box center [791, 371] width 77 height 28
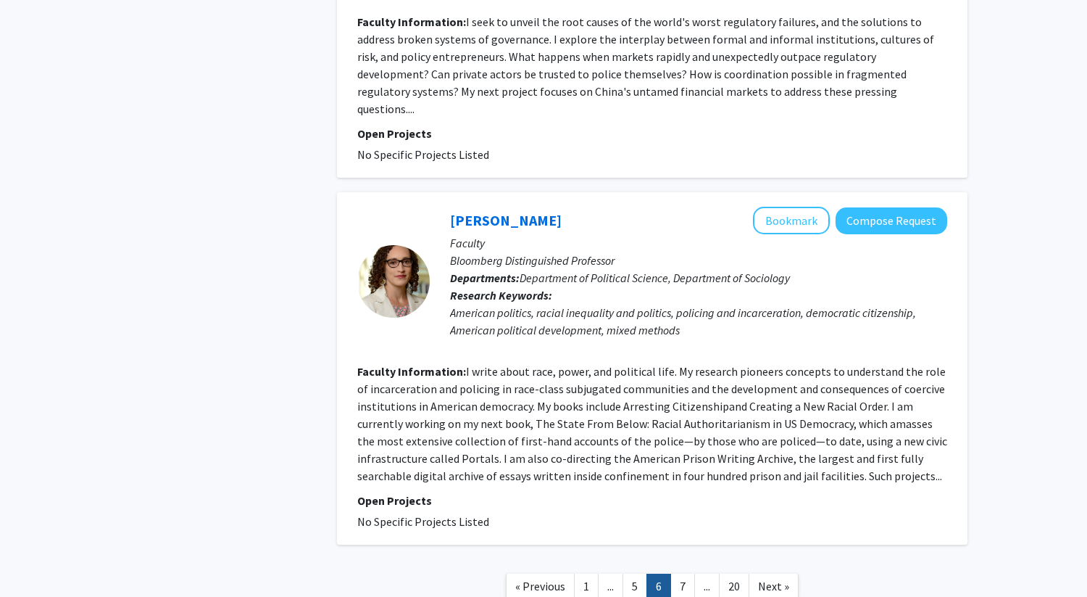
scroll to position [3126, 0]
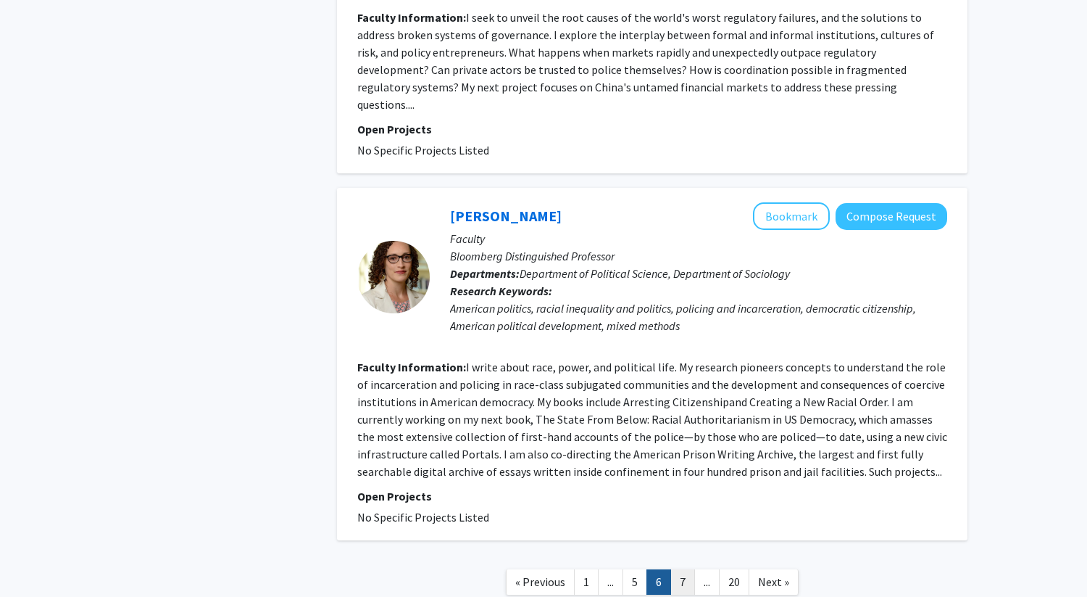
click at [673, 569] on link "7" at bounding box center [682, 581] width 25 height 25
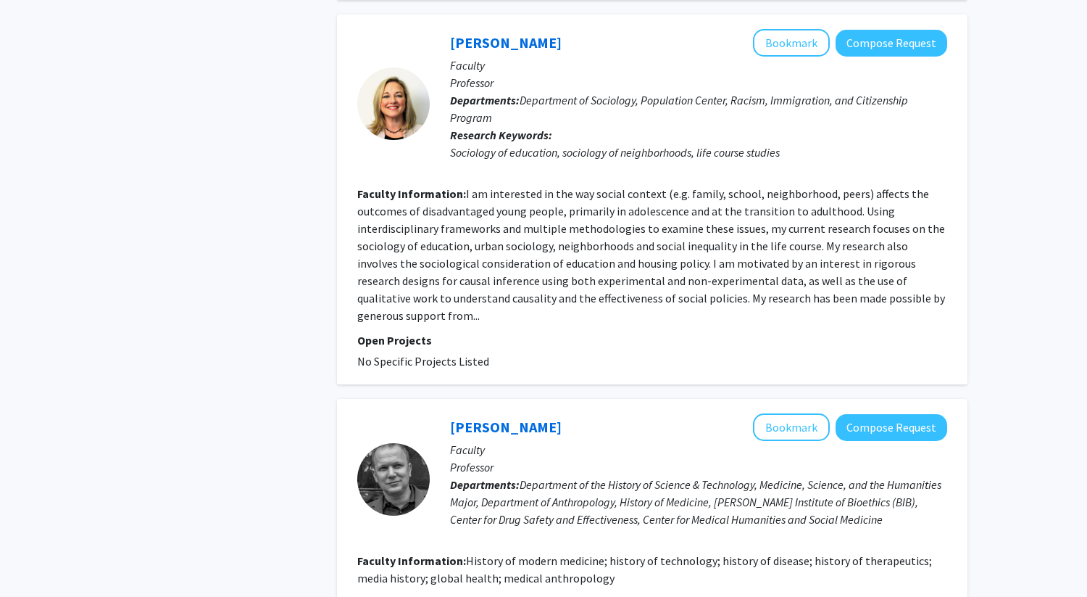
scroll to position [2807, 0]
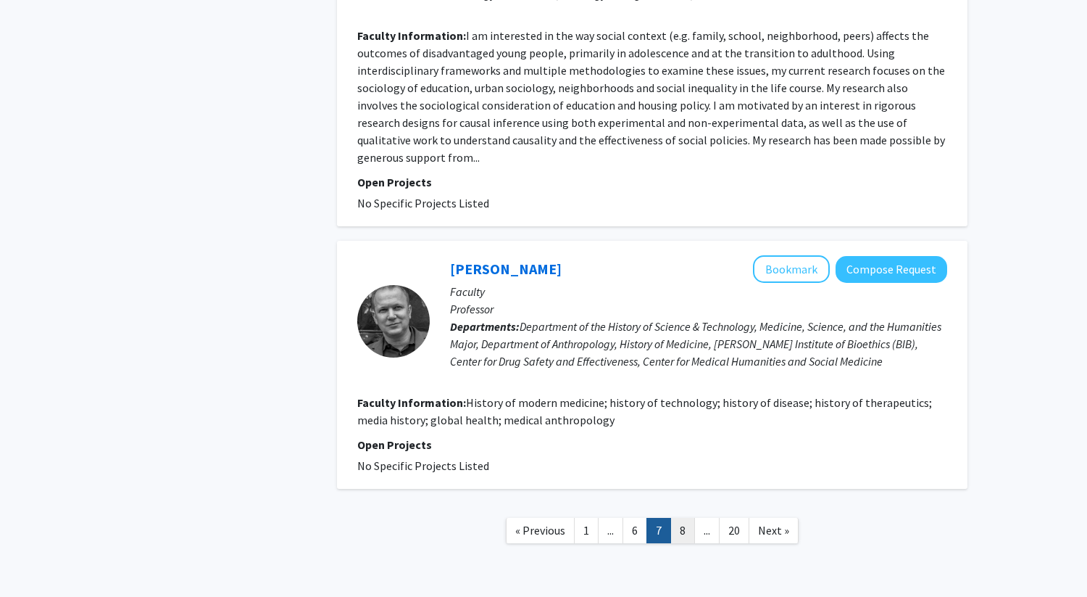
click at [683, 518] on link "8" at bounding box center [682, 530] width 25 height 25
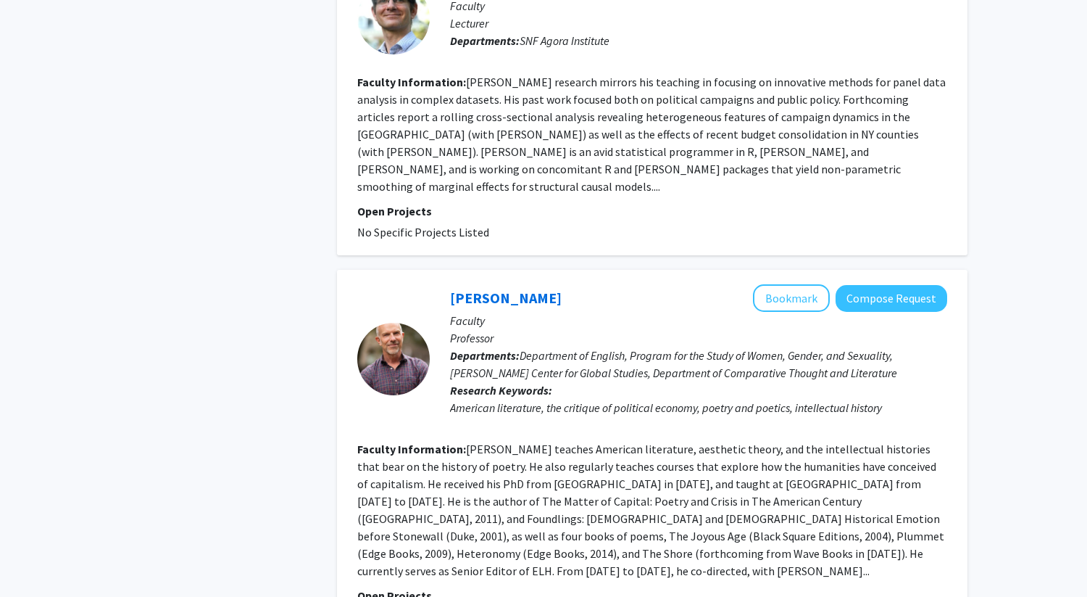
scroll to position [2885, 0]
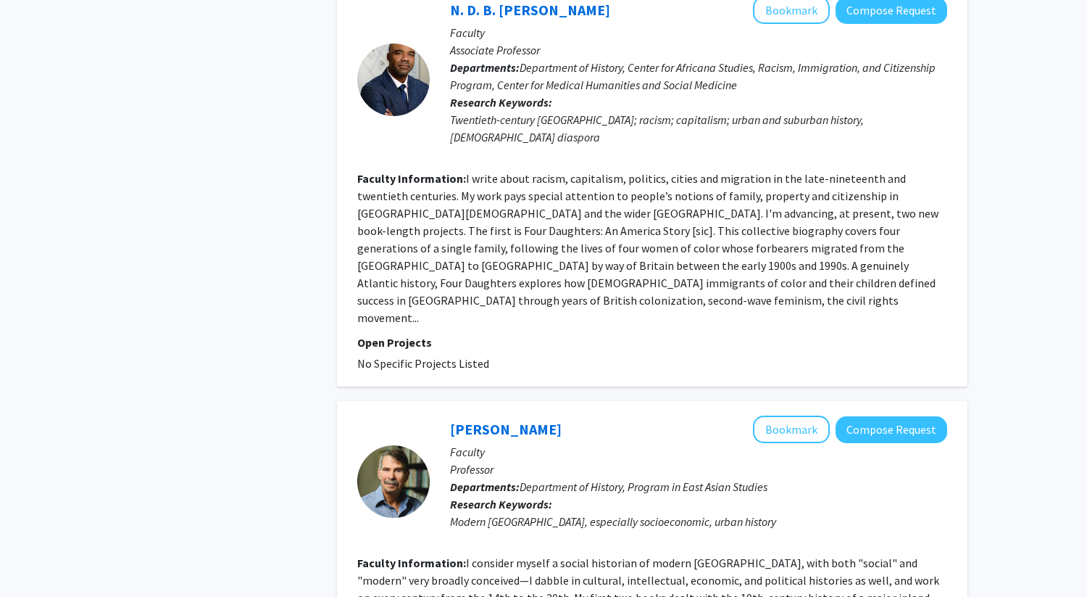
scroll to position [2486, 0]
click at [784, 416] on button "Bookmark" at bounding box center [791, 430] width 77 height 28
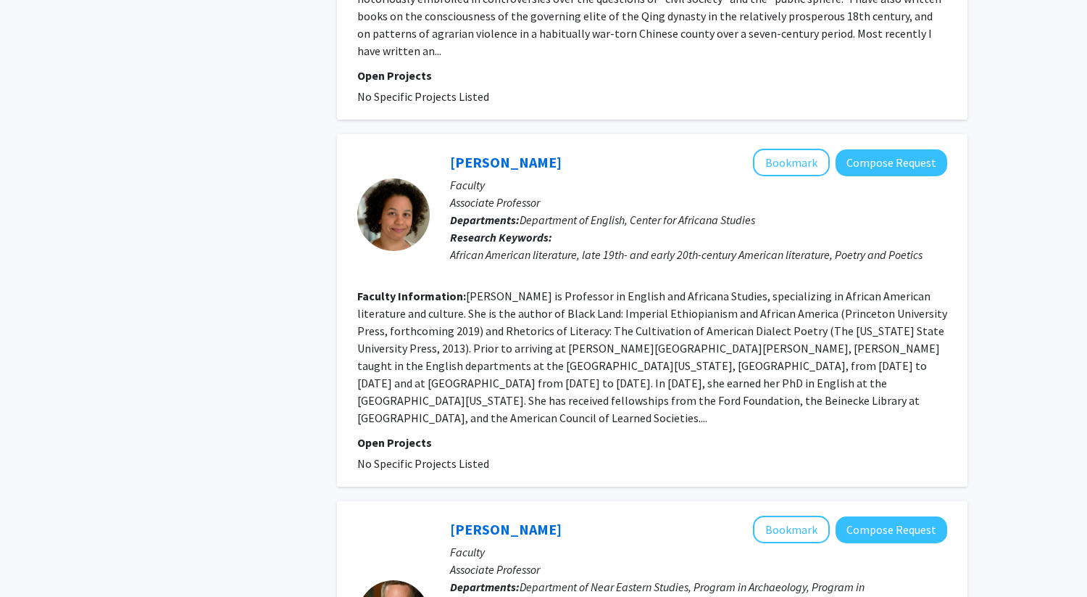
scroll to position [3346, 0]
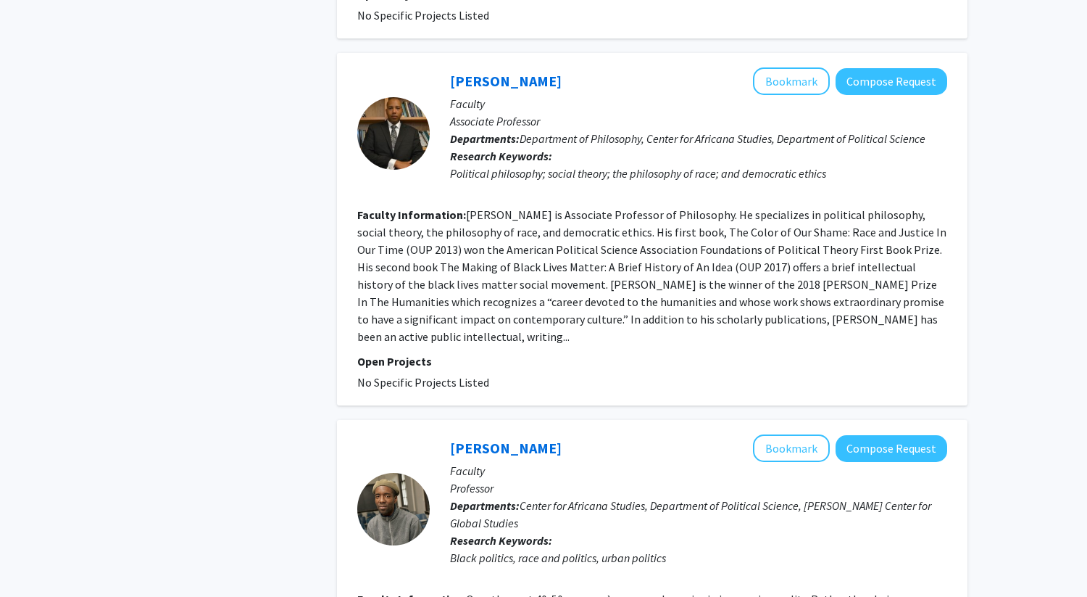
scroll to position [3398, 0]
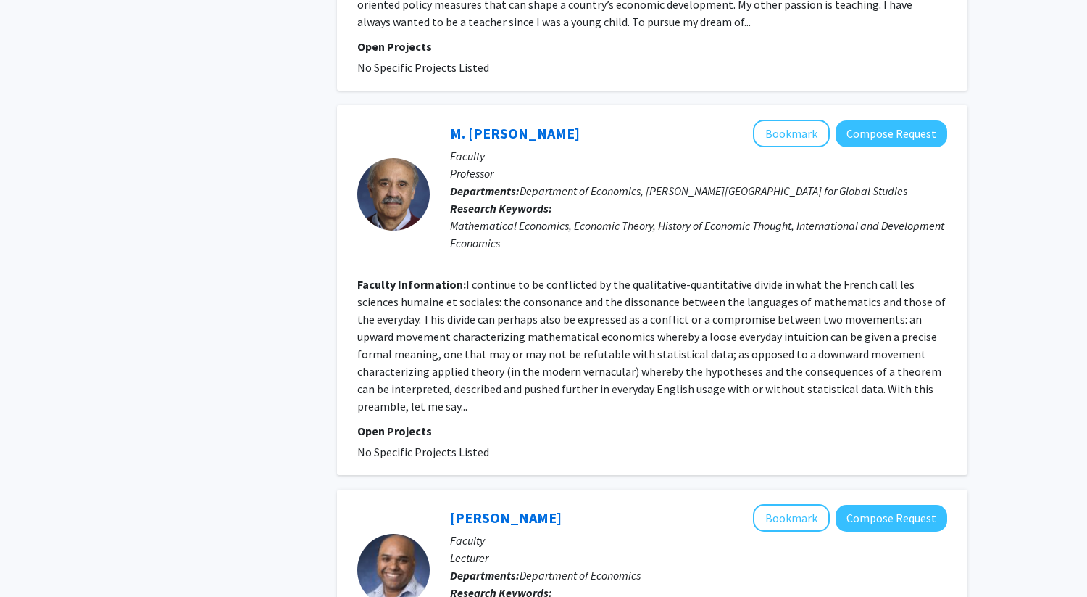
scroll to position [3294, 0]
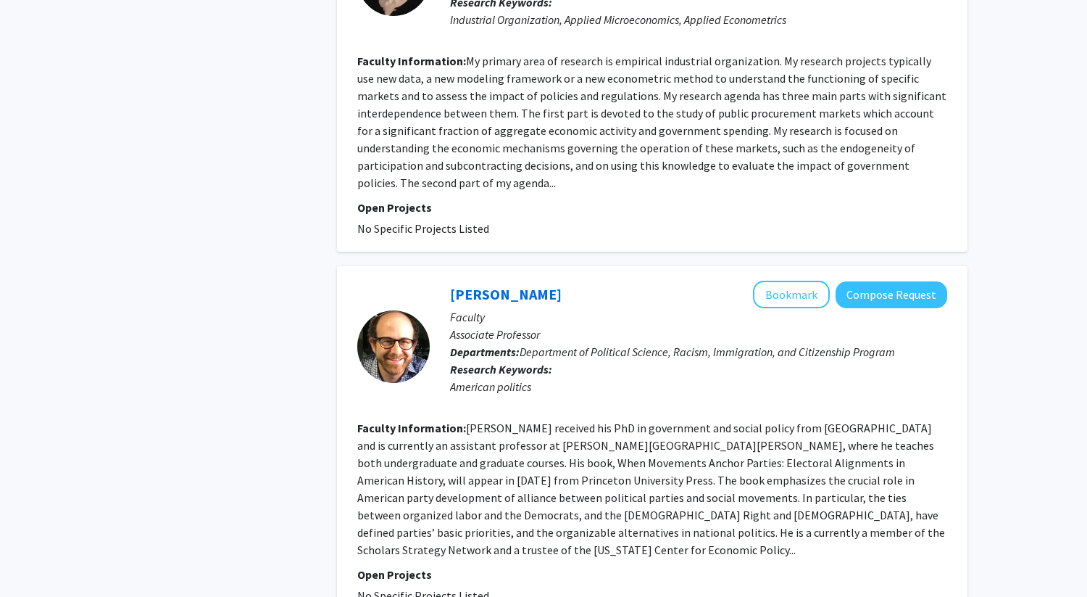
scroll to position [3107, 0]
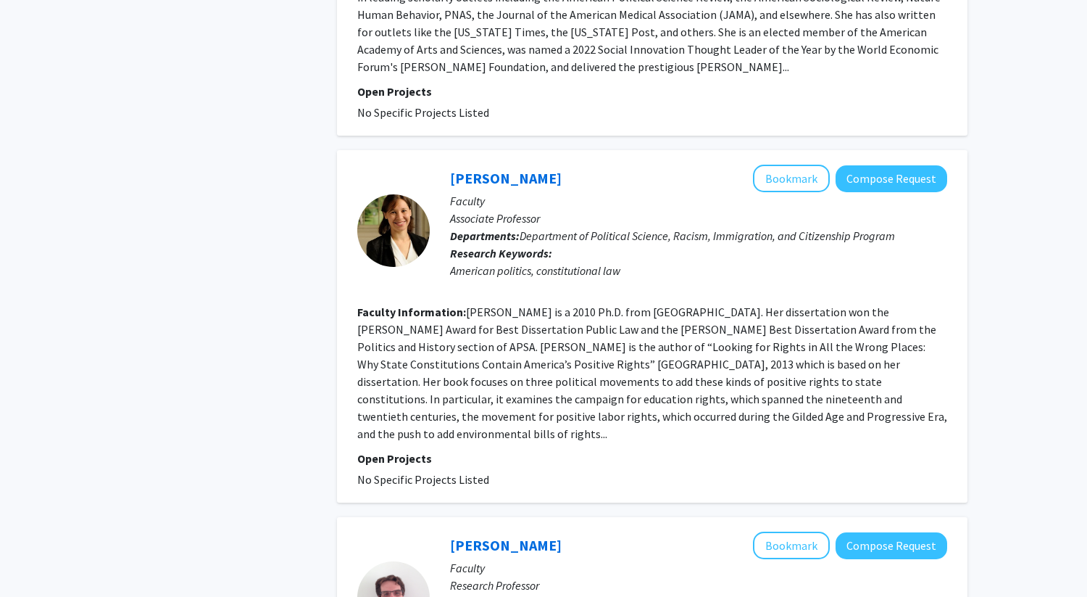
scroll to position [1378, 0]
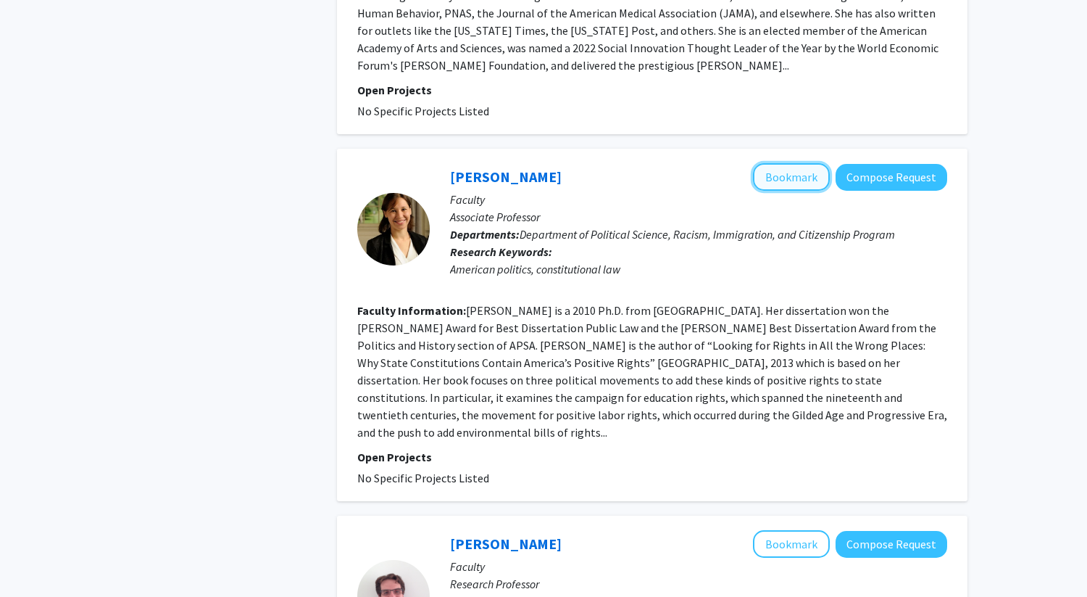
click at [774, 163] on button "Bookmark" at bounding box center [791, 177] width 77 height 28
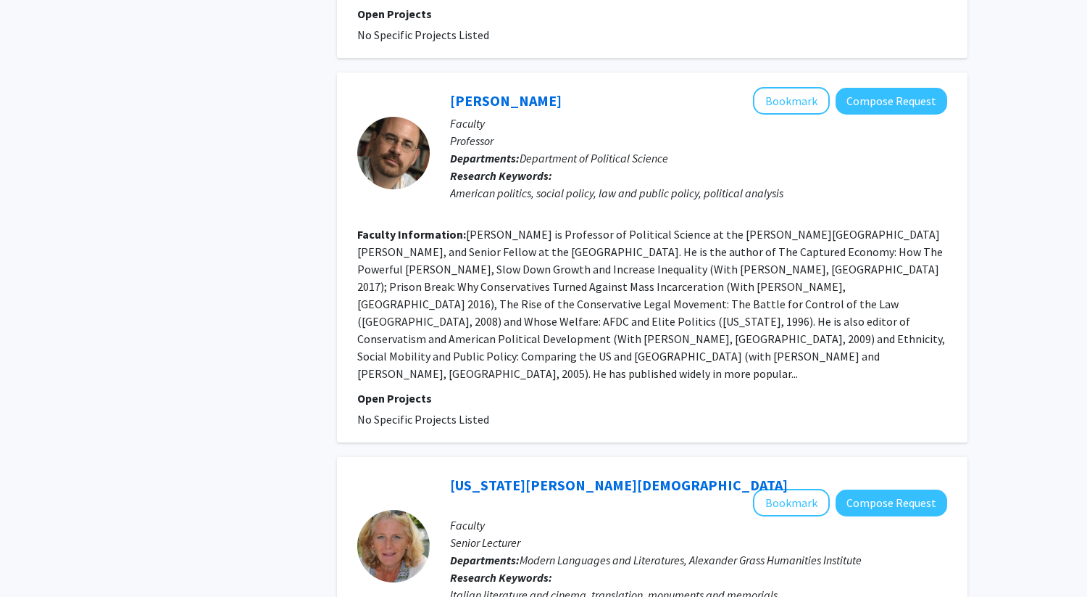
scroll to position [3155, 0]
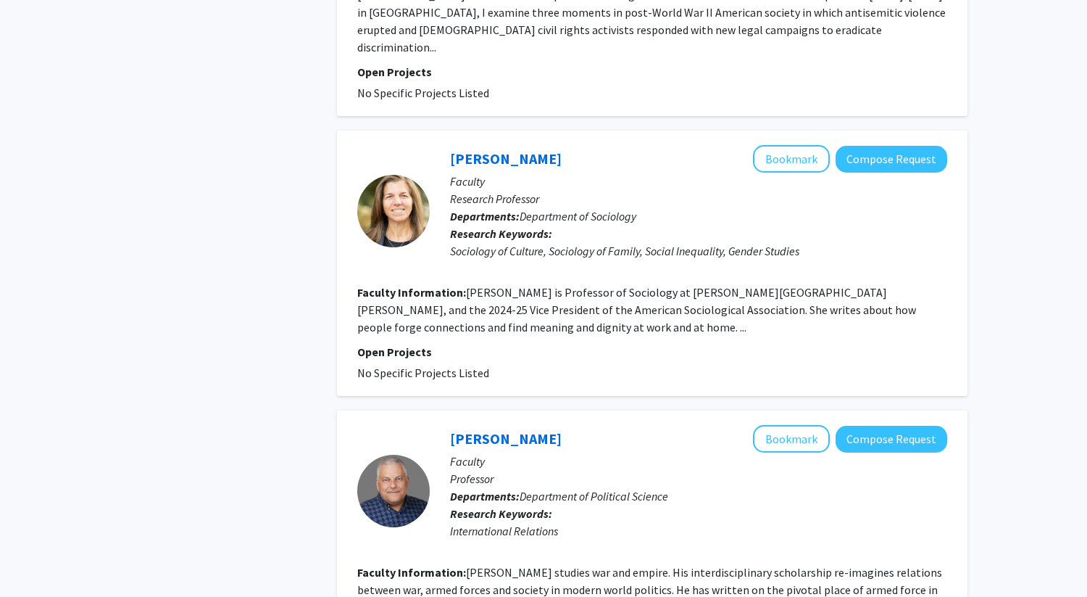
scroll to position [2643, 0]
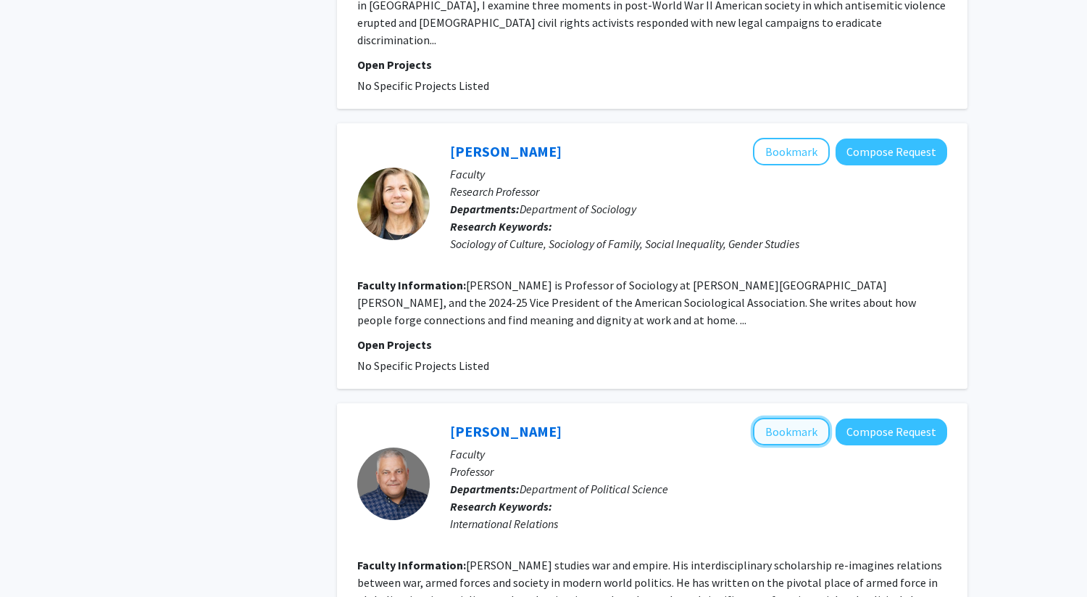
click at [783, 418] on button "Bookmark" at bounding box center [791, 432] width 77 height 28
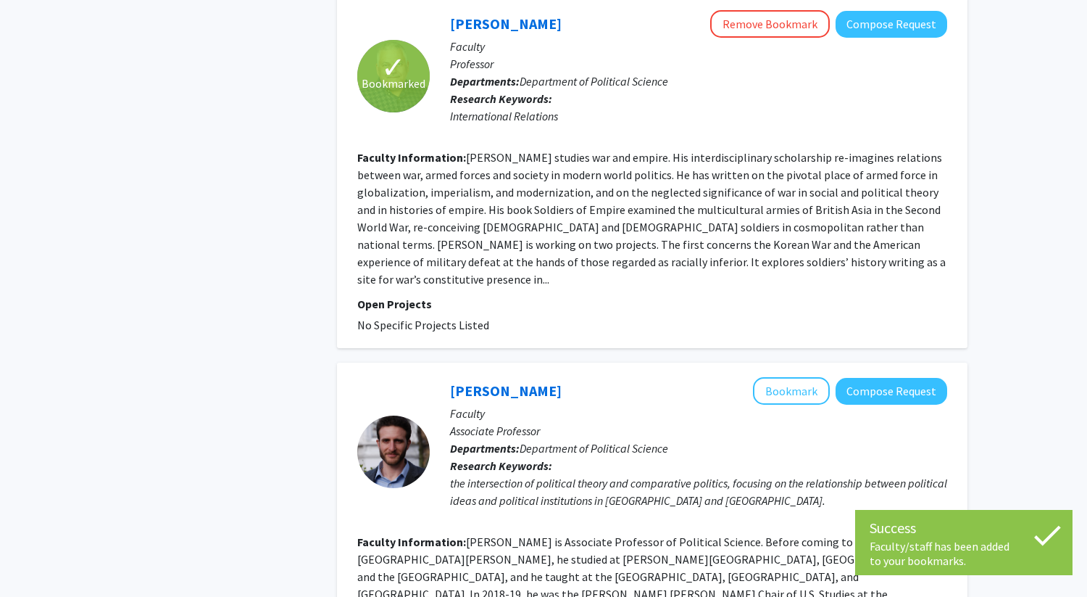
scroll to position [3077, 0]
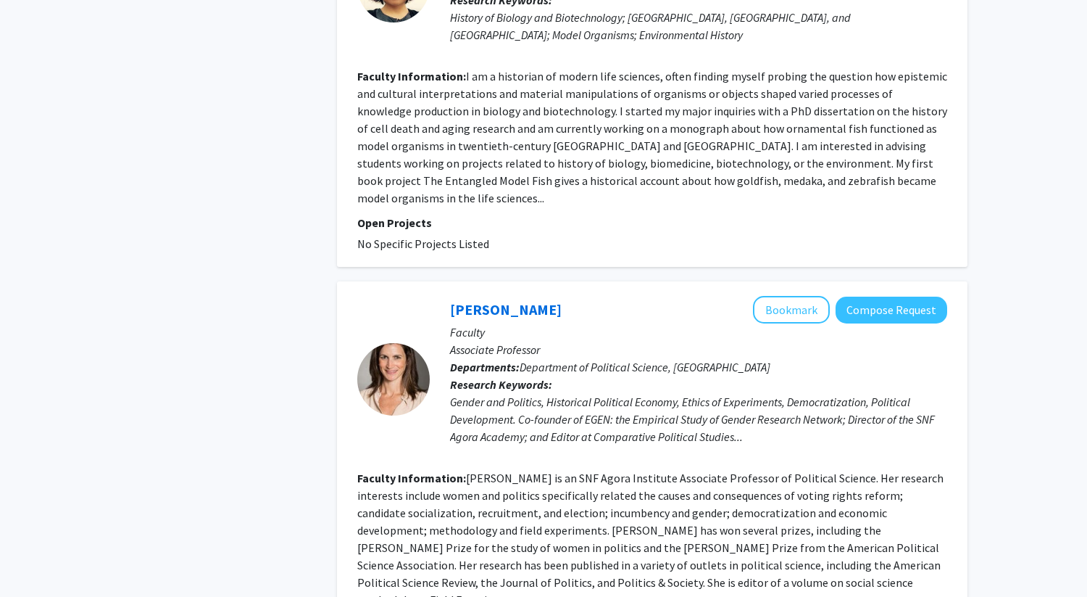
scroll to position [1263, 0]
click at [793, 295] on button "Bookmark" at bounding box center [791, 309] width 77 height 28
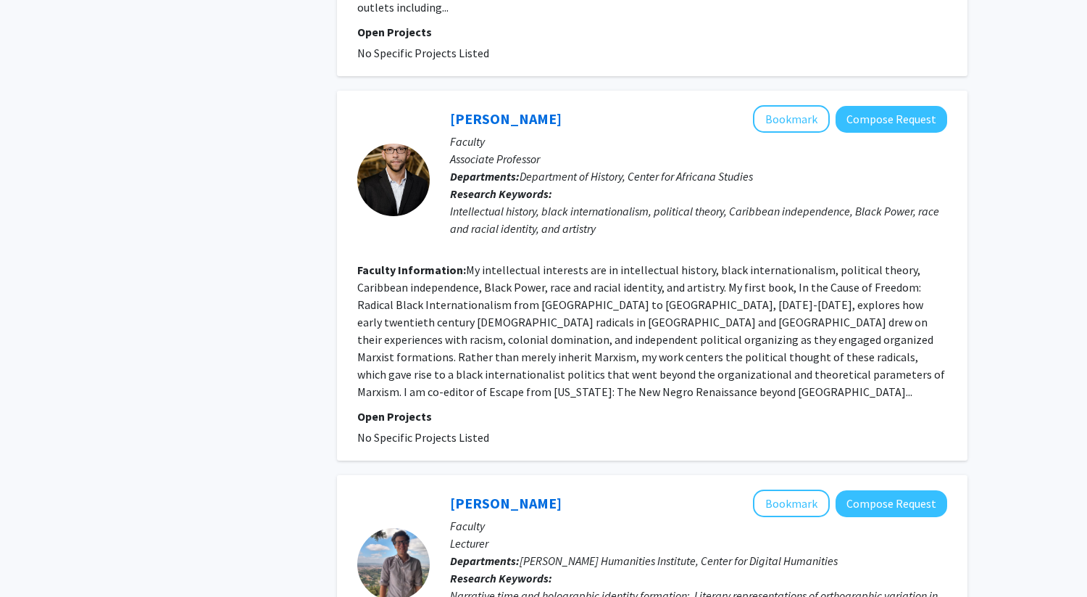
scroll to position [3155, 0]
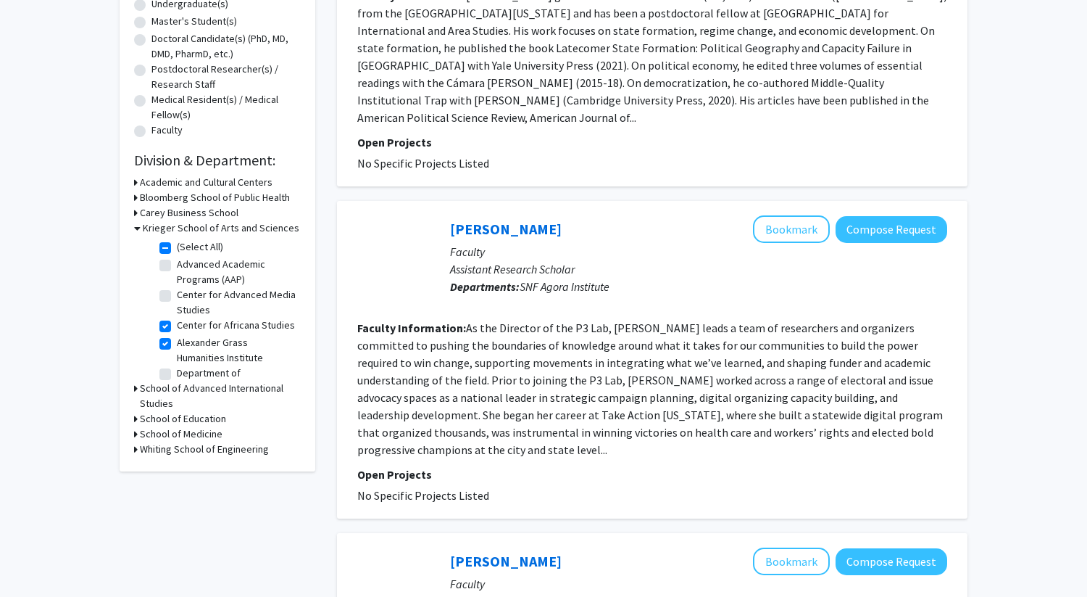
scroll to position [300, 0]
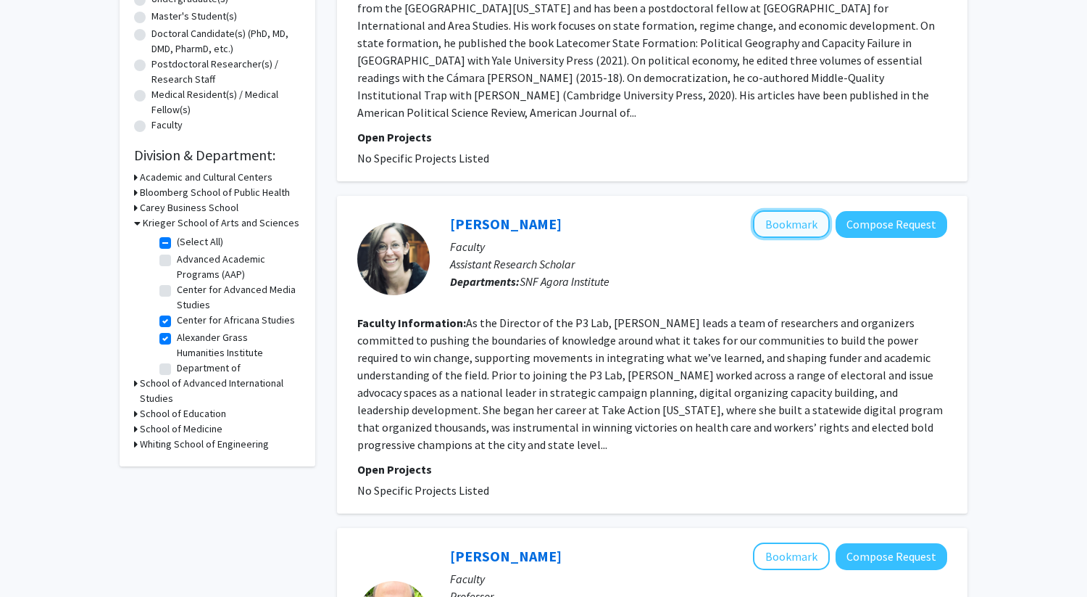
click at [787, 210] on button "Bookmark" at bounding box center [791, 224] width 77 height 28
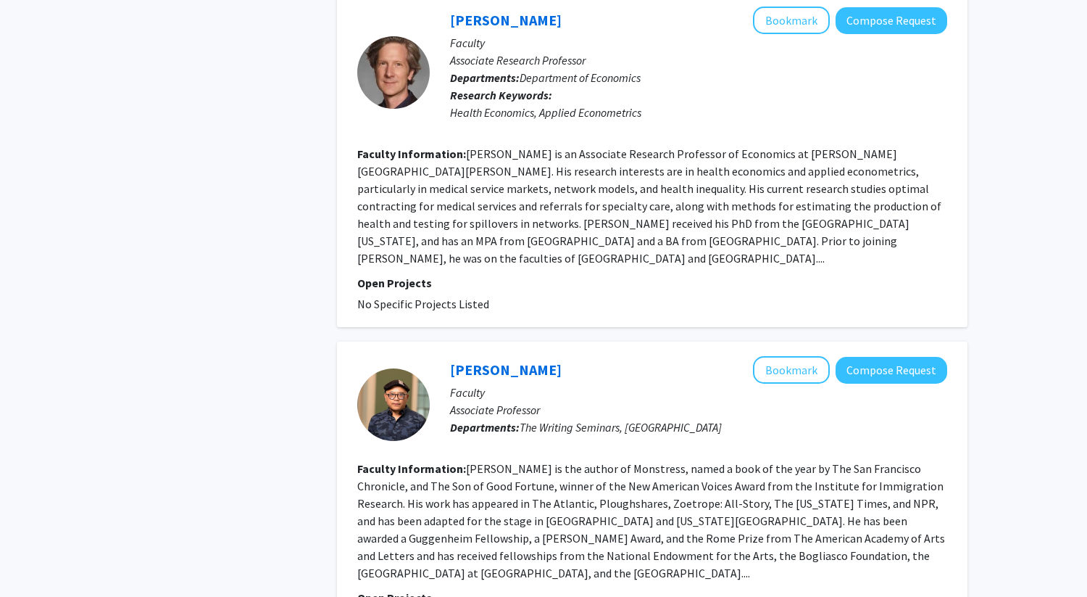
scroll to position [3025, 0]
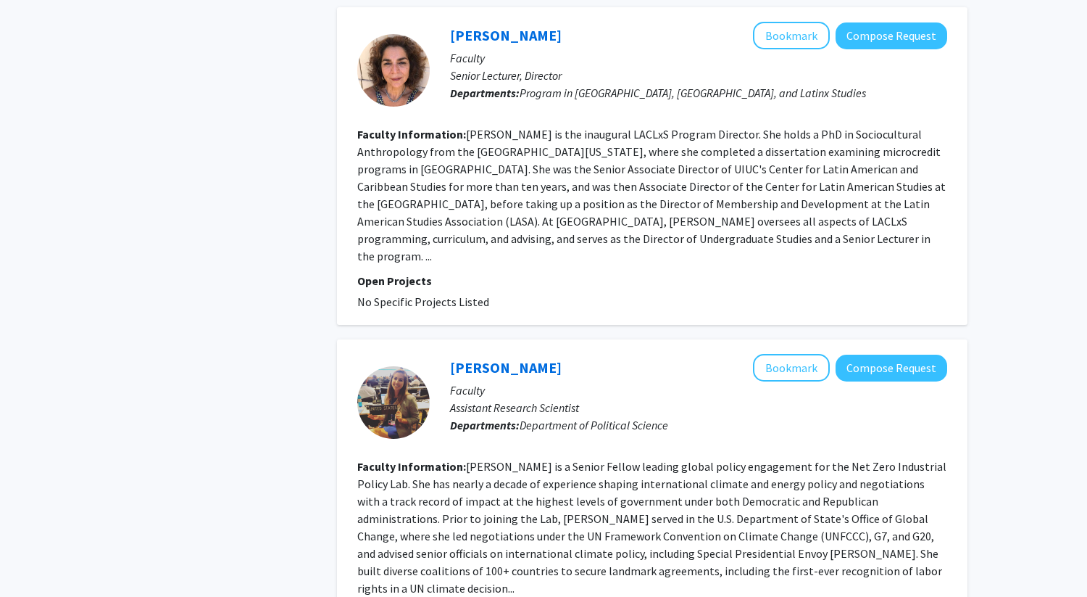
scroll to position [2789, 0]
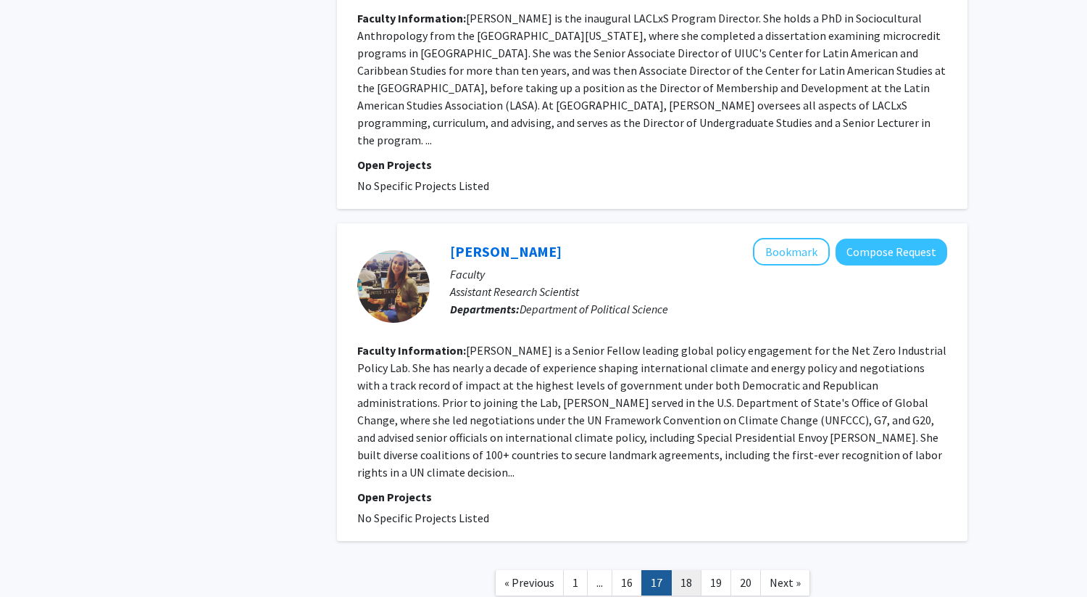
click at [693, 570] on link "18" at bounding box center [686, 582] width 30 height 25
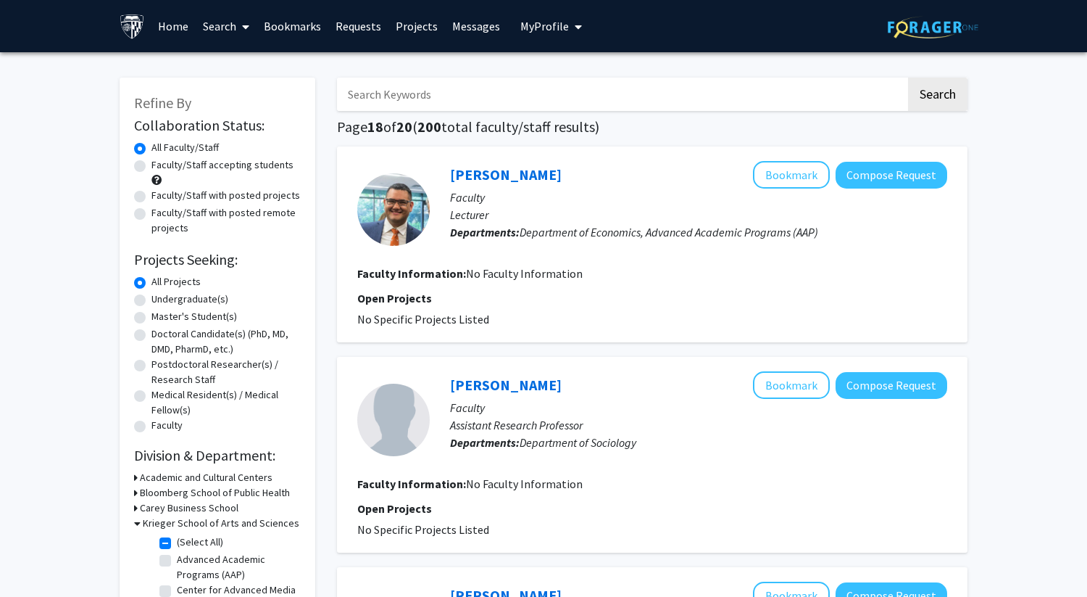
click at [232, 29] on link "Search" at bounding box center [226, 26] width 61 height 51
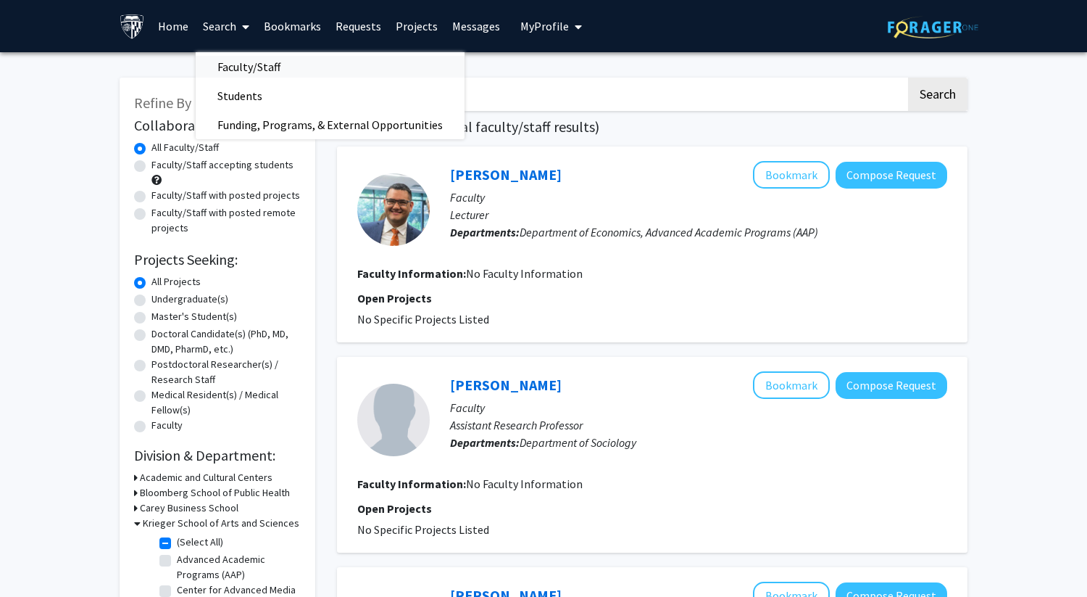
click at [243, 64] on span "Faculty/Staff" at bounding box center [249, 66] width 107 height 29
checkbox input "false"
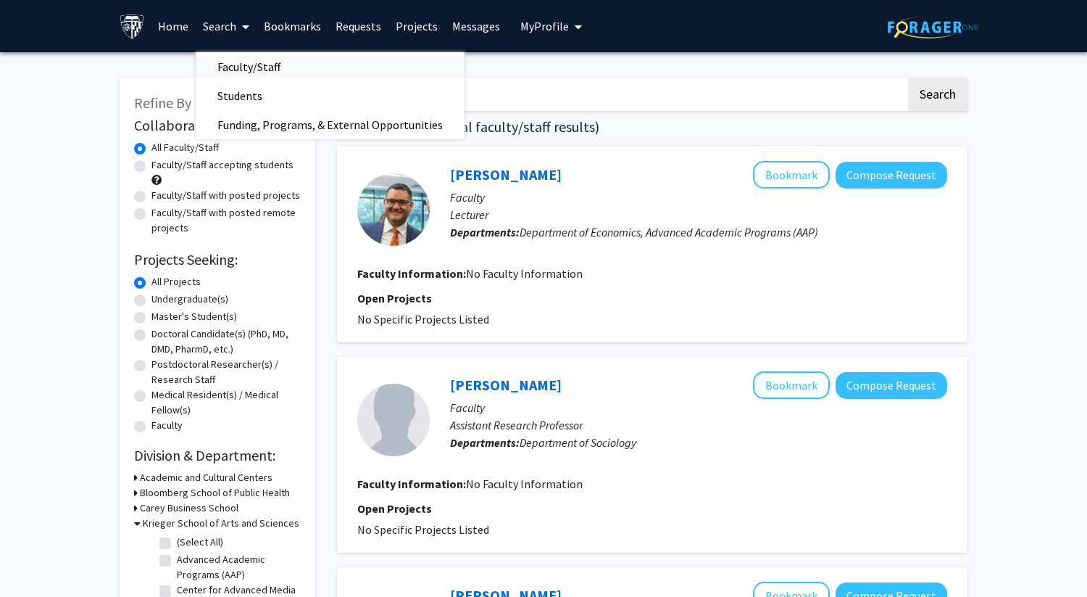
checkbox input "false"
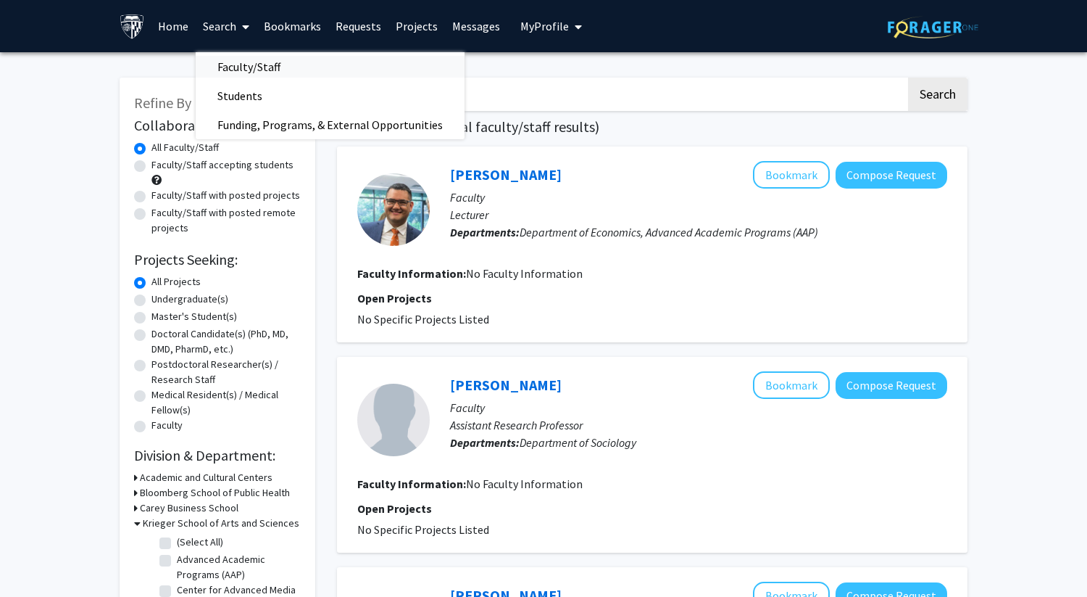
checkbox input "false"
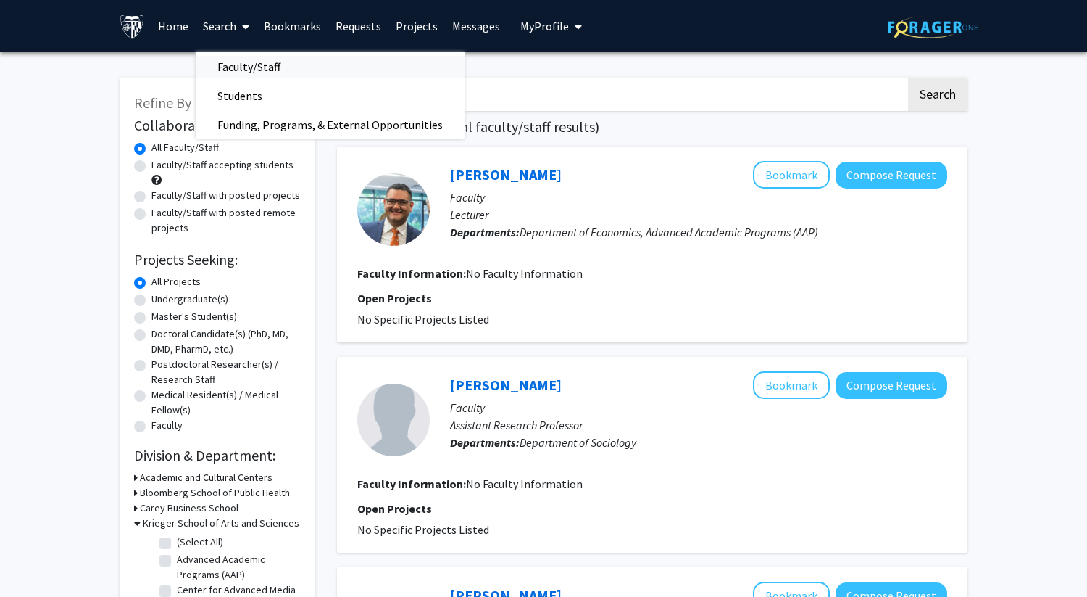
checkbox input "false"
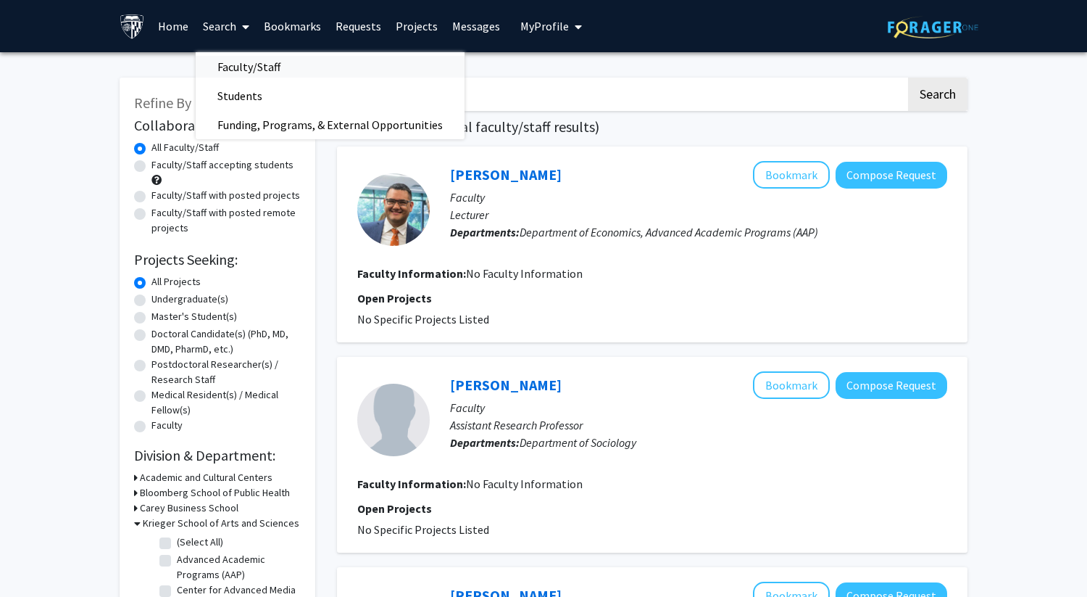
checkbox input "false"
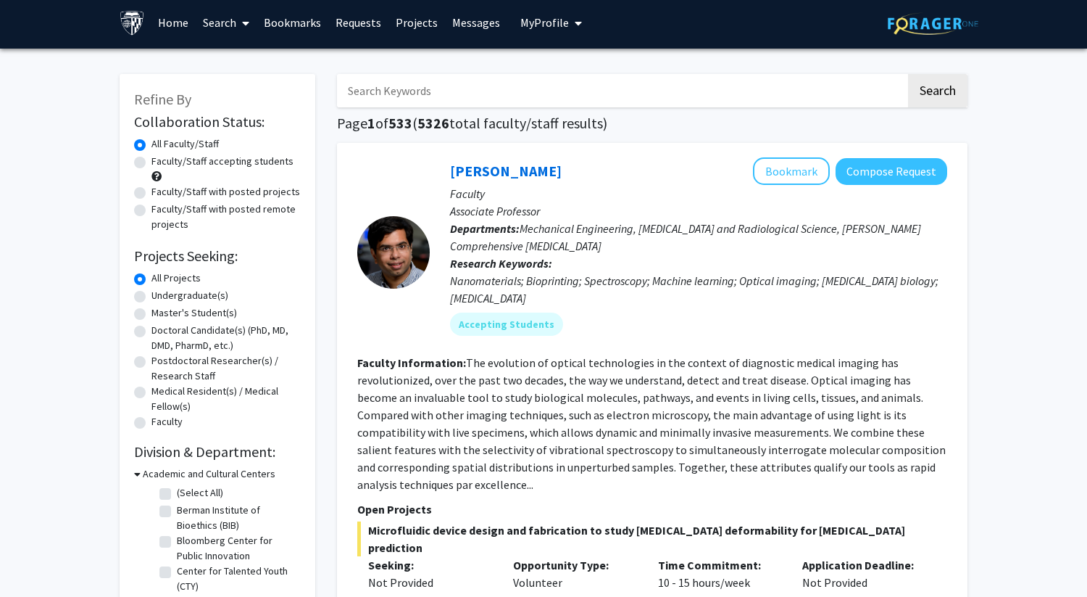
scroll to position [3, 0]
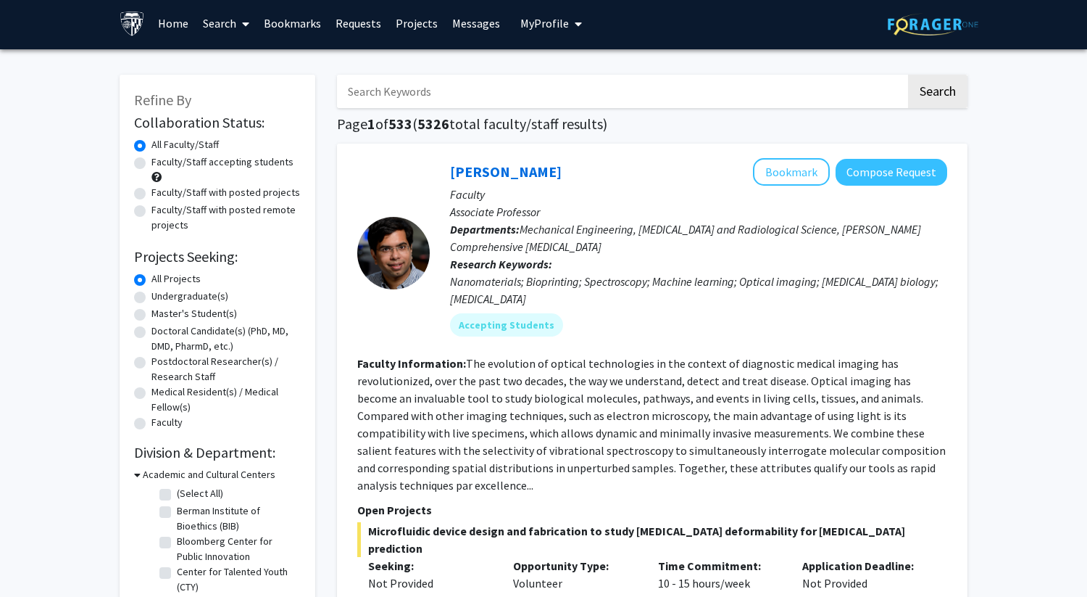
click at [151, 191] on label "Faculty/Staff with posted projects" at bounding box center [225, 192] width 149 height 15
click at [151, 191] on input "Faculty/Staff with posted projects" at bounding box center [155, 189] width 9 height 9
radio input "true"
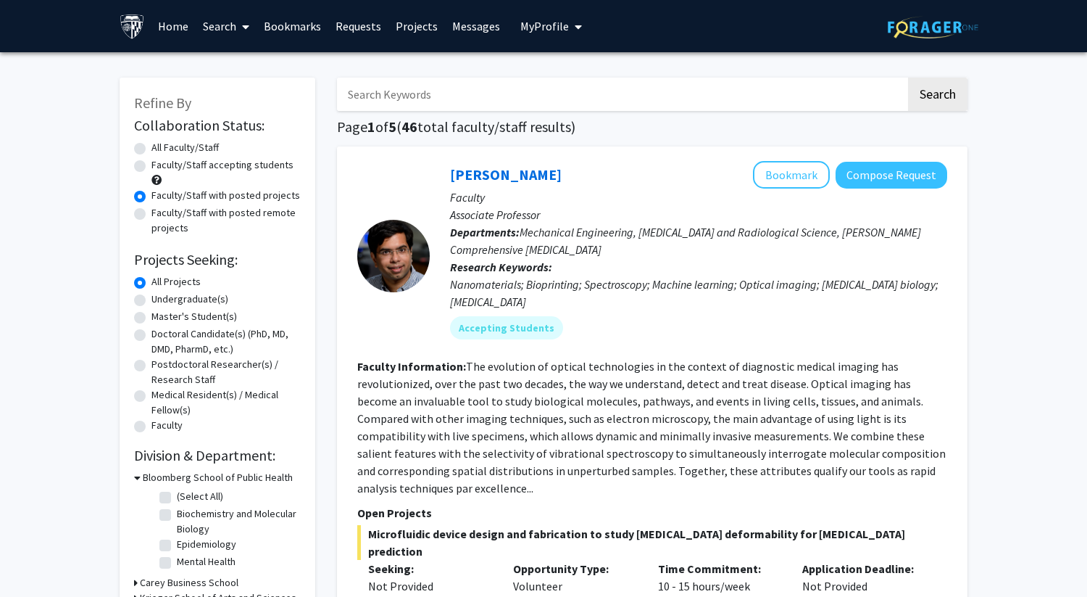
click at [151, 296] on label "Undergraduate(s)" at bounding box center [189, 298] width 77 height 15
click at [151, 296] on input "Undergraduate(s)" at bounding box center [155, 295] width 9 height 9
radio input "true"
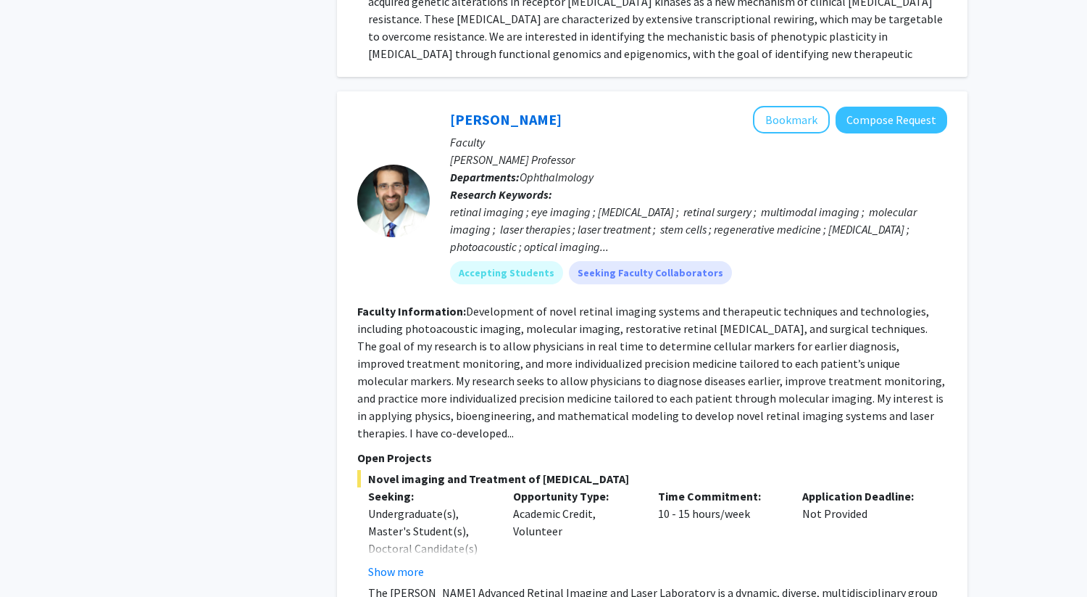
scroll to position [616, 0]
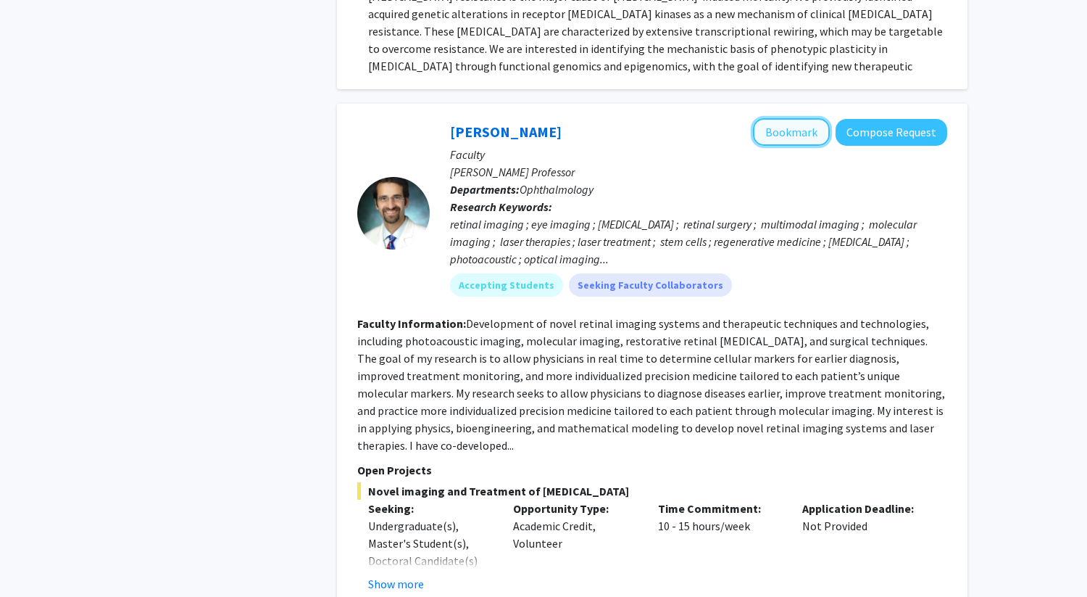
click at [803, 120] on button "Bookmark" at bounding box center [791, 132] width 77 height 28
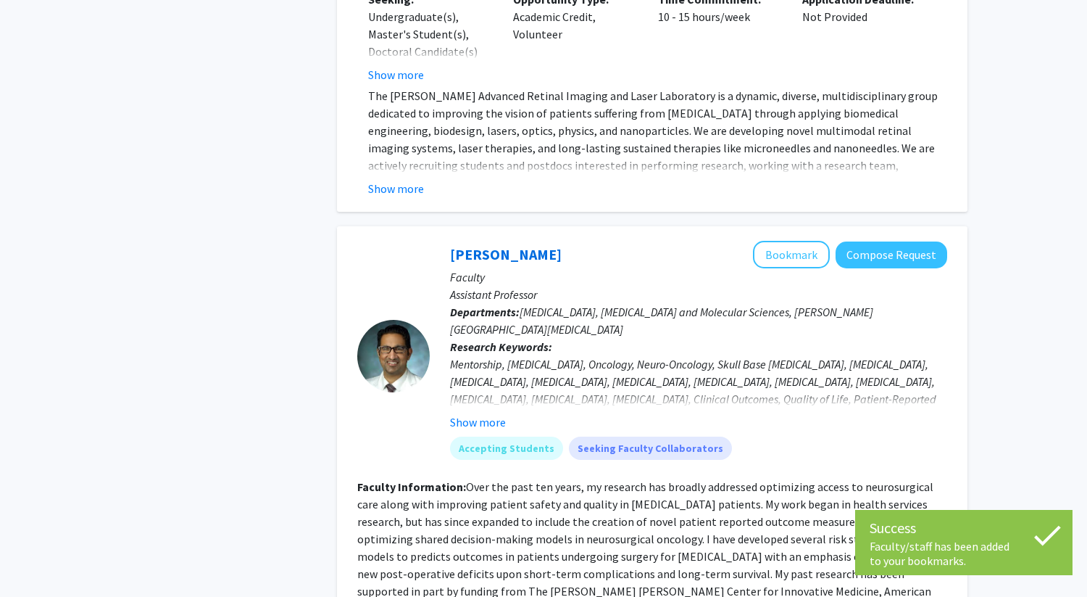
scroll to position [1127, 0]
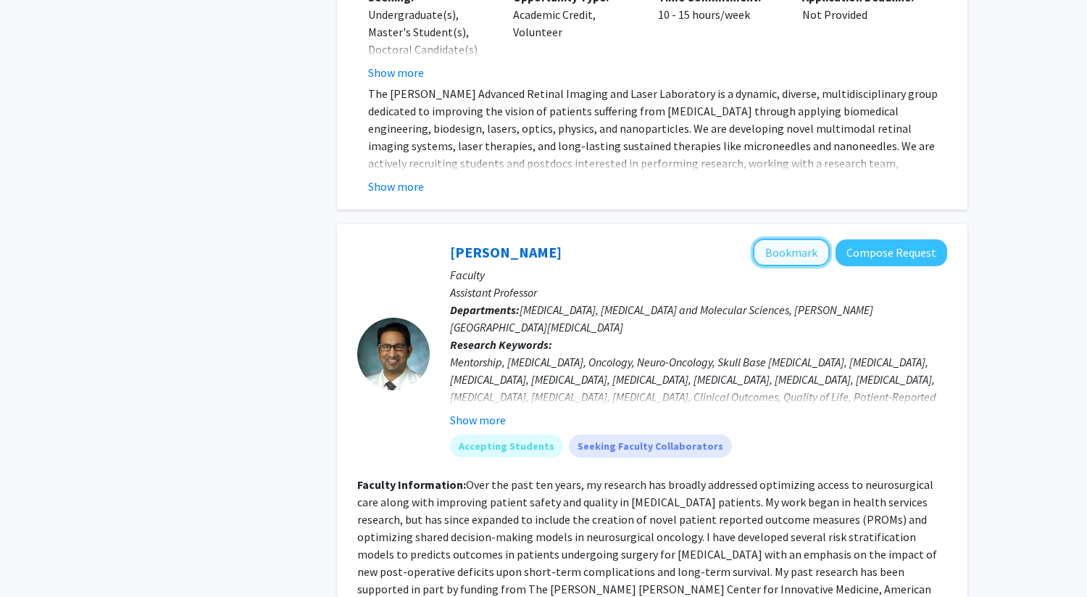
click at [788, 238] on button "Bookmark" at bounding box center [791, 252] width 77 height 28
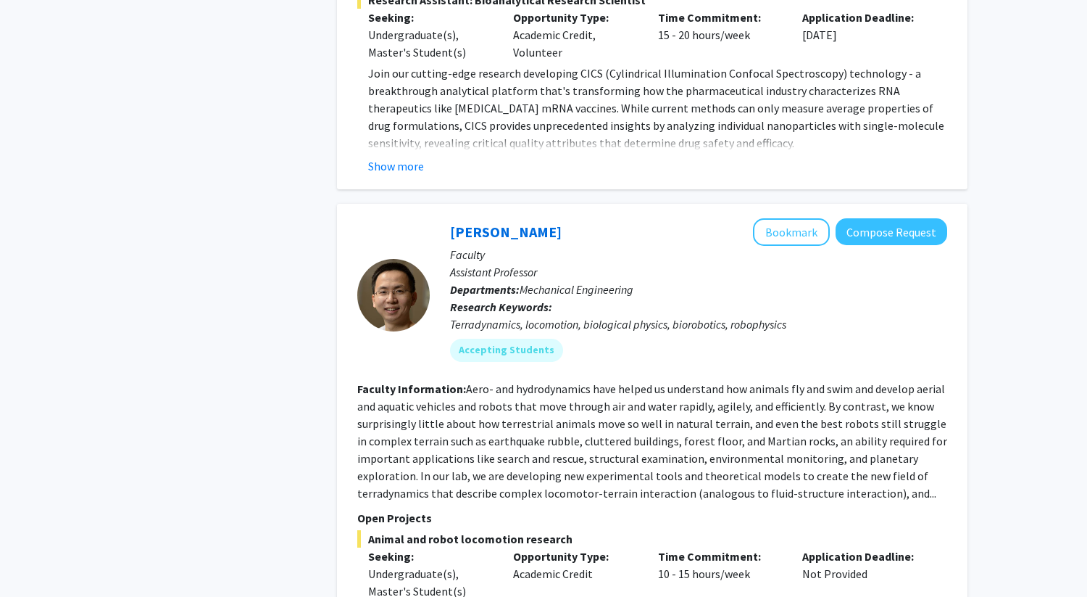
scroll to position [6342, 0]
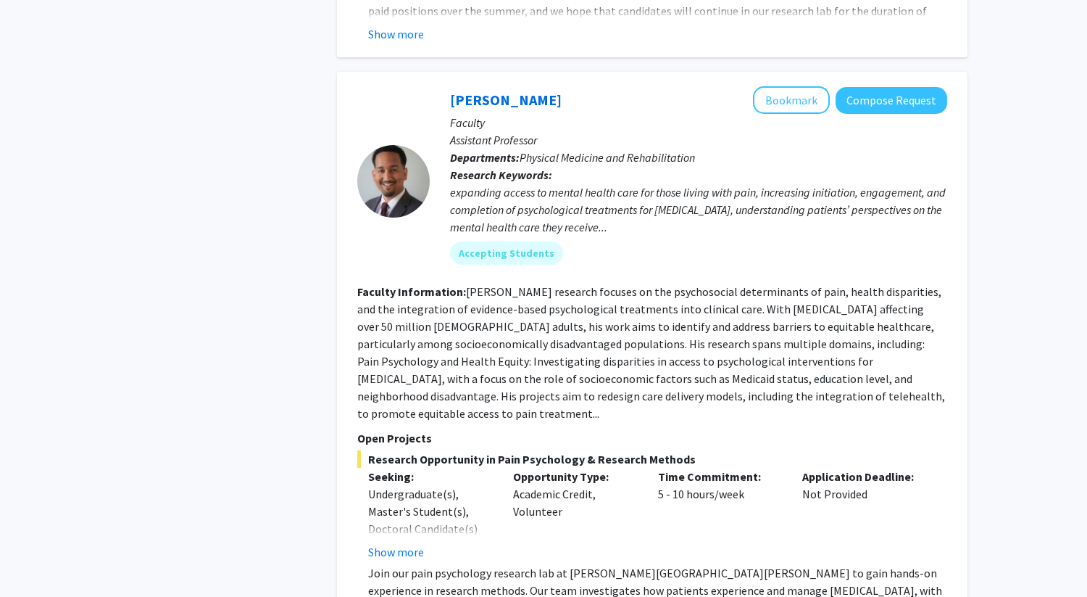
scroll to position [1216, 0]
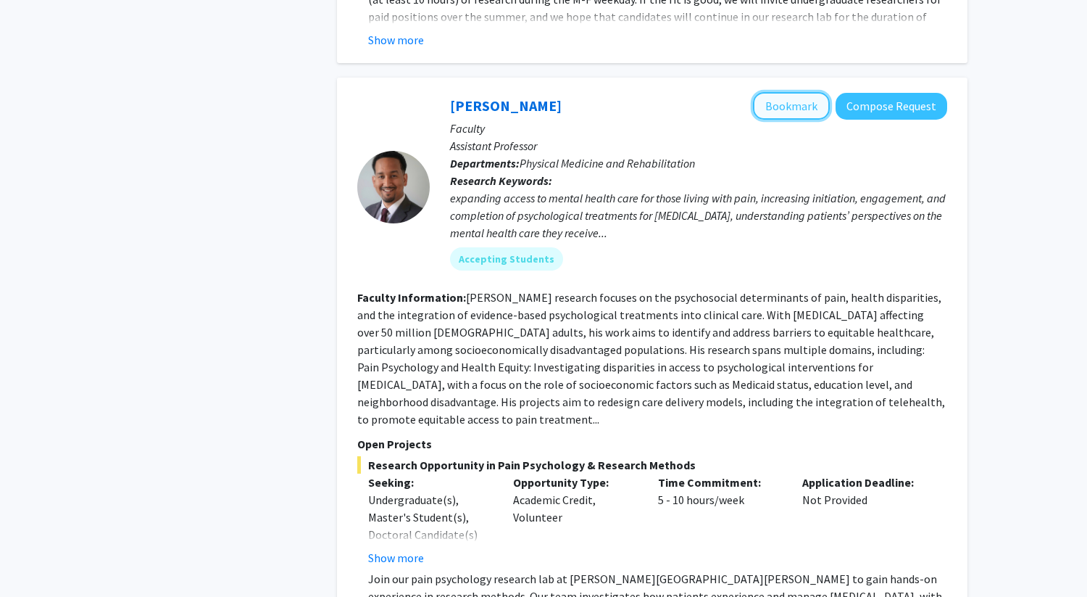
click at [810, 92] on button "Bookmark" at bounding box center [791, 106] width 77 height 28
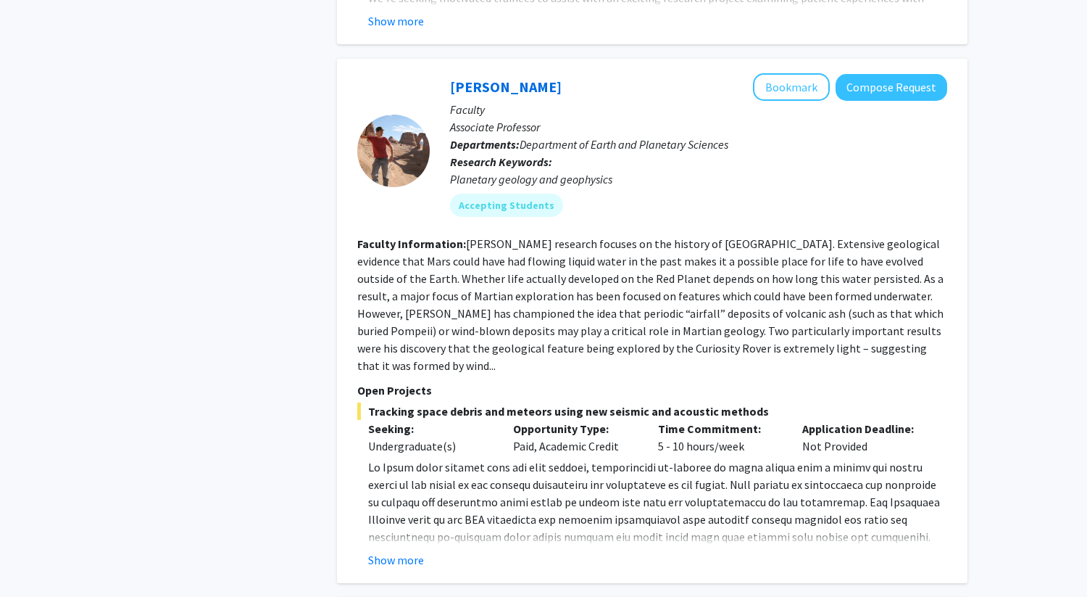
scroll to position [1869, 0]
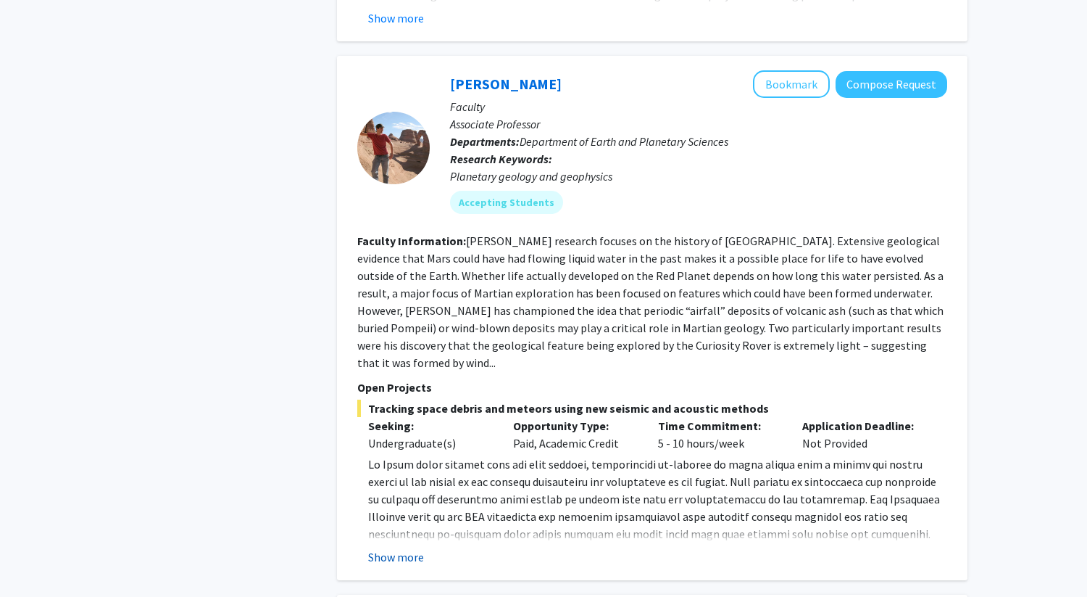
click at [387, 548] on button "Show more" at bounding box center [396, 556] width 56 height 17
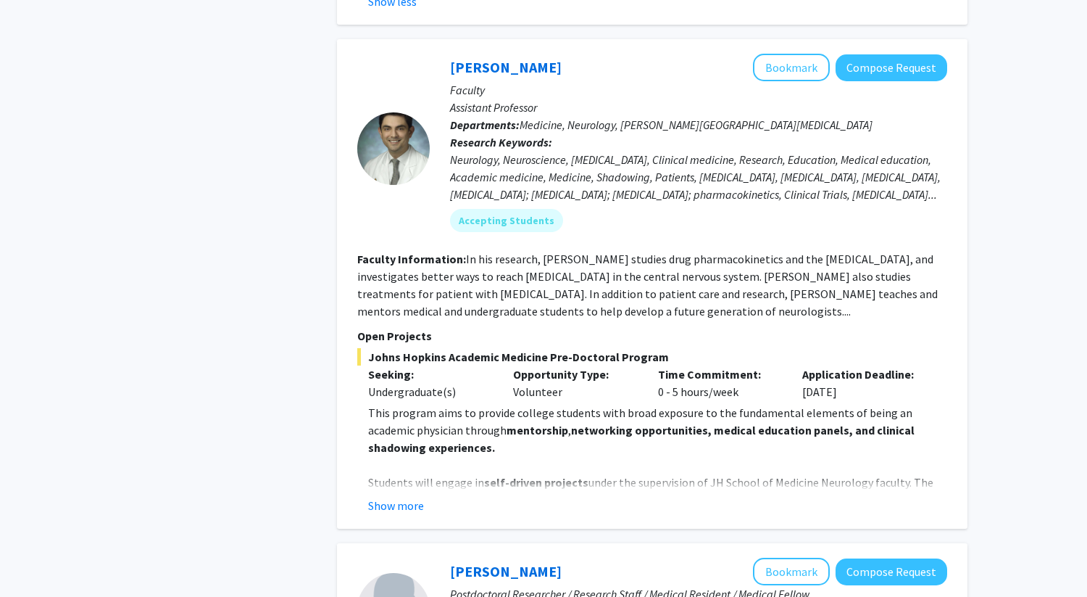
scroll to position [2529, 0]
click at [402, 496] on button "Show more" at bounding box center [396, 504] width 56 height 17
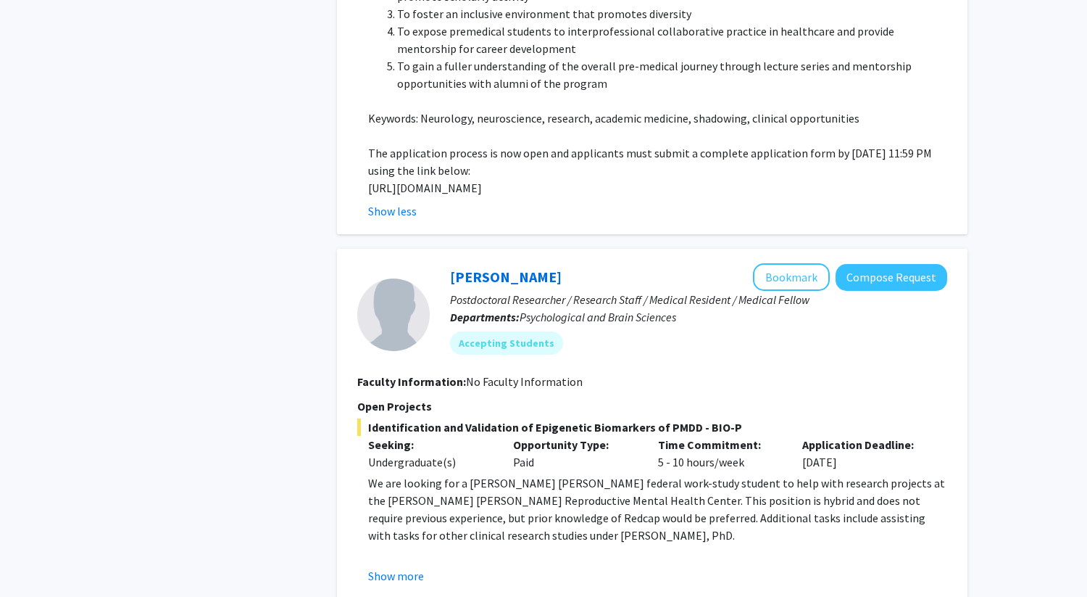
scroll to position [3436, 0]
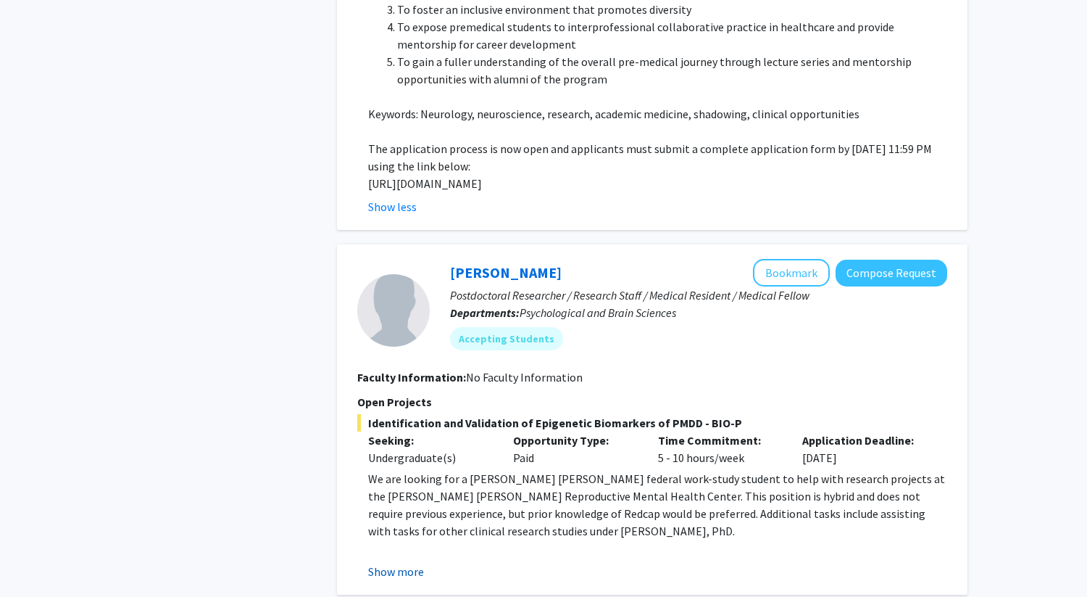
click at [405, 562] on button "Show more" at bounding box center [396, 570] width 56 height 17
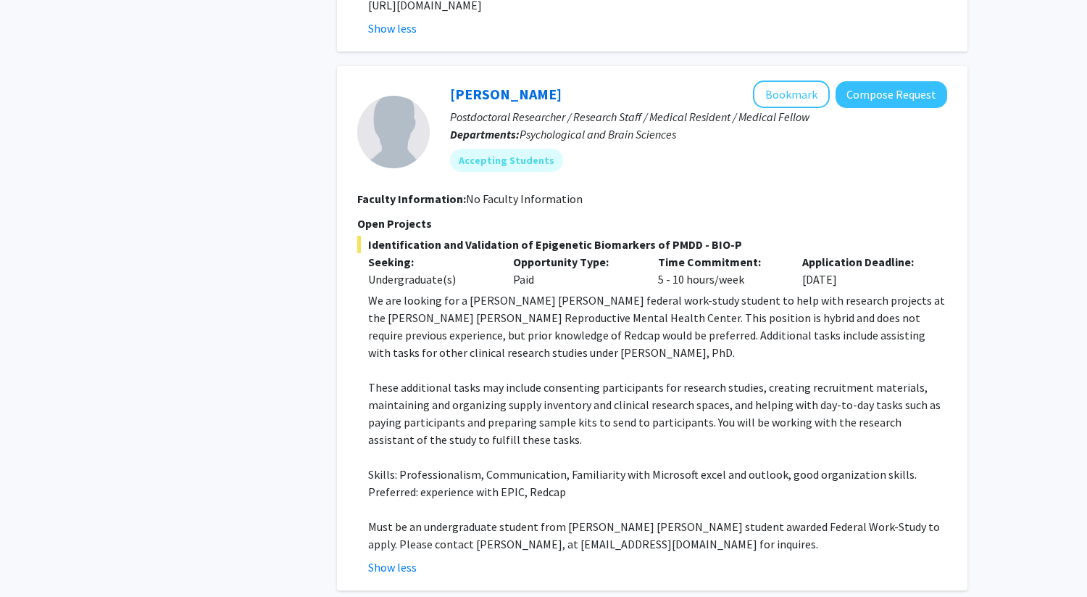
scroll to position [3601, 0]
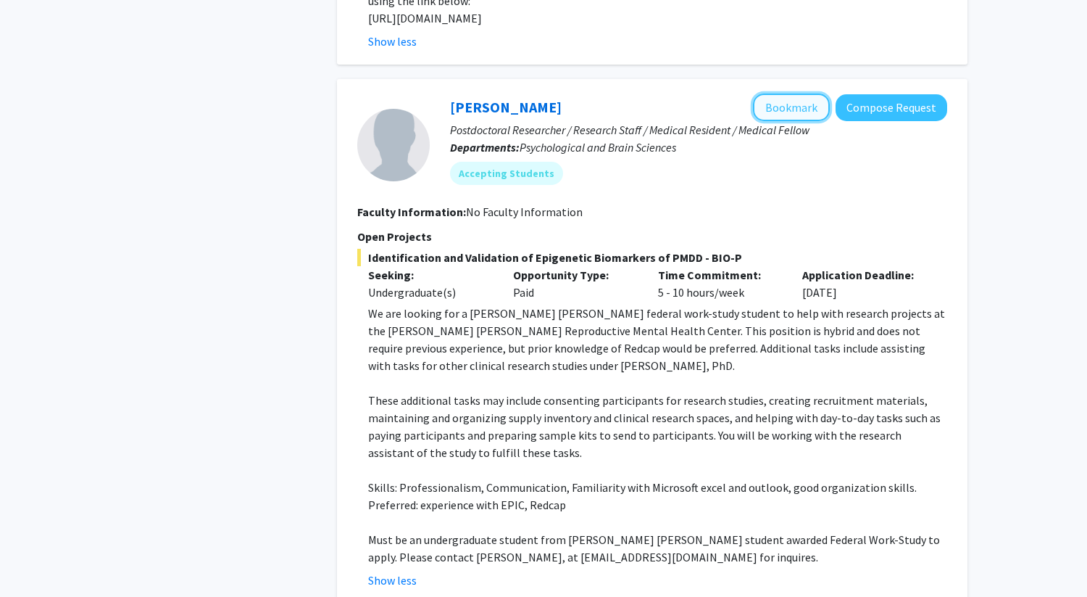
click at [805, 94] on button "Bookmark" at bounding box center [791, 108] width 77 height 28
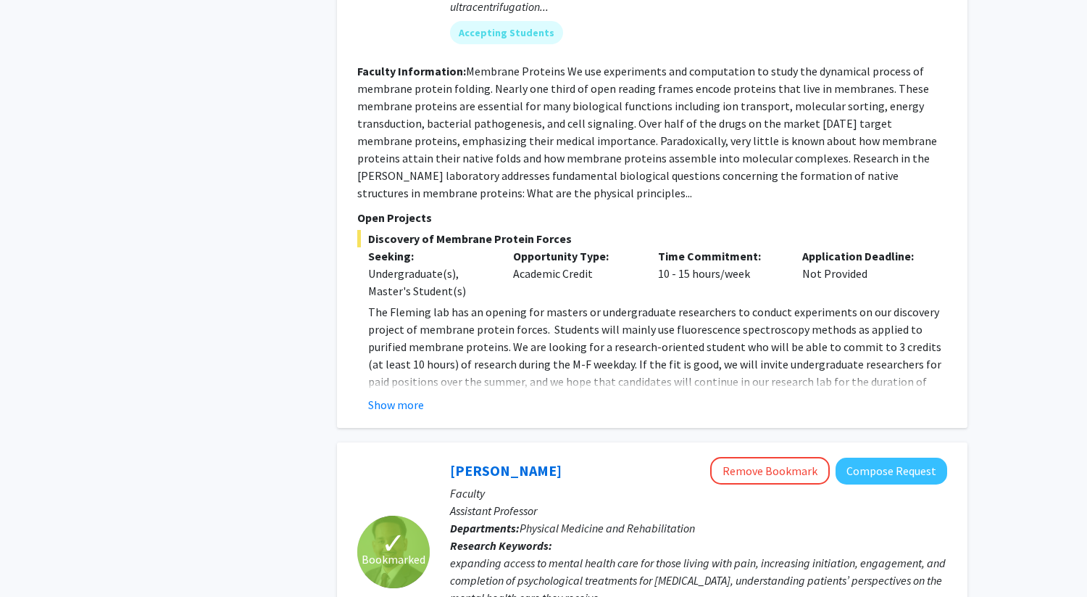
scroll to position [0, 0]
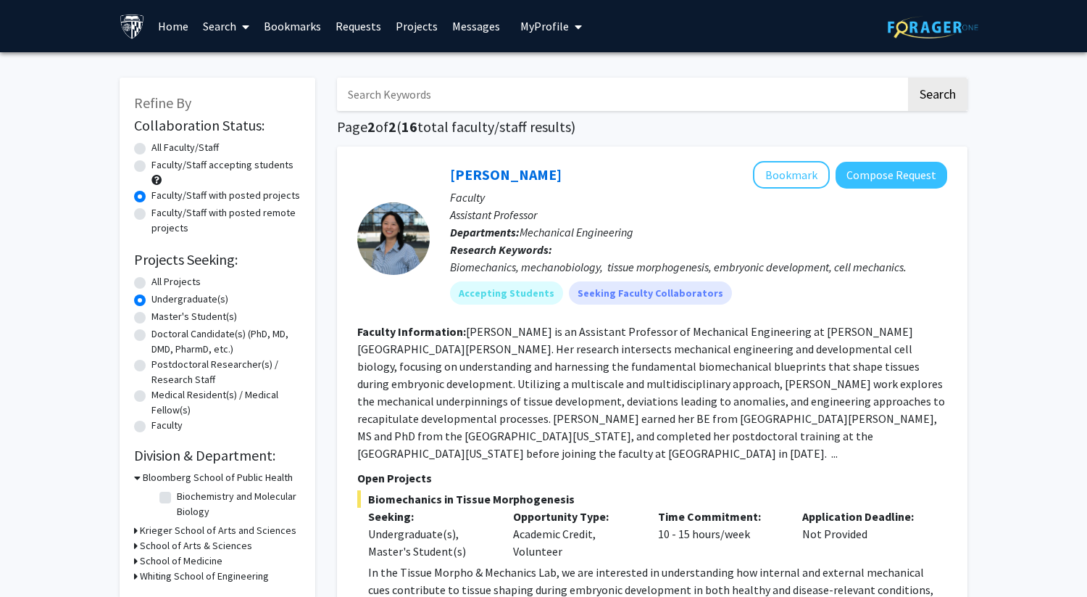
click at [151, 170] on label "Faculty/Staff accepting students" at bounding box center [222, 164] width 142 height 15
click at [151, 167] on input "Faculty/Staff accepting students" at bounding box center [155, 161] width 9 height 9
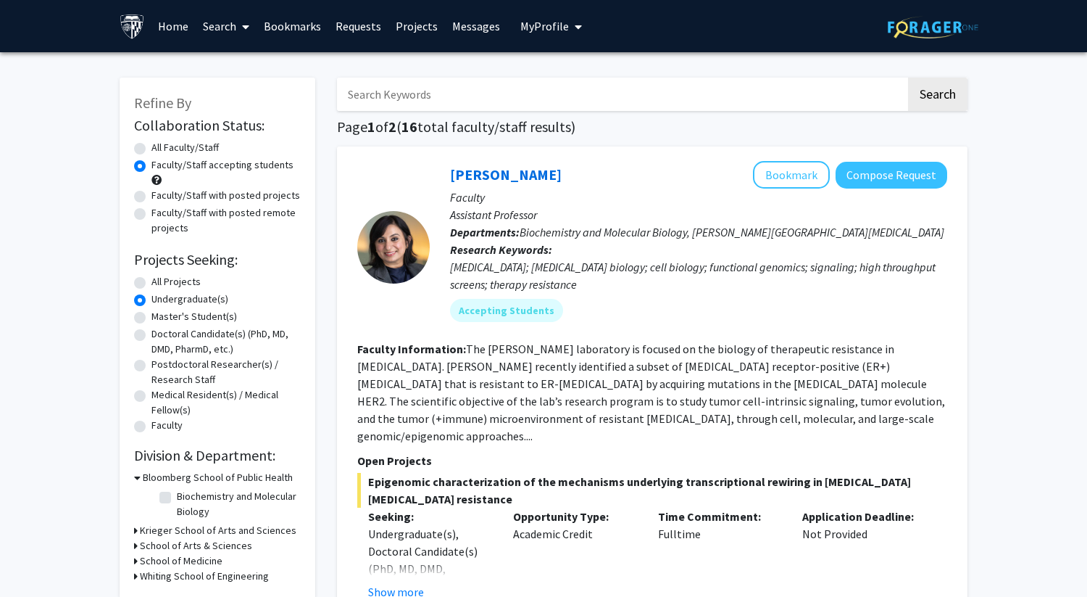
click at [493, 93] on input "Search Keywords" at bounding box center [621, 94] width 569 height 33
click at [908, 78] on button "Search" at bounding box center [937, 94] width 59 height 33
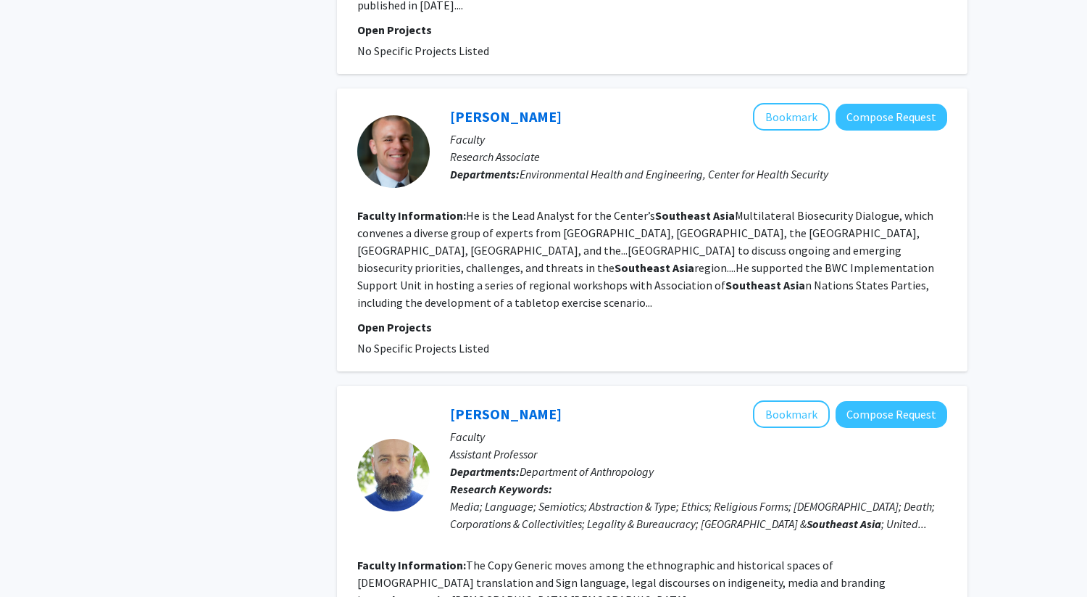
scroll to position [2234, 0]
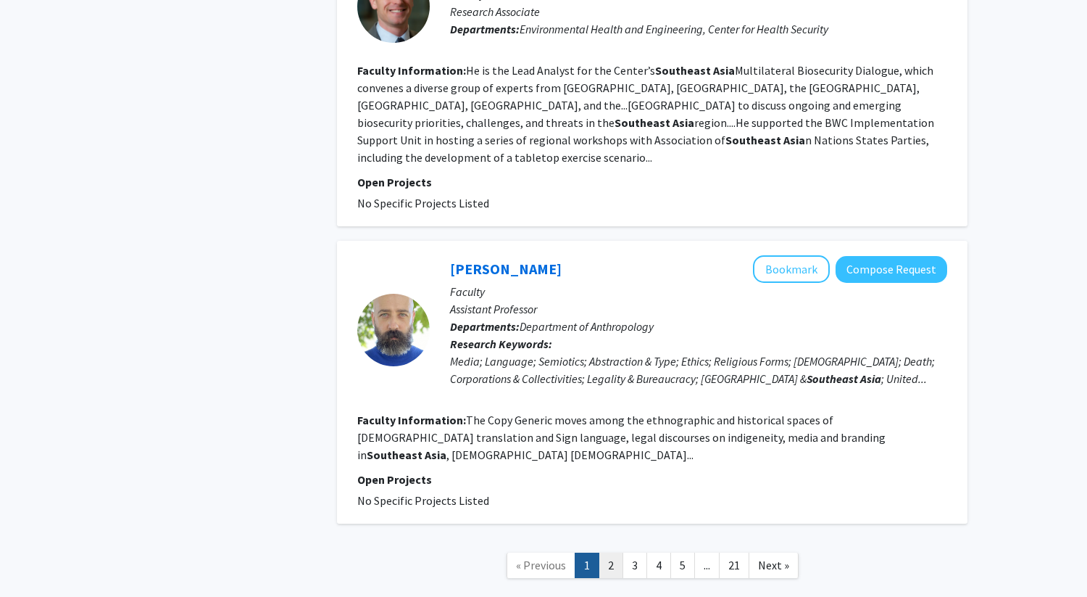
click at [619, 552] on link "2" at bounding box center [611, 564] width 25 height 25
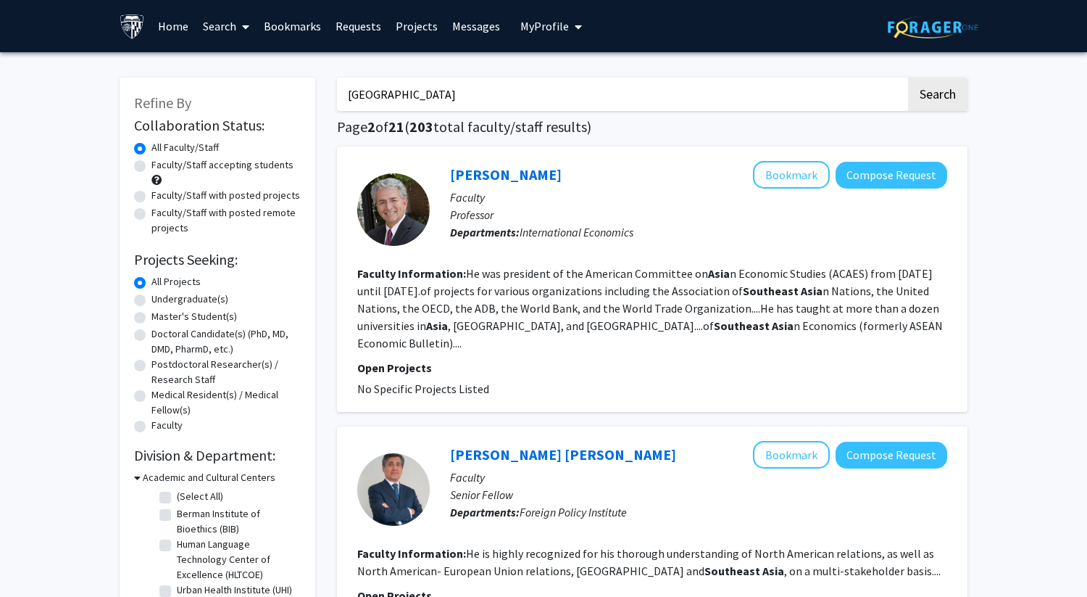
click at [151, 162] on label "Faculty/Staff accepting students" at bounding box center [222, 164] width 142 height 15
click at [151, 162] on input "Faculty/Staff accepting students" at bounding box center [155, 161] width 9 height 9
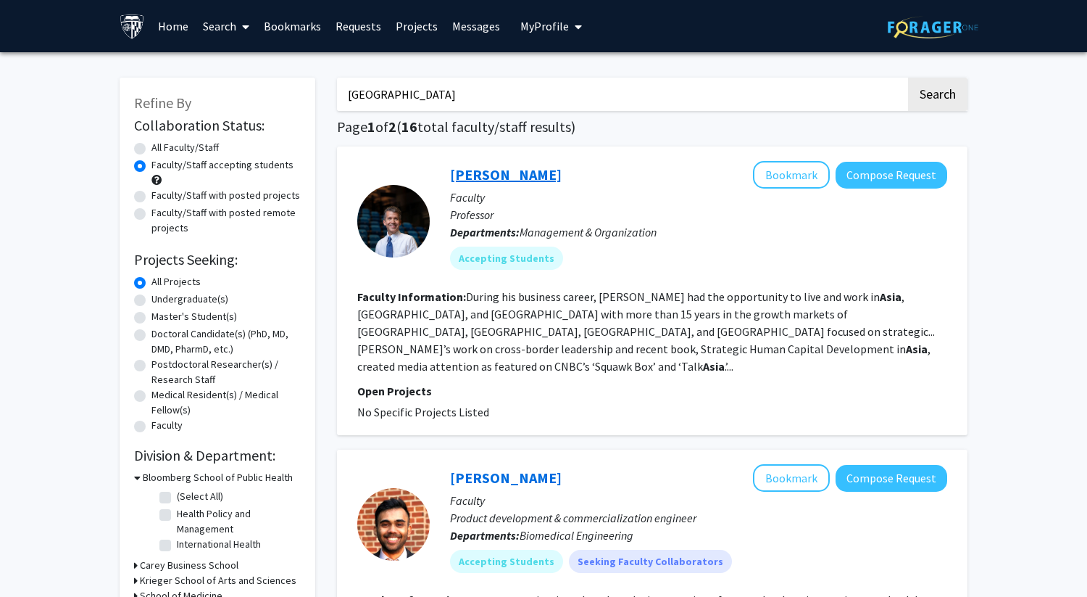
click at [496, 178] on link "Richard Smith" at bounding box center [506, 174] width 112 height 18
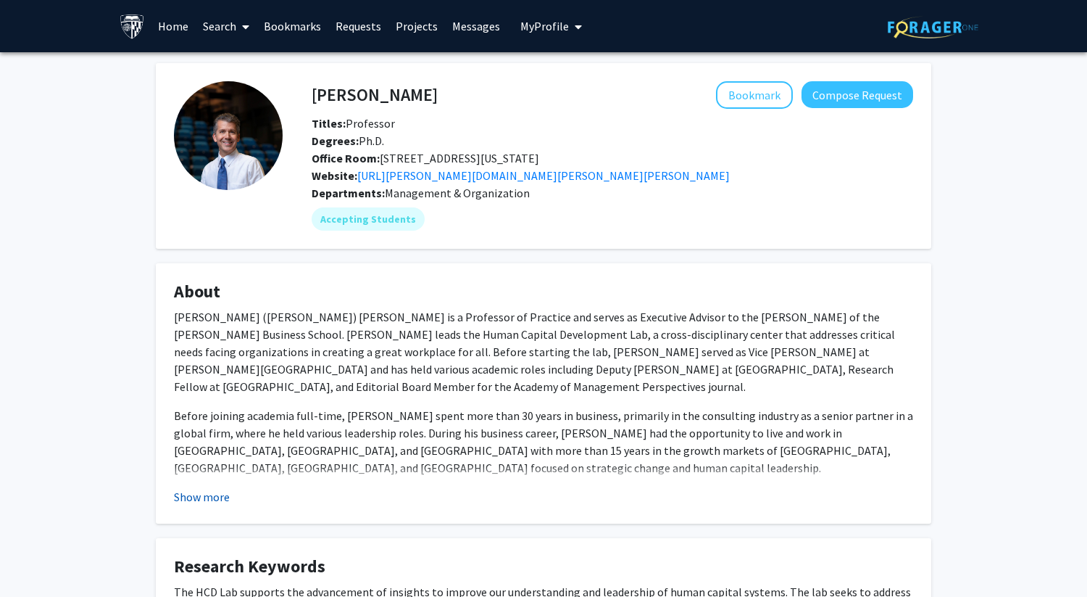
click at [211, 492] on button "Show more" at bounding box center [202, 496] width 56 height 17
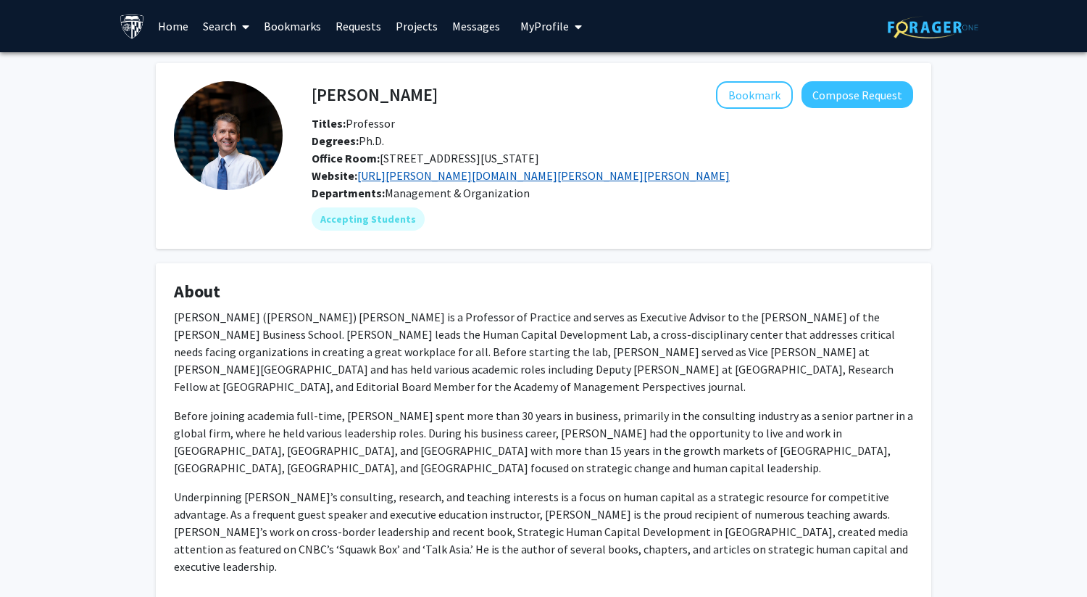
click at [441, 178] on link "https://carey.jhu.edu/faculty/richard-r-smith-phd" at bounding box center [543, 175] width 373 height 14
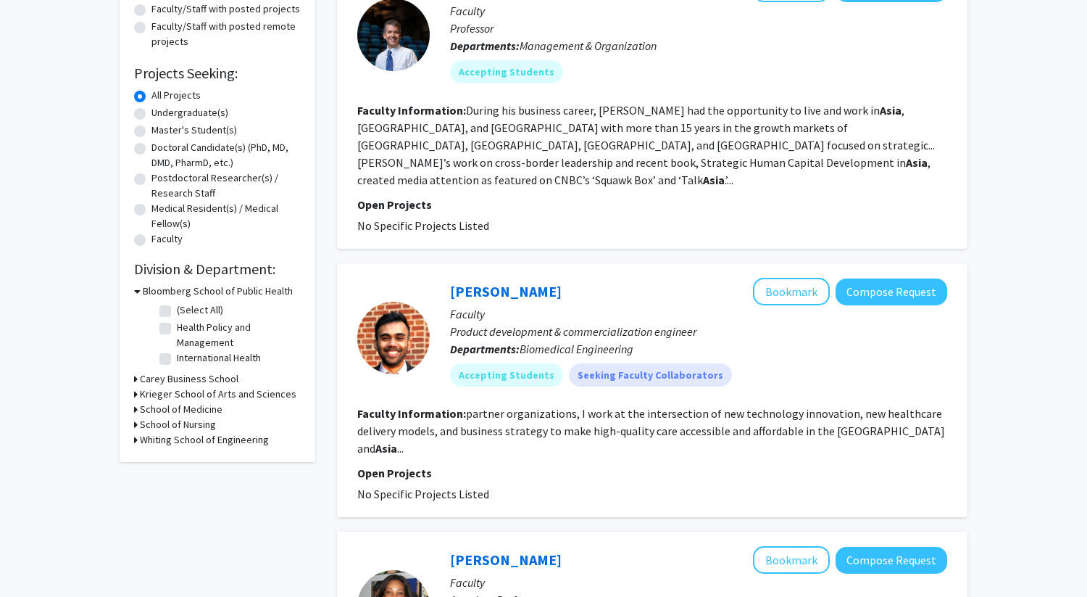
scroll to position [186, 0]
click at [476, 283] on link "Joshua de Souza" at bounding box center [506, 292] width 112 height 18
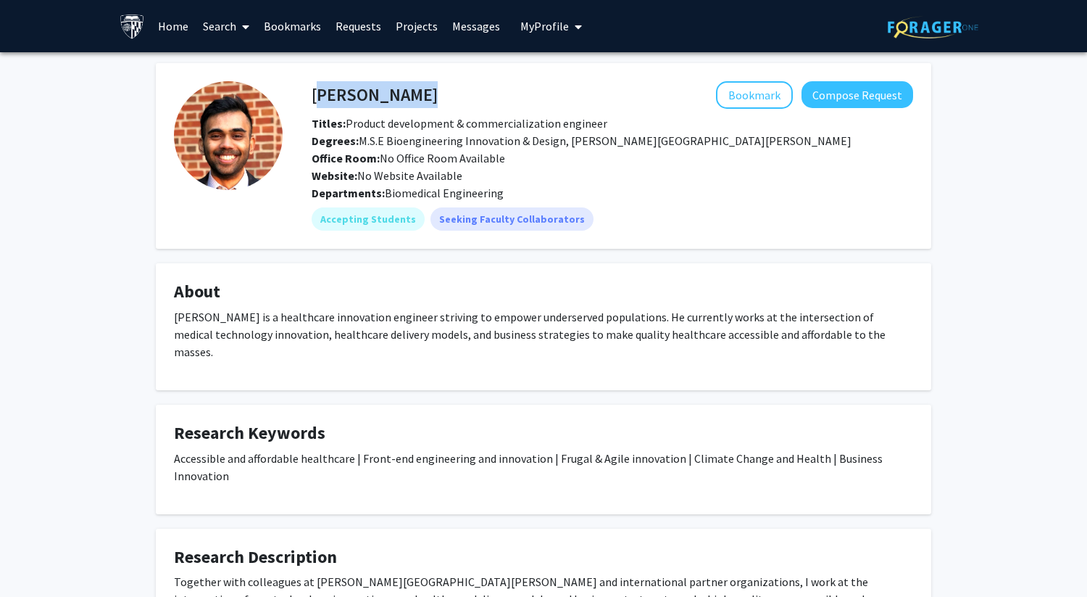
drag, startPoint x: 312, startPoint y: 95, endPoint x: 492, endPoint y: 96, distance: 180.5
click at [492, 96] on div "Joshua de Souza Bookmark Compose Request" at bounding box center [612, 95] width 623 height 28
copy h4 "Joshua de Souza"
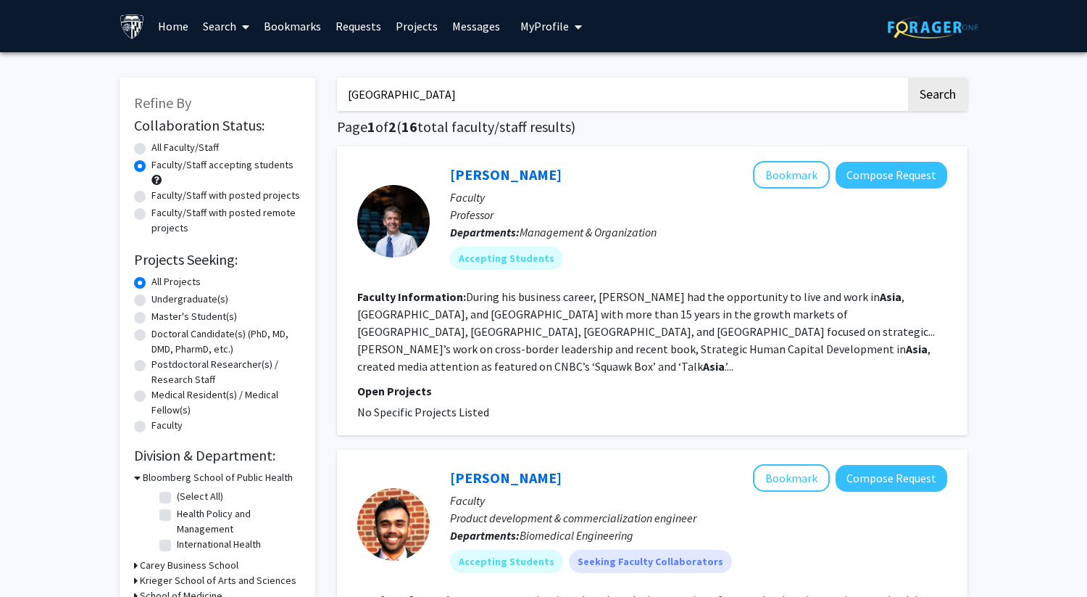
click at [151, 299] on label "Undergraduate(s)" at bounding box center [189, 298] width 77 height 15
click at [151, 299] on input "Undergraduate(s)" at bounding box center [155, 295] width 9 height 9
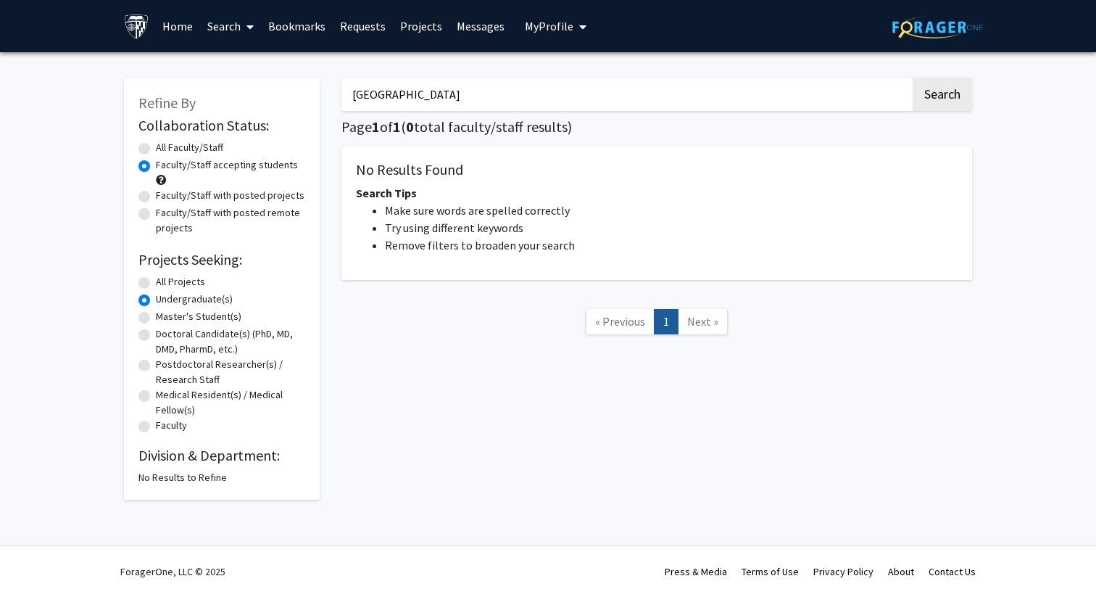
drag, startPoint x: 487, startPoint y: 99, endPoint x: 299, endPoint y: 59, distance: 191.9
click at [302, 63] on div "Refine By Collaboration Status: Collaboration Status All Faculty/Staff Collabor…" at bounding box center [548, 281] width 870 height 436
click at [913, 78] on button "Search" at bounding box center [942, 94] width 59 height 33
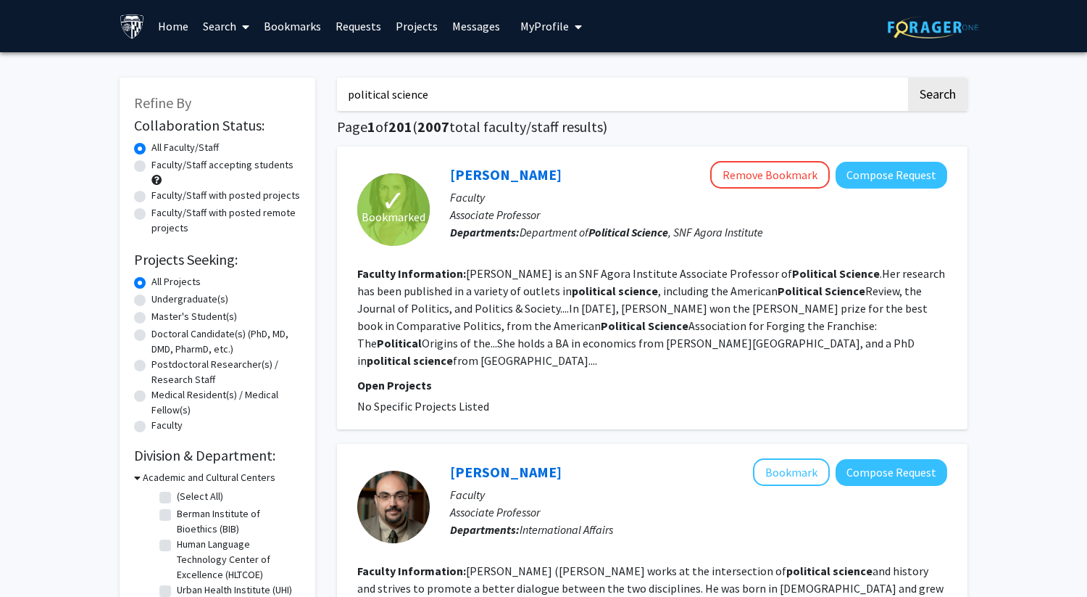
click at [151, 303] on label "Undergraduate(s)" at bounding box center [189, 298] width 77 height 15
click at [151, 301] on input "Undergraduate(s)" at bounding box center [155, 295] width 9 height 9
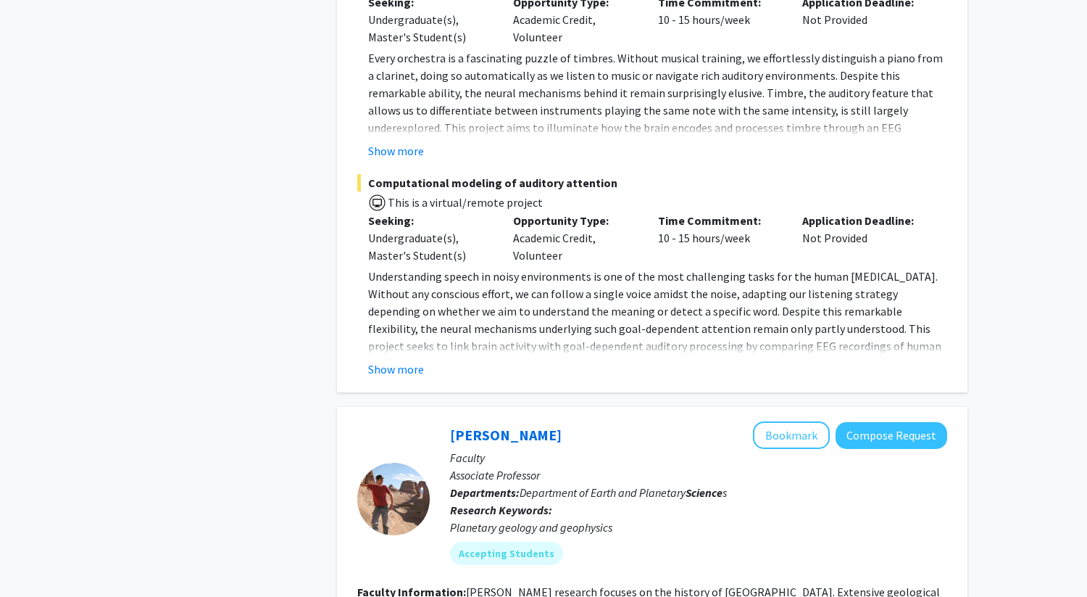
scroll to position [4548, 0]
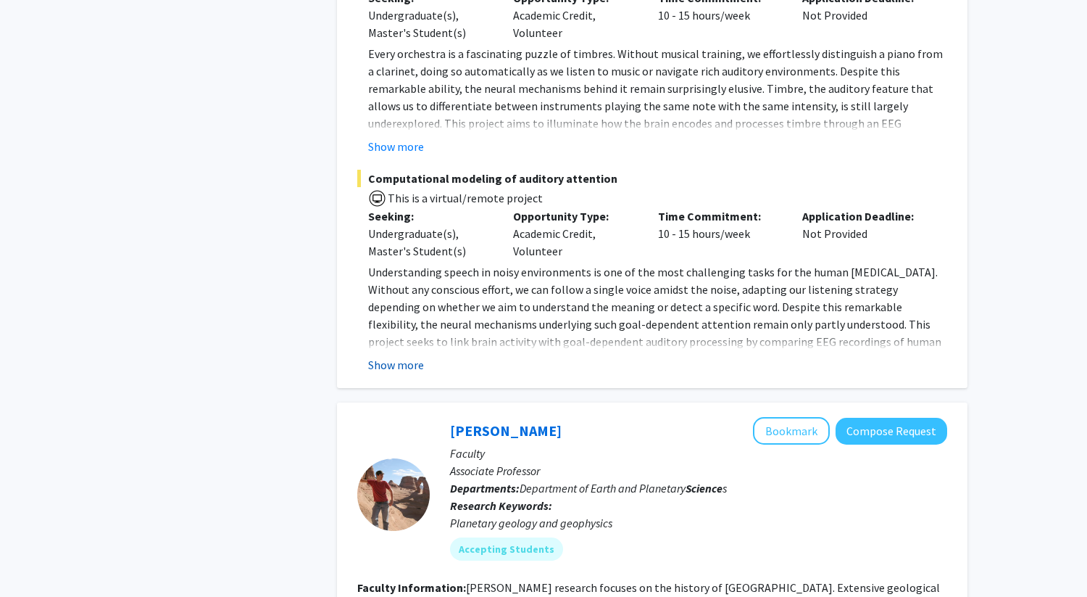
click at [389, 356] on button "Show more" at bounding box center [396, 364] width 56 height 17
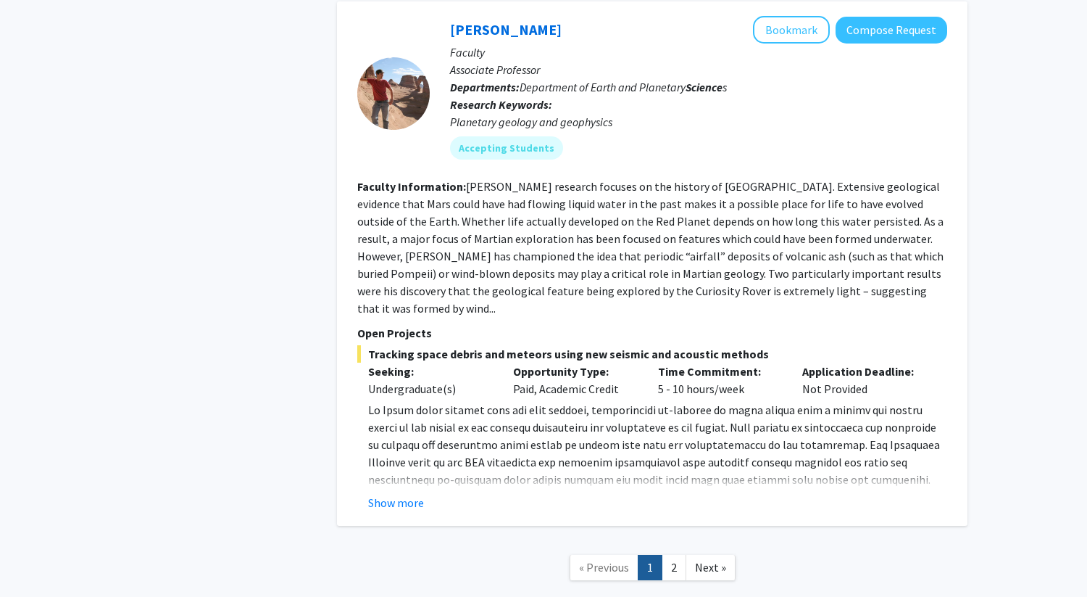
scroll to position [5436, 0]
click at [394, 493] on button "Show more" at bounding box center [396, 501] width 56 height 17
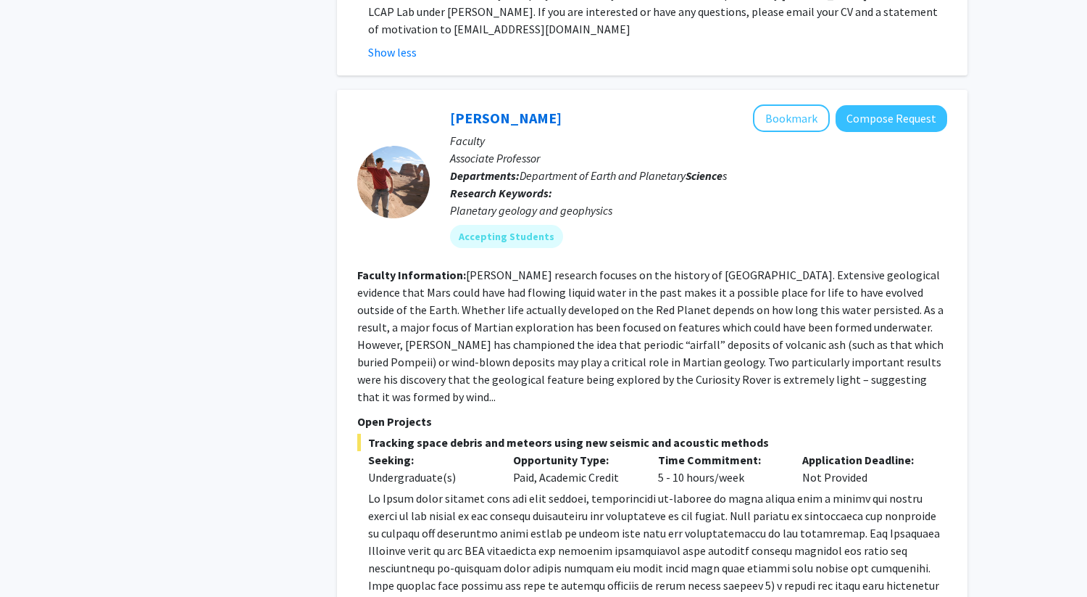
scroll to position [5346, 0]
click at [783, 105] on button "Bookmark" at bounding box center [791, 119] width 77 height 28
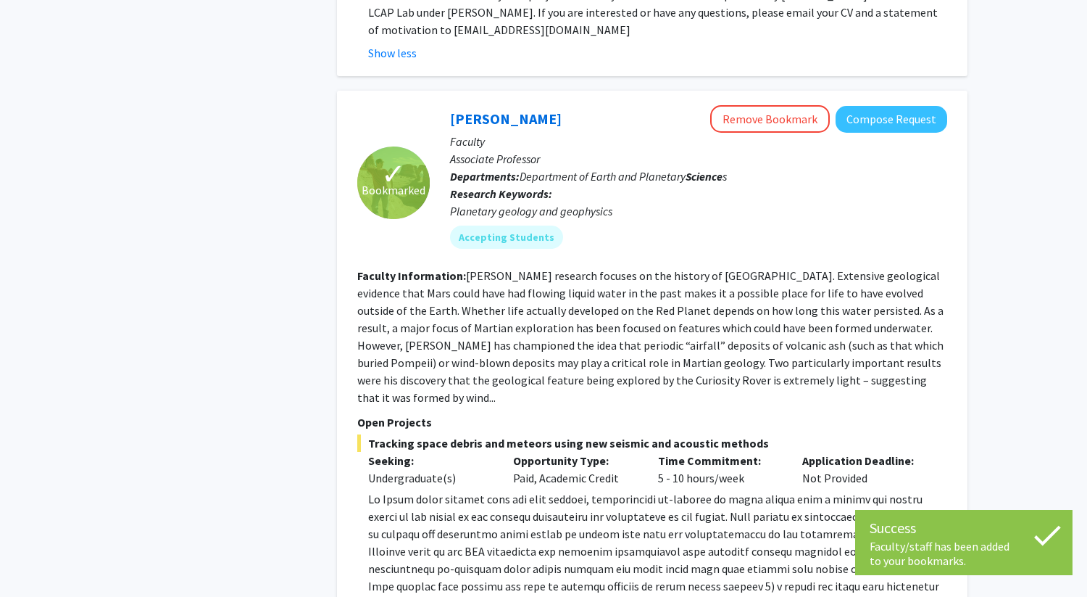
scroll to position [5560, 0]
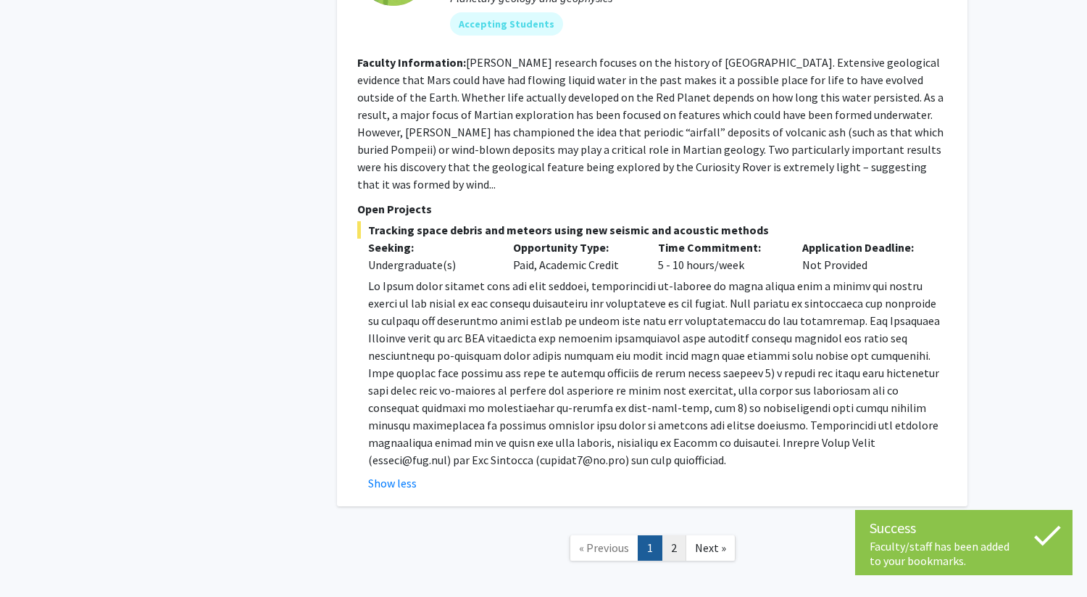
click at [672, 535] on link "2" at bounding box center [674, 547] width 25 height 25
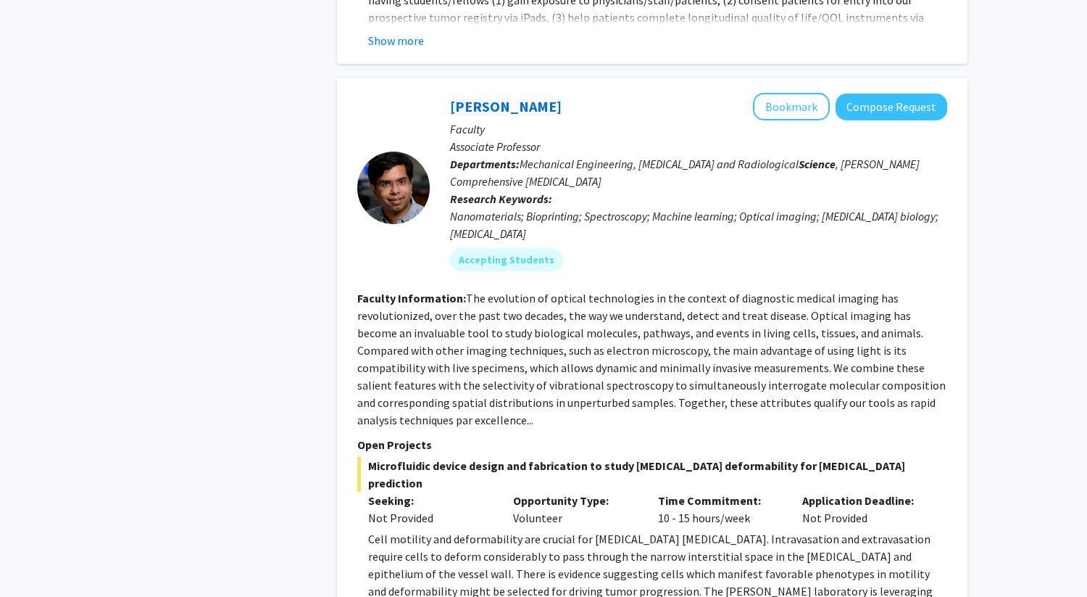
scroll to position [1261, 0]
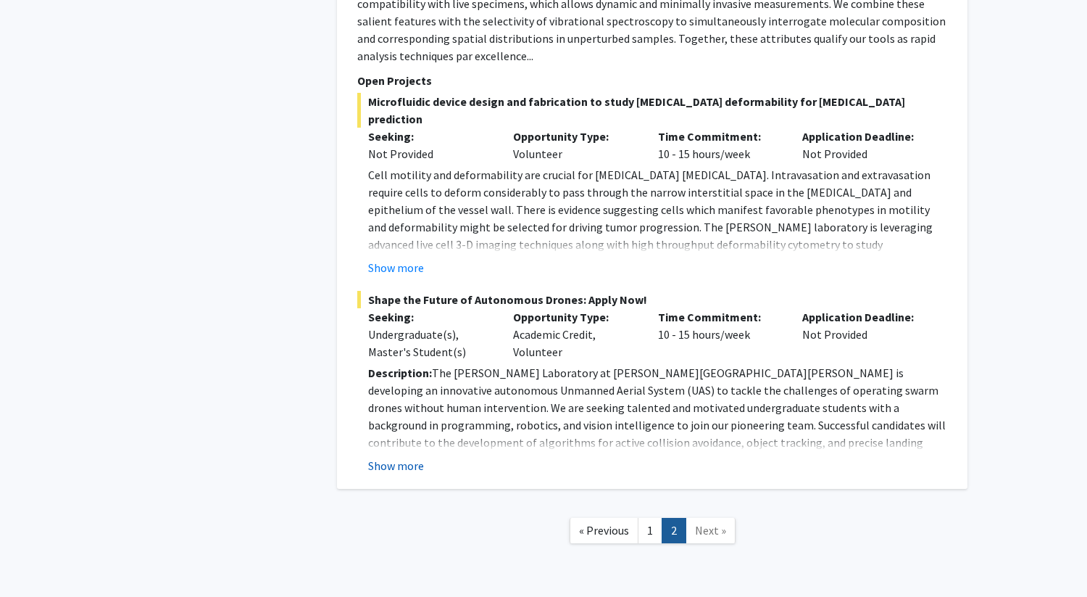
click at [398, 457] on button "Show more" at bounding box center [396, 465] width 56 height 17
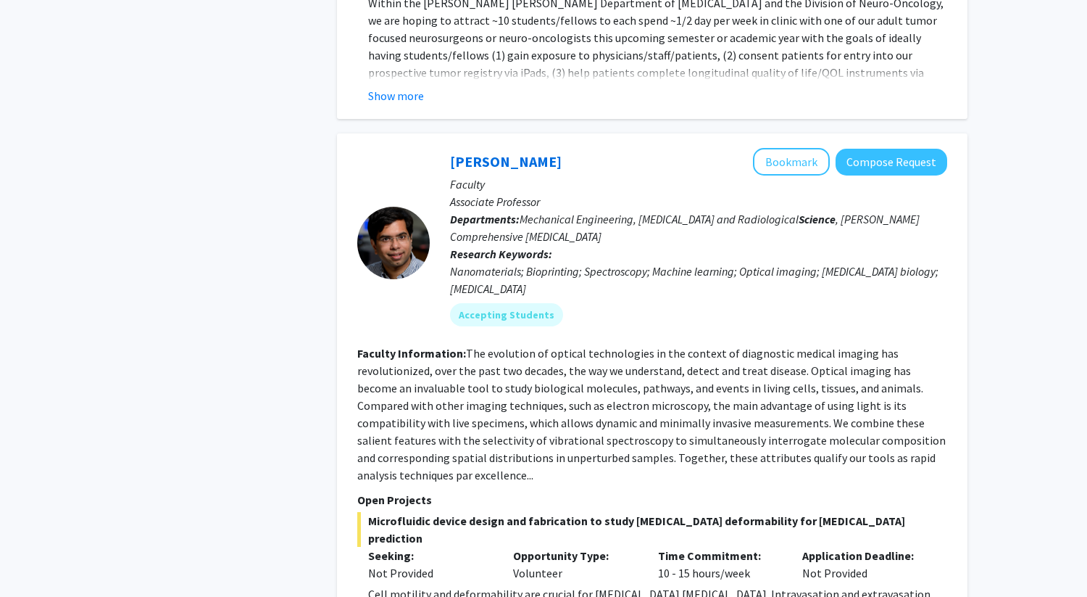
scroll to position [0, 0]
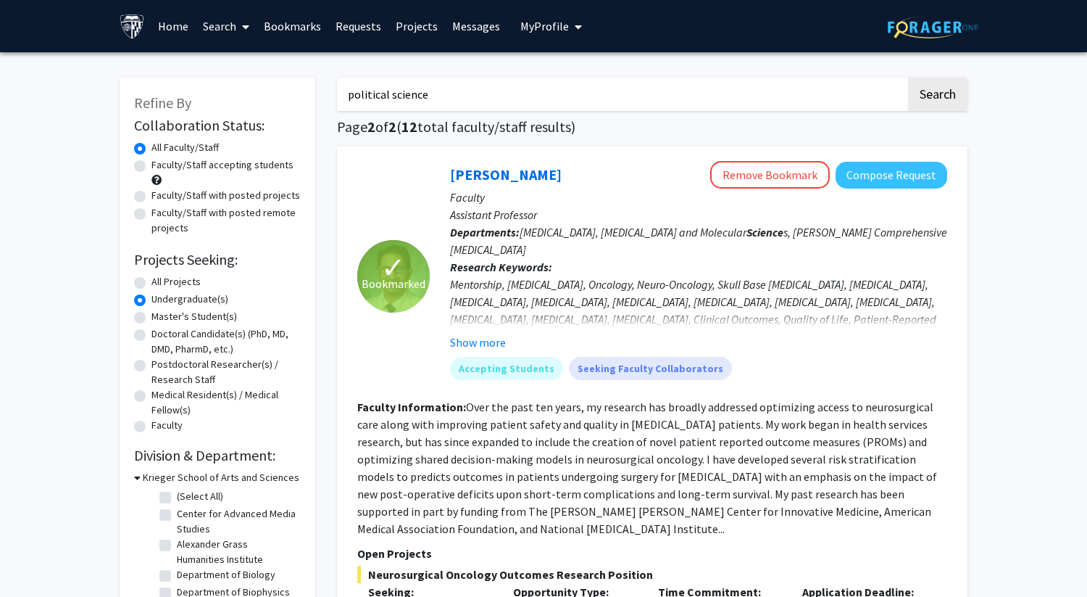
click at [147, 283] on div "All Projects" at bounding box center [217, 282] width 167 height 17
click at [168, 29] on link "Home" at bounding box center [173, 26] width 45 height 51
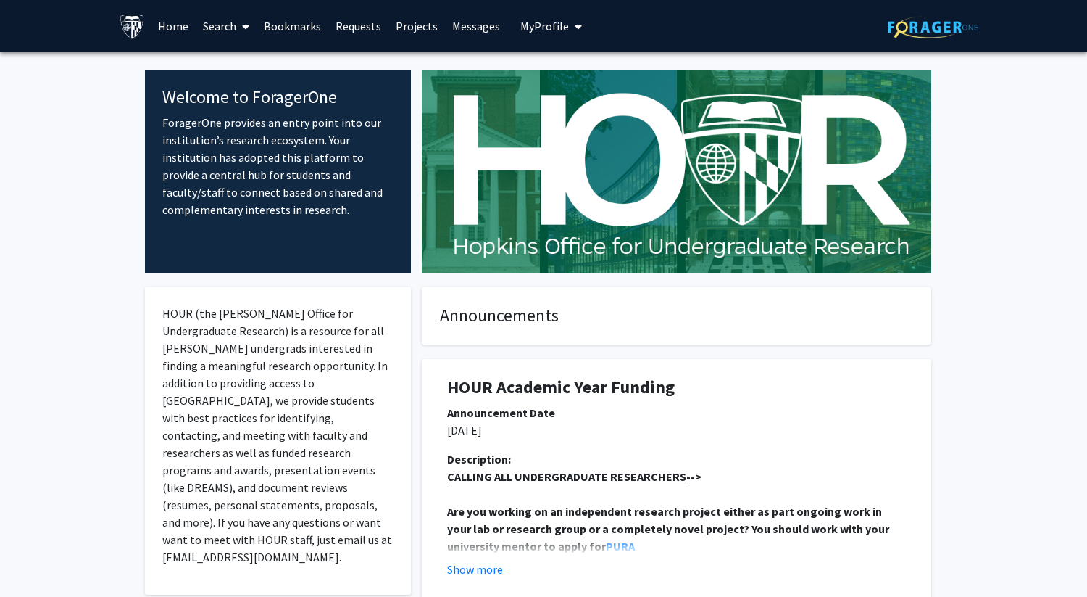
click at [219, 26] on link "Search" at bounding box center [226, 26] width 61 height 51
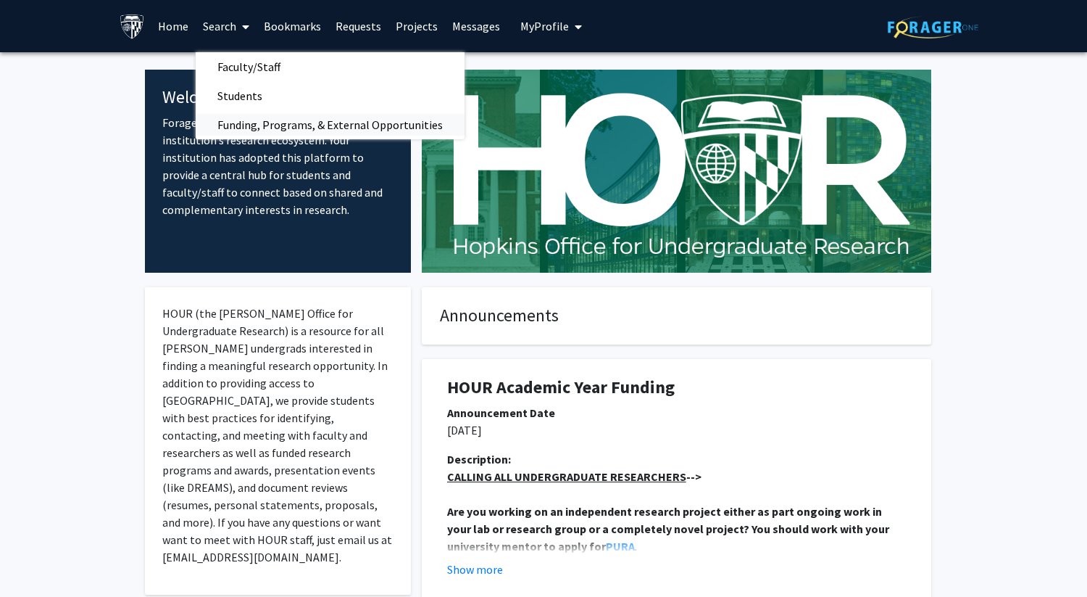
click at [301, 123] on span "Funding, Programs, & External Opportunities" at bounding box center [330, 124] width 269 height 29
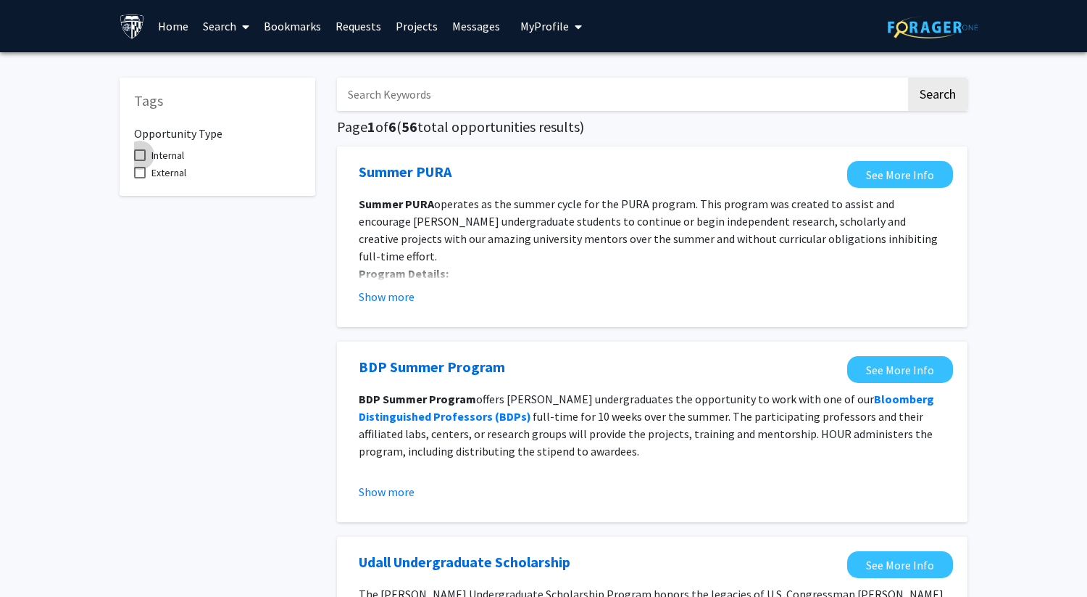
click at [135, 157] on span at bounding box center [140, 155] width 12 height 12
click at [139, 161] on input "Internal" at bounding box center [139, 161] width 1 height 1
click at [385, 499] on button "Show more" at bounding box center [387, 491] width 56 height 17
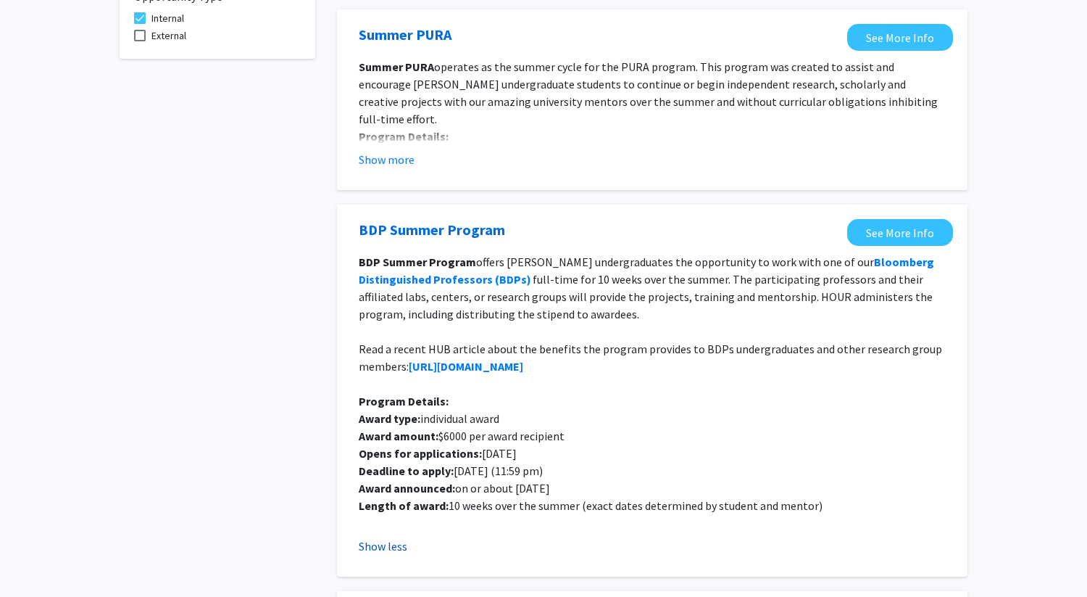
scroll to position [139, 0]
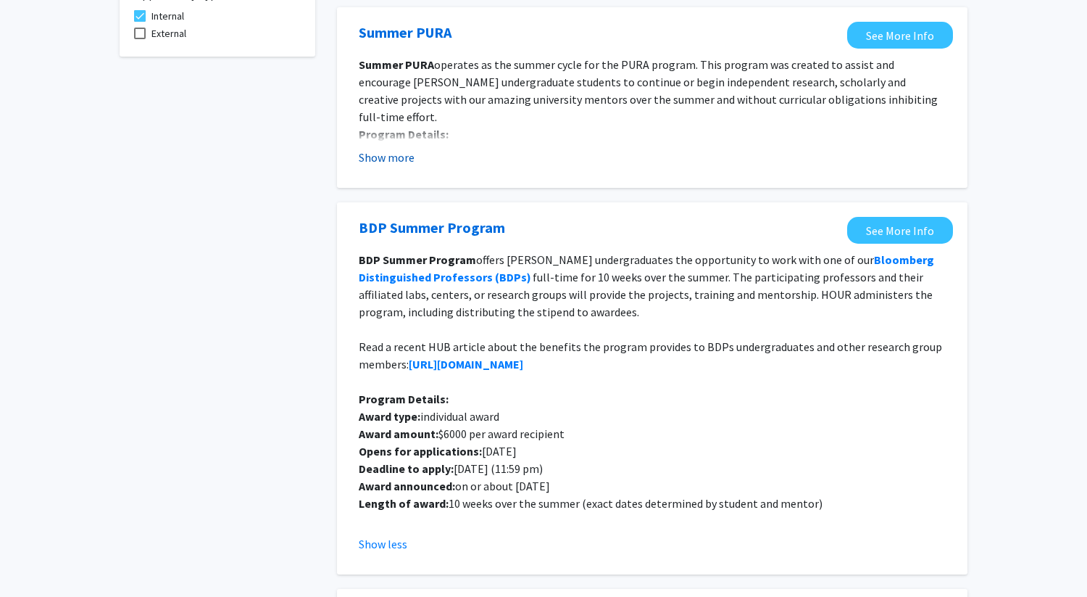
click at [407, 158] on button "Show more" at bounding box center [387, 157] width 56 height 17
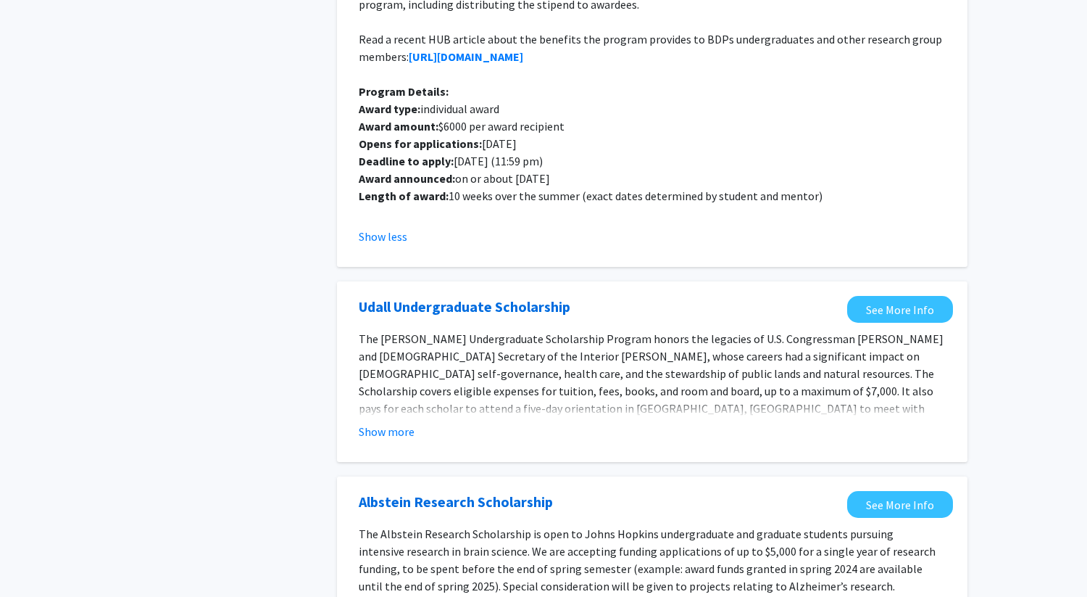
scroll to position [554, 0]
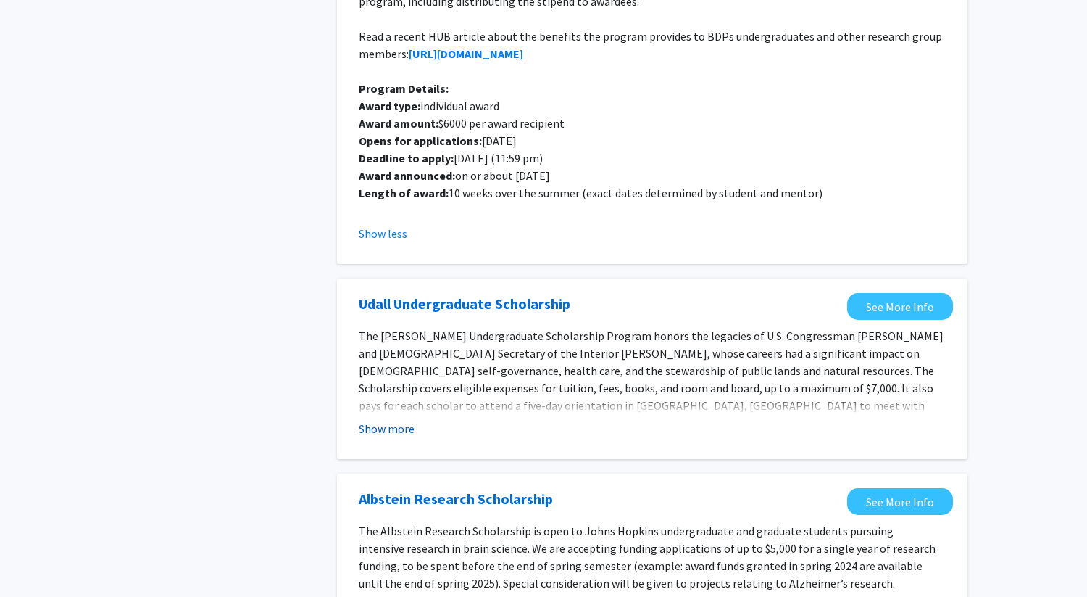
click at [389, 420] on button "Show more" at bounding box center [387, 428] width 56 height 17
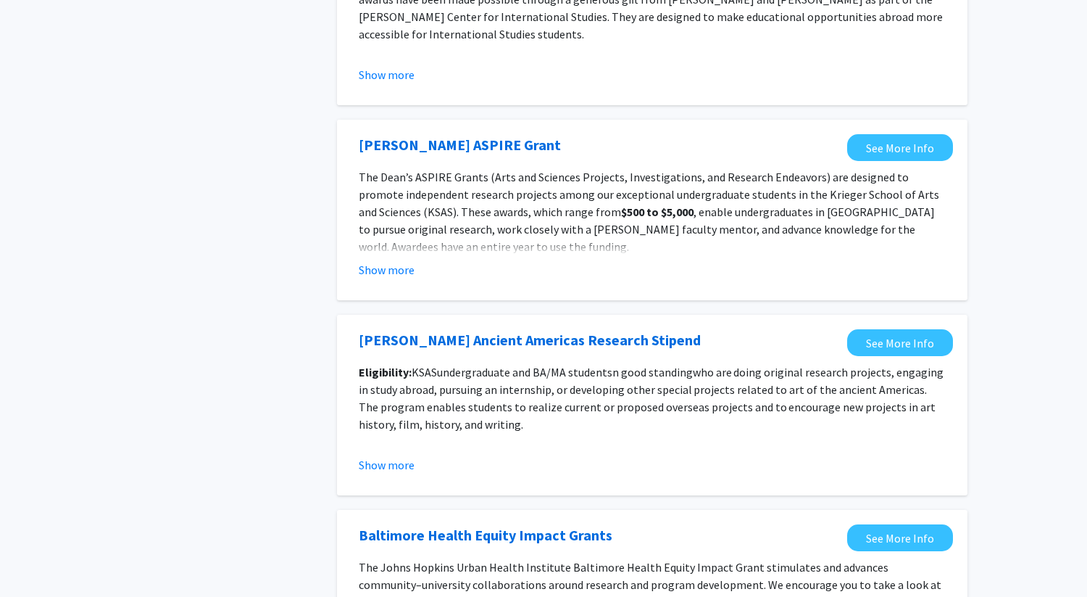
scroll to position [1927, 0]
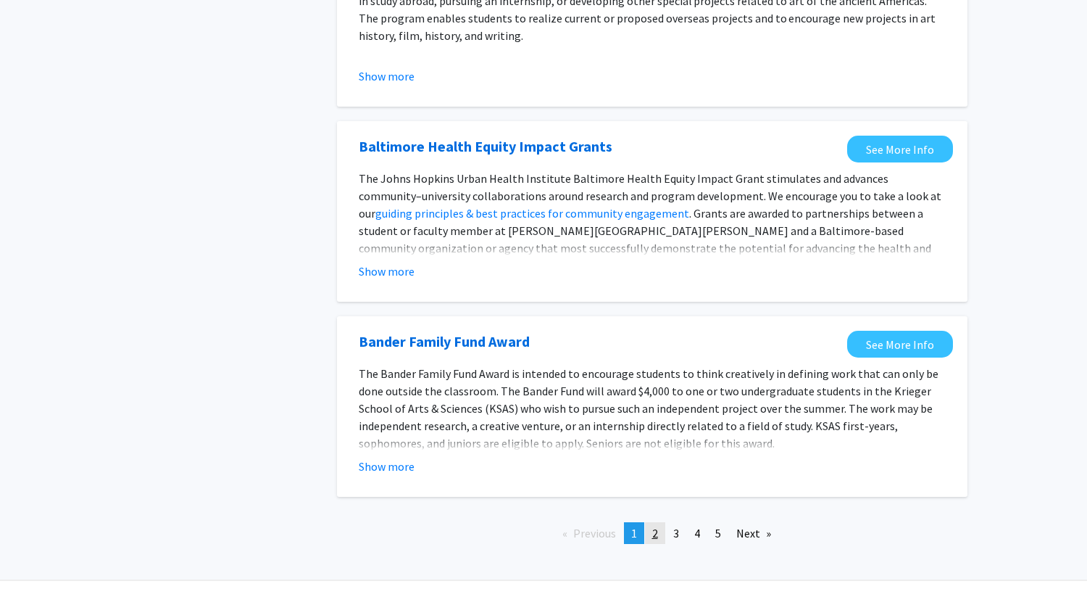
click at [650, 522] on link "page 2" at bounding box center [655, 533] width 20 height 22
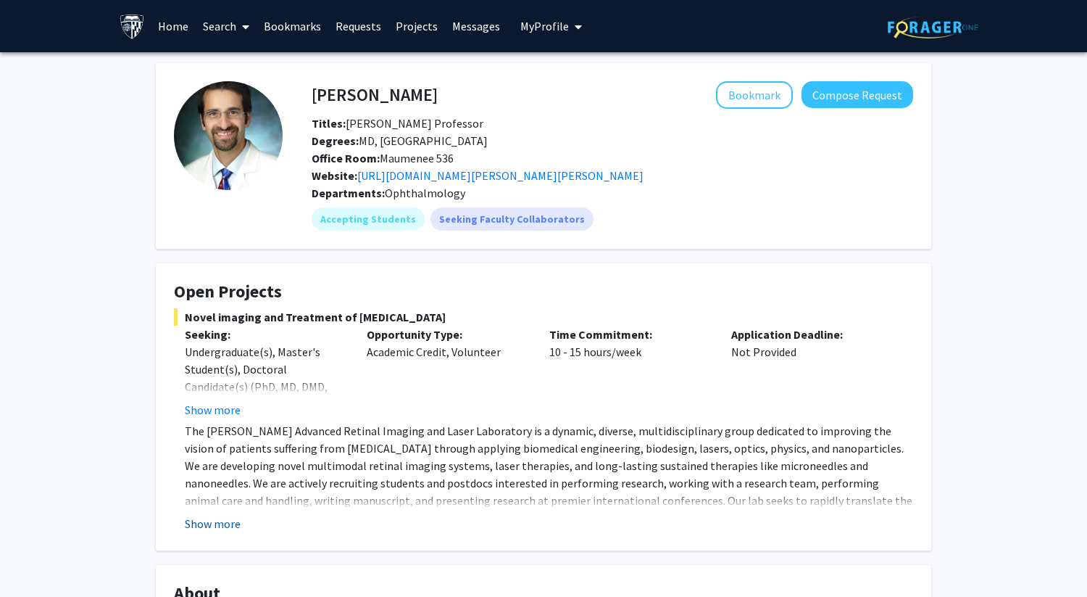
click at [194, 526] on button "Show more" at bounding box center [213, 523] width 56 height 17
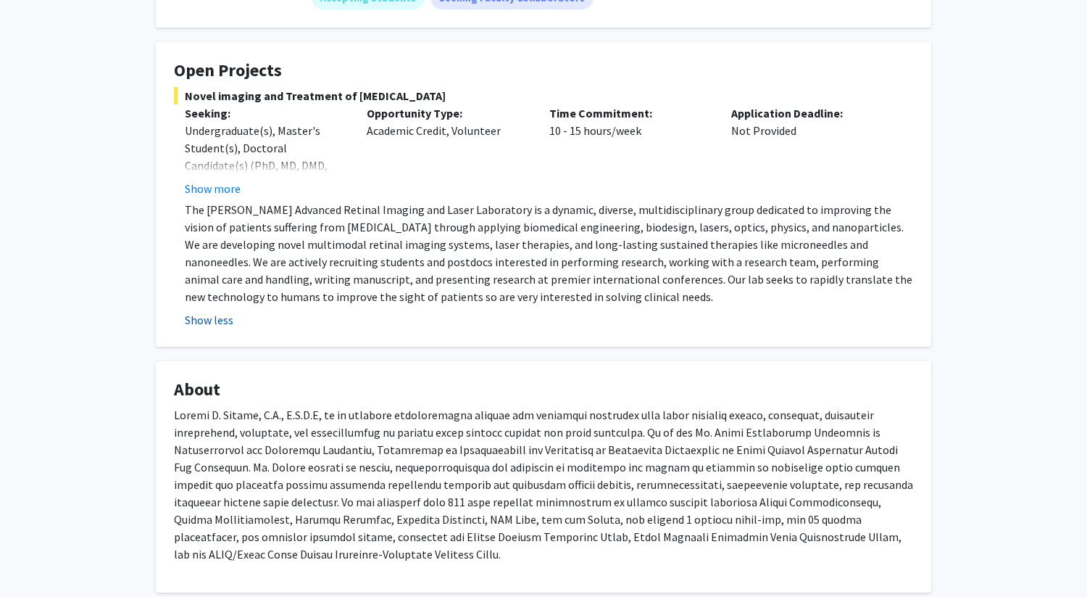
scroll to position [226, 0]
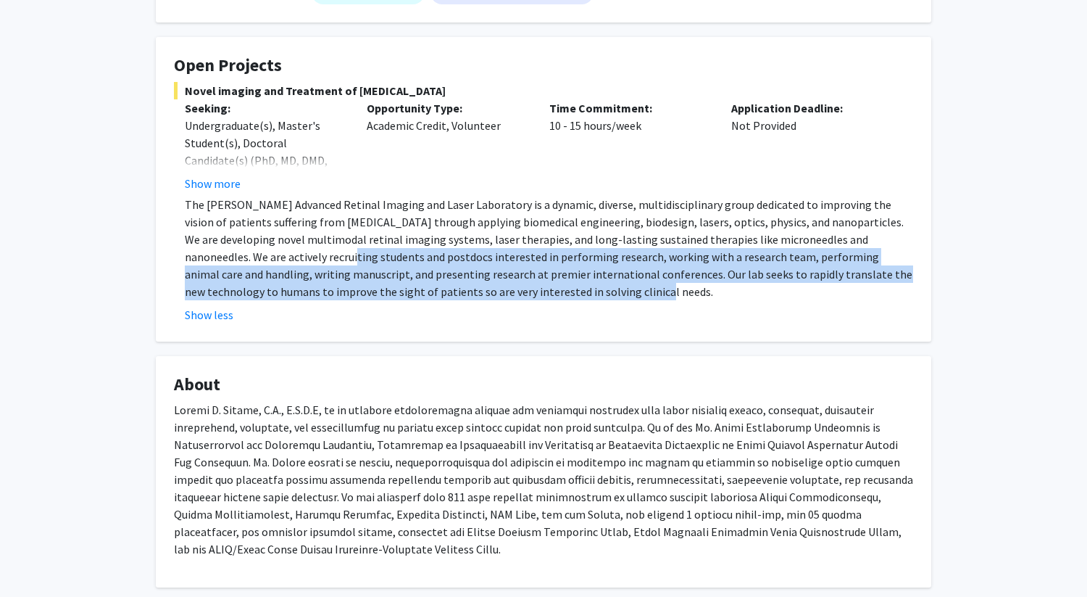
drag, startPoint x: 257, startPoint y: 250, endPoint x: 581, endPoint y: 283, distance: 325.7
click at [584, 284] on p "The Paulus Advanced Retinal Imaging and Laser Laboratory is a dynamic, diverse,…" at bounding box center [549, 248] width 728 height 104
click at [581, 283] on p "The Paulus Advanced Retinal Imaging and Laser Laboratory is a dynamic, diverse,…" at bounding box center [549, 248] width 728 height 104
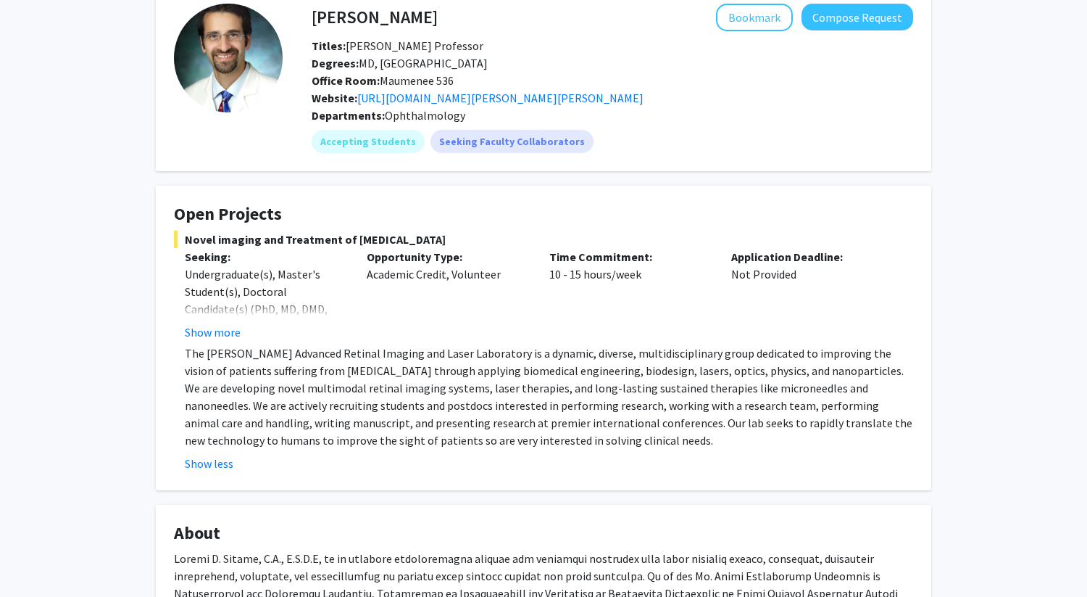
scroll to position [0, 0]
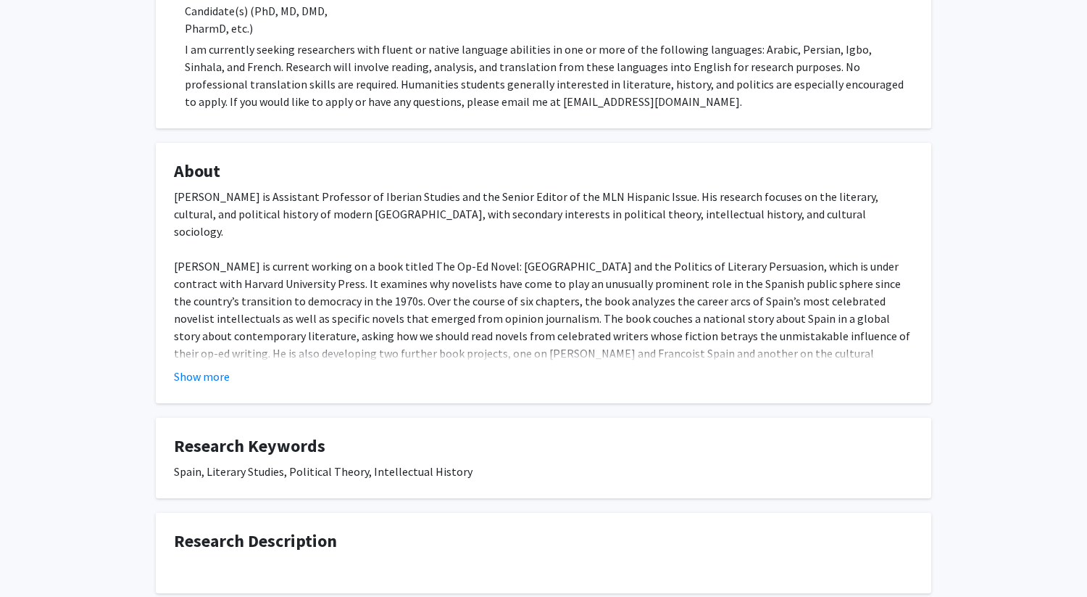
scroll to position [399, 0]
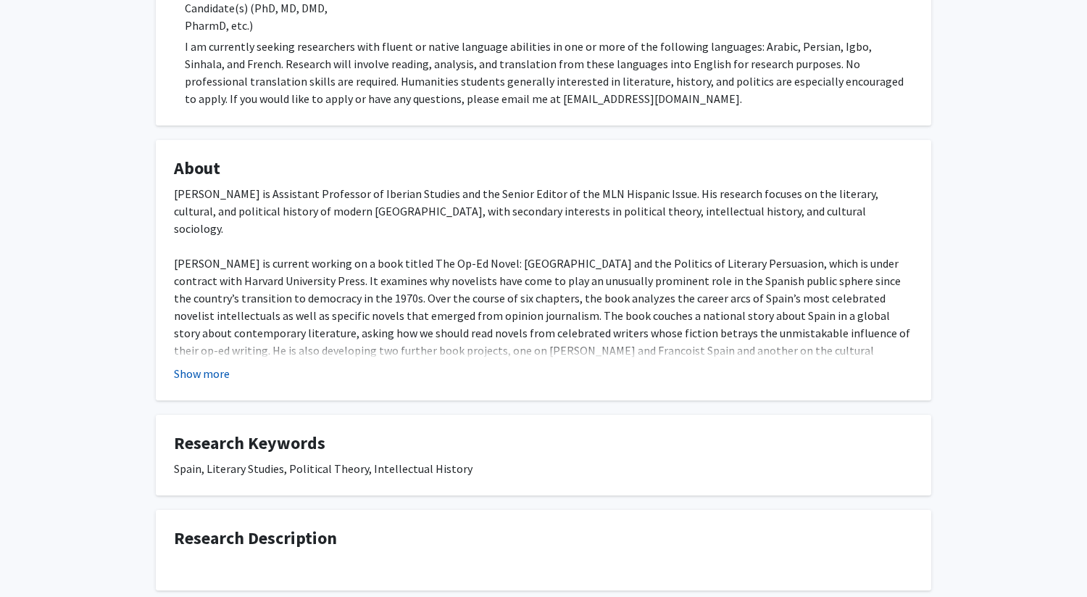
click at [193, 366] on button "Show more" at bounding box center [202, 373] width 56 height 17
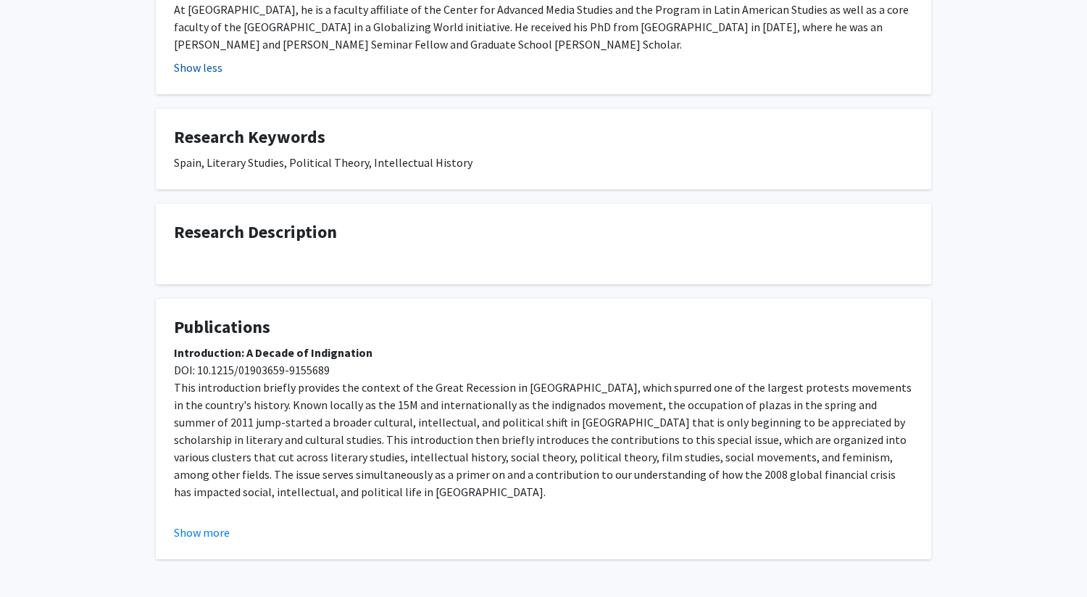
scroll to position [0, 0]
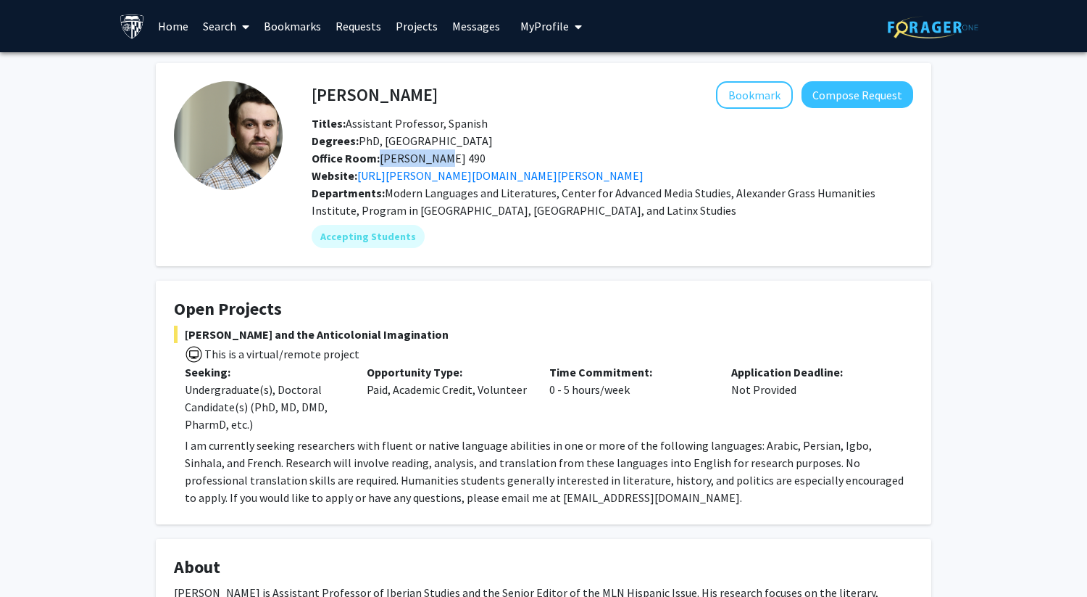
drag, startPoint x: 376, startPoint y: 159, endPoint x: 455, endPoint y: 155, distance: 79.1
click at [456, 156] on div "Office Room: [PERSON_NAME] 490" at bounding box center [612, 157] width 623 height 17
click at [460, 145] on span "Degrees: PhD, [GEOGRAPHIC_DATA]" at bounding box center [402, 140] width 181 height 14
click at [778, 96] on button "Bookmark" at bounding box center [754, 95] width 77 height 28
